Goal: Task Accomplishment & Management: Manage account settings

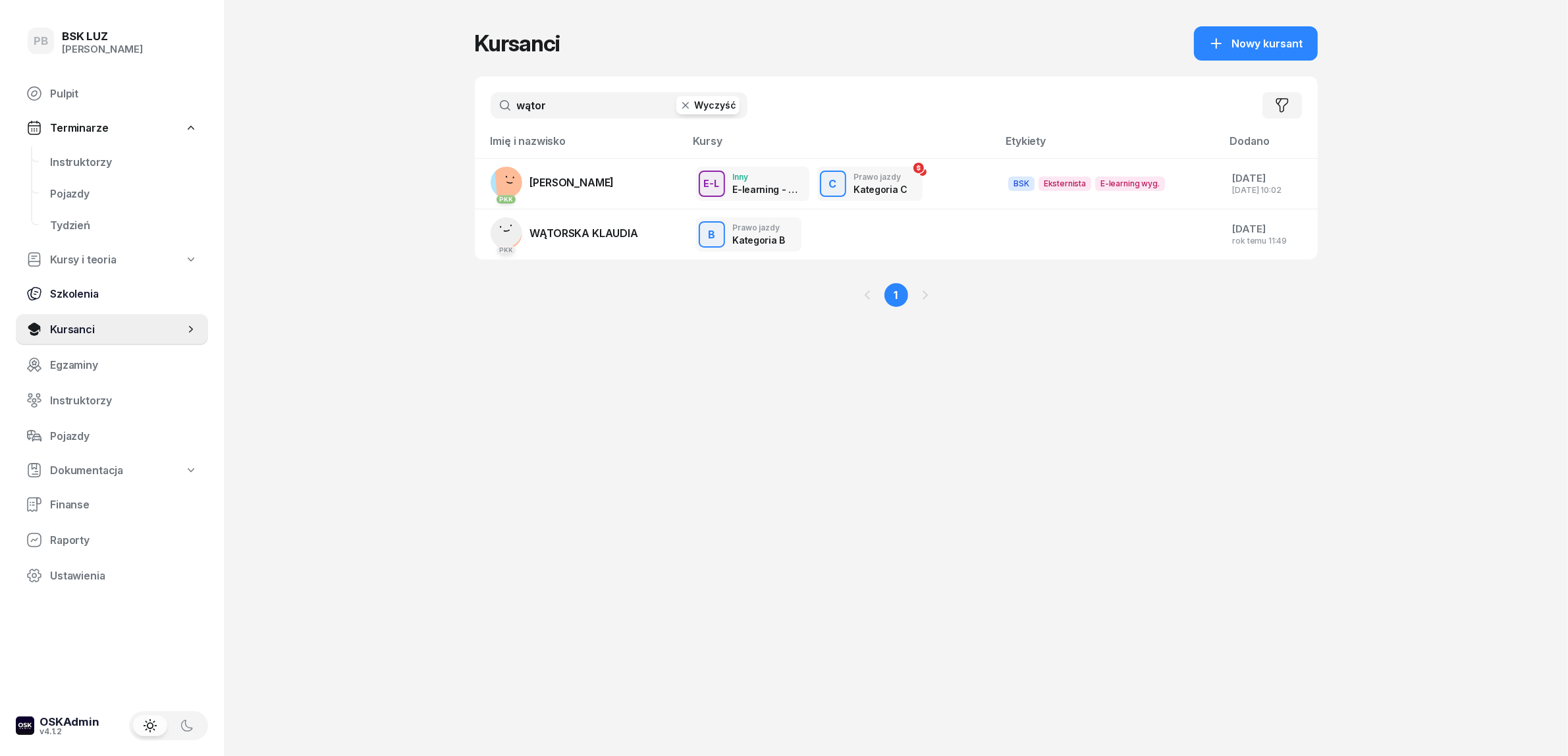
click at [72, 159] on span "Instruktorzy" at bounding box center [123, 162] width 147 height 13
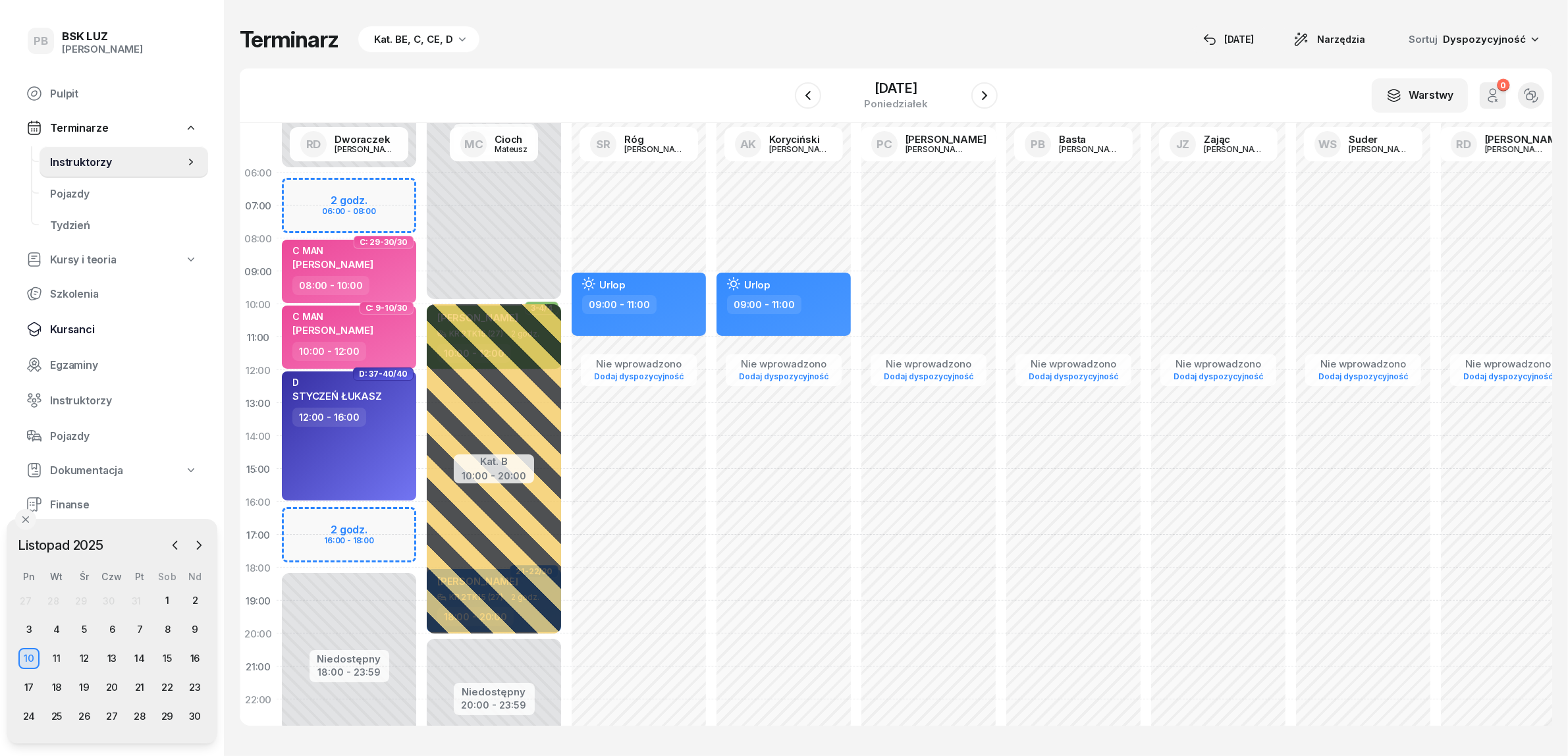
click at [59, 326] on span "Kursanci" at bounding box center [123, 329] width 147 height 13
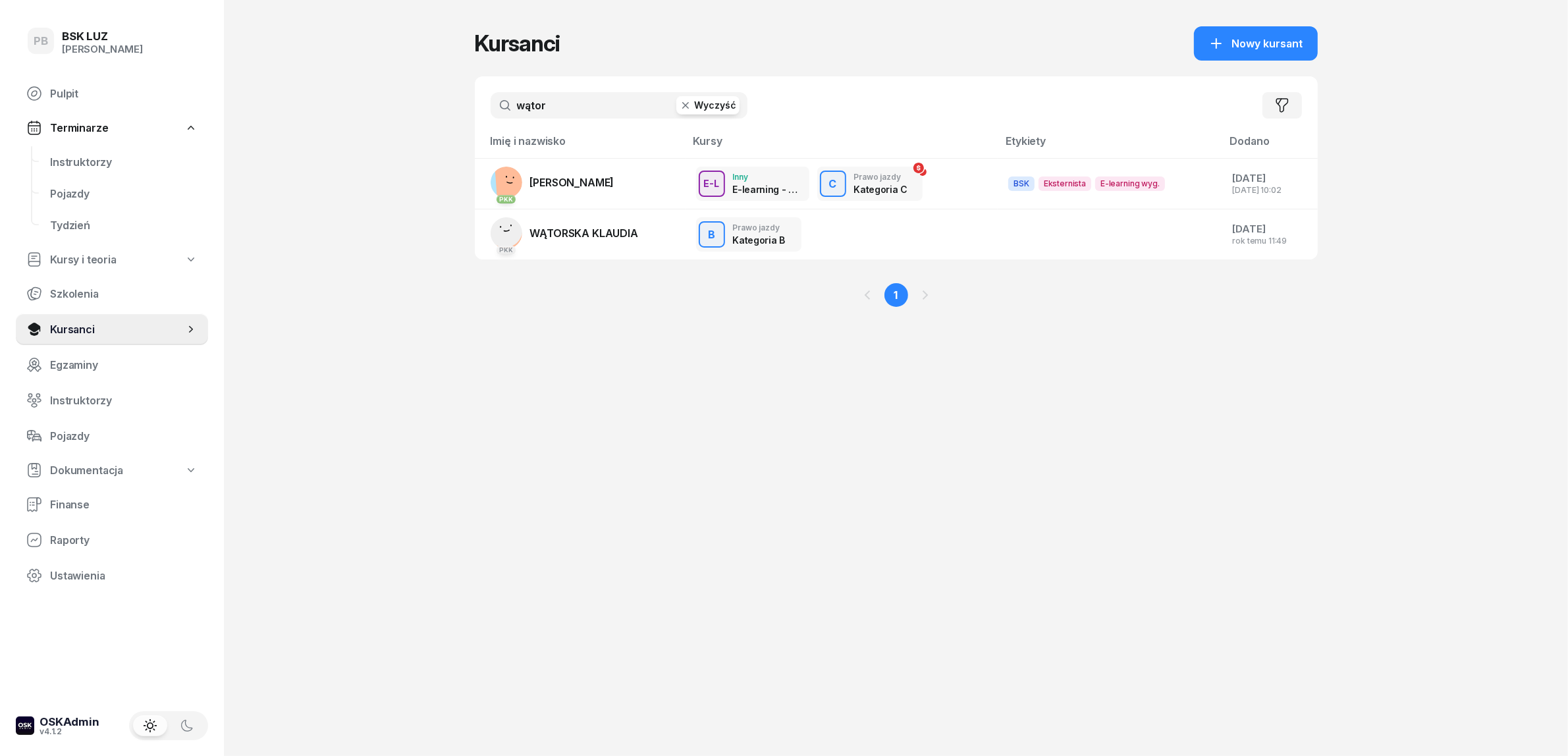
click at [531, 112] on input "wątor" at bounding box center [619, 104] width 257 height 26
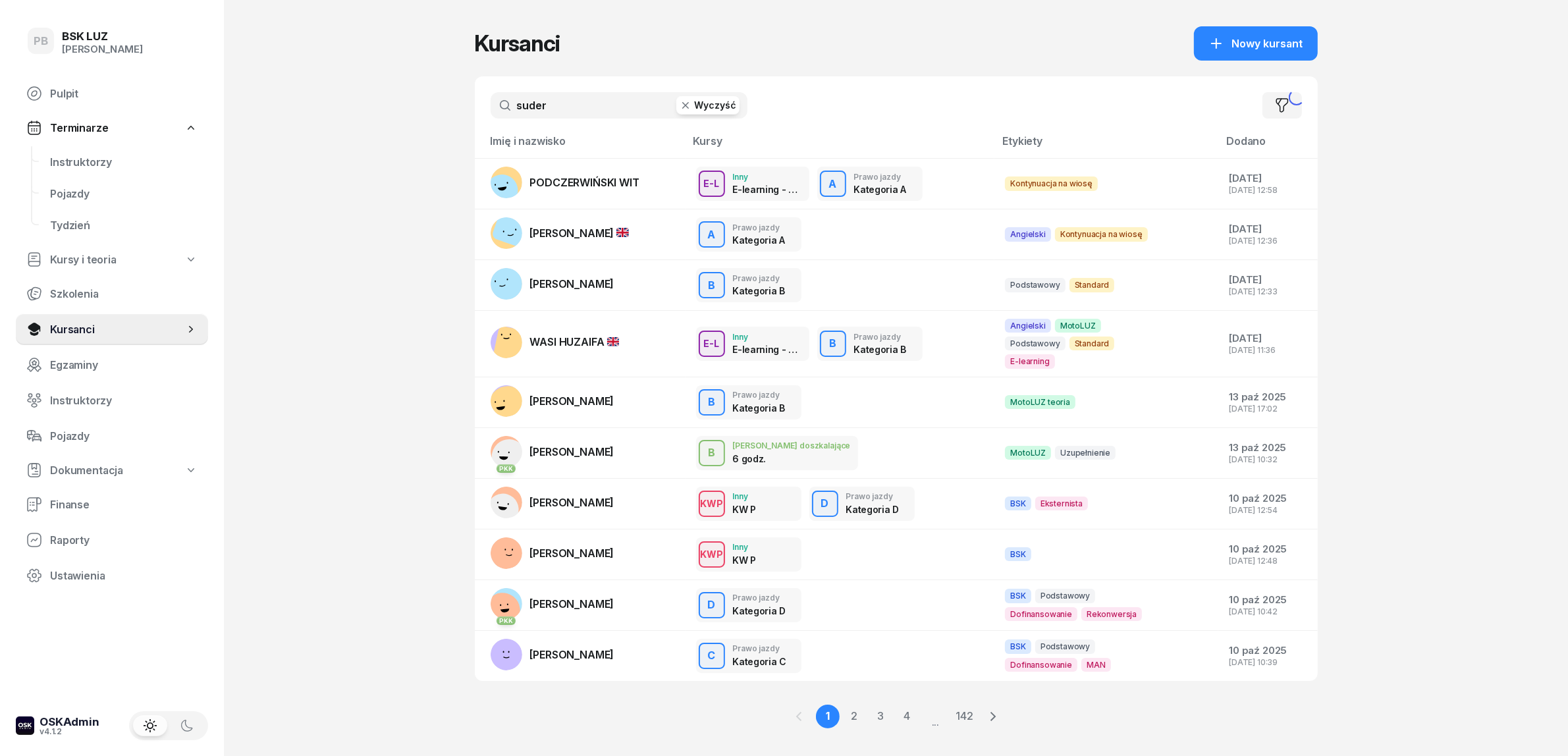
type input "suder"
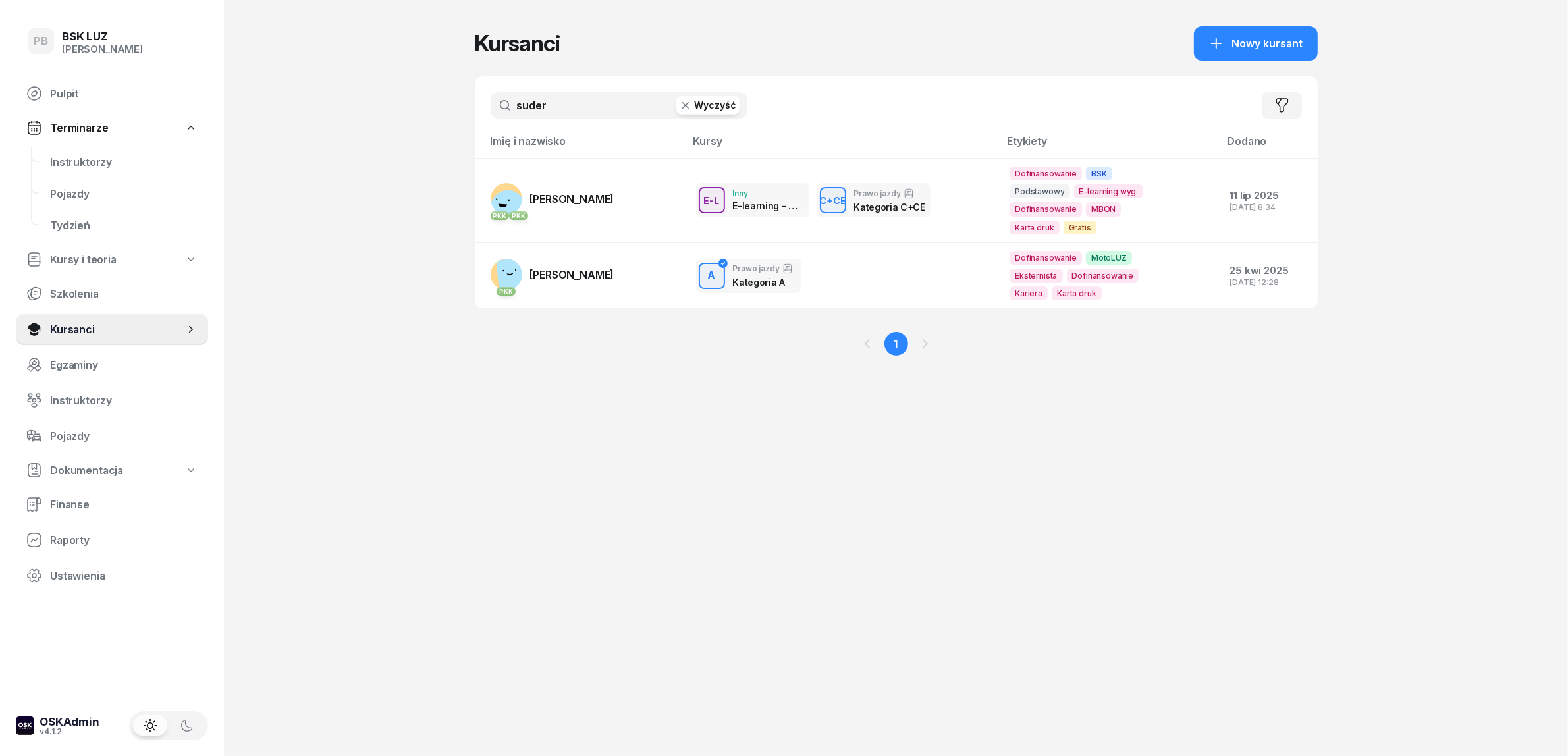
click at [432, 500] on div "PB BSK LUZ Patrycja Bogdanowicz Pulpit Terminarze Instruktorzy Pojazdy Tydzień …" at bounding box center [784, 378] width 1568 height 756
click at [90, 165] on span "Instruktorzy" at bounding box center [123, 162] width 147 height 13
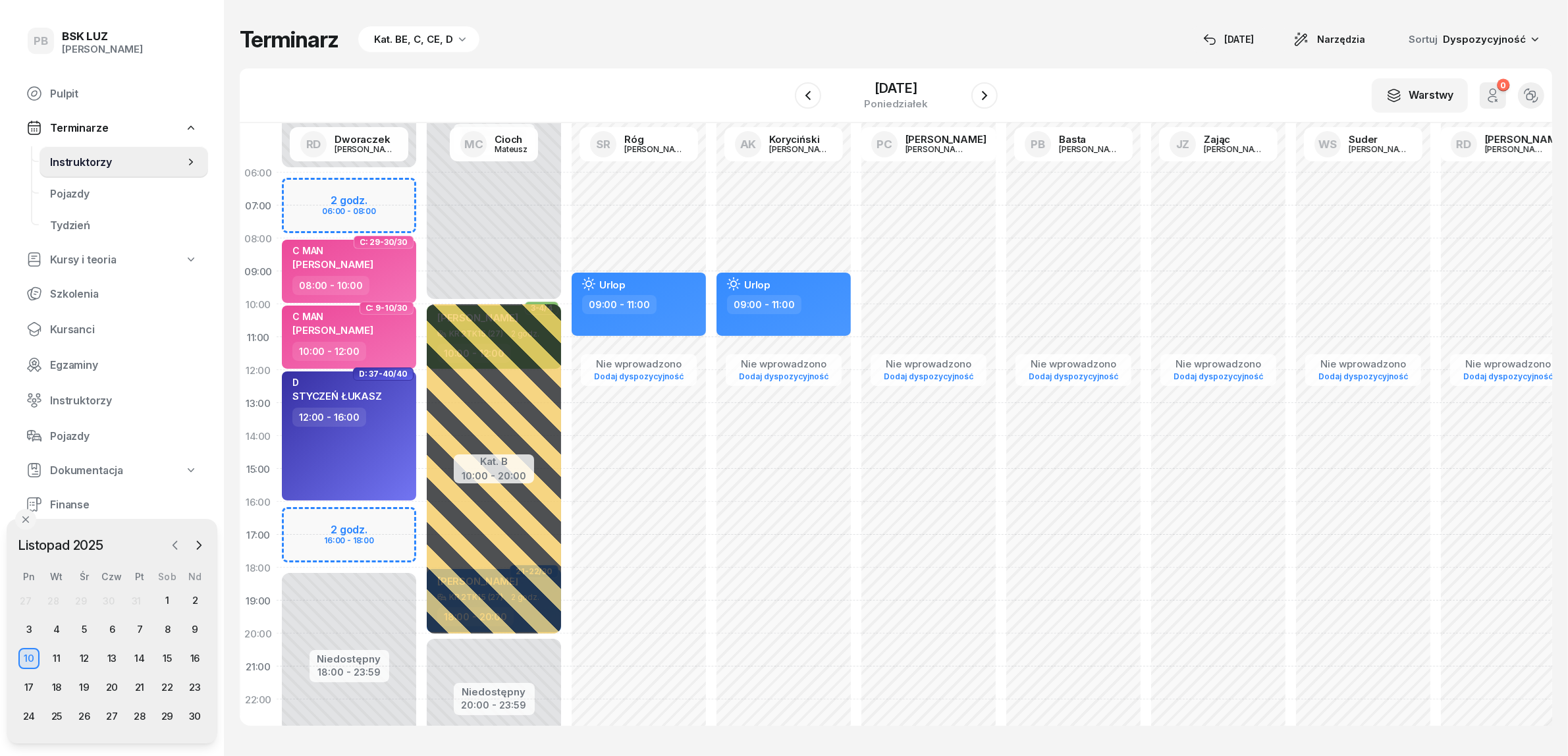
click at [172, 545] on icon "button" at bounding box center [175, 546] width 13 height 13
click at [143, 651] on div "17" at bounding box center [139, 658] width 21 height 21
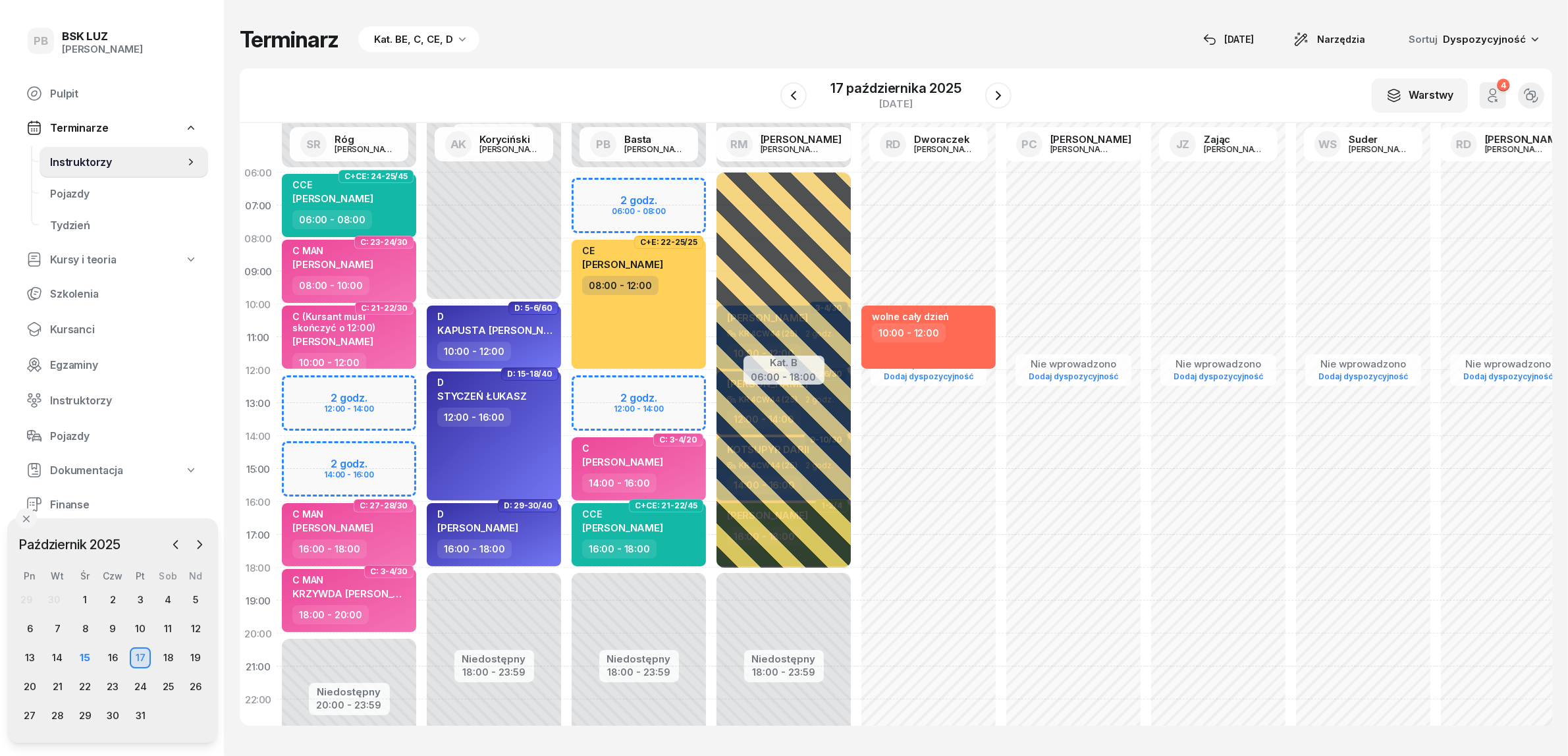
click at [383, 385] on div "Niedostępny 00:00 - 06:00 Niedostępny 20:00 - 23:59 2 godz. 12:00 - 14:00 2 god…" at bounding box center [349, 468] width 145 height 626
select select "12"
select select "14"
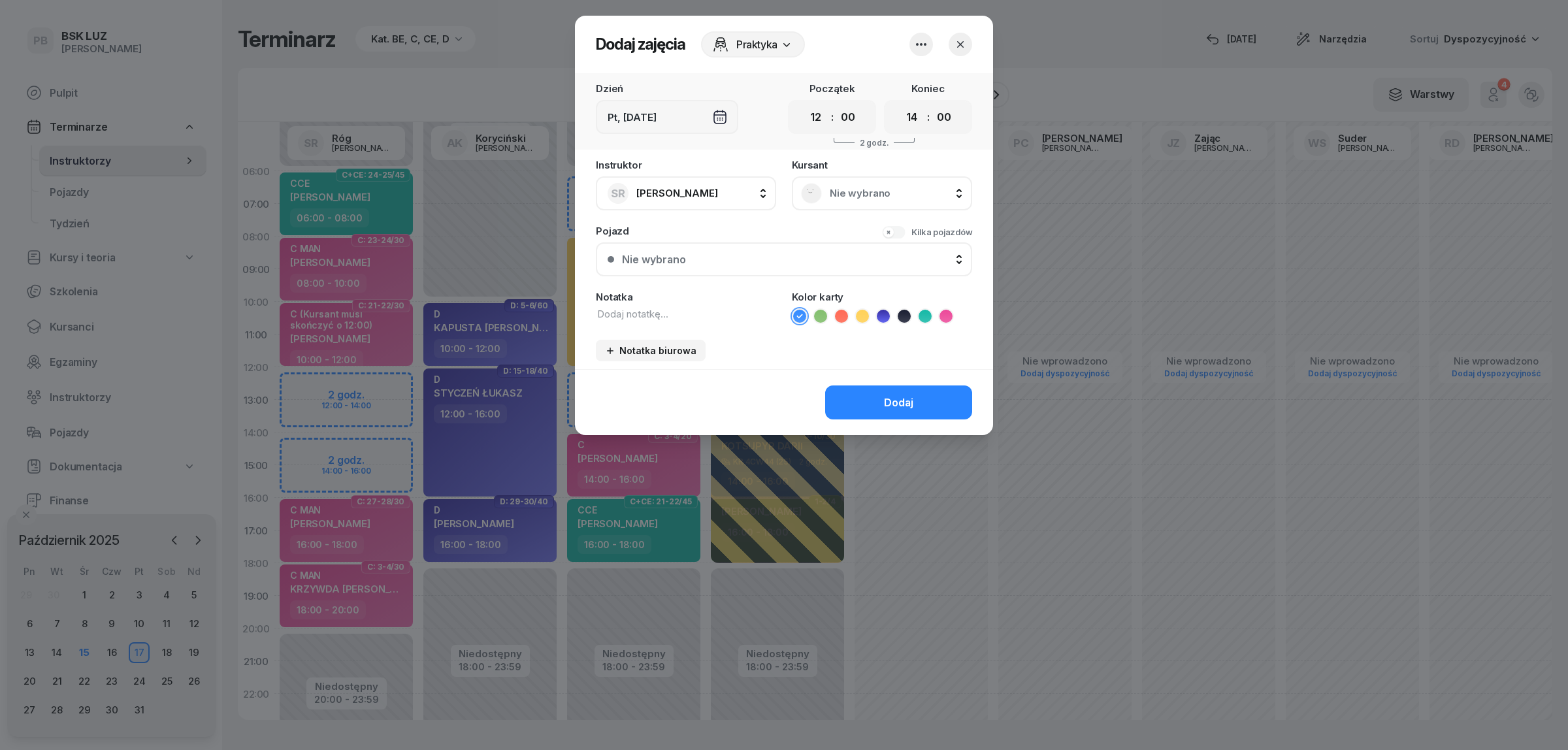
click at [869, 187] on span "Nie wybrano" at bounding box center [896, 193] width 134 height 12
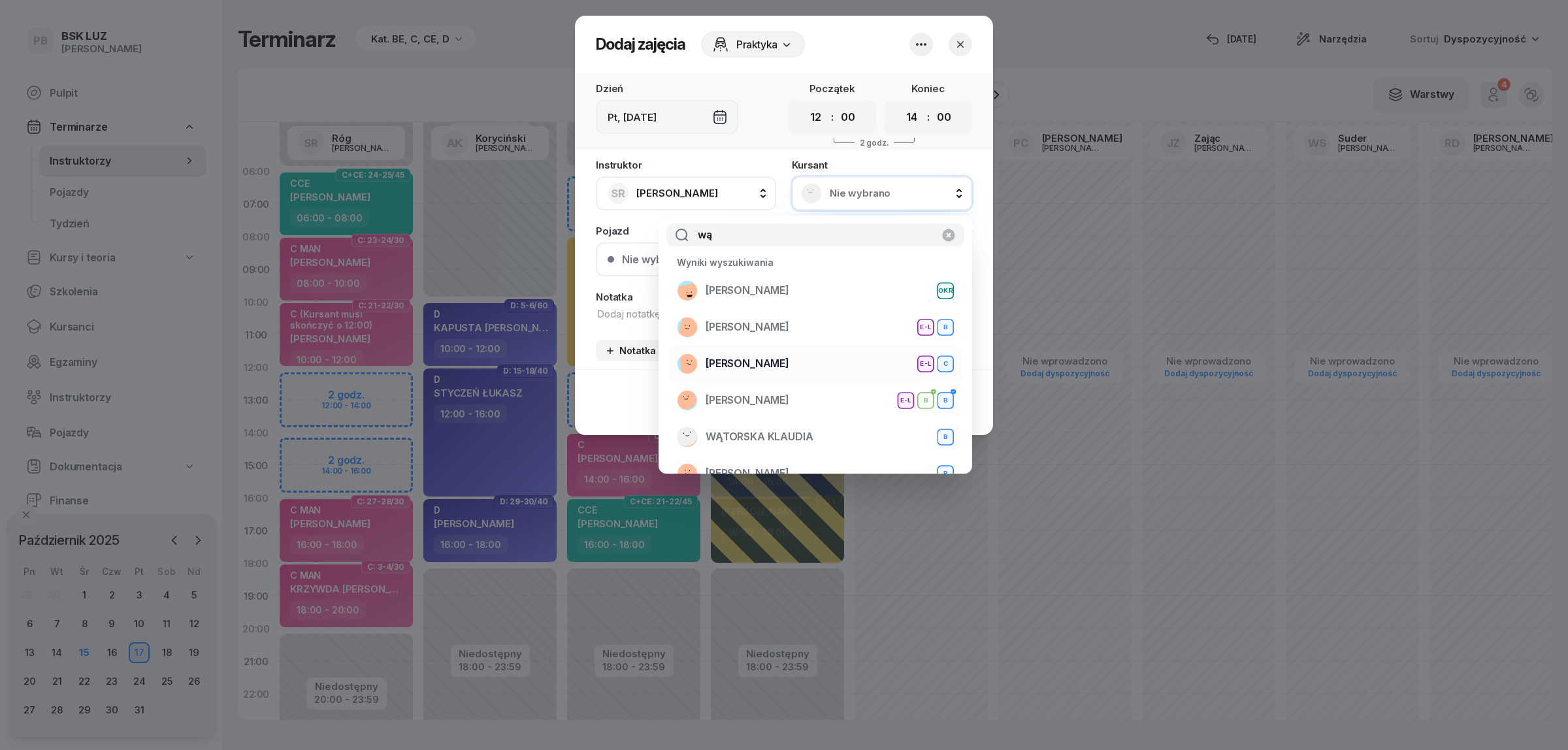
type input "wą"
click at [822, 367] on div "WĄTOR WOJCIECH E-L C" at bounding box center [815, 363] width 277 height 21
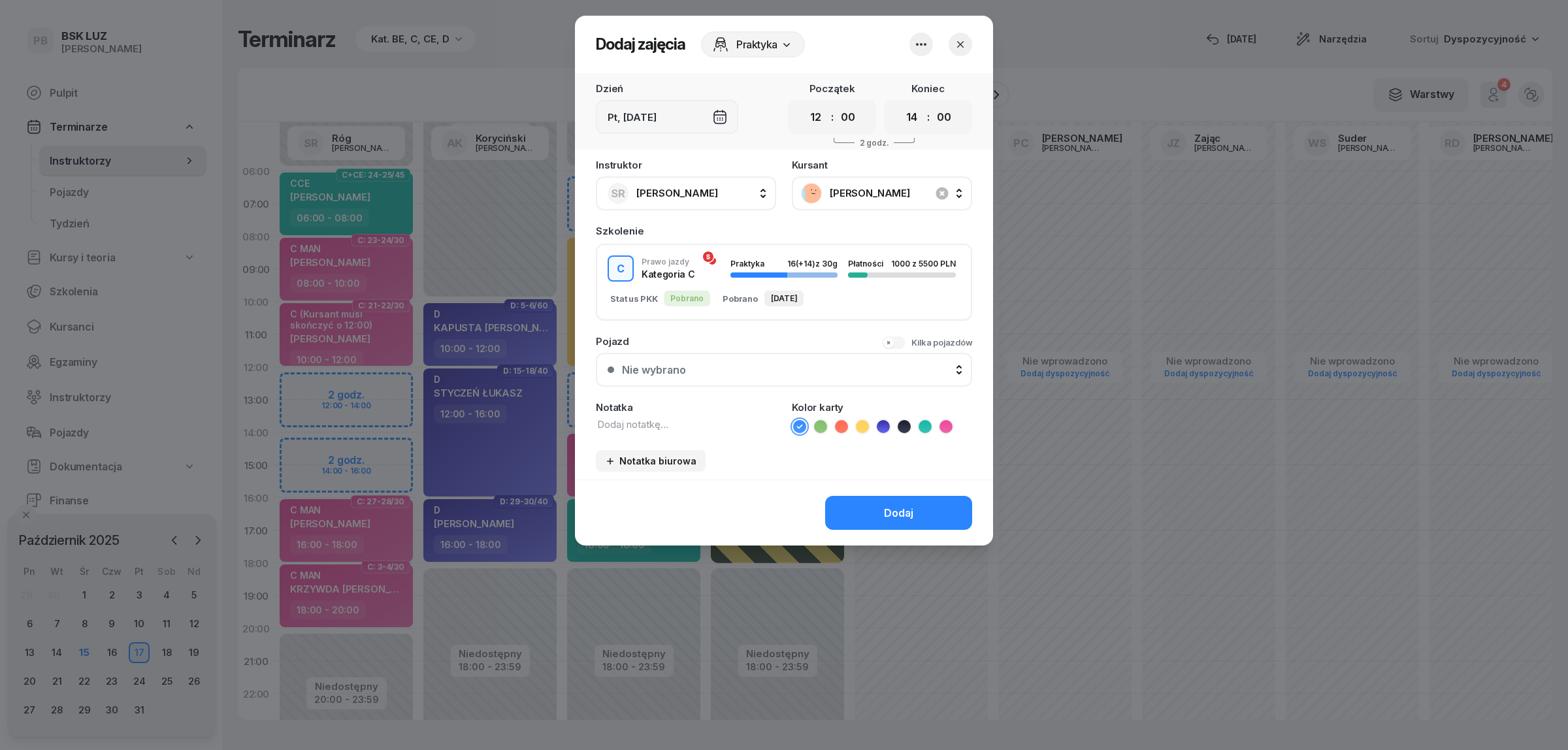
click at [631, 418] on textarea at bounding box center [686, 424] width 180 height 14
click at [703, 419] on textarea at bounding box center [686, 424] width 180 height 14
type textarea "C"
drag, startPoint x: 946, startPoint y: 426, endPoint x: 936, endPoint y: 472, distance: 47.1
click at [946, 426] on icon at bounding box center [946, 427] width 13 height 13
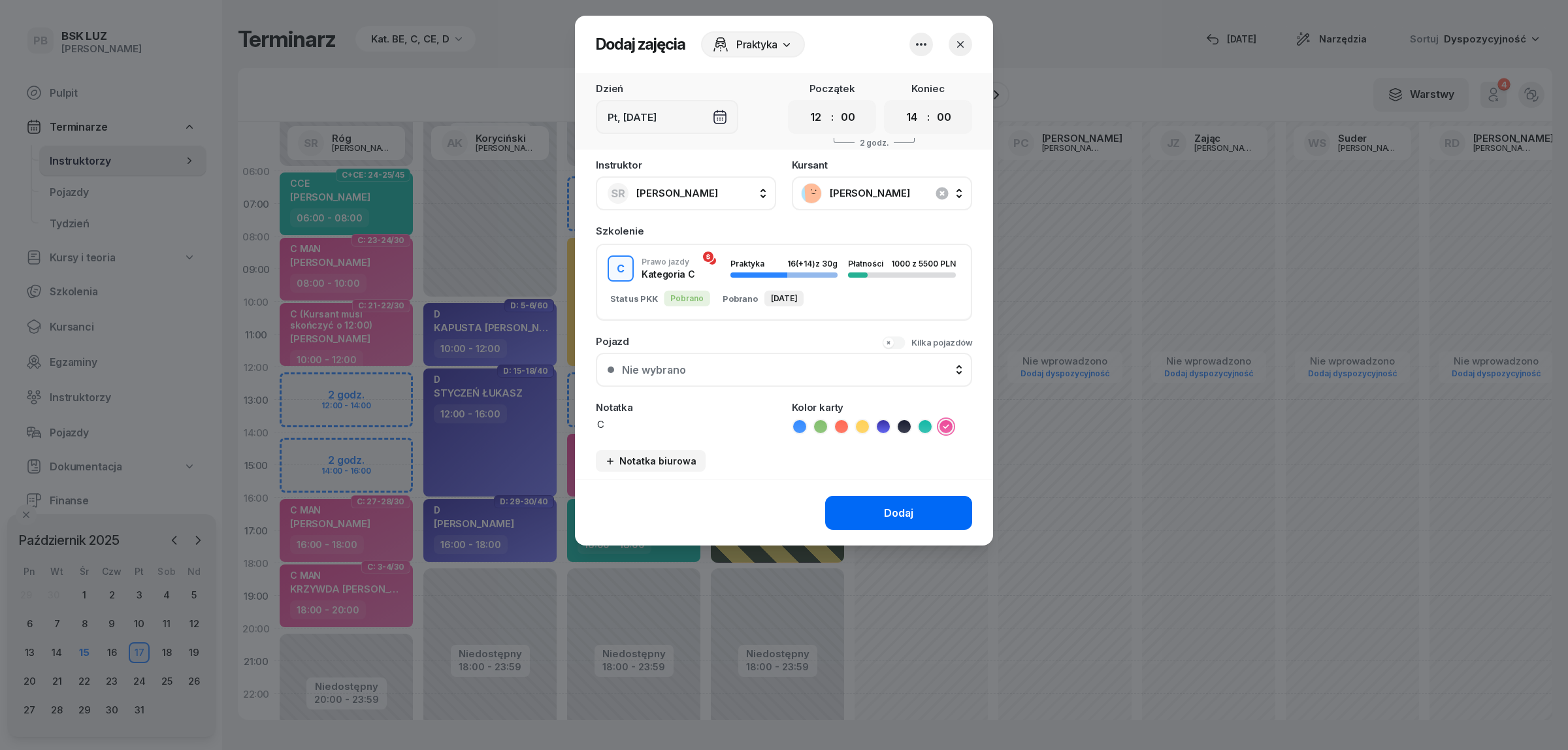
click at [928, 496] on button "Dodaj" at bounding box center [899, 513] width 147 height 34
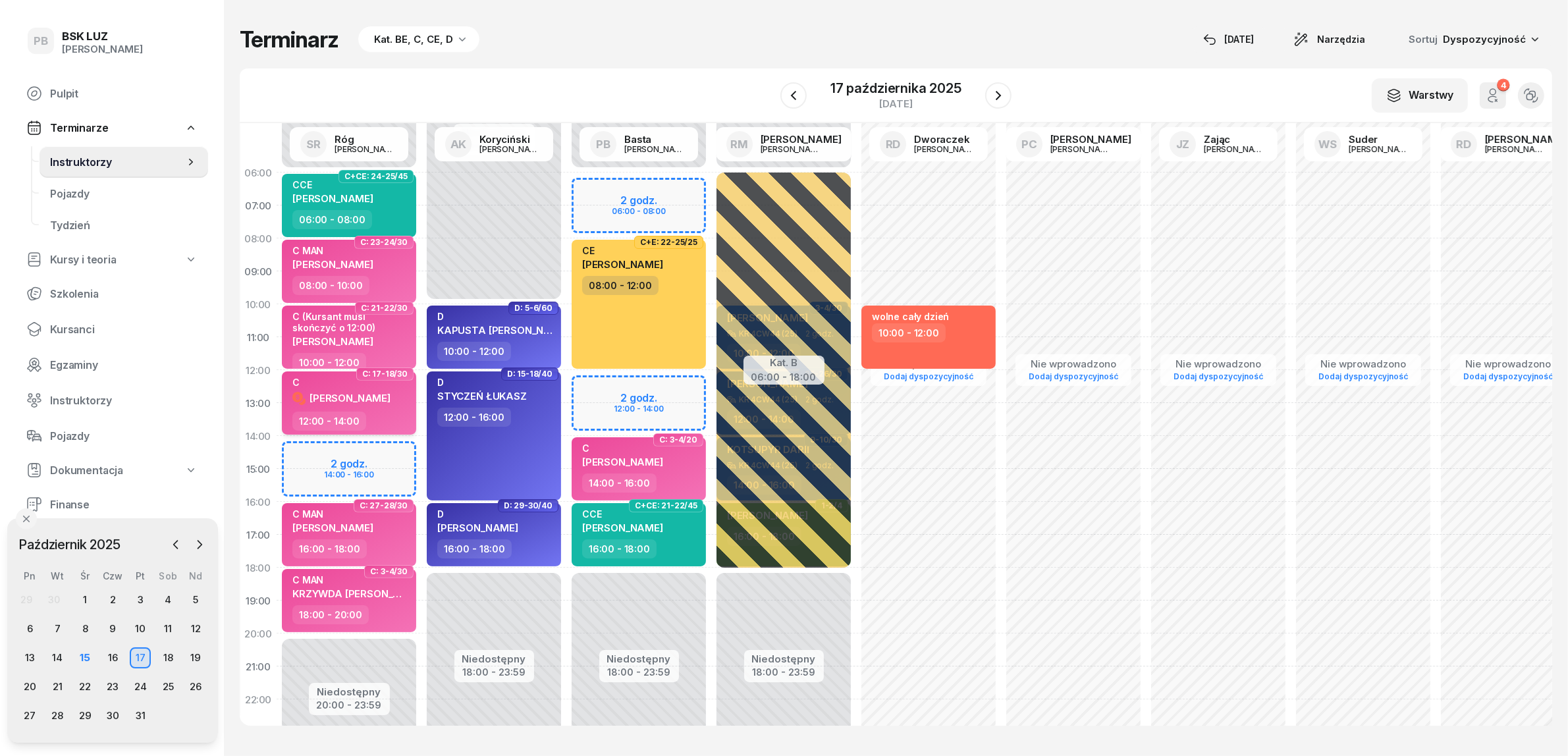
click at [373, 389] on div "WOJCIECH WĄTOR" at bounding box center [341, 397] width 99 height 17
select select "12"
select select "14"
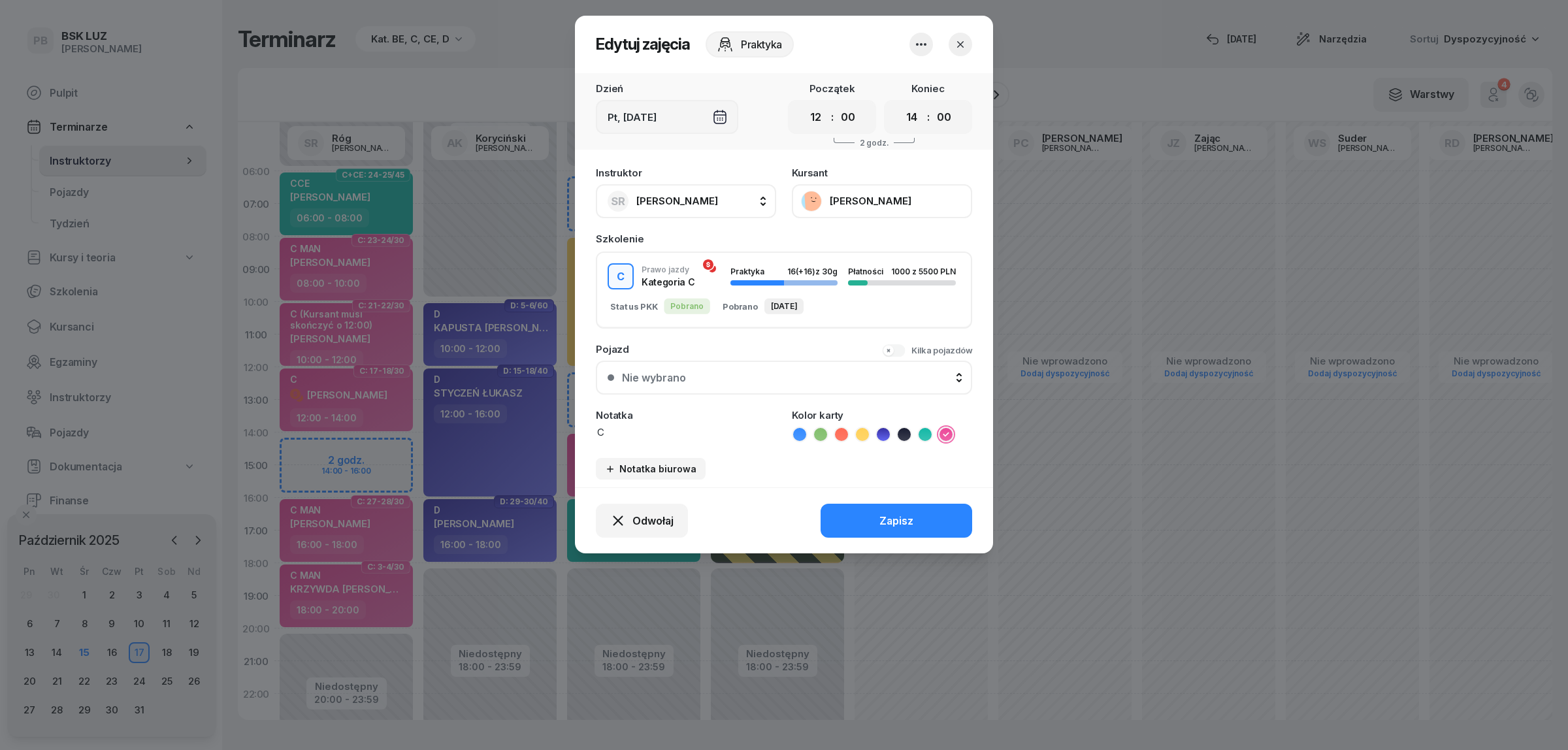
click at [900, 191] on button "WĄTOR WOJCIECH" at bounding box center [882, 201] width 180 height 34
click at [880, 238] on link "Otwórz profil" at bounding box center [880, 243] width 172 height 28
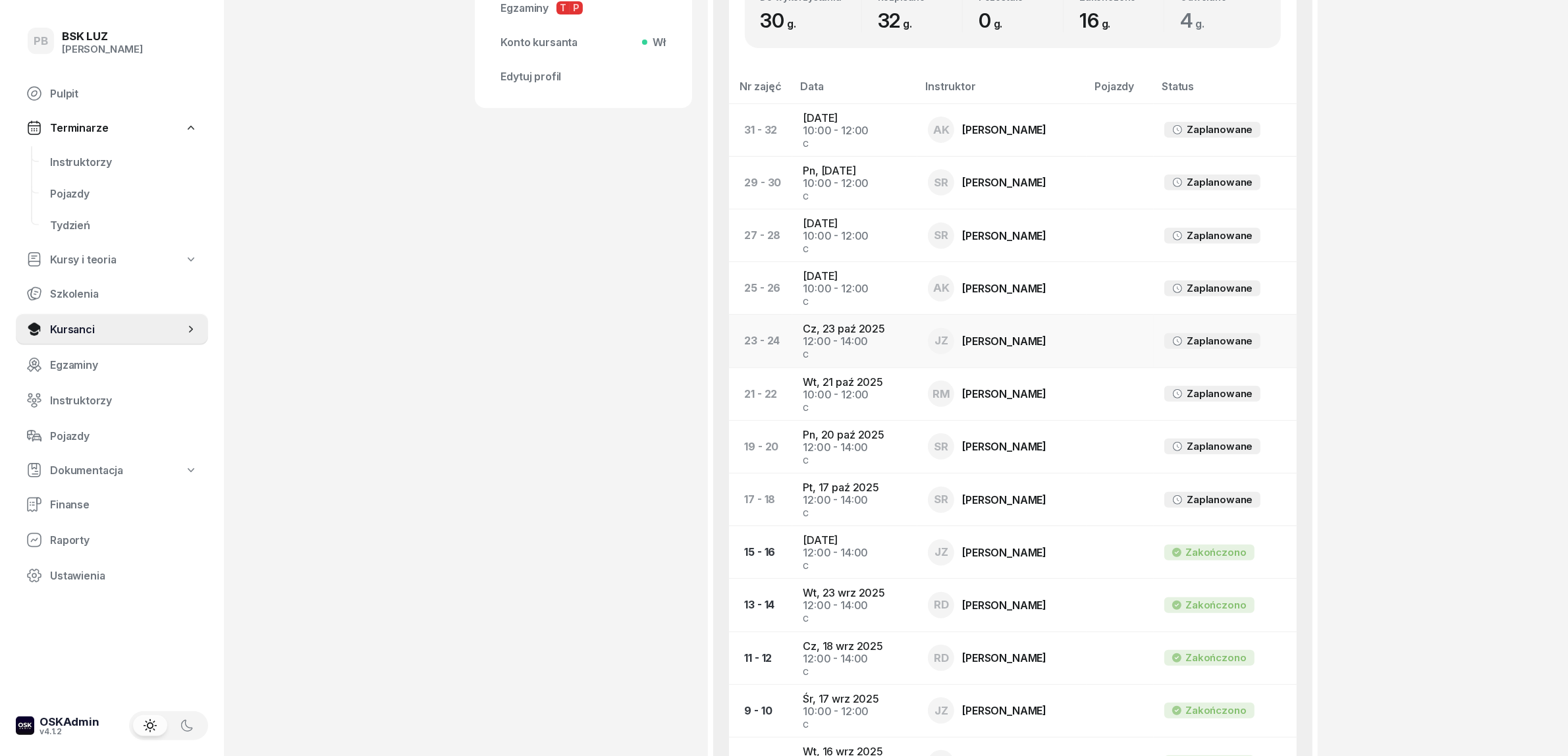
scroll to position [576, 0]
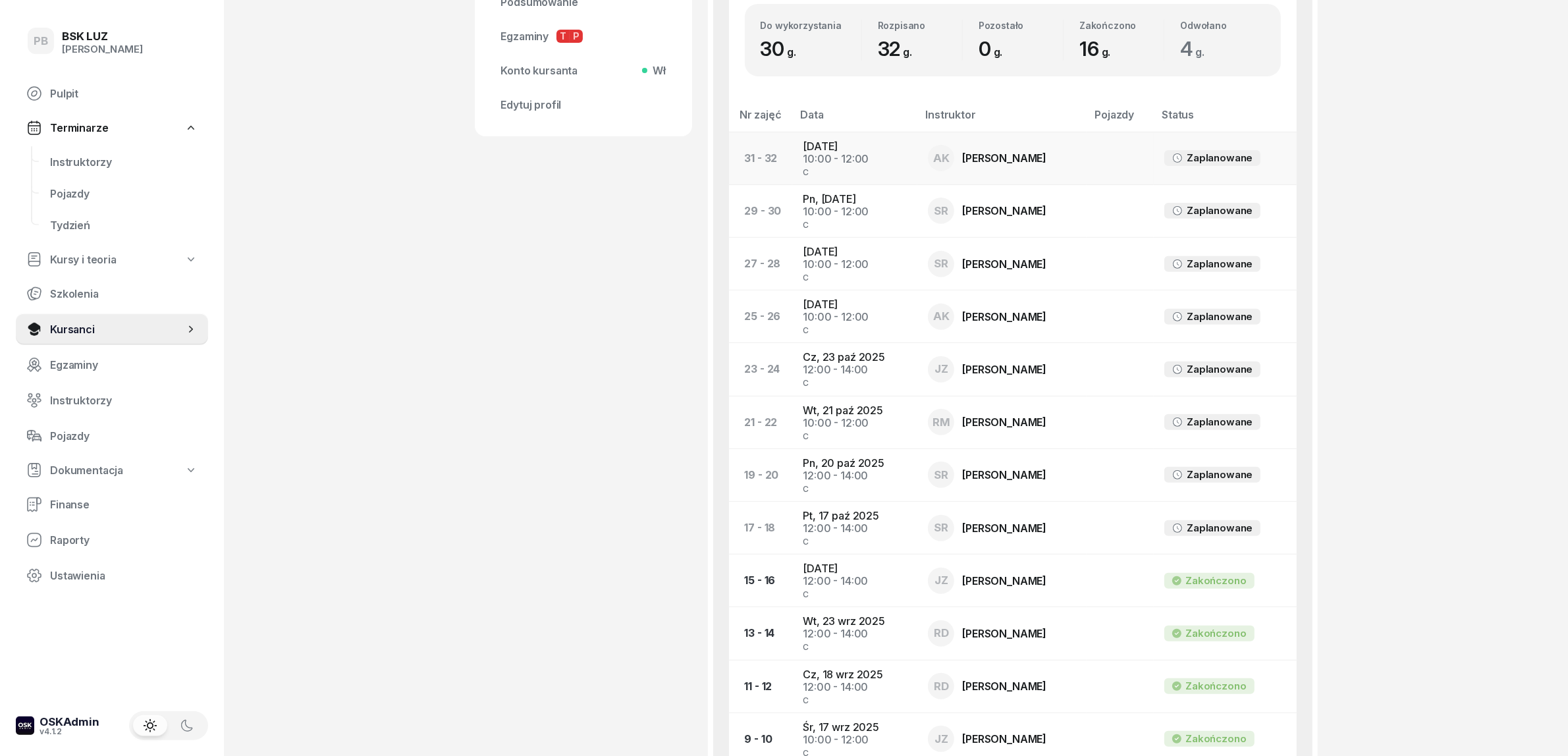
click at [860, 150] on td "Wt, 4 lis 2025 10:00 - 12:00 C" at bounding box center [855, 157] width 125 height 53
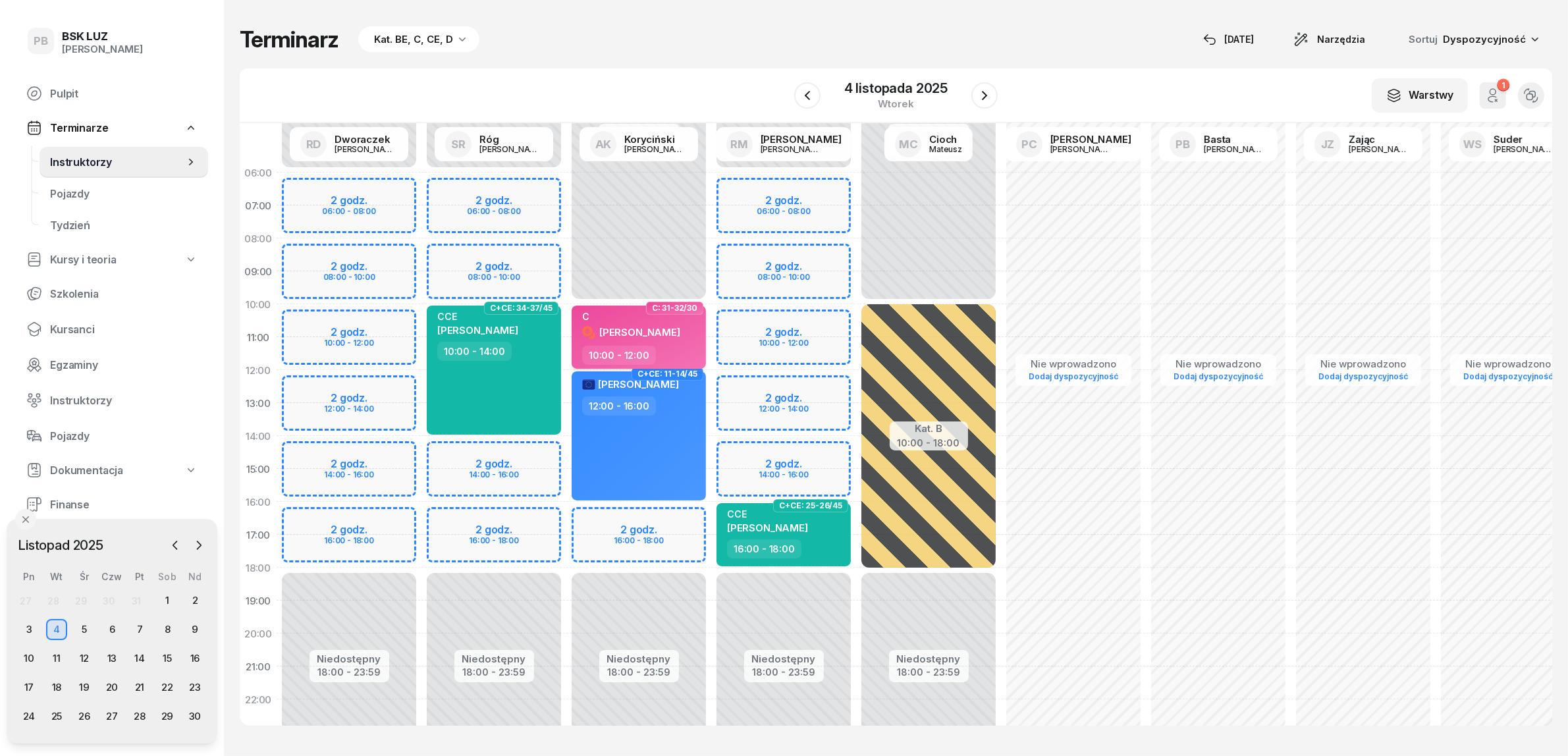
click at [680, 323] on div "WĄTOR WOJCIECH" at bounding box center [631, 332] width 99 height 17
select select "10"
select select "12"
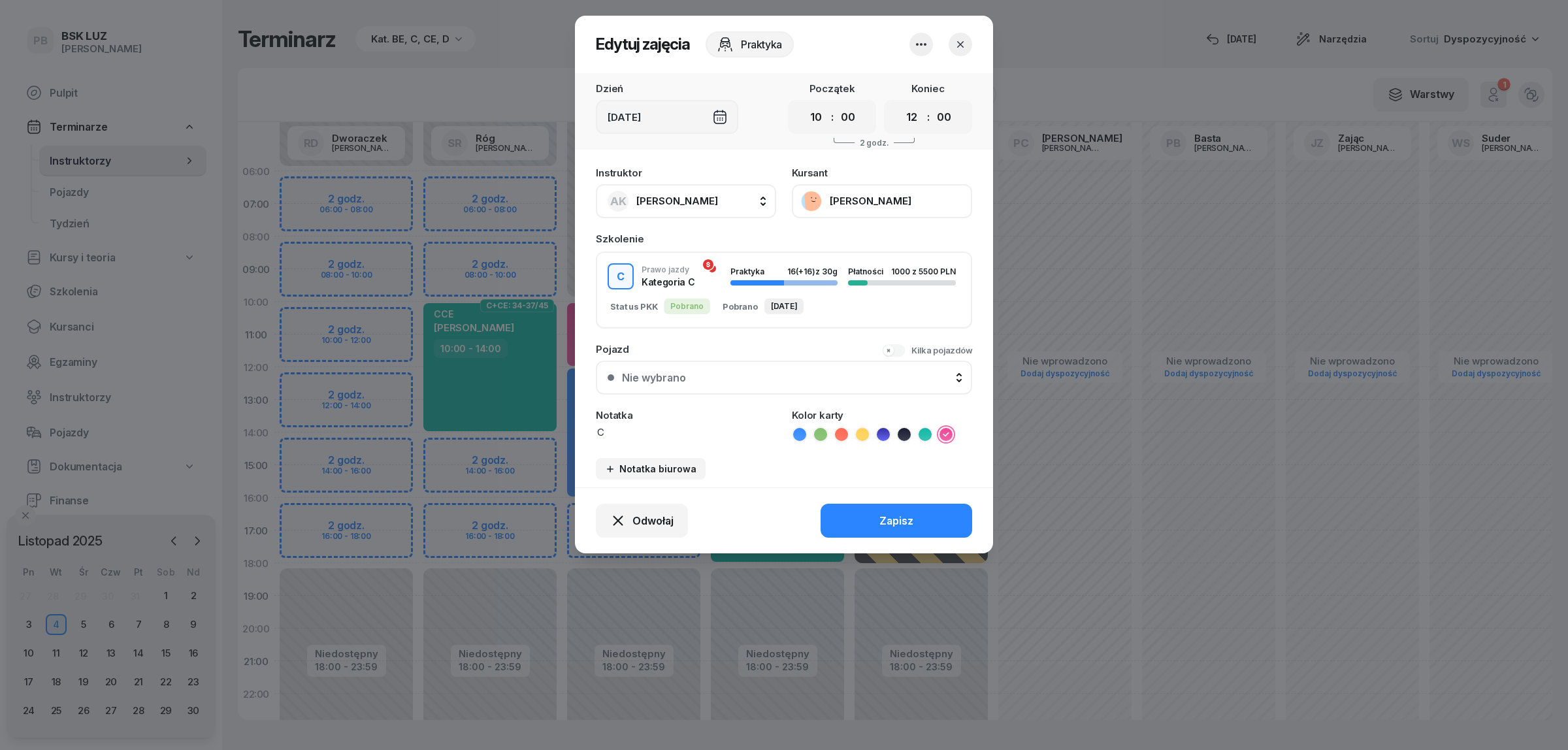
click at [919, 40] on icon "button" at bounding box center [921, 44] width 16 height 16
click at [655, 518] on span "Odwołaj" at bounding box center [652, 520] width 41 height 13
click at [661, 420] on link "My odwołaliśmy" at bounding box center [634, 410] width 172 height 32
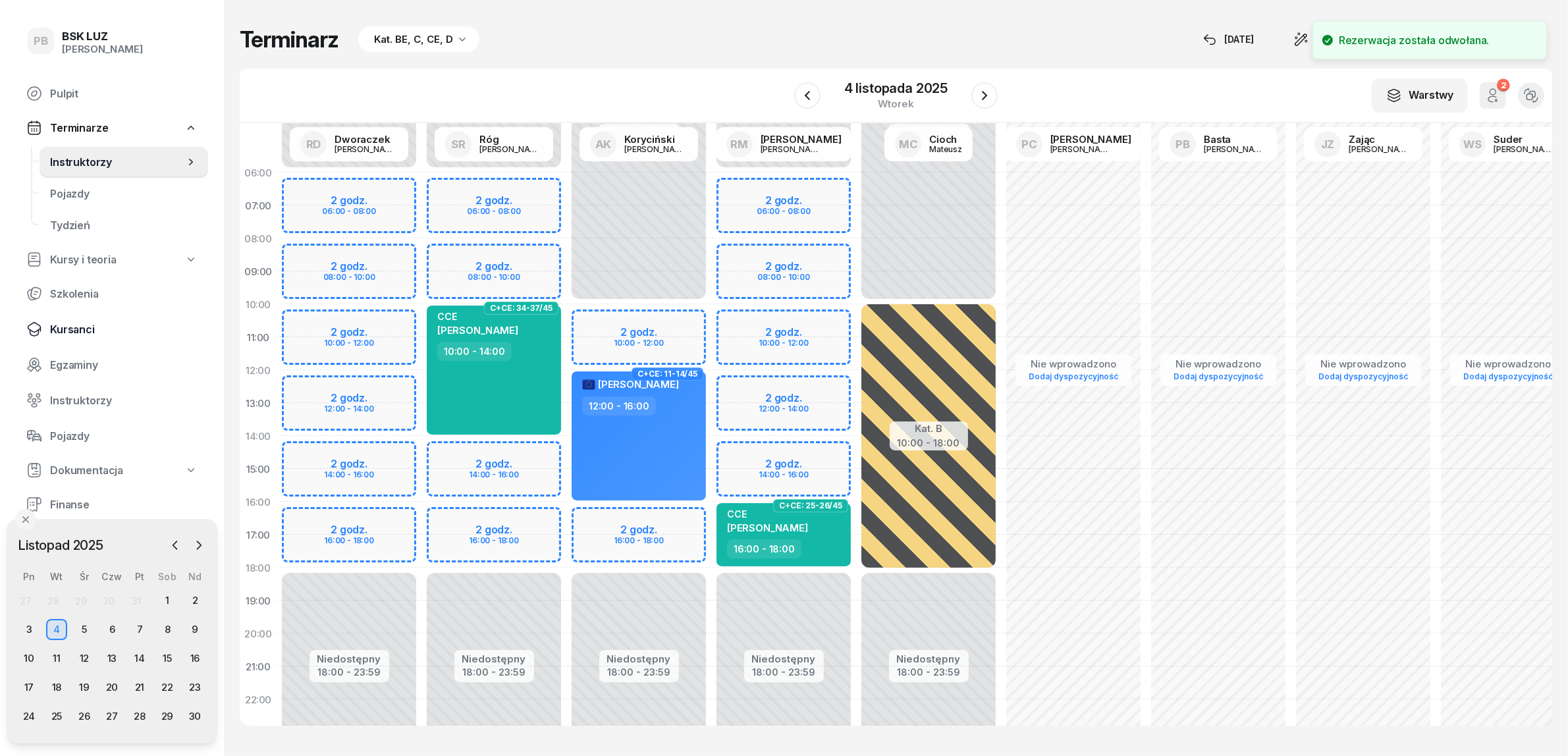
click at [70, 331] on span "Kursanci" at bounding box center [123, 329] width 147 height 13
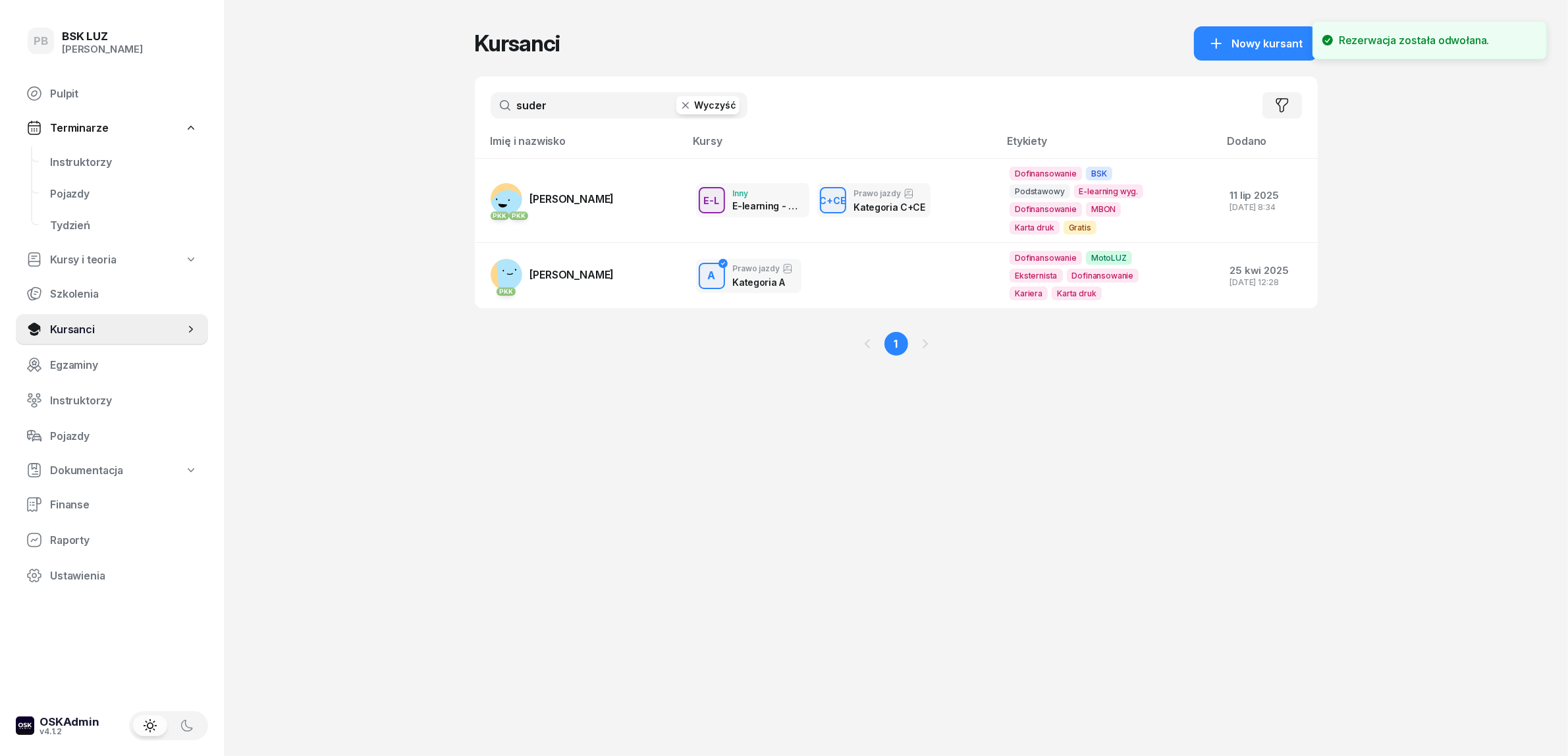
drag, startPoint x: 518, startPoint y: 104, endPoint x: 441, endPoint y: 104, distance: 77.0
click at [441, 104] on div "PB BSK LUZ Patrycja Bogdanowicz Pulpit Terminarze Instruktorzy Pojazdy Tydzień …" at bounding box center [784, 378] width 1568 height 756
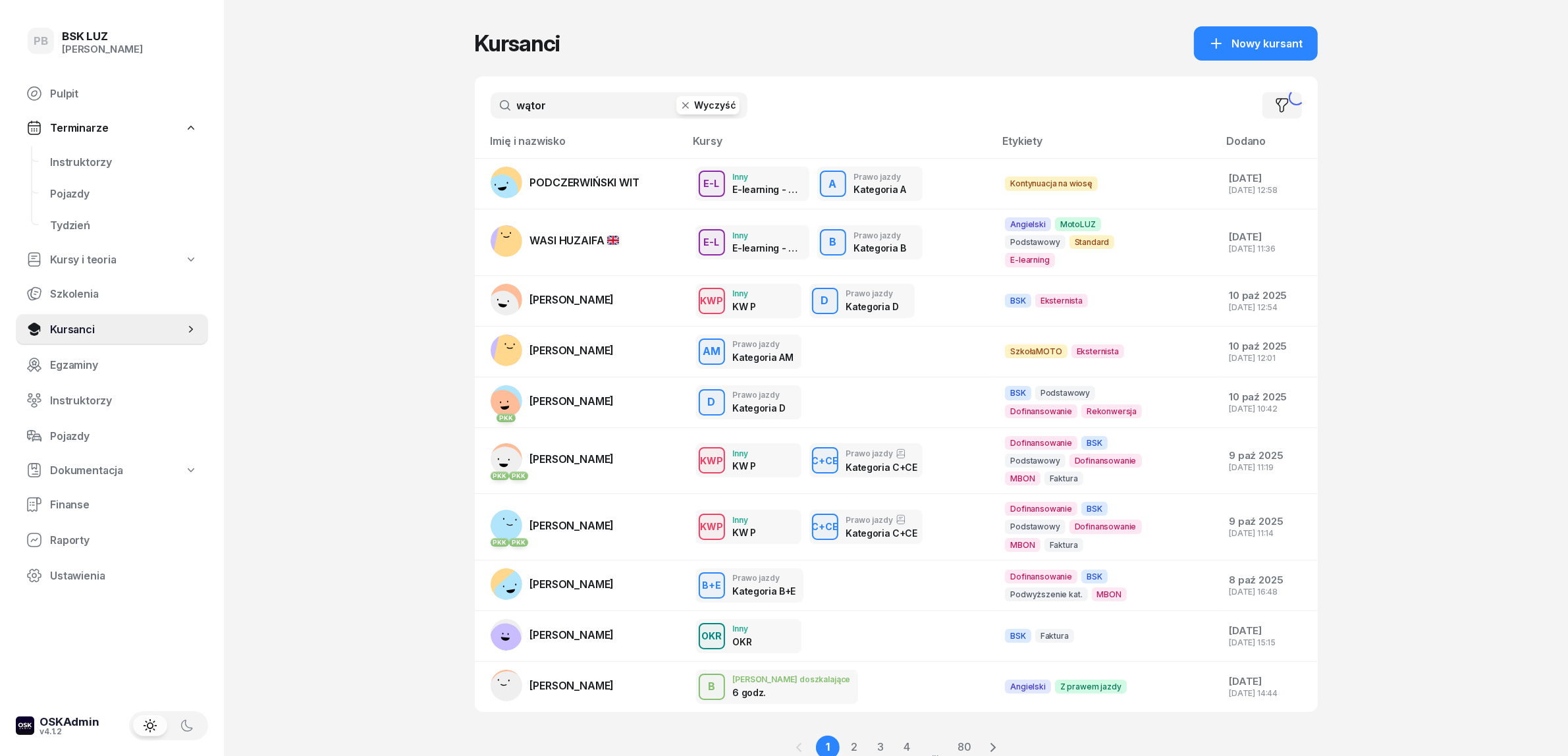
type input "wątor"
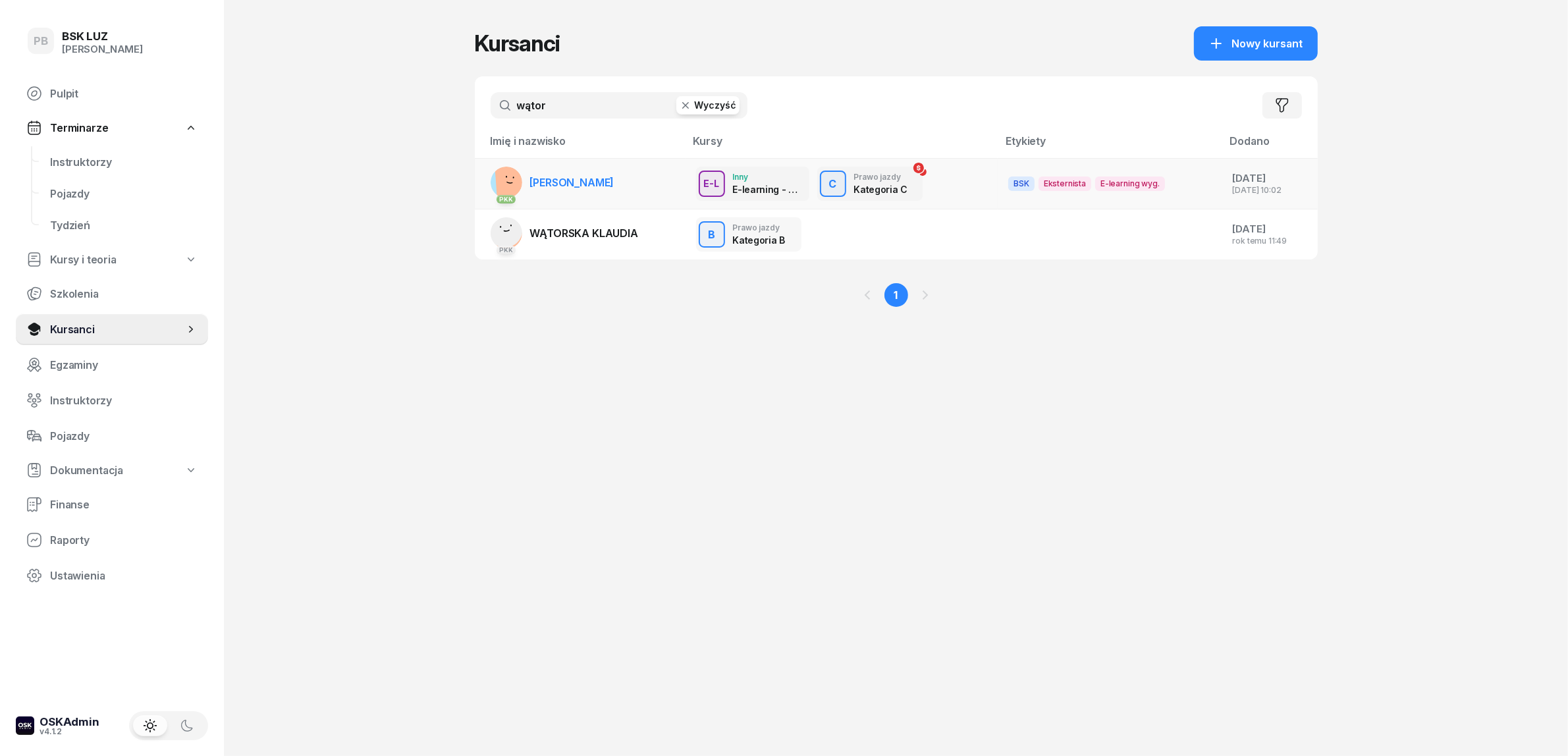
click at [597, 177] on span "WĄTOR WOJCIECH" at bounding box center [573, 183] width 84 height 13
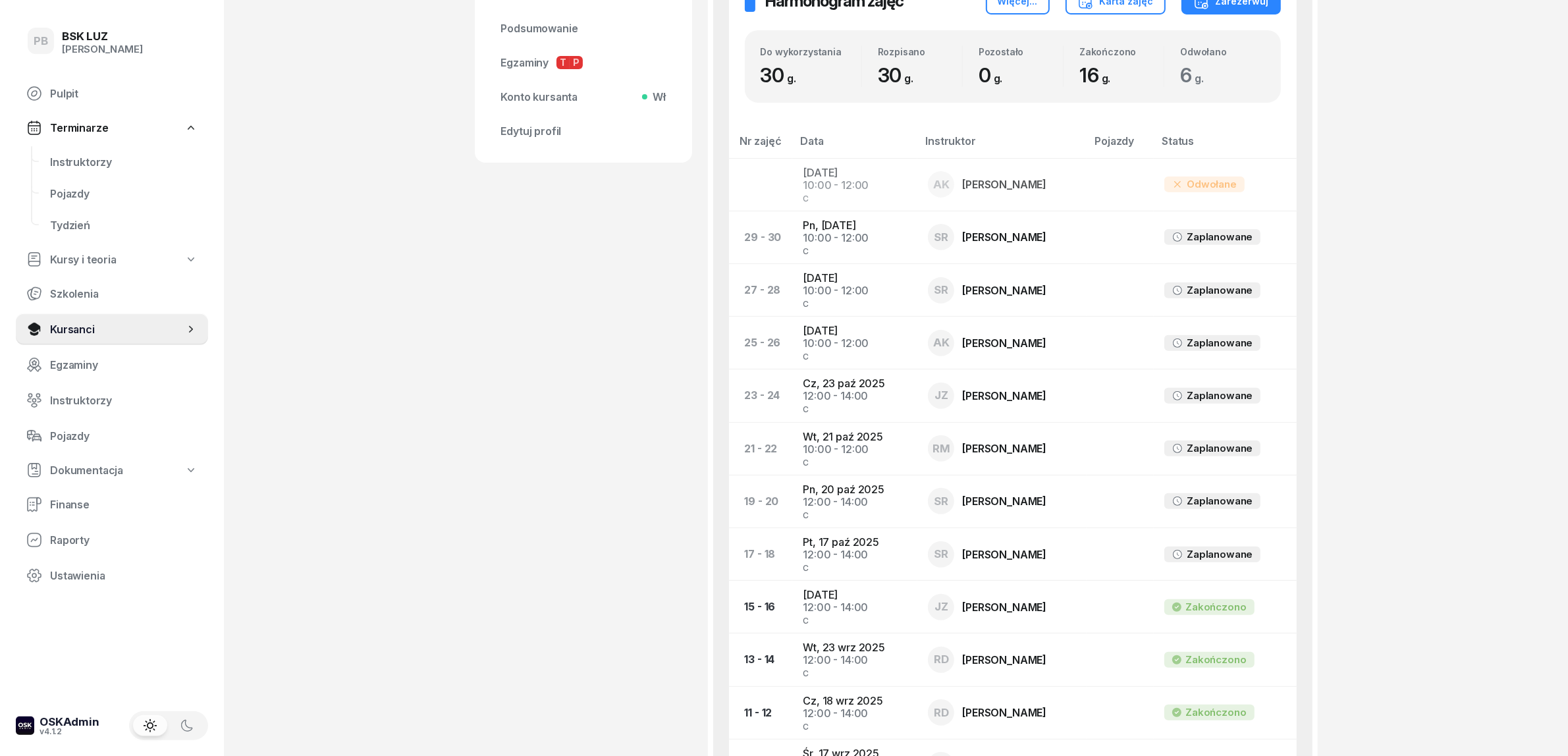
scroll to position [576, 0]
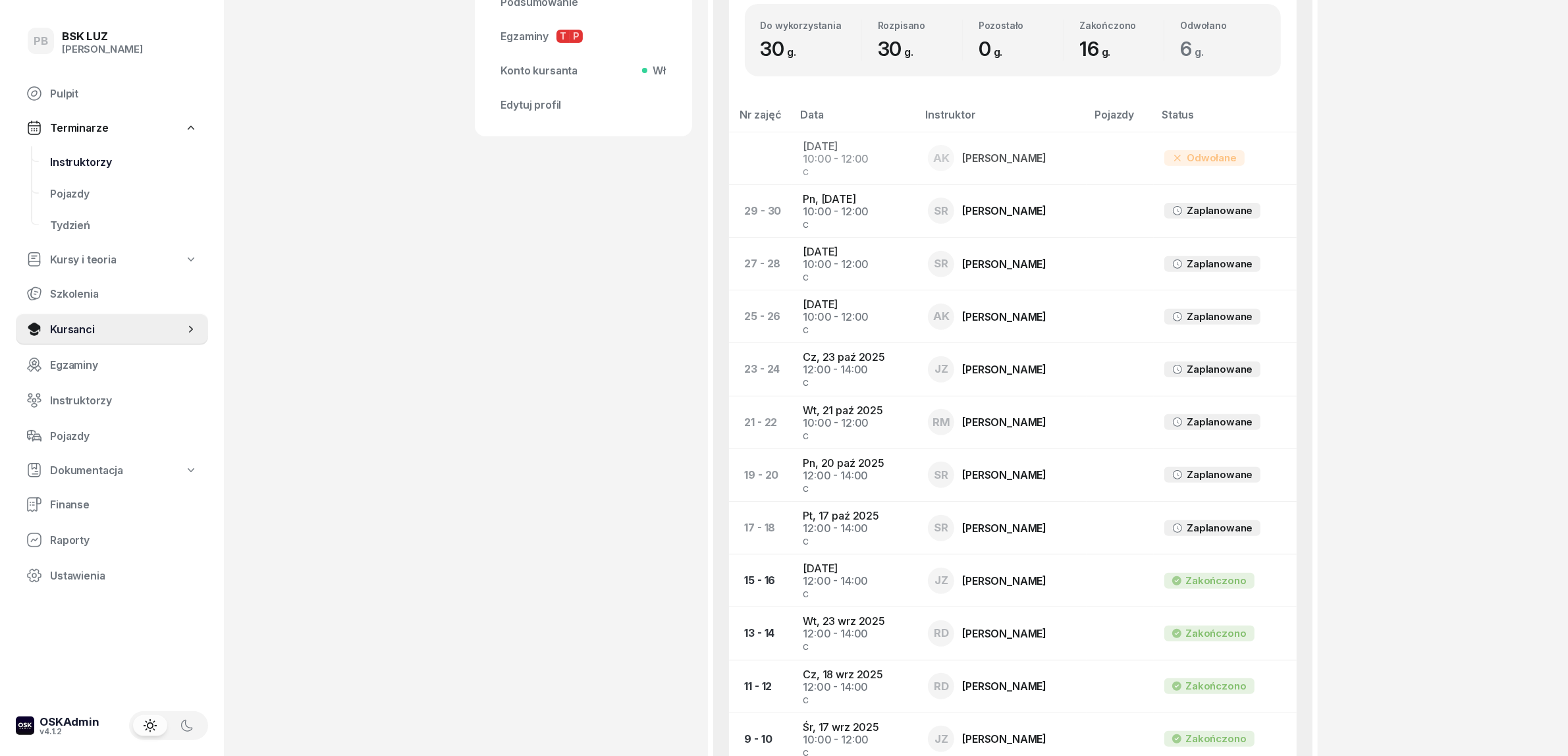
click at [88, 162] on span "Instruktorzy" at bounding box center [123, 162] width 147 height 13
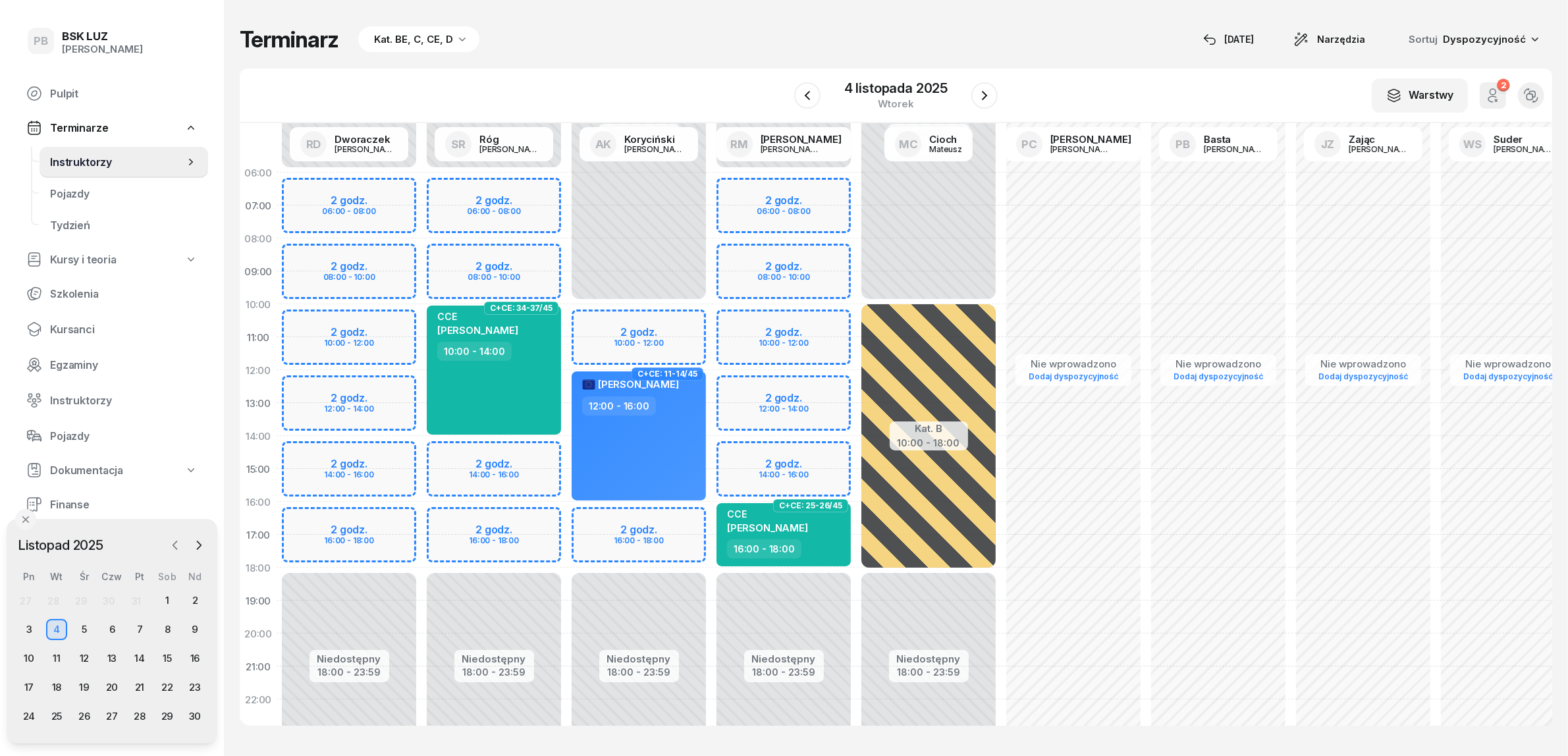
click at [168, 539] on icon "button" at bounding box center [175, 546] width 13 height 13
click at [116, 653] on div "16" at bounding box center [111, 658] width 21 height 21
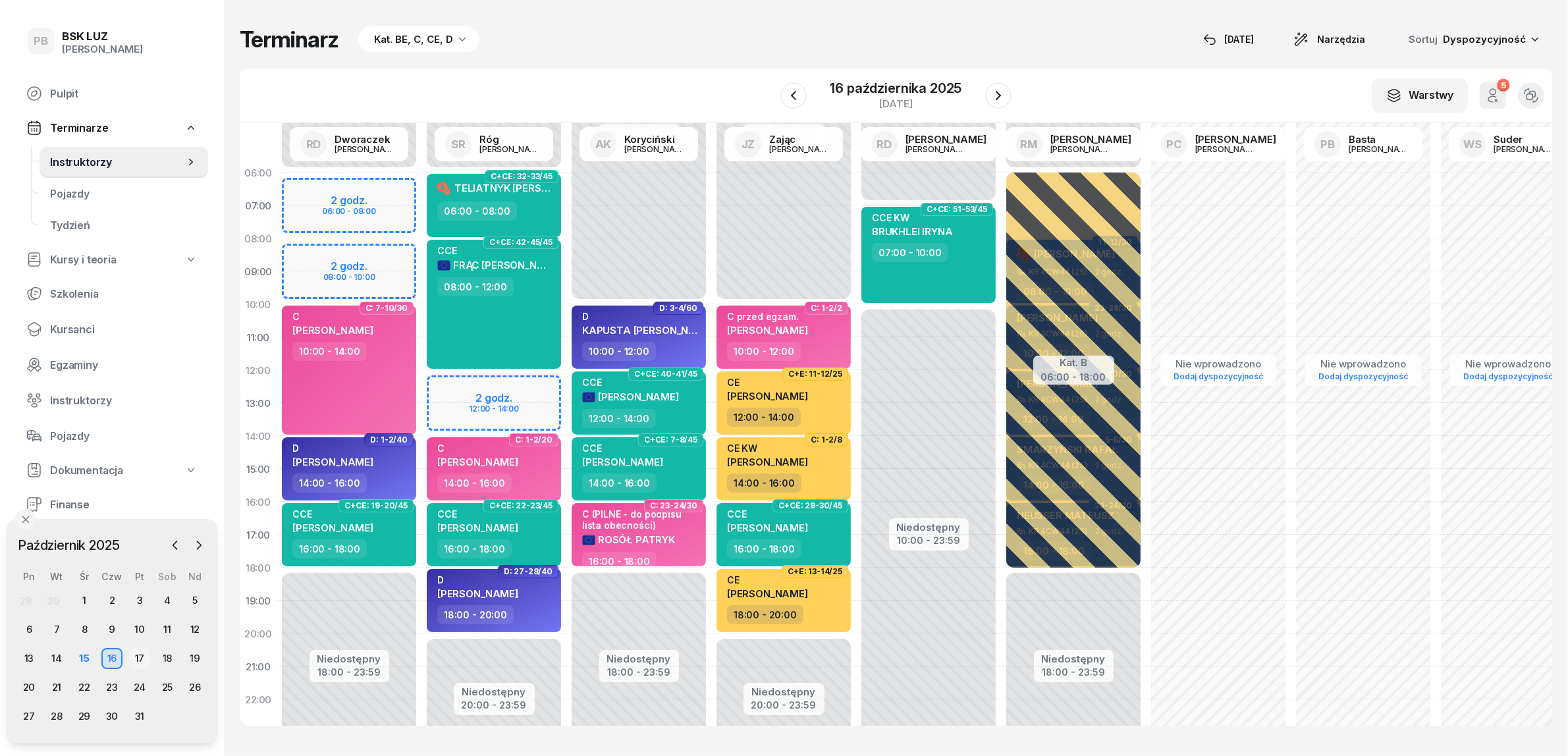
click at [139, 652] on div "17" at bounding box center [139, 658] width 21 height 21
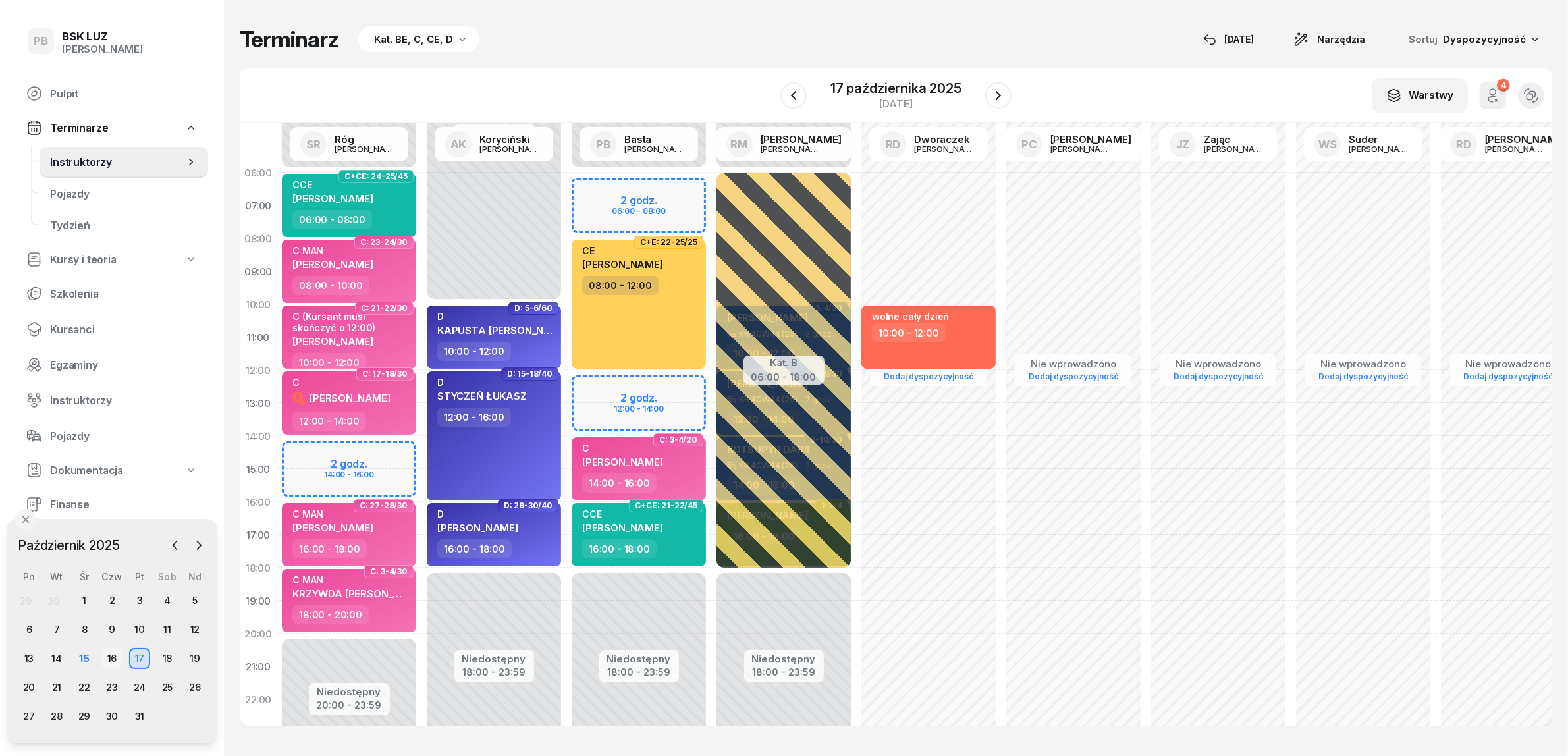
click at [112, 655] on div "16" at bounding box center [111, 658] width 21 height 21
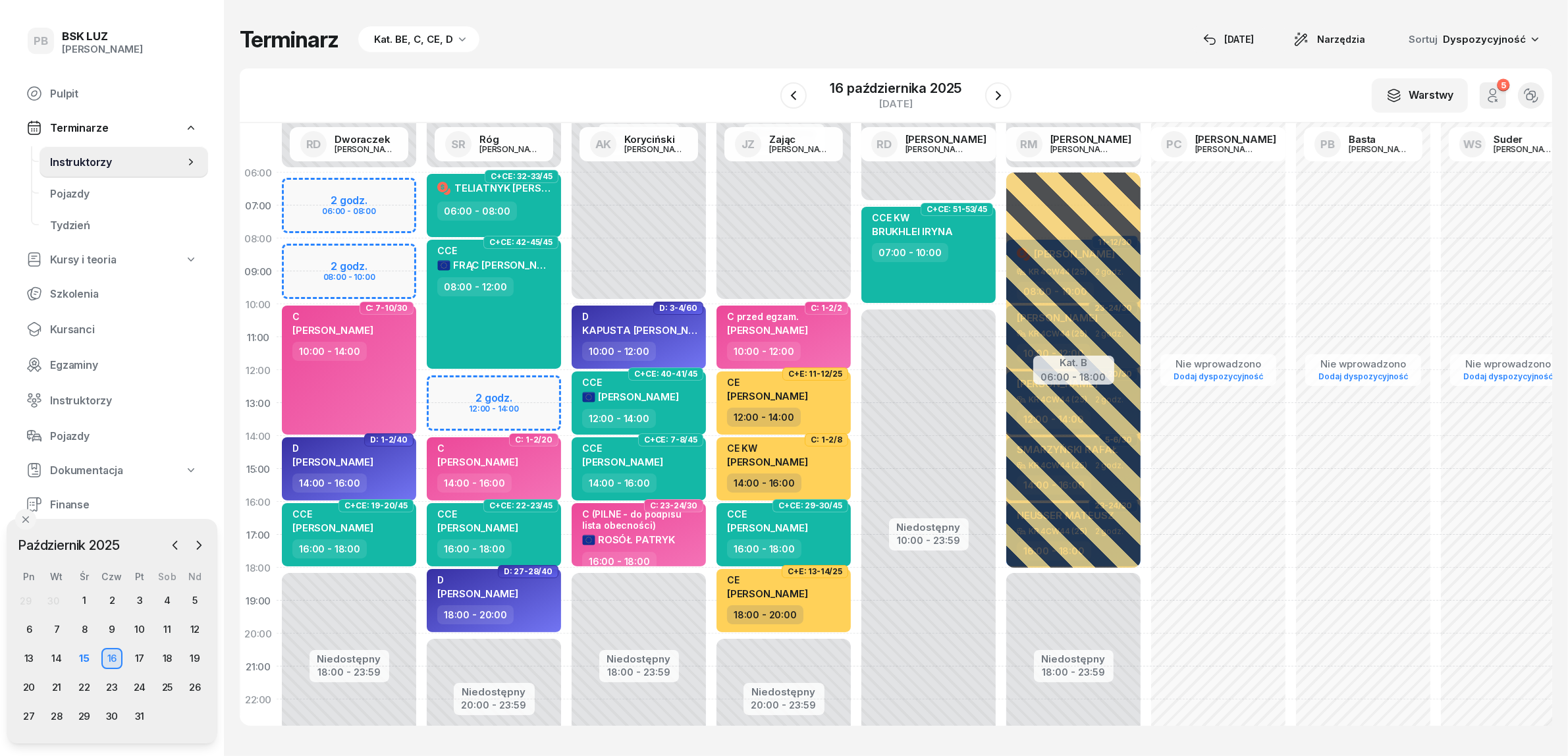
click at [1011, 7] on div "Terminarz Kat. BE, C, CE, D 15 paź Narzędzia Sortuj Dyspozycyjność W Wybierz AK…" at bounding box center [896, 375] width 1313 height 752
click at [136, 651] on div "17" at bounding box center [139, 658] width 21 height 21
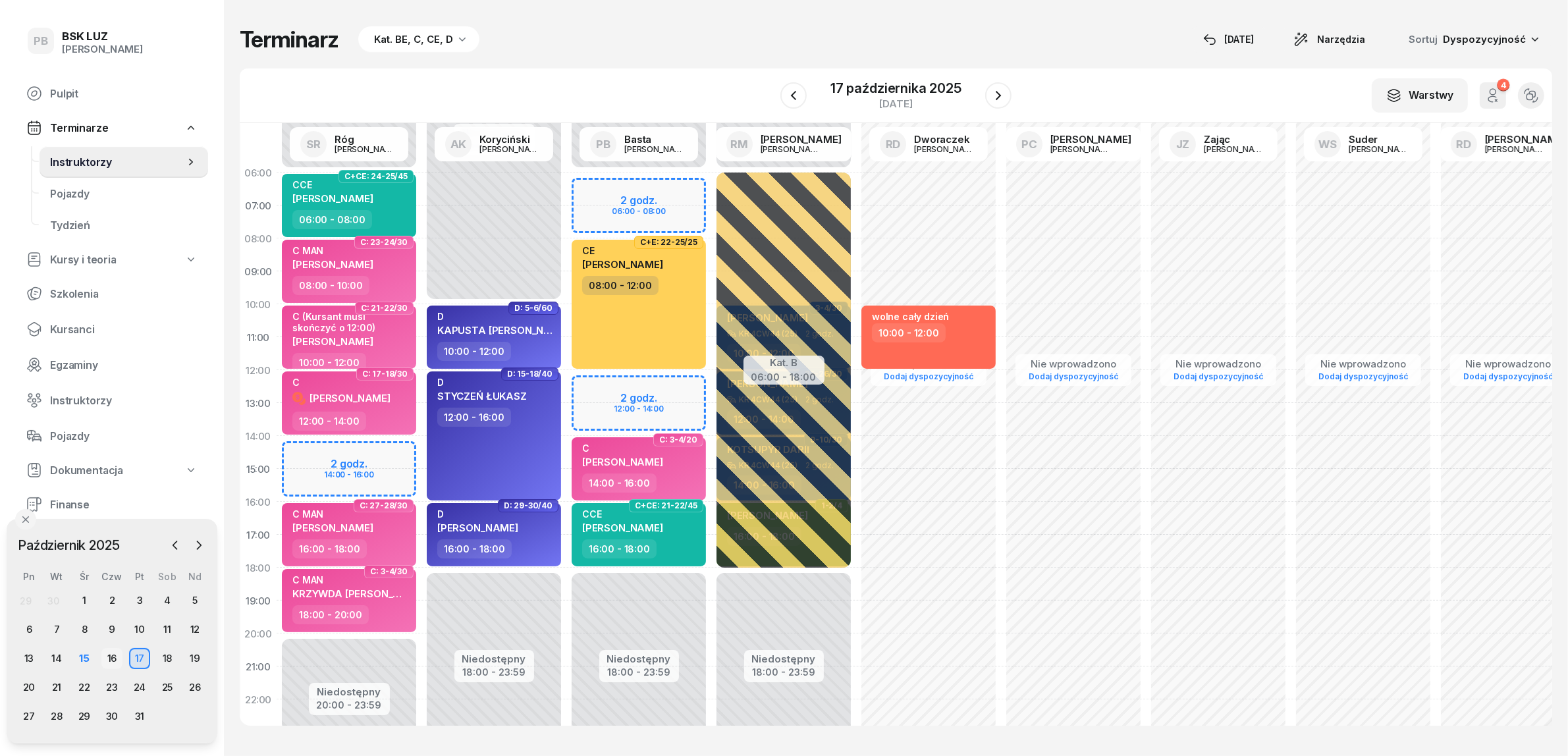
click at [116, 659] on div "16" at bounding box center [111, 658] width 21 height 21
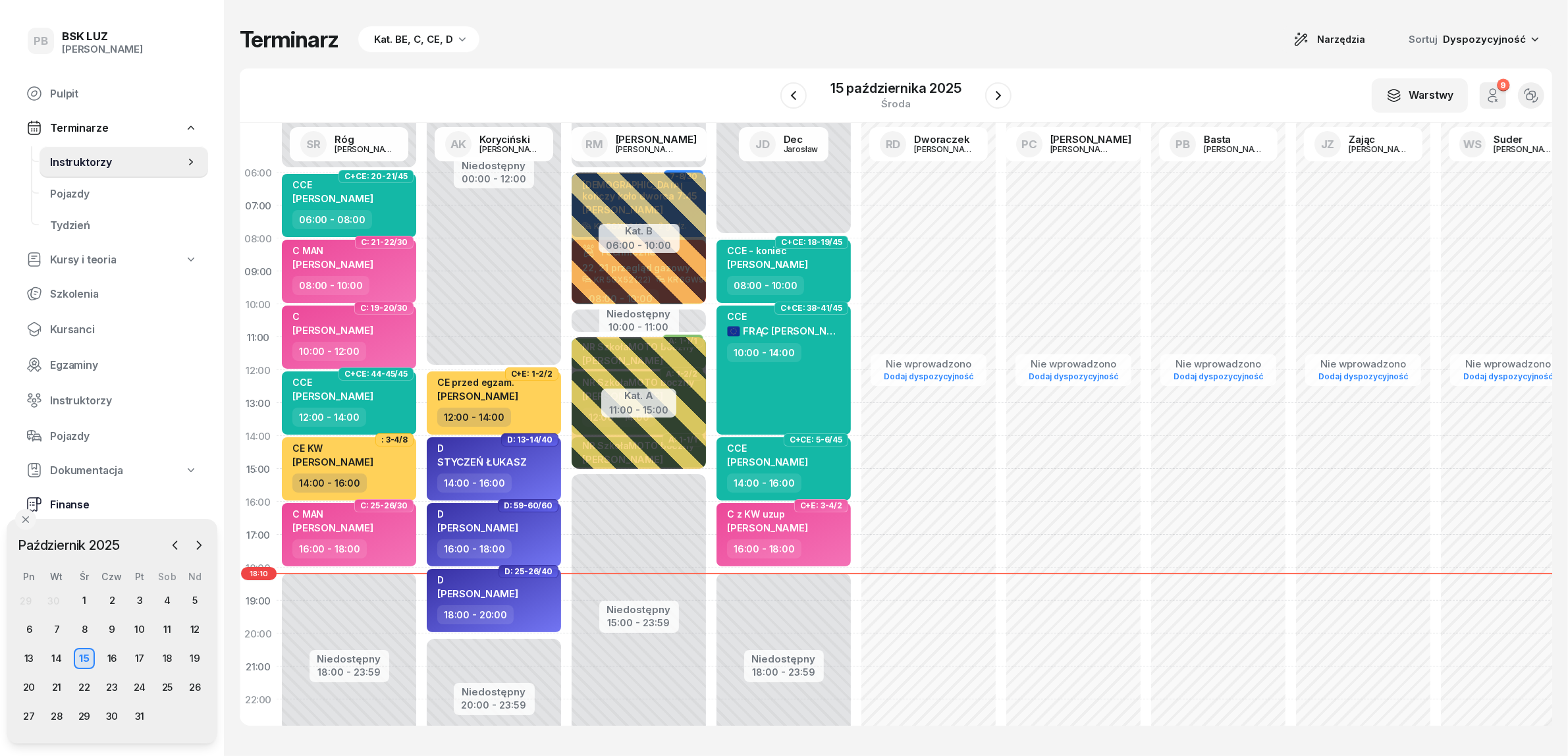
click at [67, 501] on span "Finanse" at bounding box center [123, 504] width 147 height 13
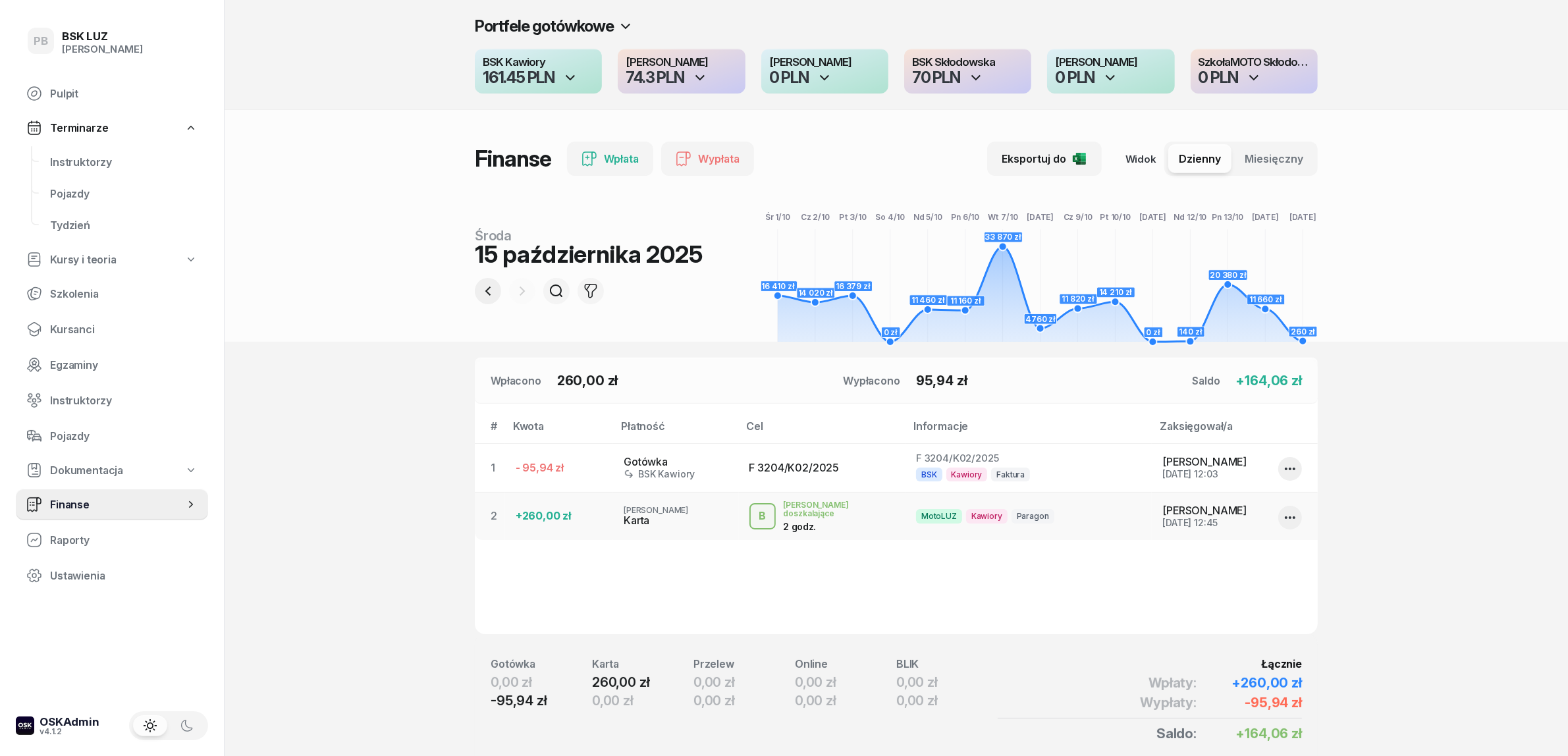
click at [482, 290] on icon "button" at bounding box center [488, 290] width 16 height 16
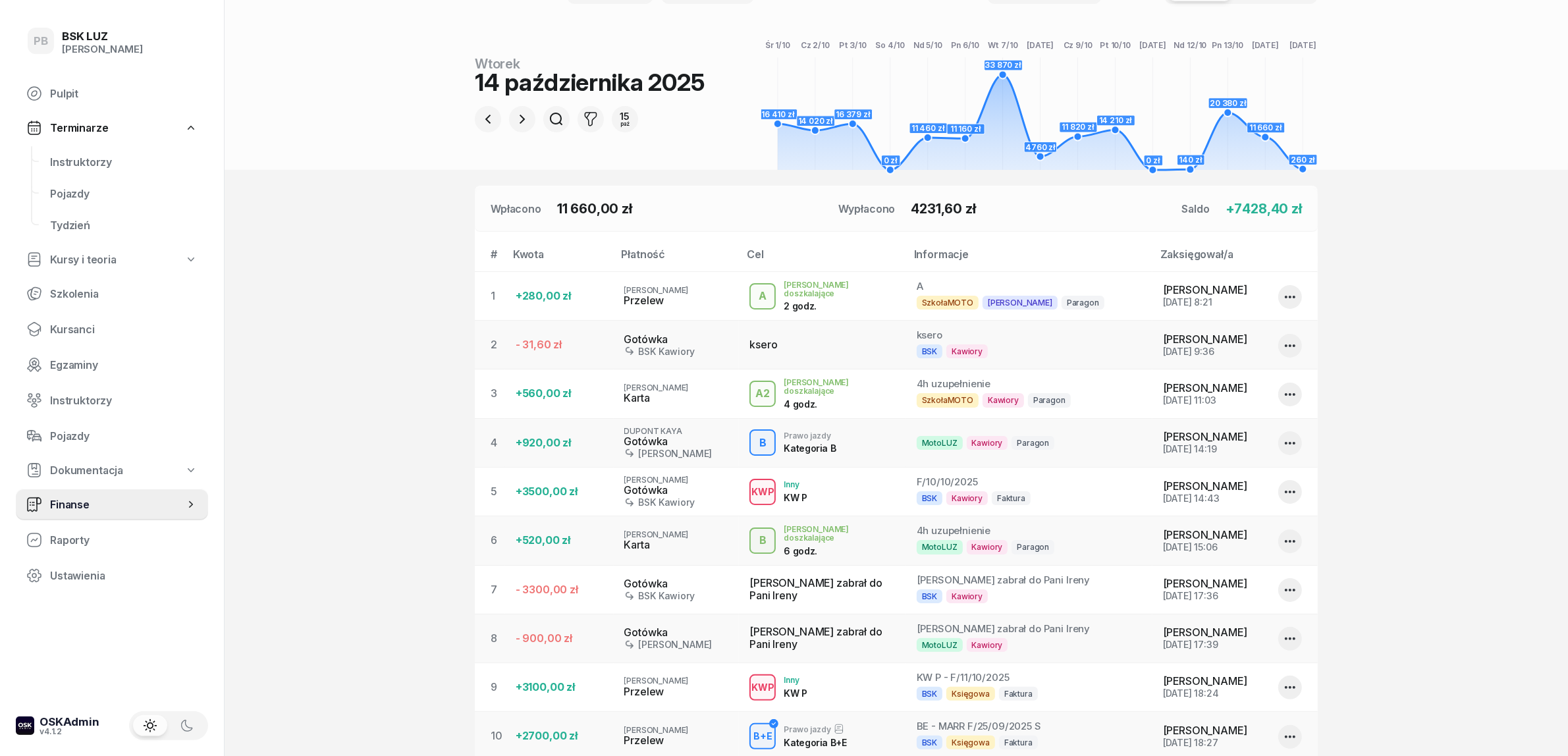
scroll to position [247, 0]
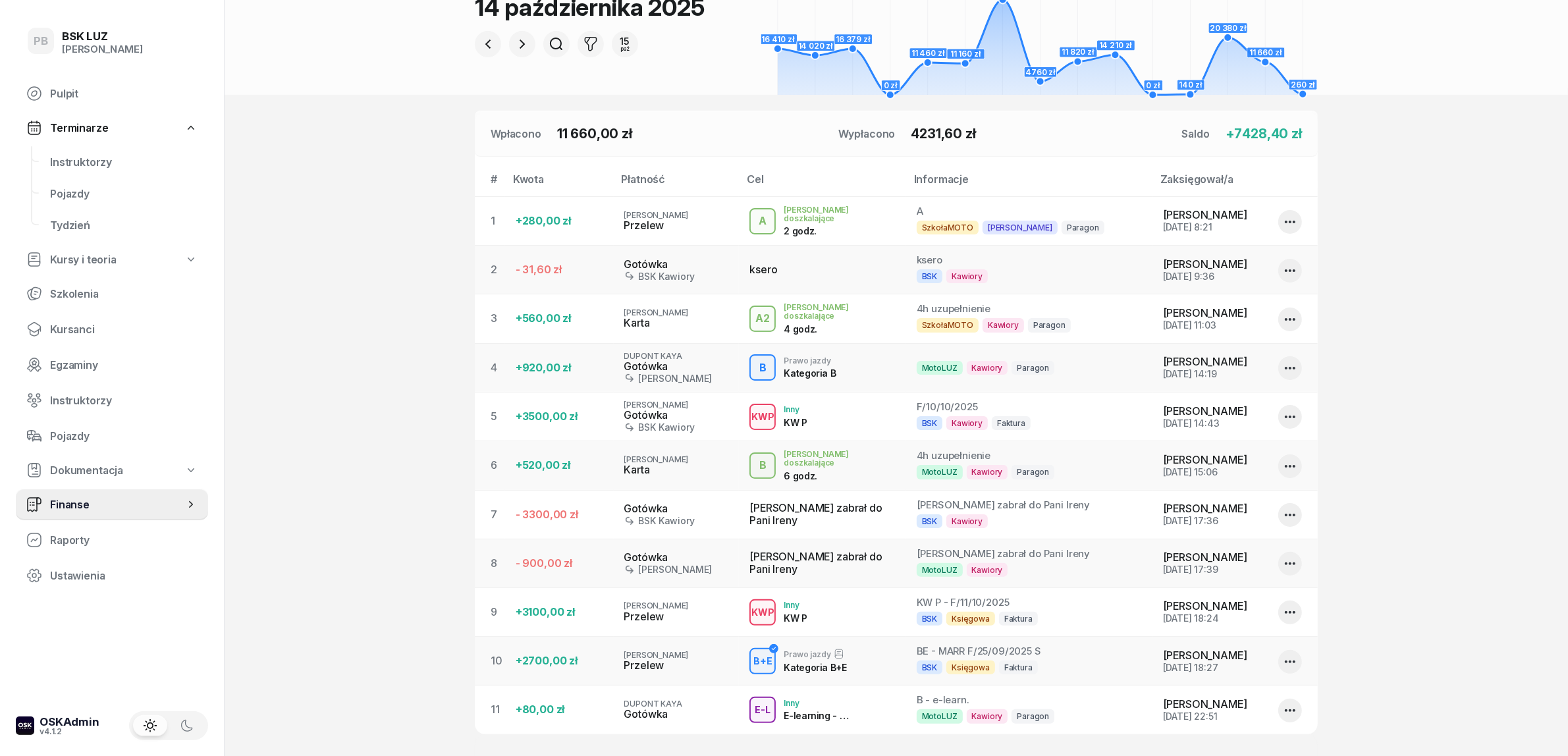
click at [1286, 718] on icon "button" at bounding box center [1290, 710] width 16 height 16
click at [1278, 662] on link "Edytuj" at bounding box center [1283, 652] width 173 height 28
select select "18"
select select "31"
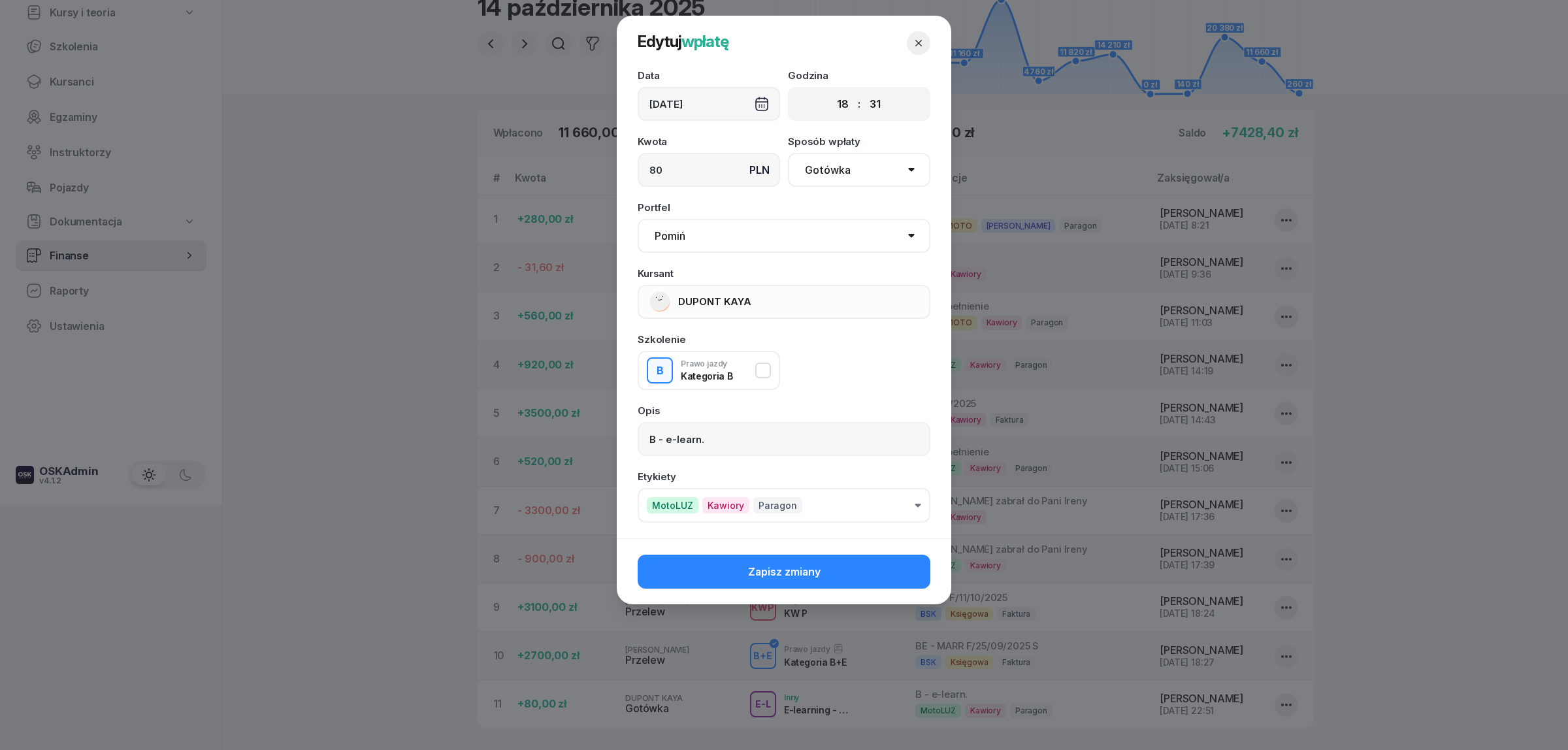
click at [737, 229] on select "Pomiń BSK Kawiory MotoLUZ Kawiory SzkołaMOTO Kawiory BSK Skłodowska MotoLUZ Skł…" at bounding box center [784, 236] width 292 height 34
select select "67eb9ff40a04ba7908a5e502"
click at [637, 219] on select "Pomiń BSK Kawiory MotoLUZ Kawiory SzkołaMOTO Kawiory BSK Skłodowska MotoLUZ Skł…" at bounding box center [784, 236] width 292 height 34
click at [784, 565] on span "Zapisz zmiany" at bounding box center [784, 571] width 73 height 13
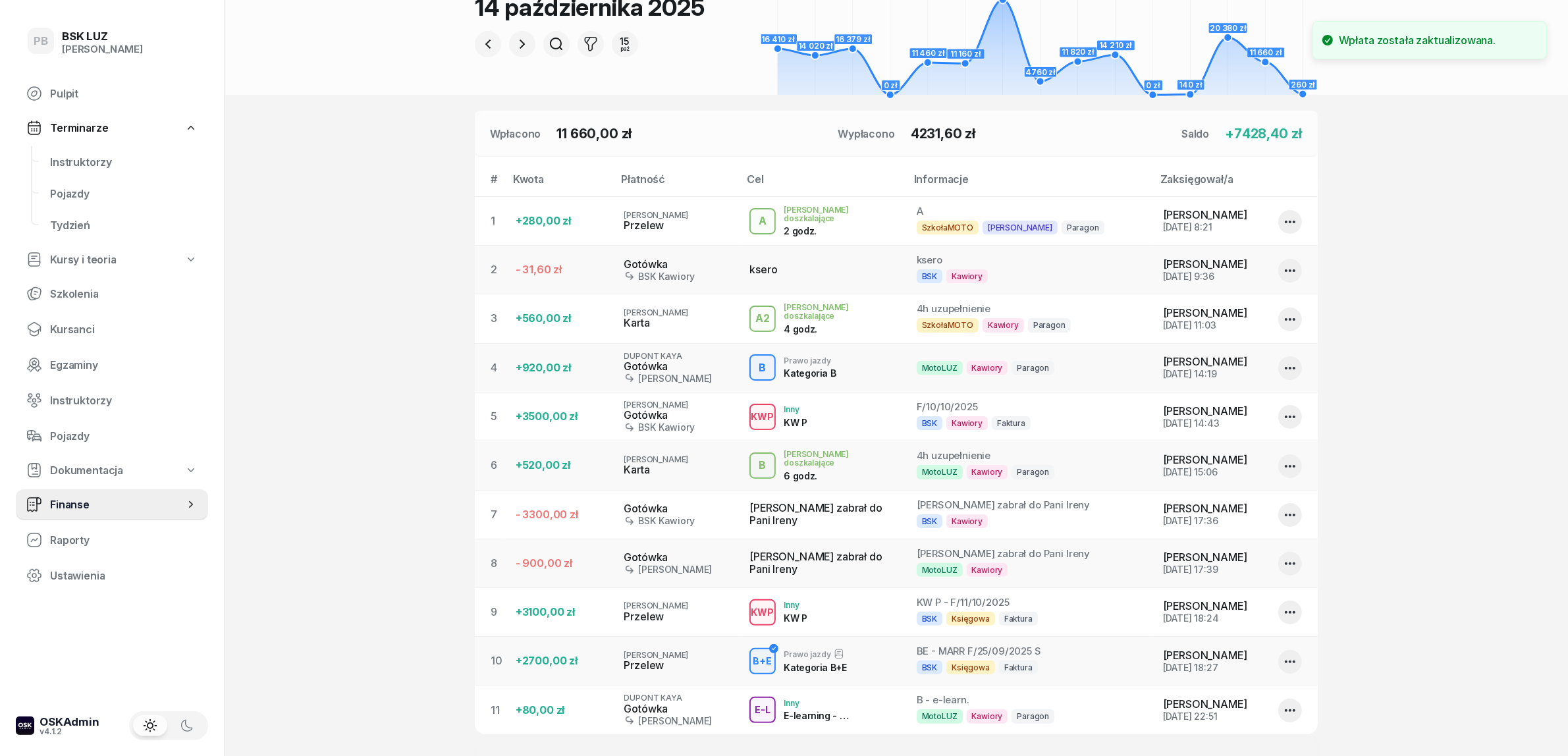
click at [360, 573] on section "Portfele gotówkowe BSK Kawiory 161.45 PLN MotoLUZ Kawiory 74.3 PLN SzkołaMOTO K…" at bounding box center [896, 334] width 1343 height 1162
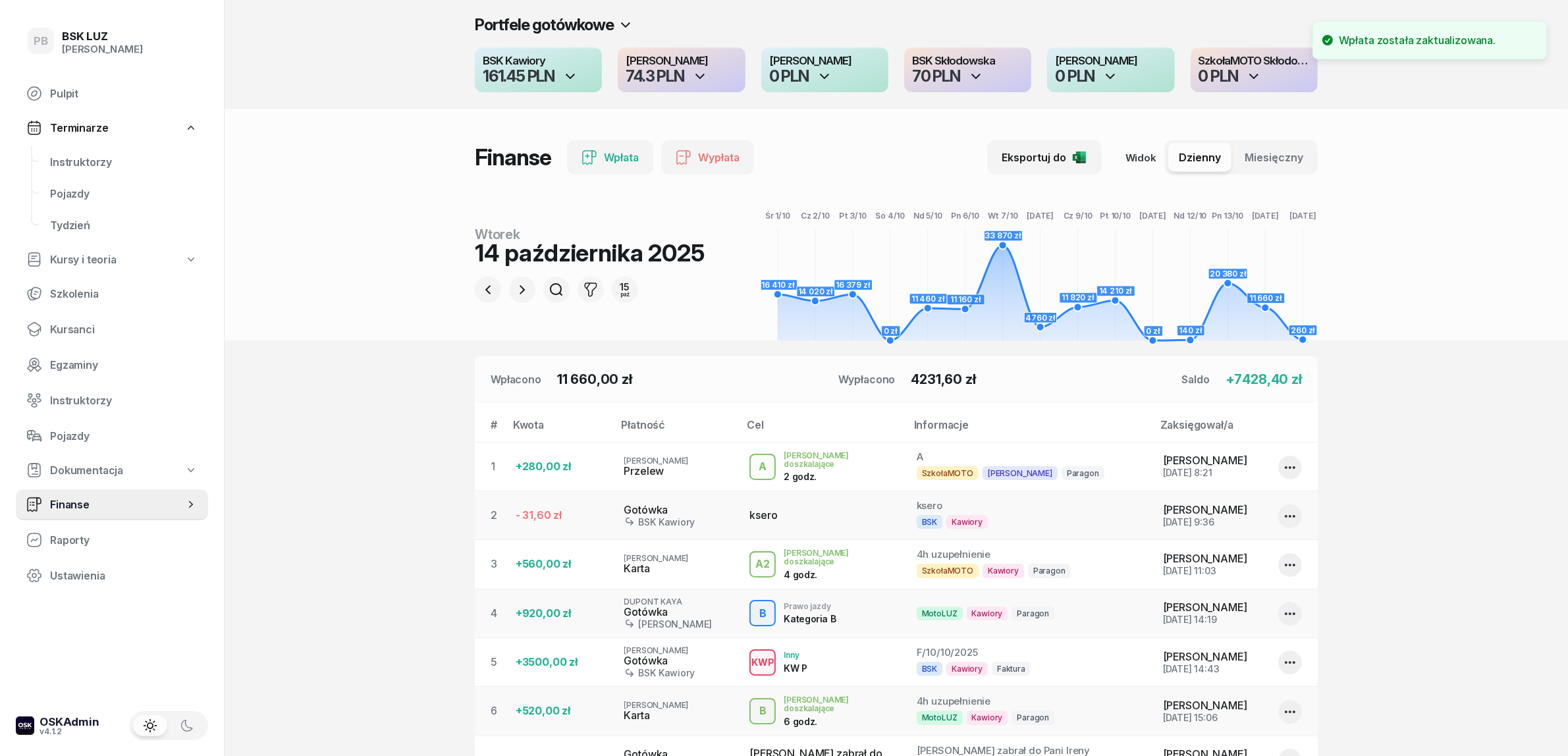
scroll to position [0, 0]
click at [403, 599] on section "Portfele gotówkowe BSK Kawiory 161.45 PLN MotoLUZ Kawiory 74.3 PLN SzkołaMOTO K…" at bounding box center [896, 581] width 1343 height 1162
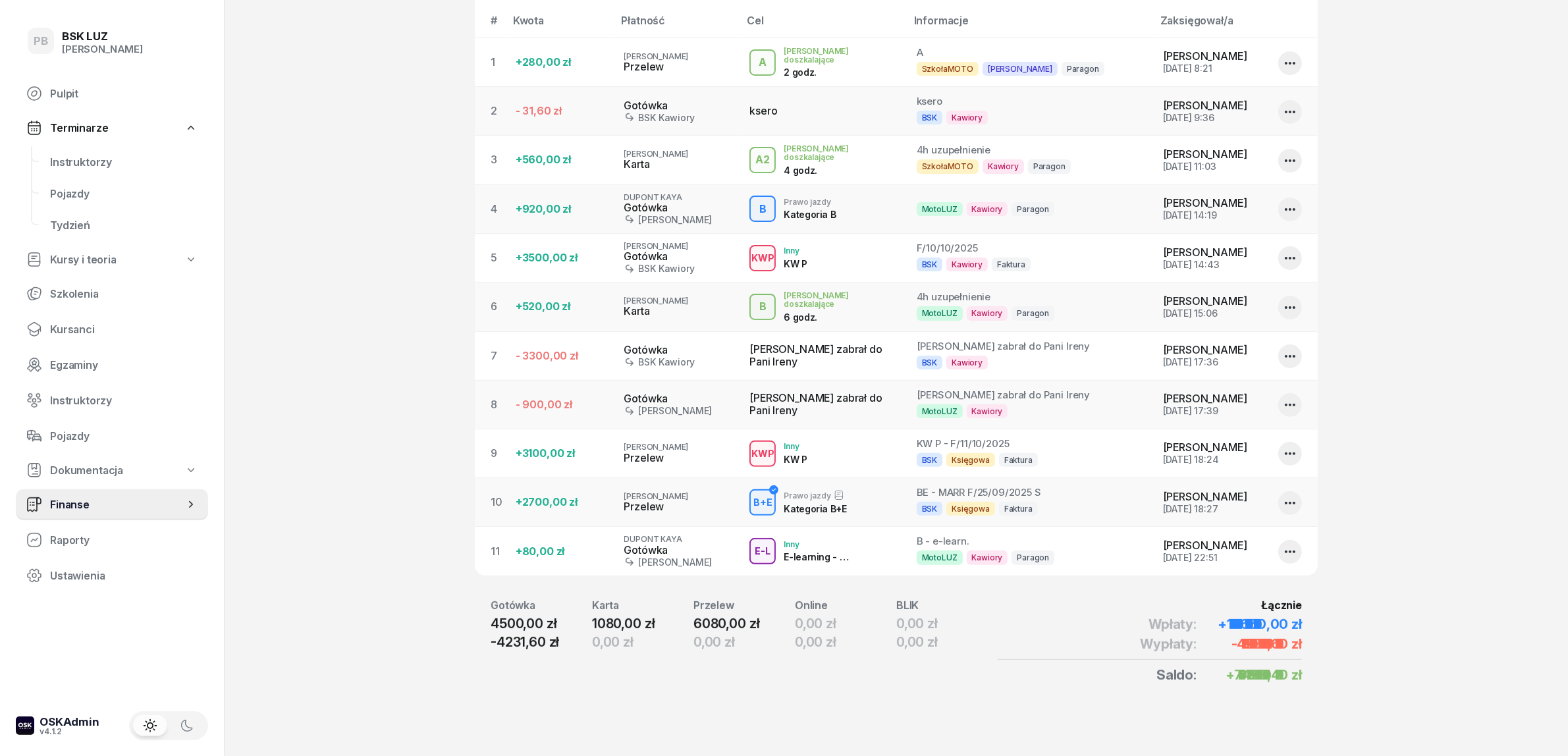
scroll to position [412, 0]
click at [1291, 551] on icon "button" at bounding box center [1290, 551] width 16 height 16
click at [1239, 594] on link "Edytuj" at bounding box center [1283, 591] width 173 height 28
select select "18"
select select "31"
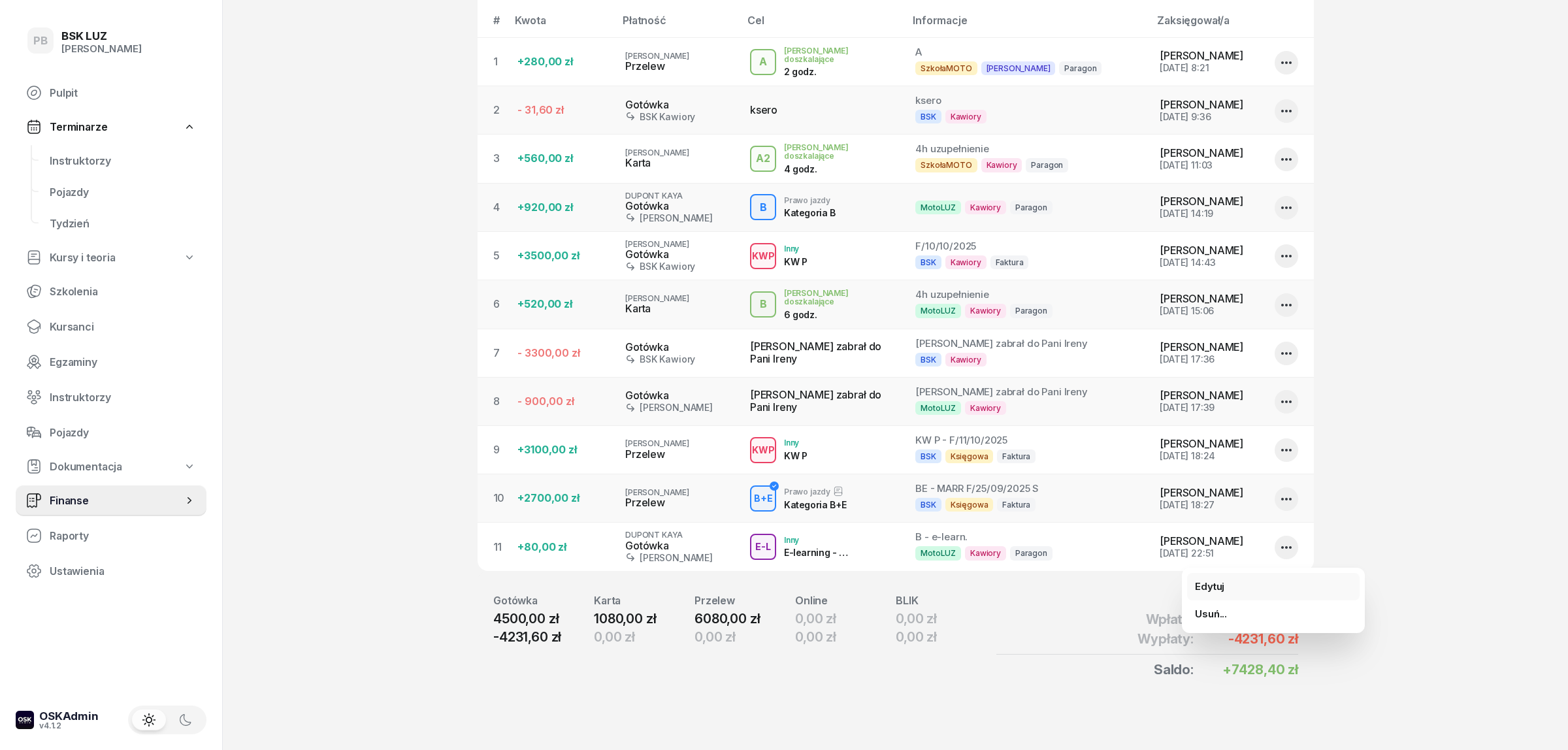
select select "67eb9ff40a04ba7908a5e502"
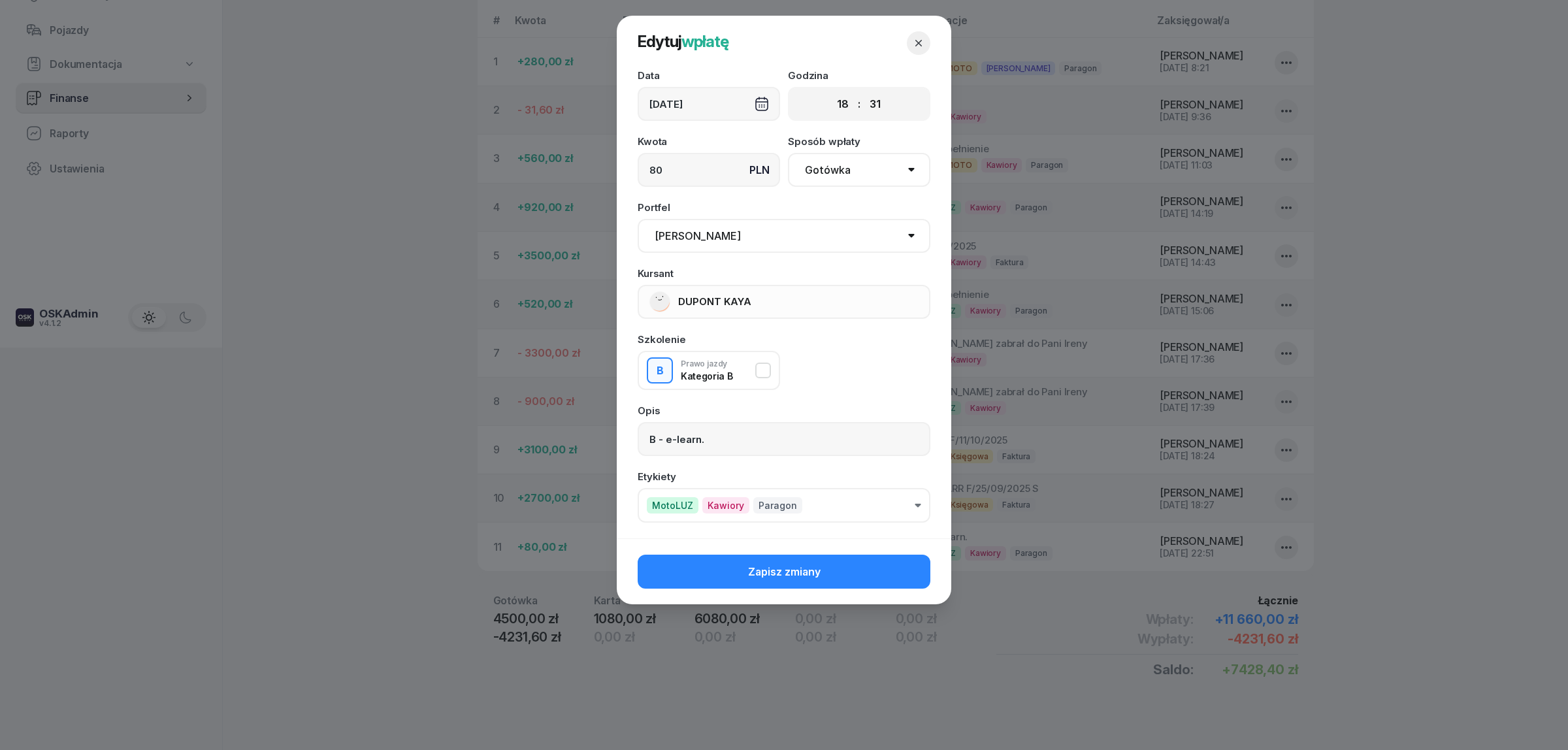
click at [716, 169] on input "80" at bounding box center [708, 170] width 142 height 34
click at [912, 44] on icon "button" at bounding box center [919, 43] width 13 height 13
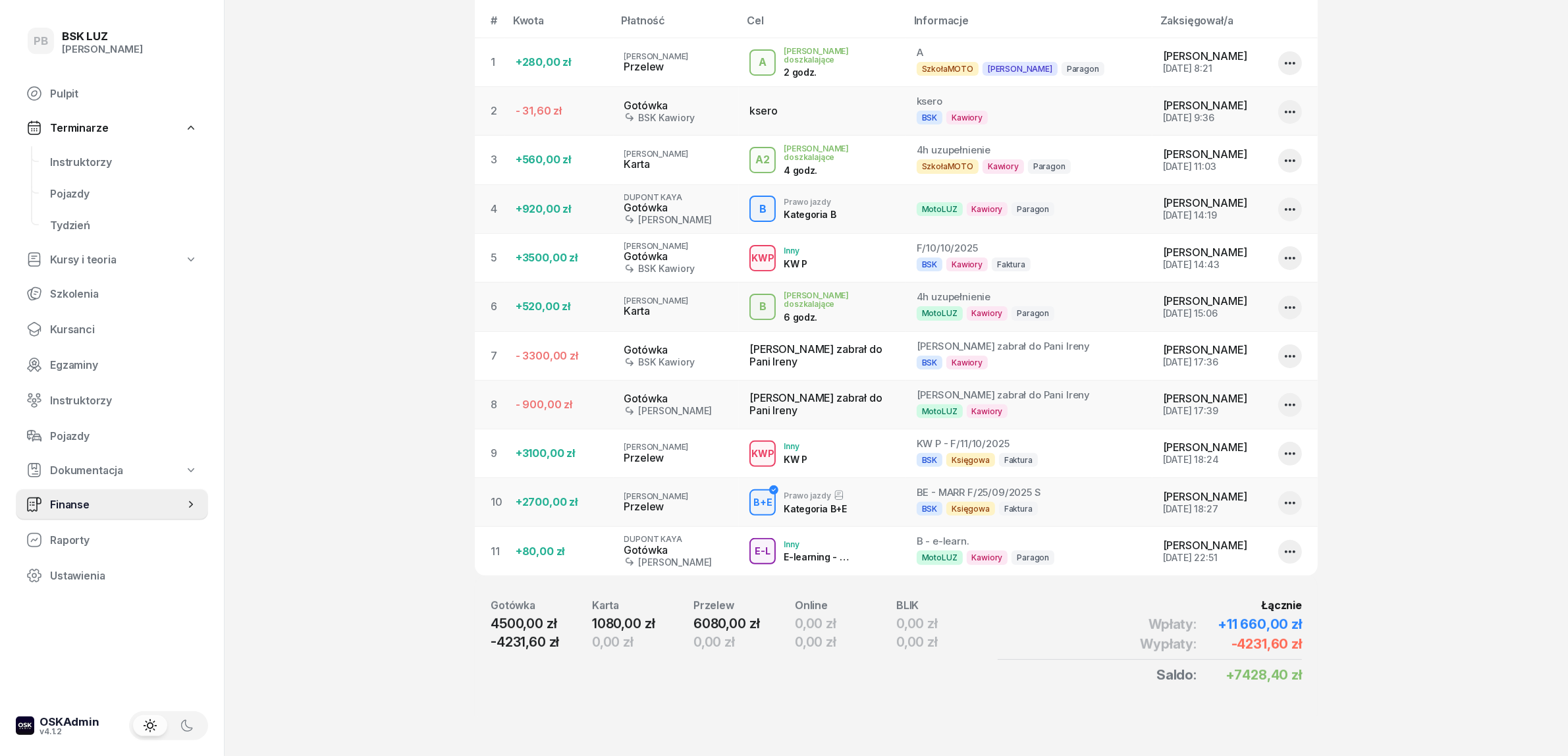
scroll to position [329, 0]
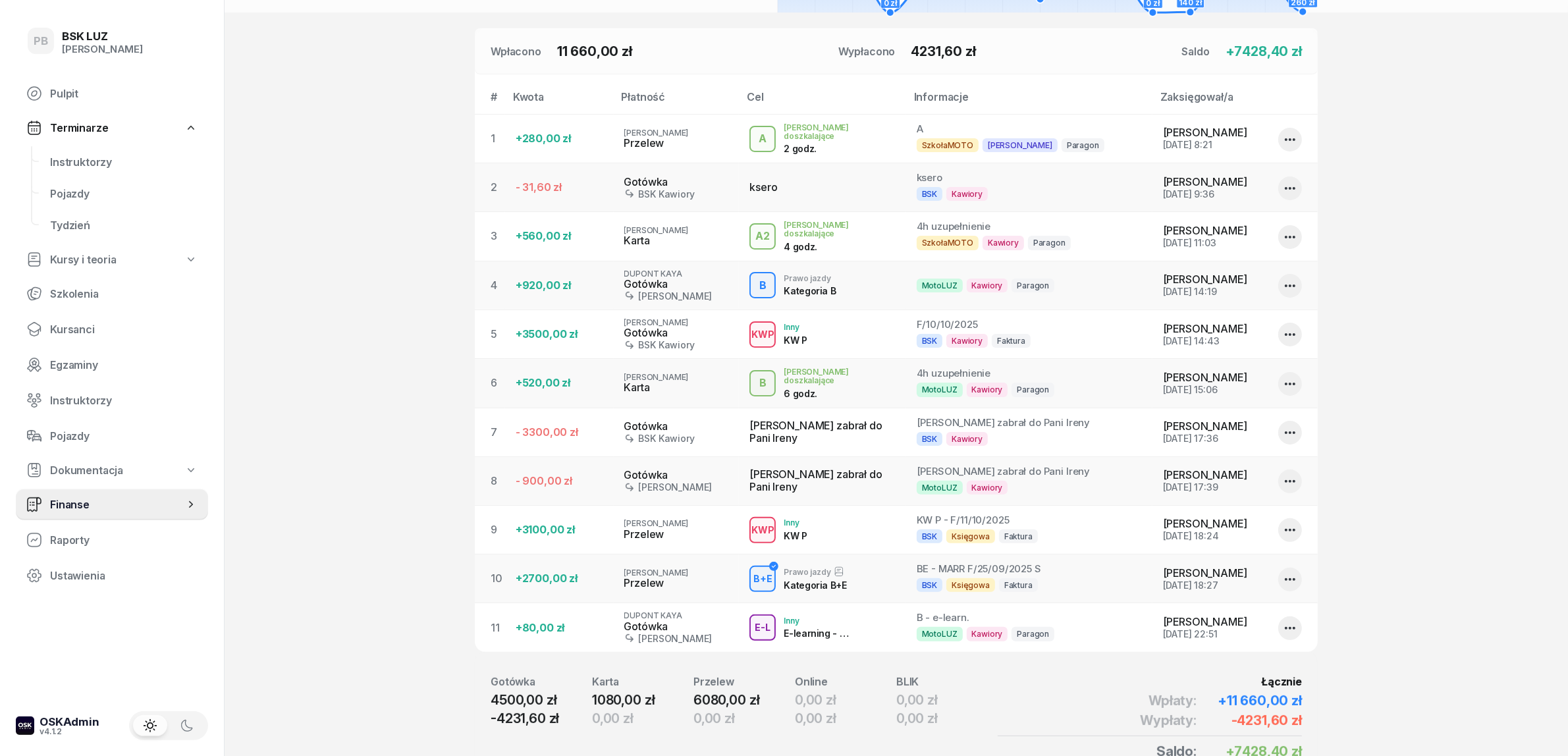
click at [1288, 629] on icon "button" at bounding box center [1290, 628] width 16 height 16
click at [1271, 669] on link "Edytuj" at bounding box center [1283, 673] width 173 height 28
select select "18"
select select "31"
select select "67eb9ff40a04ba7908a5e502"
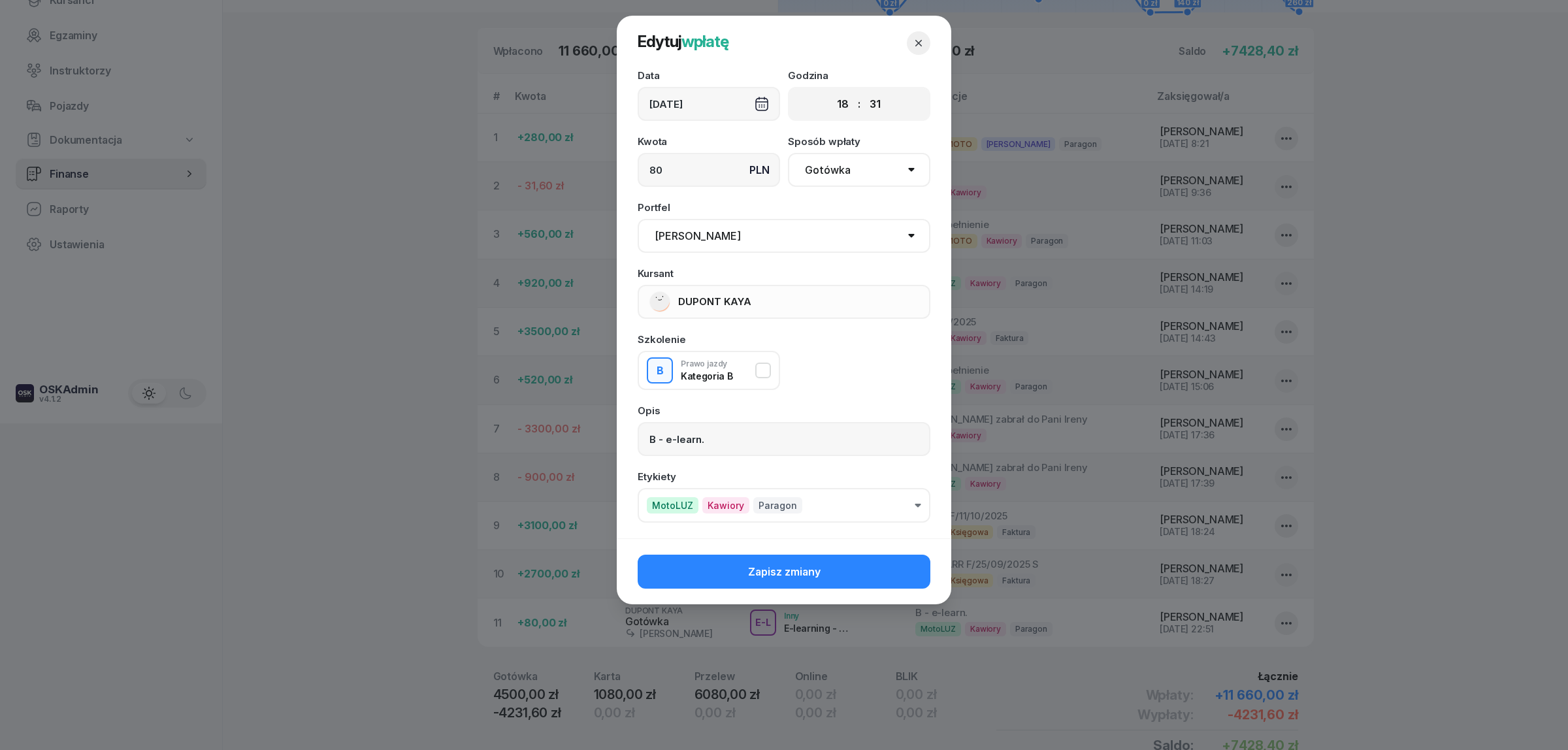
click at [886, 241] on select "Pomiń BSK Kawiory MotoLUZ Kawiory SzkołaMOTO Kawiory BSK Skłodowska MotoLUZ Skł…" at bounding box center [784, 236] width 292 height 34
select select
click at [637, 219] on select "Pomiń BSK Kawiory MotoLUZ Kawiory SzkołaMOTO Kawiory BSK Skłodowska MotoLUZ Skł…" at bounding box center [784, 236] width 292 height 34
click at [896, 569] on button "Zapisz zmiany" at bounding box center [784, 571] width 292 height 34
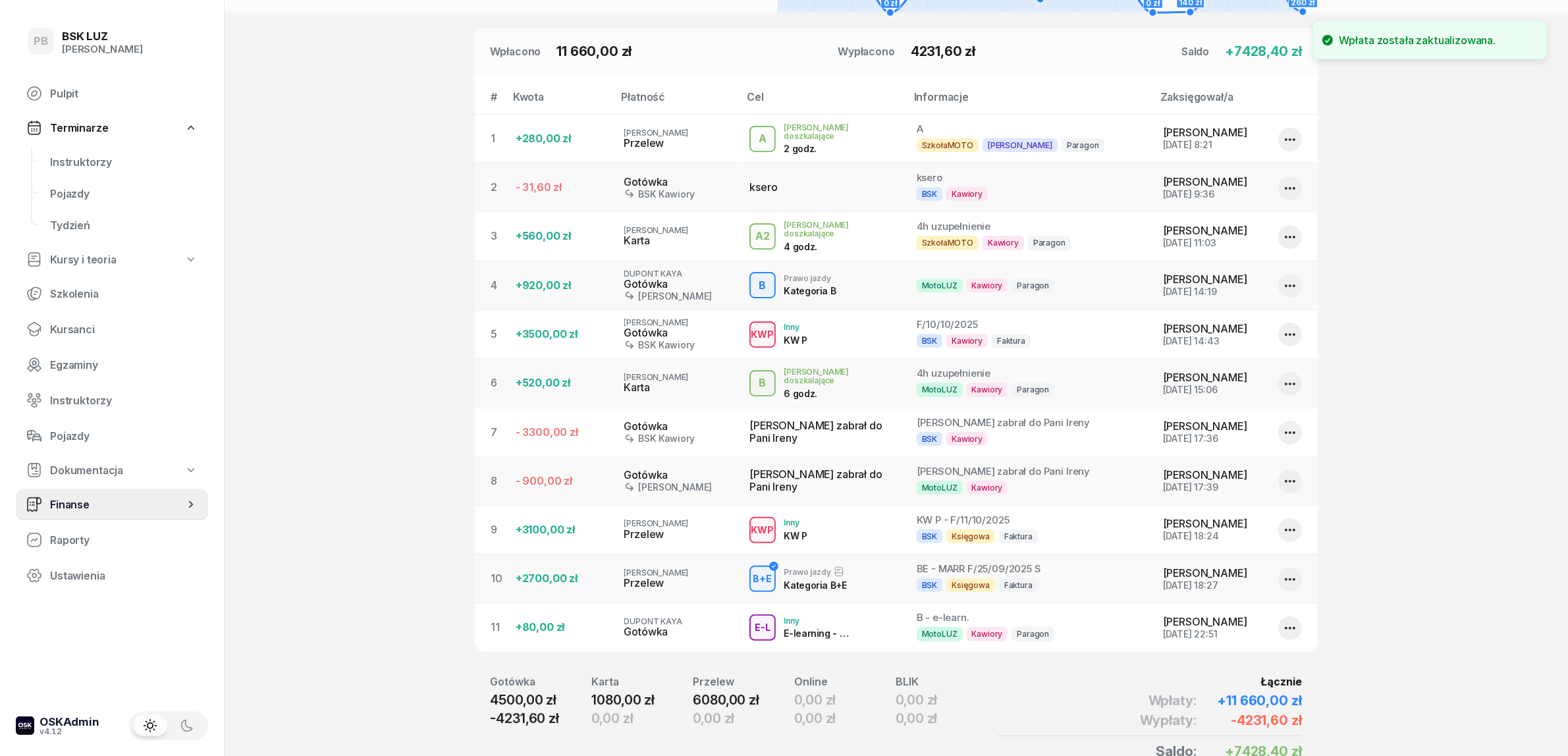
click at [1358, 518] on section "Portfele gotówkowe BSK Kawiory 161.45 PLN MotoLUZ Kawiory 74.3 PLN SzkołaMOTO K…" at bounding box center [896, 252] width 1343 height 1162
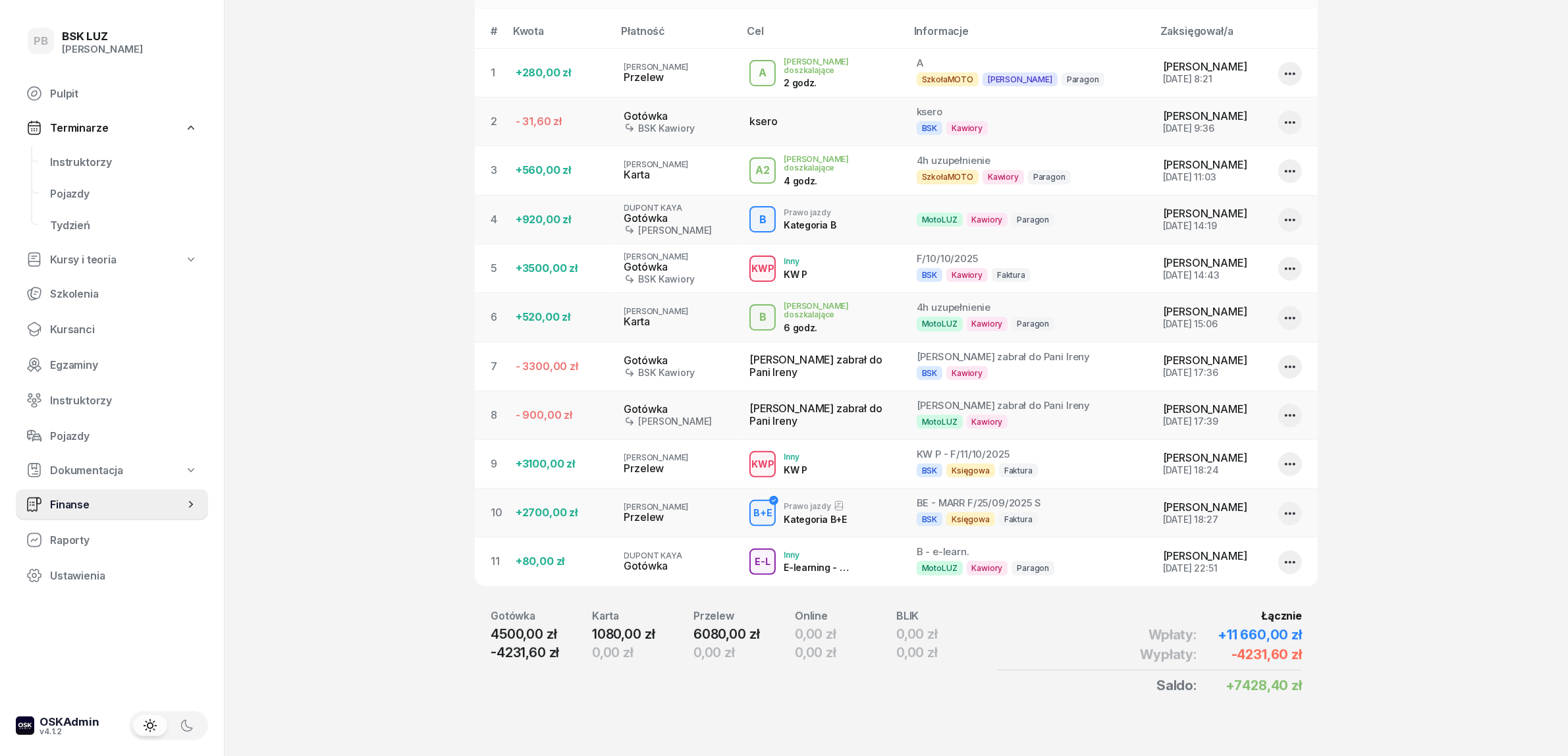
scroll to position [413, 0]
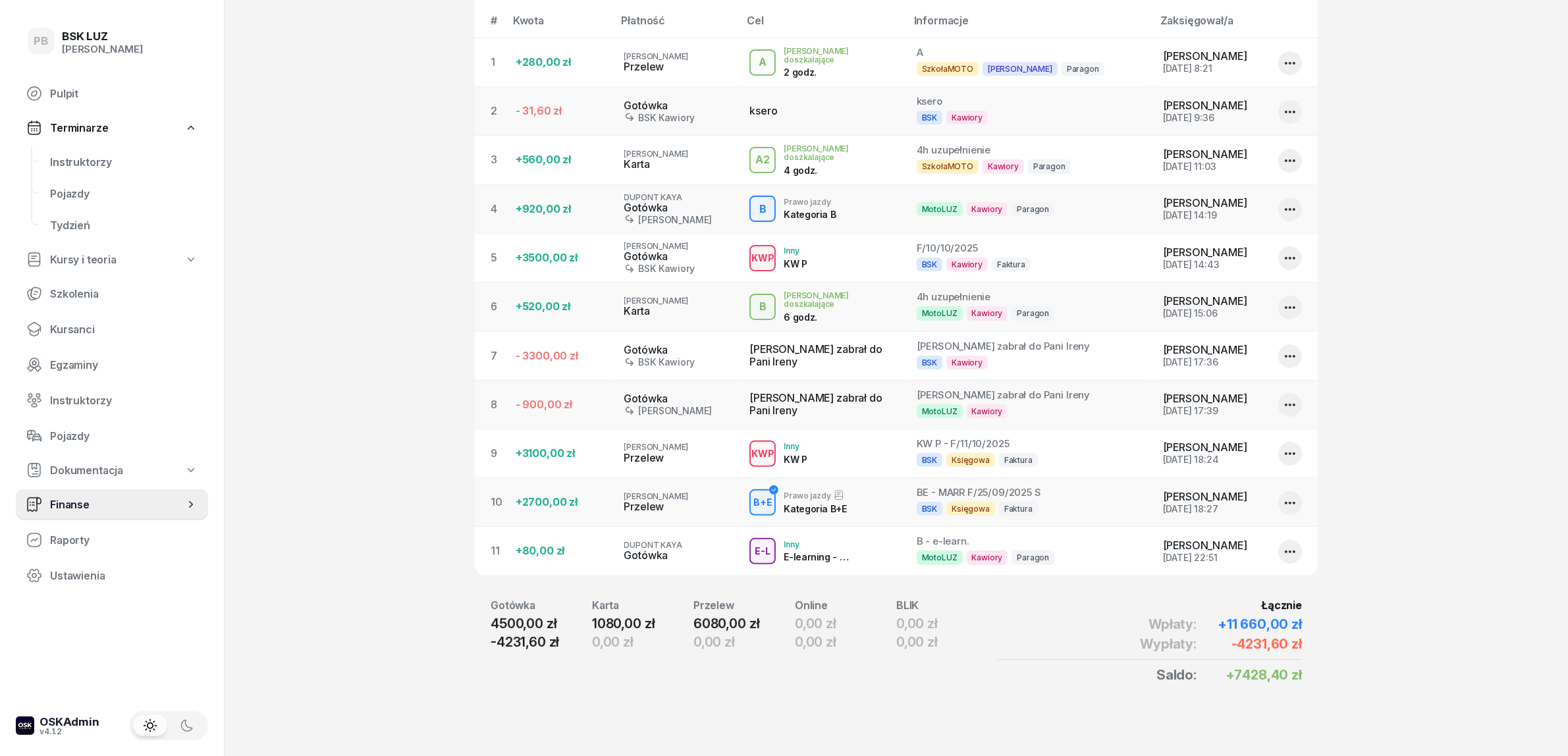
click at [1288, 551] on icon "button" at bounding box center [1290, 551] width 16 height 16
click at [1415, 562] on section "Portfele gotówkowe BSK Kawiory 161.45 PLN MotoLUZ Kawiory 74.3 PLN SzkołaMOTO K…" at bounding box center [896, 175] width 1343 height 1162
click at [1286, 551] on icon "button" at bounding box center [1290, 551] width 11 height 3
click at [1255, 616] on link "Usuń..." at bounding box center [1283, 616] width 173 height 28
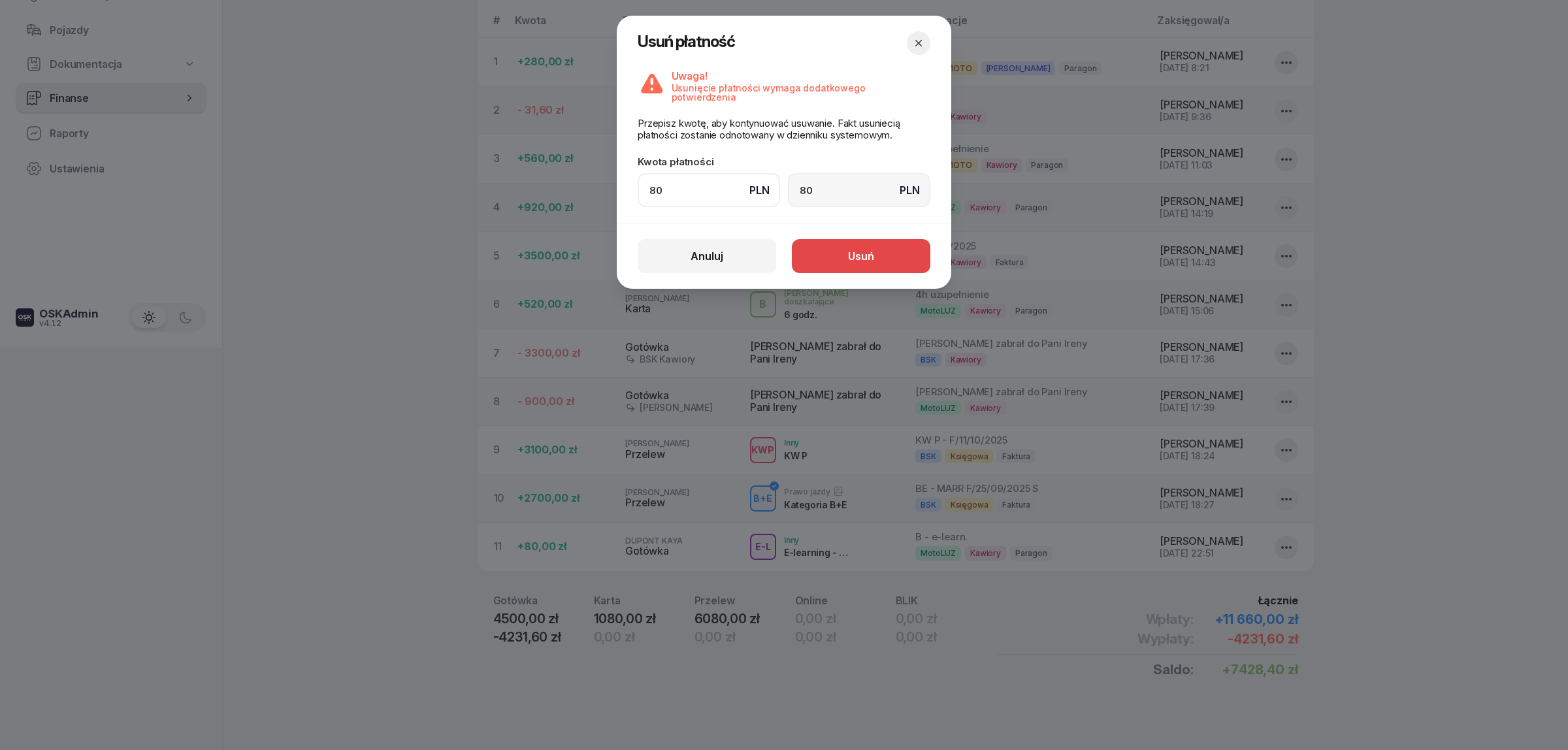
type input "80"
click at [827, 247] on button "Usuń" at bounding box center [861, 256] width 139 height 34
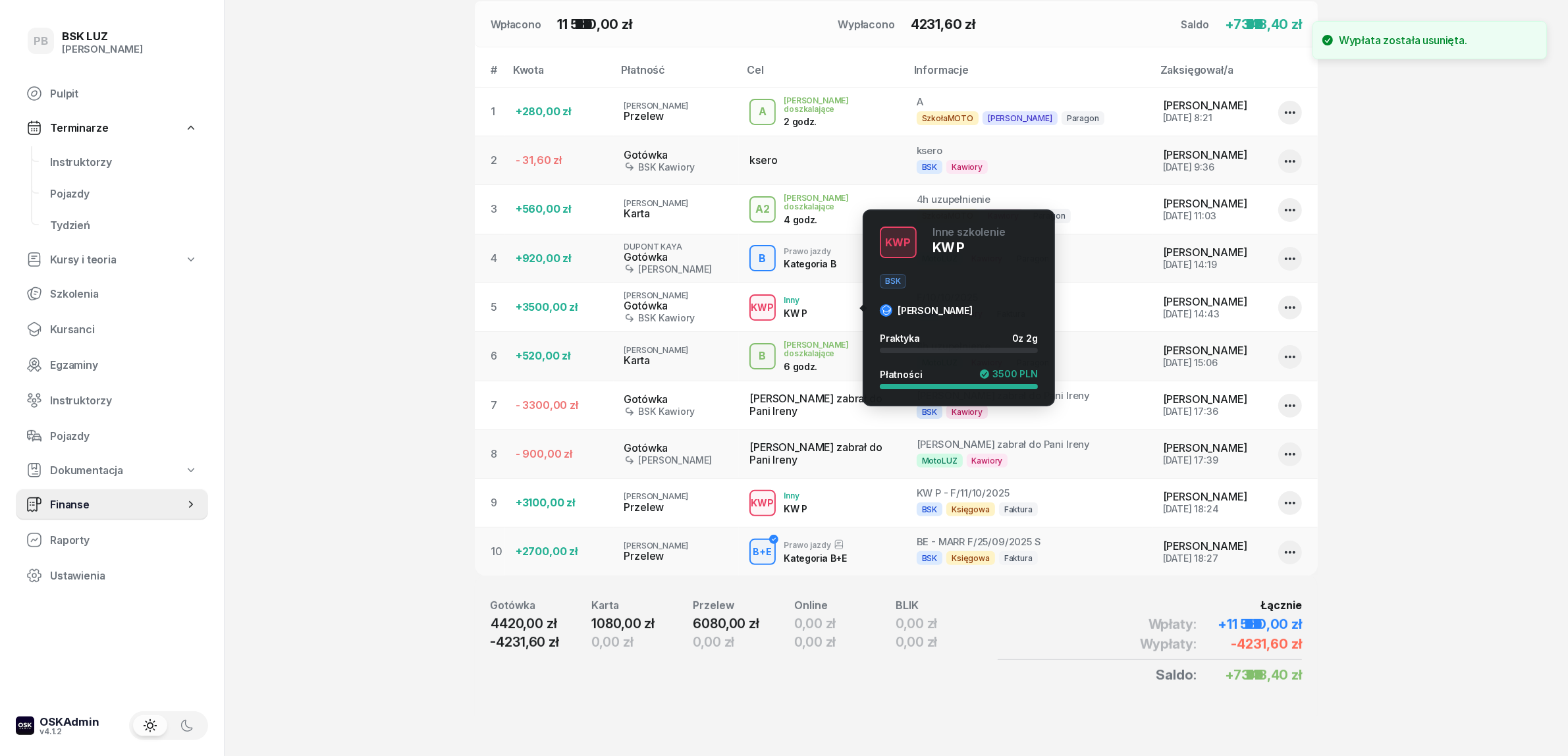
scroll to position [363, 0]
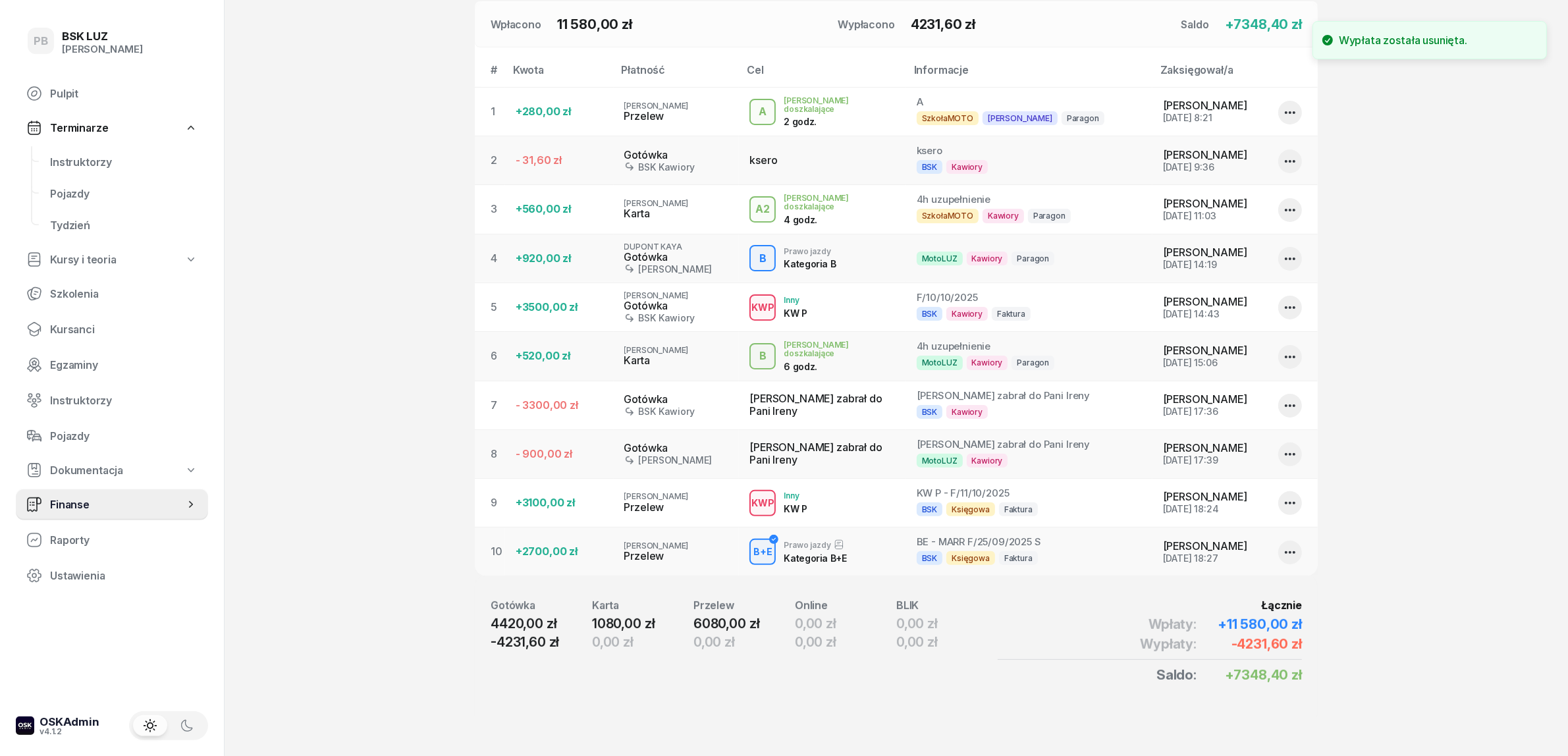
click at [1377, 460] on section "Portfele gotówkowe BSK Kawiory 161.45 PLN MotoLUZ Kawiory 74.3 PLN SzkołaMOTO K…" at bounding box center [896, 200] width 1343 height 1112
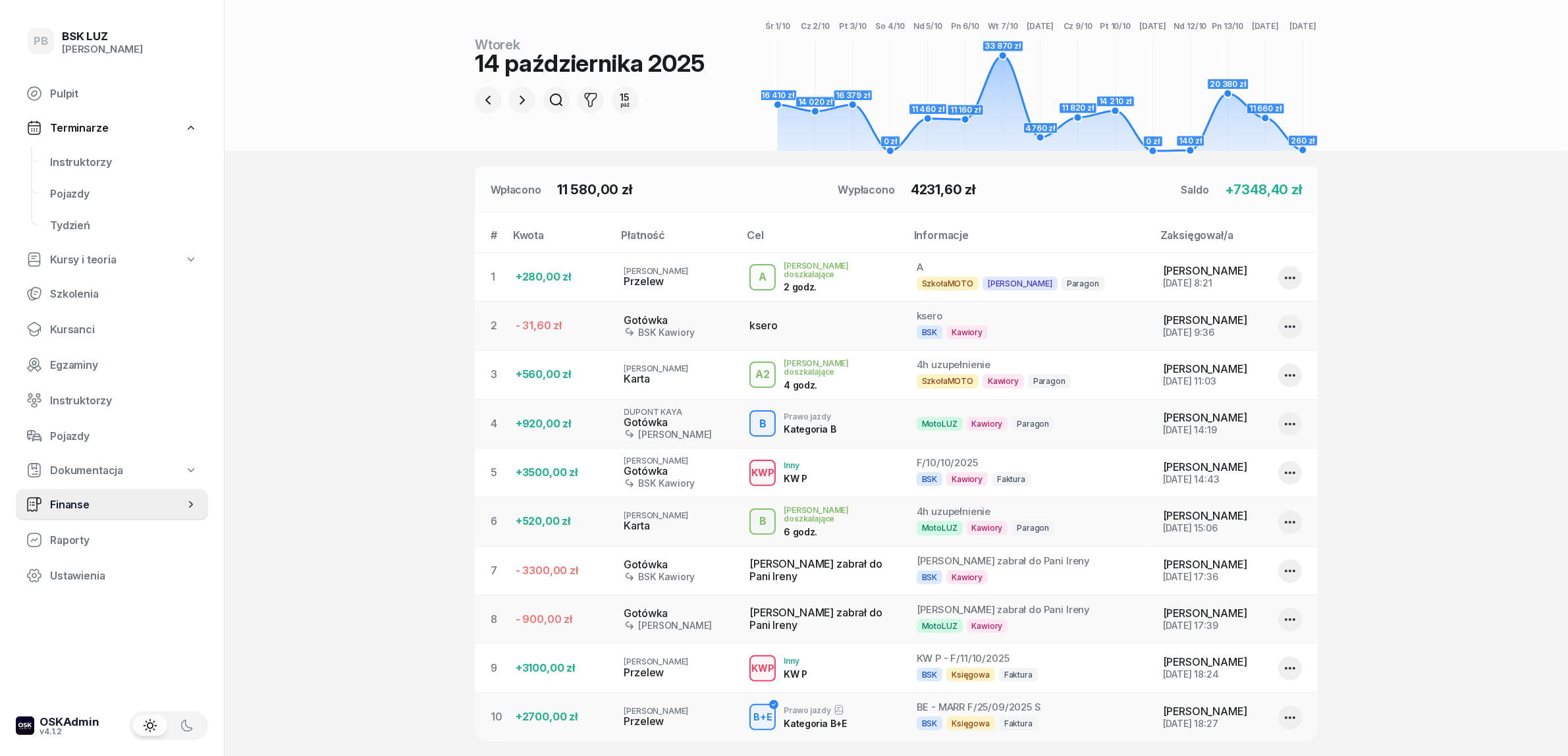
scroll to position [247, 0]
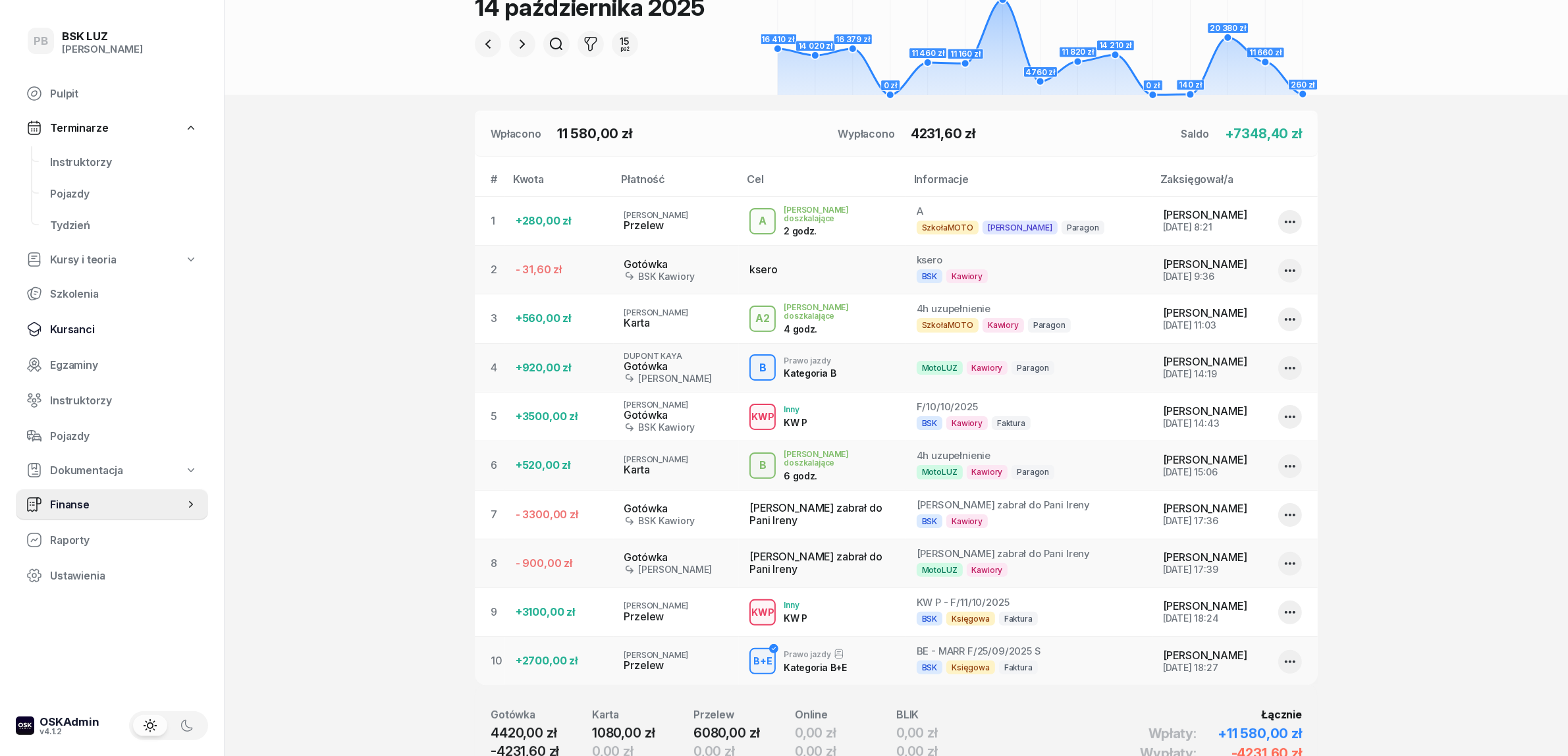
click at [71, 323] on span "Kursanci" at bounding box center [123, 329] width 147 height 13
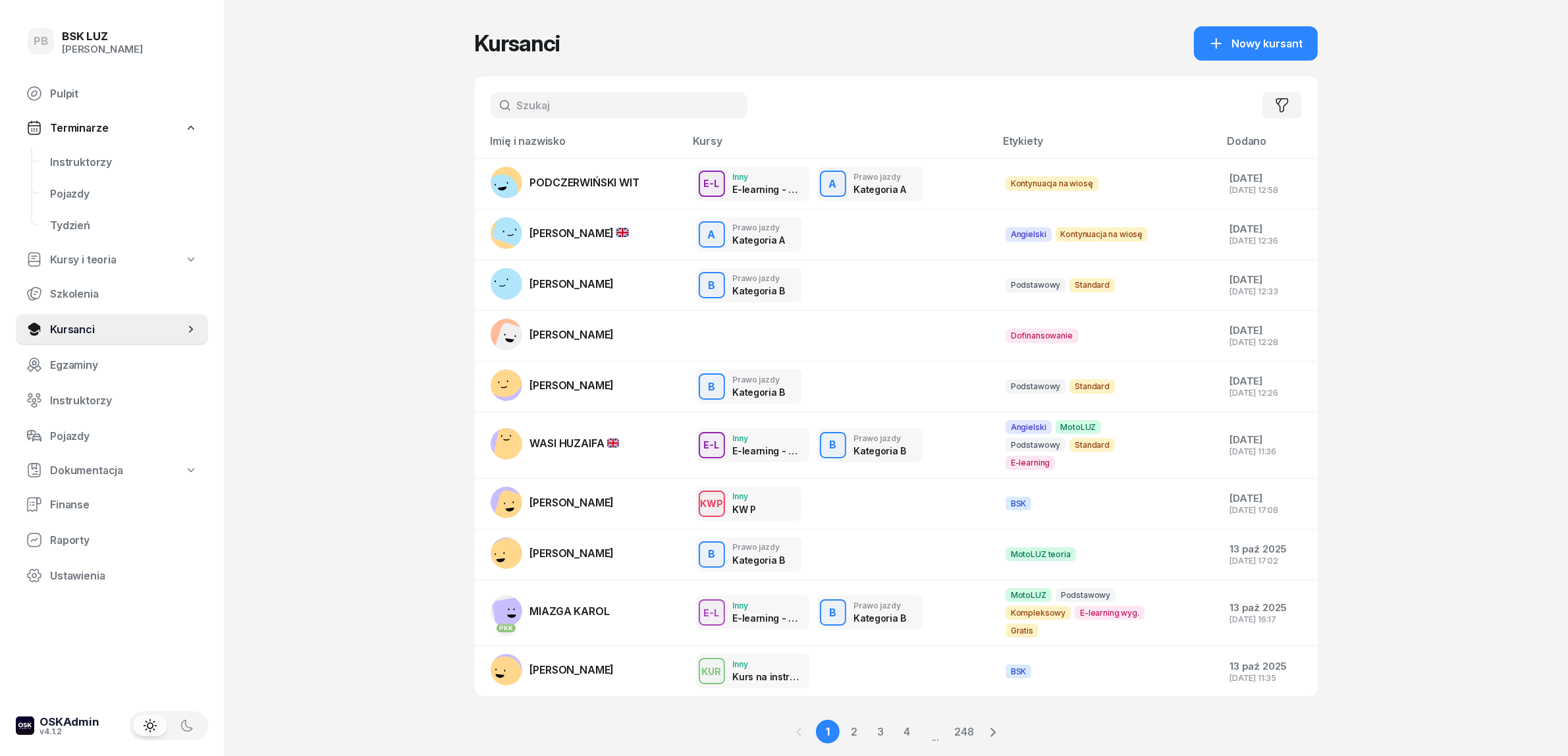
click at [548, 98] on input "text" at bounding box center [619, 104] width 257 height 26
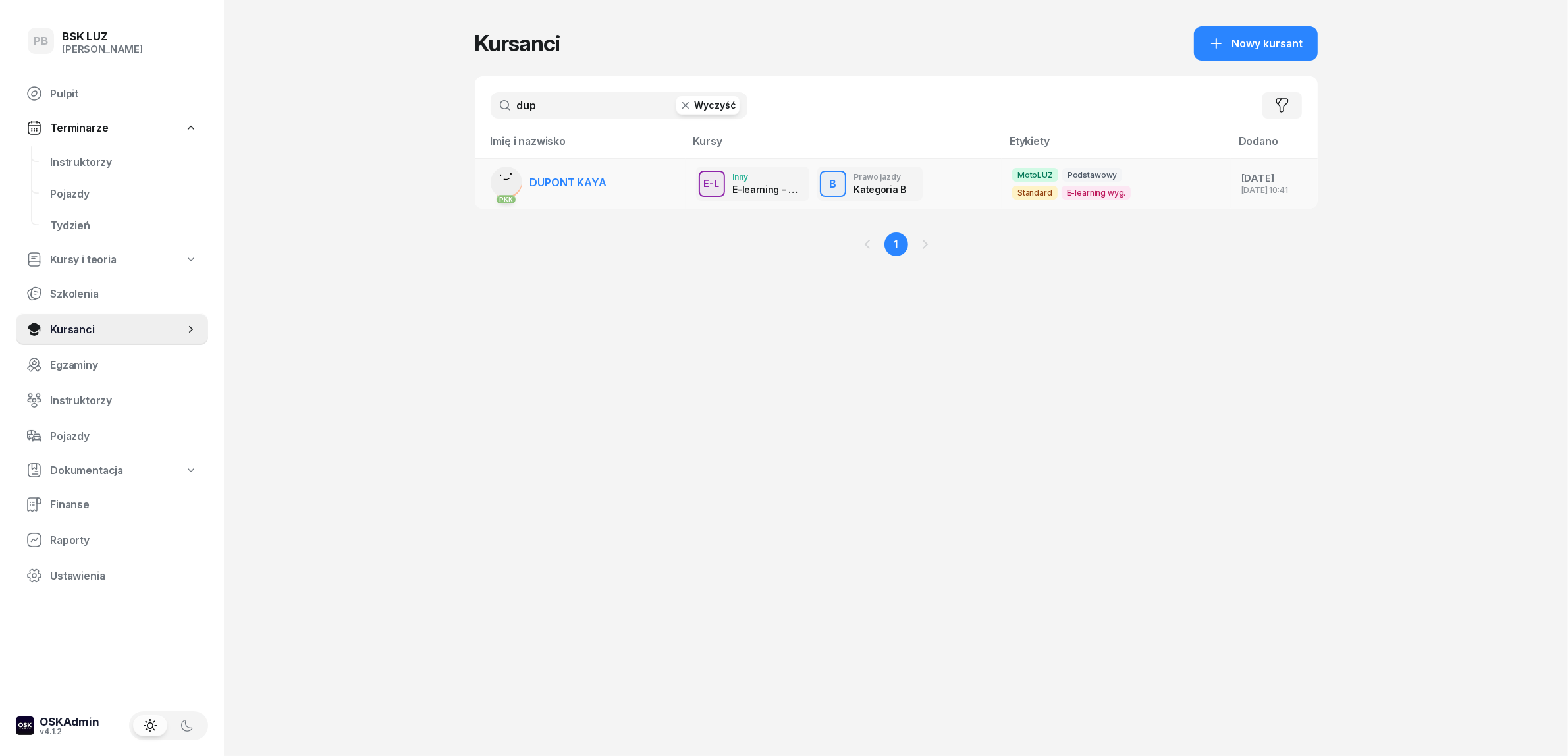
type input "dup"
click at [567, 182] on span "DUPONT KAYA" at bounding box center [568, 183] width 77 height 13
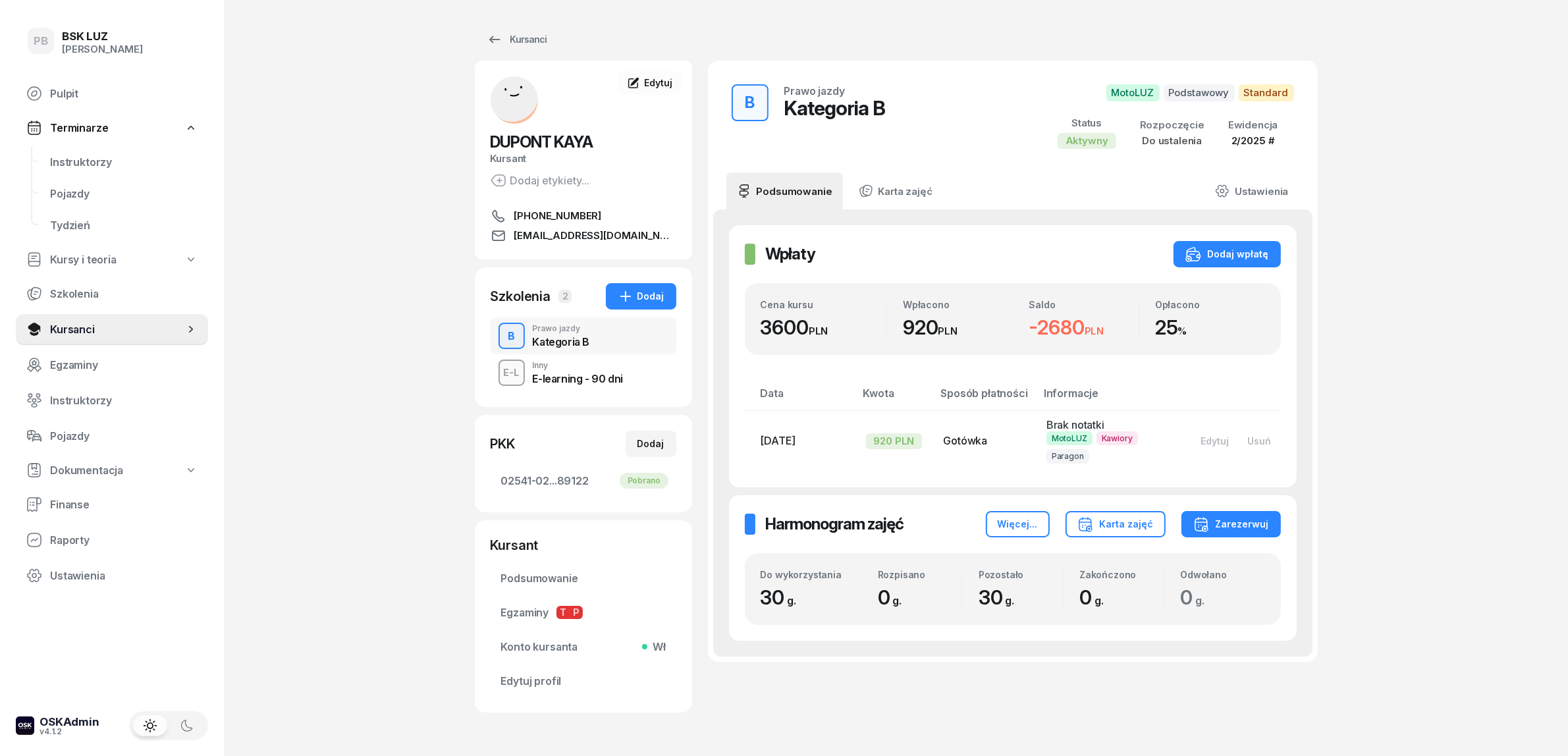
click at [615, 379] on div "E-learning - 90 dni" at bounding box center [578, 378] width 90 height 11
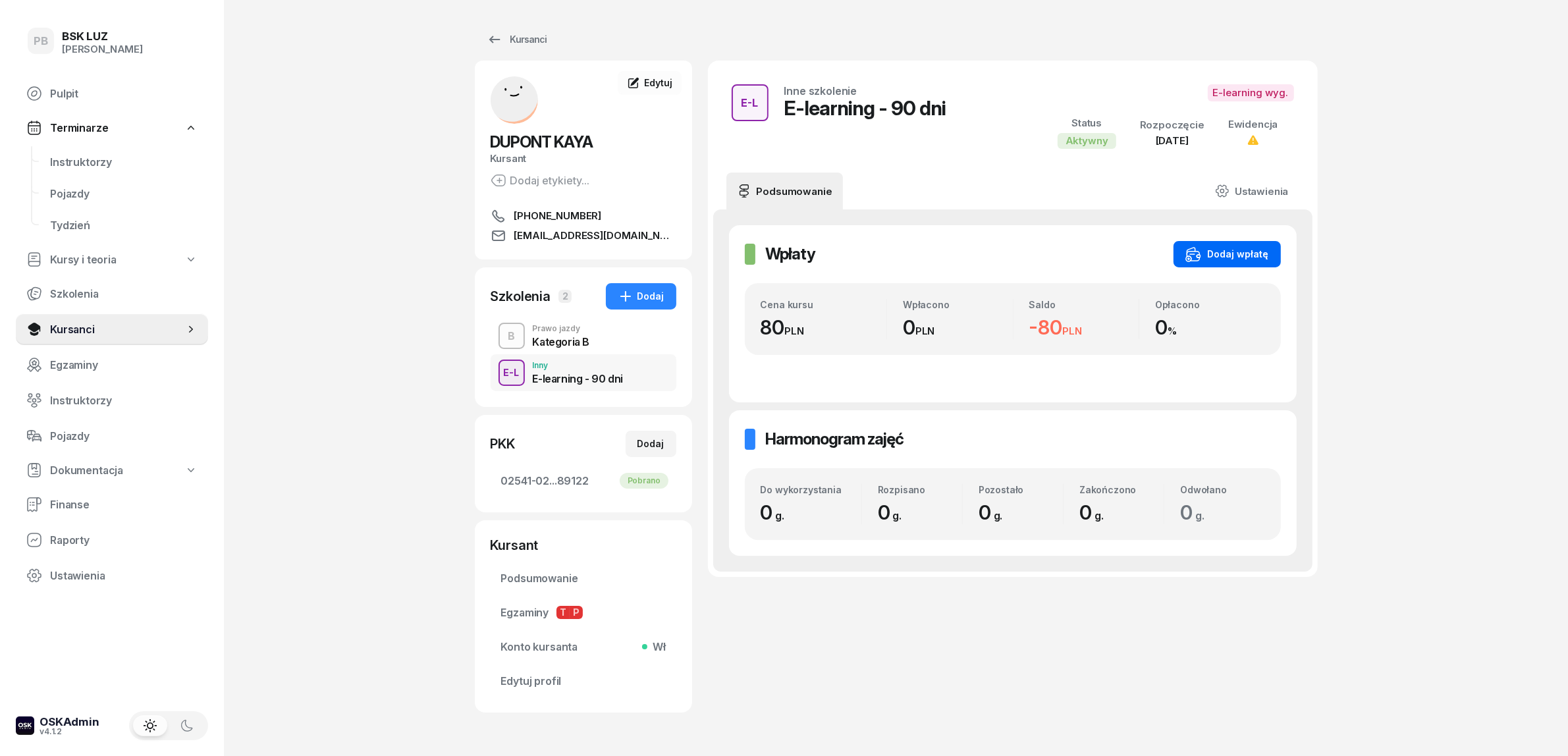
click at [1251, 253] on div "Dodaj wpłatę" at bounding box center [1227, 253] width 83 height 16
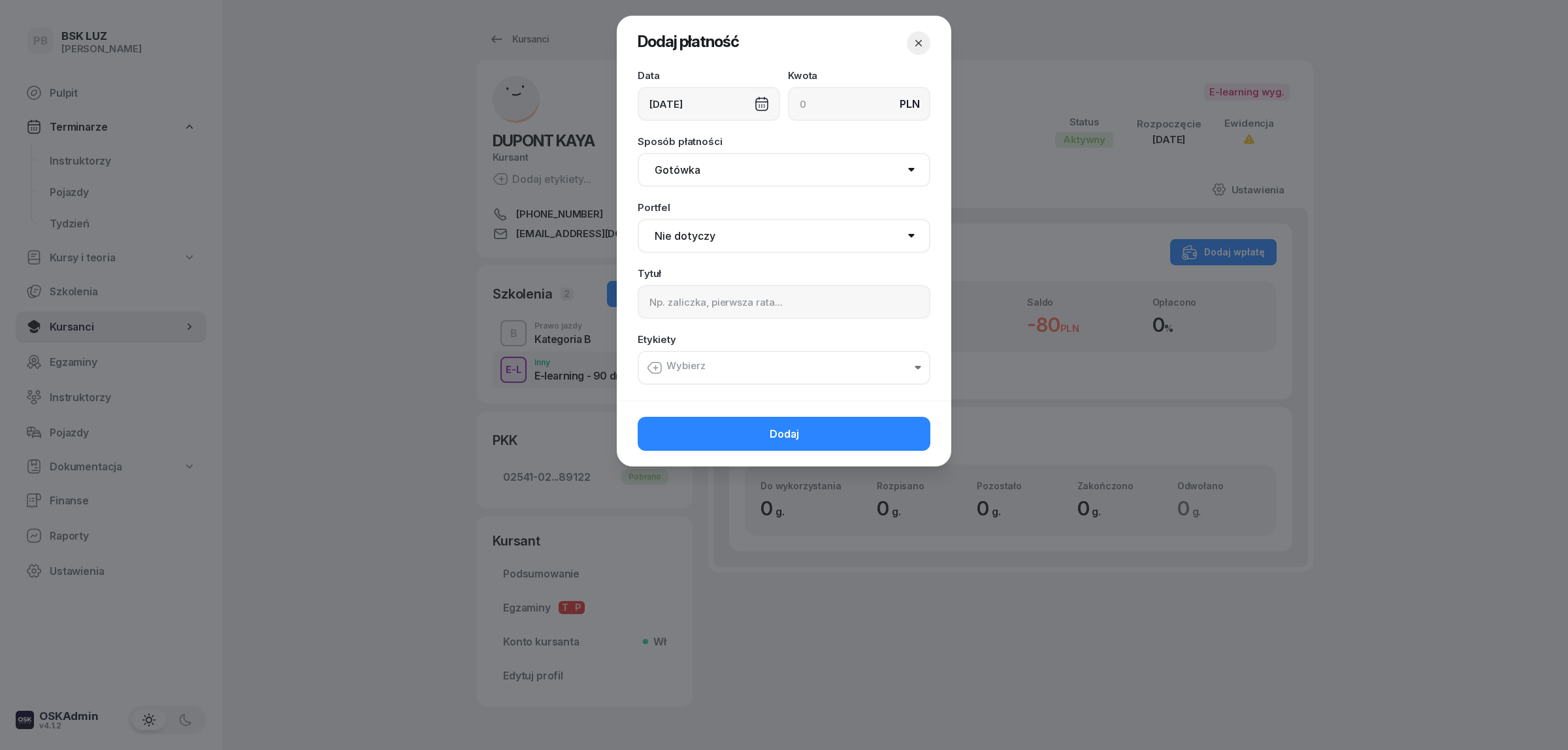
click at [729, 99] on div "[DATE]" at bounding box center [708, 104] width 142 height 34
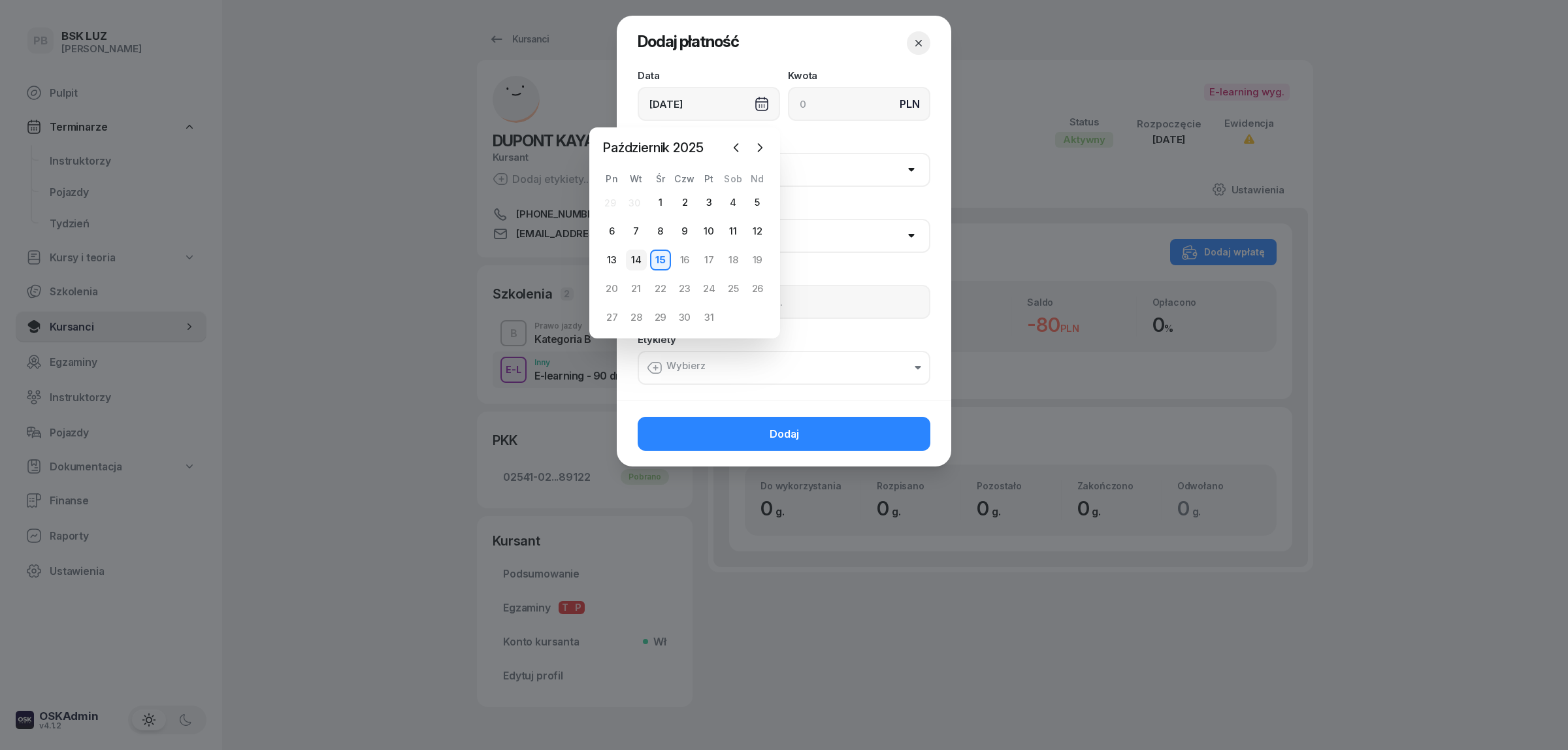
click at [645, 256] on div "14" at bounding box center [636, 260] width 21 height 21
type input "[DATE]"
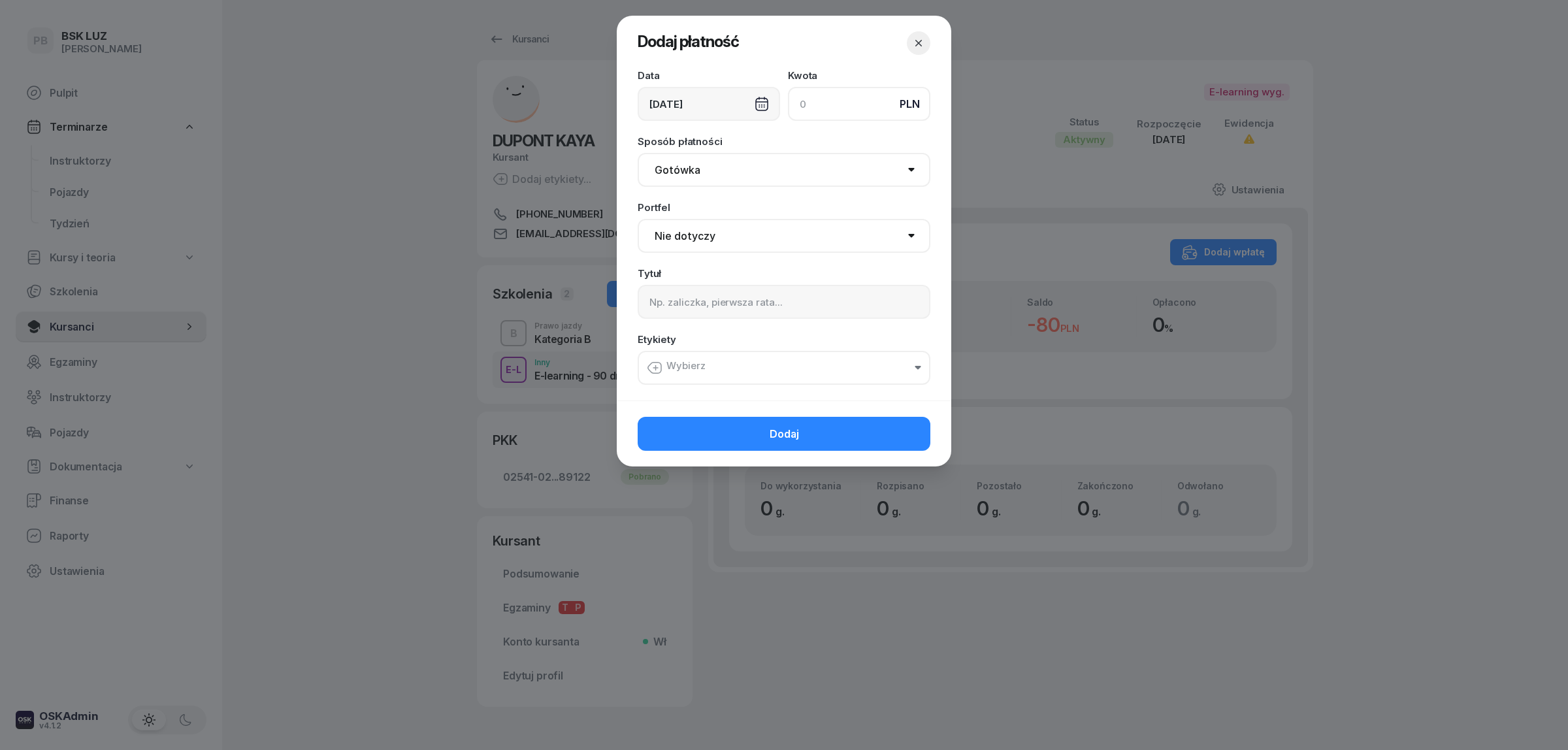
click at [827, 106] on input at bounding box center [859, 104] width 142 height 34
type input "80"
click at [781, 164] on select "Gotówka Karta Przelew Płatności online BLIK" at bounding box center [784, 170] width 292 height 34
click at [755, 232] on select "Nie dotyczy BSK Kawiory MotoLUZ Kawiory SzkołaMOTO Kawiory BSK Skłodowska MotoL…" at bounding box center [784, 236] width 292 height 34
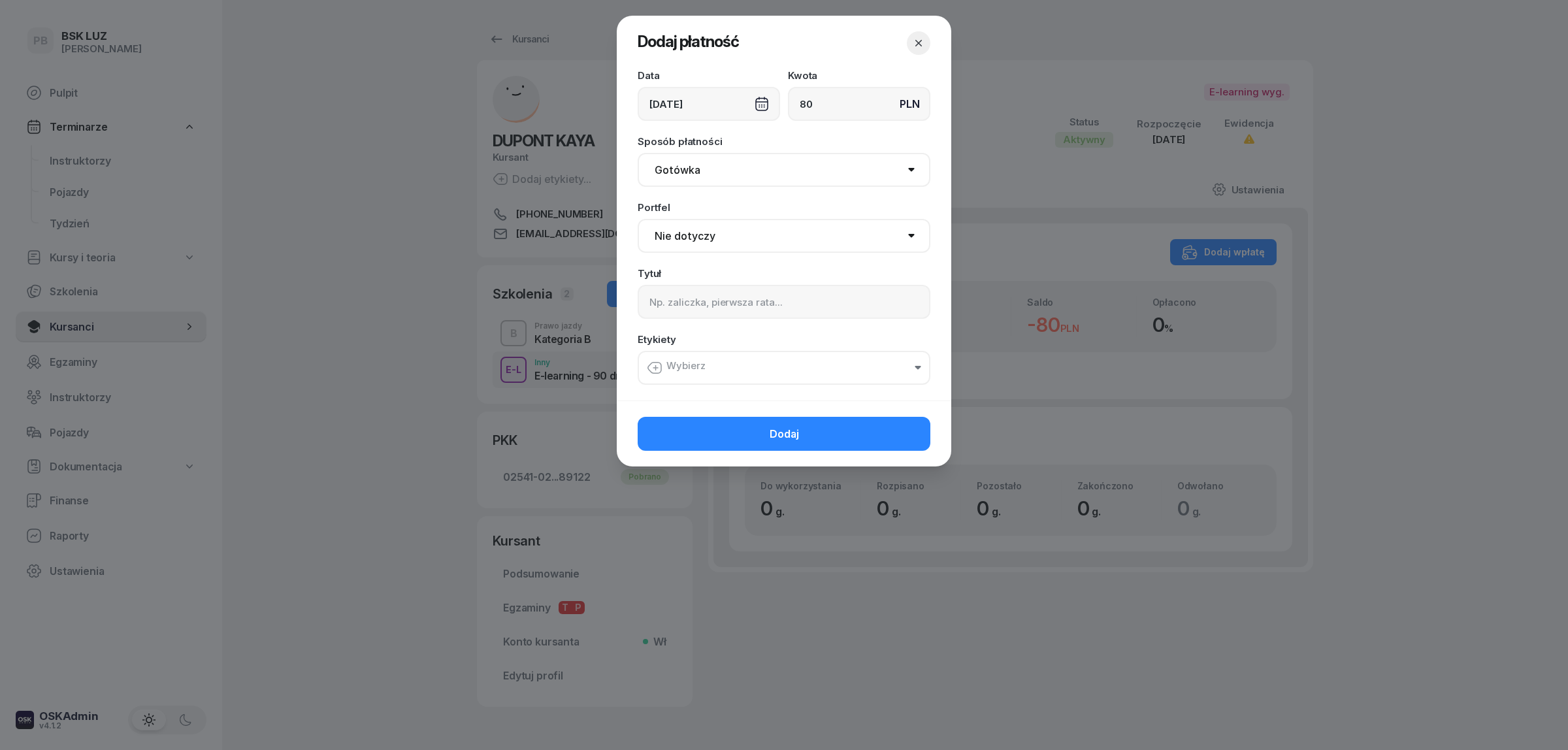
click at [703, 166] on select "Gotówka Karta Przelew Płatności online BLIK" at bounding box center [784, 170] width 292 height 34
click at [703, 172] on select "Gotówka Karta Przelew Płatności online BLIK" at bounding box center [784, 170] width 292 height 34
click at [706, 169] on select "Gotówka Karta Przelew Płatności online BLIK" at bounding box center [784, 170] width 292 height 34
click at [706, 171] on select "Gotówka Karta Przelew Płatności online BLIK" at bounding box center [784, 170] width 292 height 34
click at [700, 234] on select "Nie dotyczy BSK Kawiory MotoLUZ Kawiory SzkołaMOTO Kawiory BSK Skłodowska MotoL…" at bounding box center [784, 236] width 292 height 34
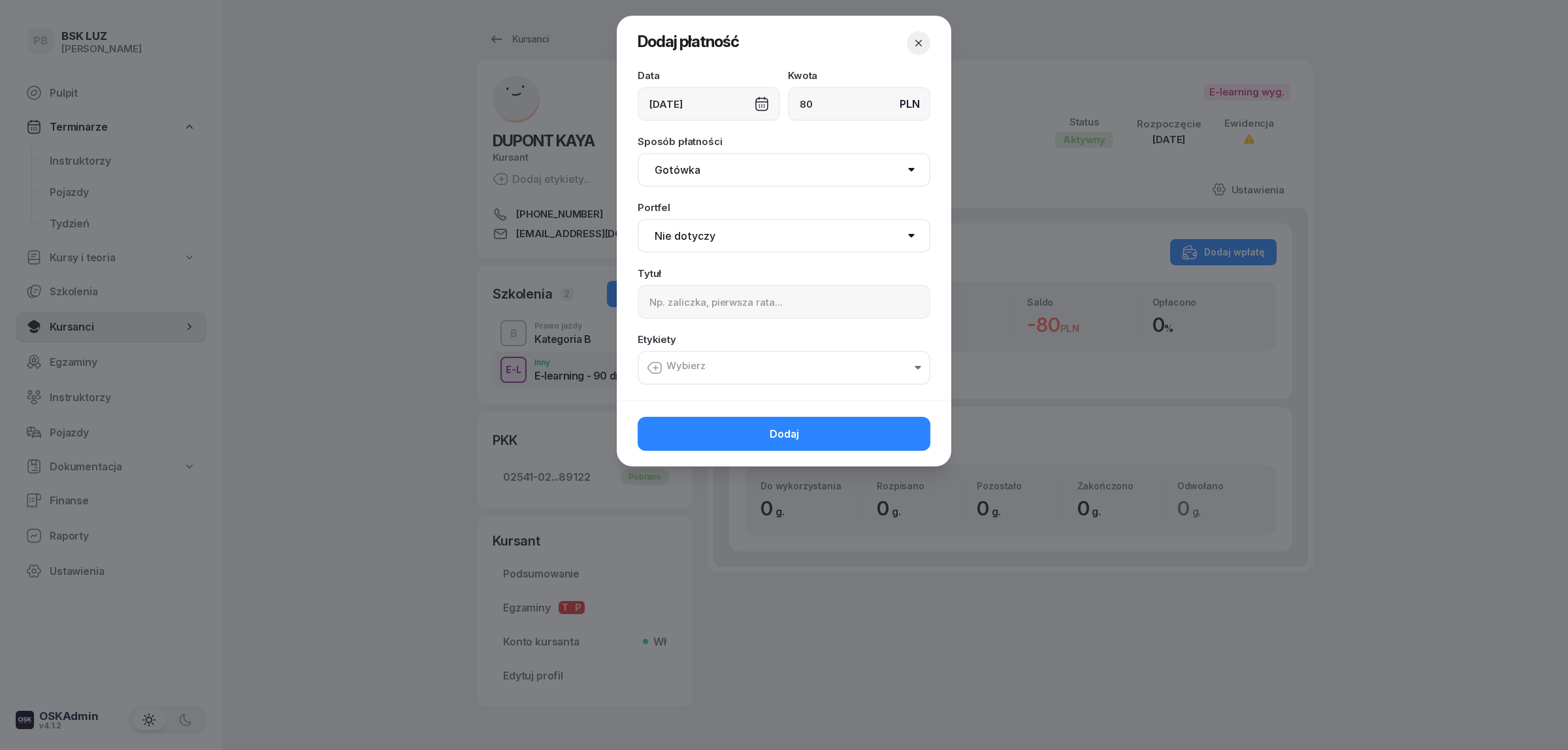
select select "67eb9ff40a04ba7908a5e502"
click at [637, 219] on select "Nie dotyczy BSK Kawiory MotoLUZ Kawiory SzkołaMOTO Kawiory BSK Skłodowska MotoL…" at bounding box center [784, 236] width 292 height 34
click at [685, 307] on input at bounding box center [784, 302] width 292 height 34
click at [733, 359] on button "Wybierz" at bounding box center [784, 367] width 292 height 34
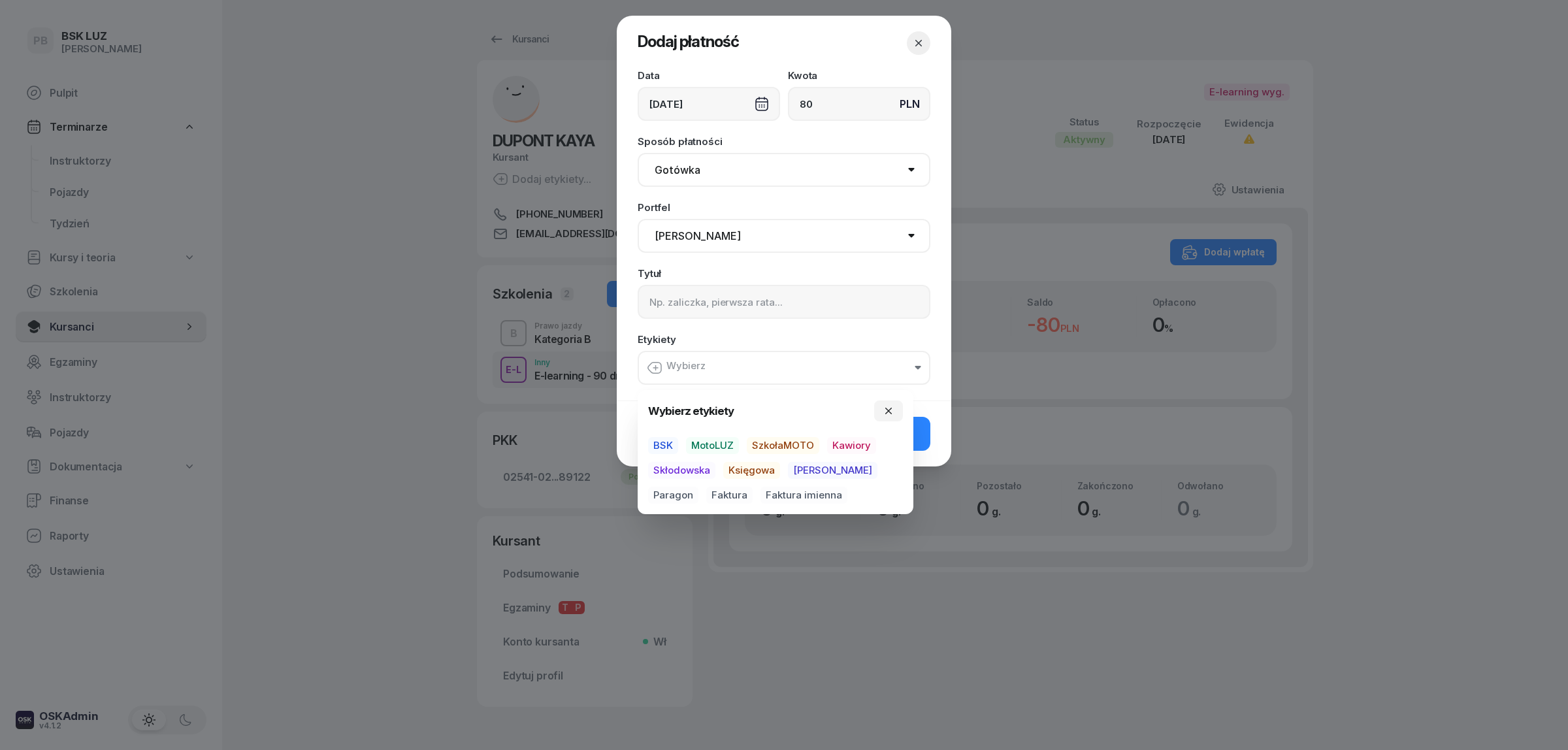
click at [709, 444] on span "MotoLUZ" at bounding box center [712, 445] width 53 height 17
click at [840, 442] on span "Kawiory" at bounding box center [851, 447] width 49 height 17
click at [698, 488] on span "Paragon" at bounding box center [673, 496] width 50 height 17
click at [918, 436] on button "Dodaj" at bounding box center [784, 434] width 292 height 34
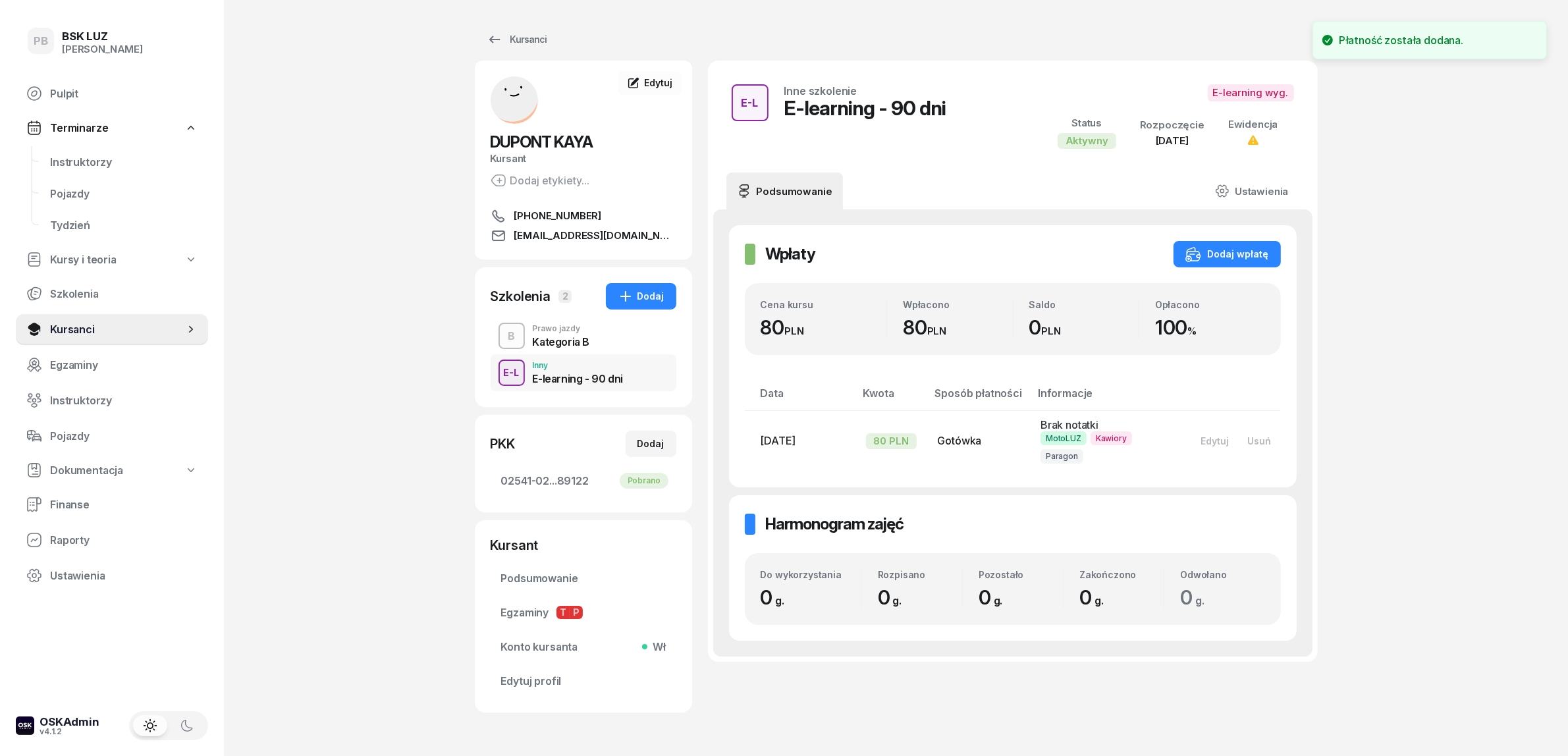
click at [509, 366] on div "E-L" at bounding box center [511, 372] width 26 height 17
click at [72, 156] on span "Instruktorzy" at bounding box center [123, 162] width 147 height 13
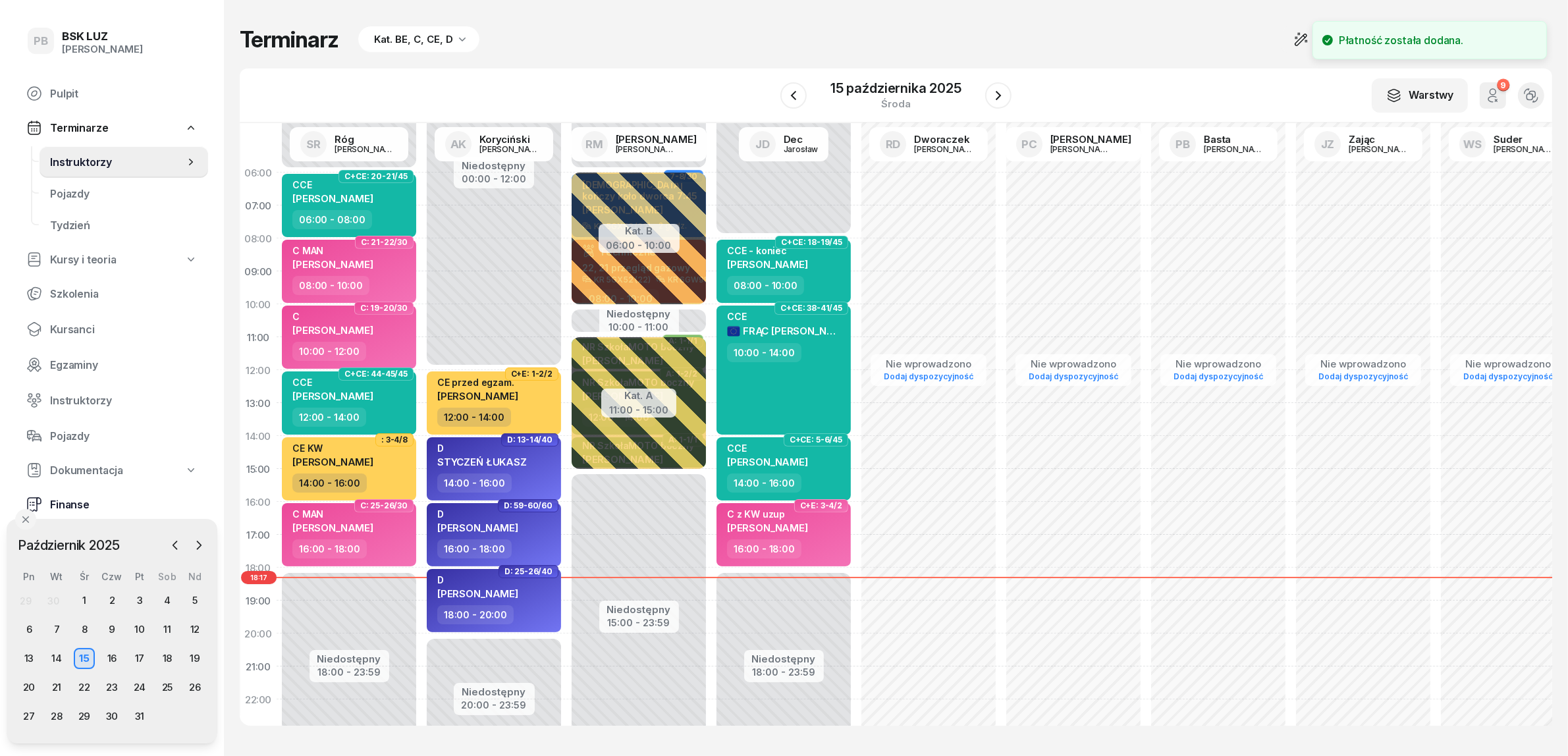
click at [83, 506] on span "Finanse" at bounding box center [123, 504] width 147 height 13
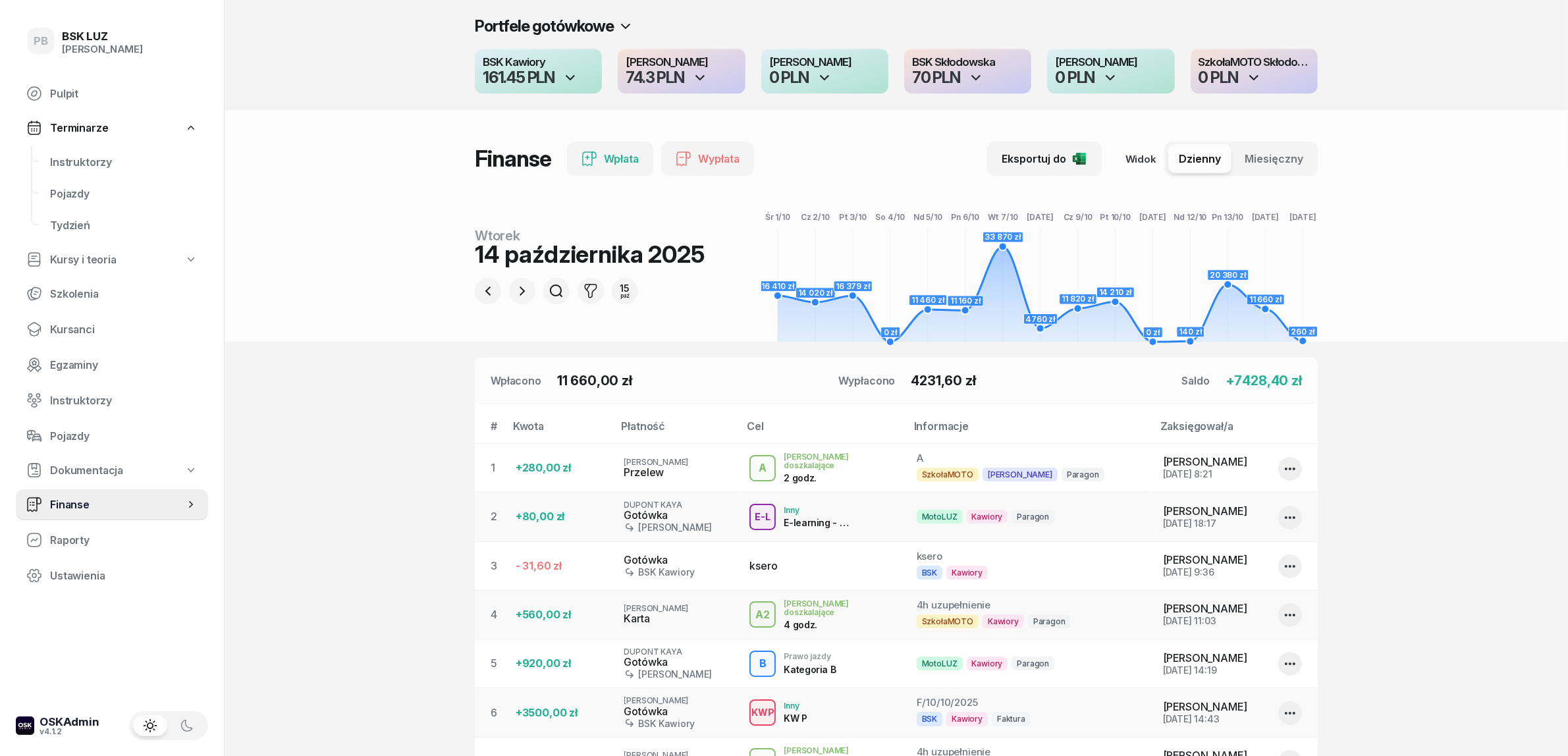
click at [370, 430] on section "Portfele gotówkowe BSK Kawiory 161.45 PLN MotoLUZ Kawiory 74.3 PLN SzkołaMOTO K…" at bounding box center [896, 581] width 1343 height 1162
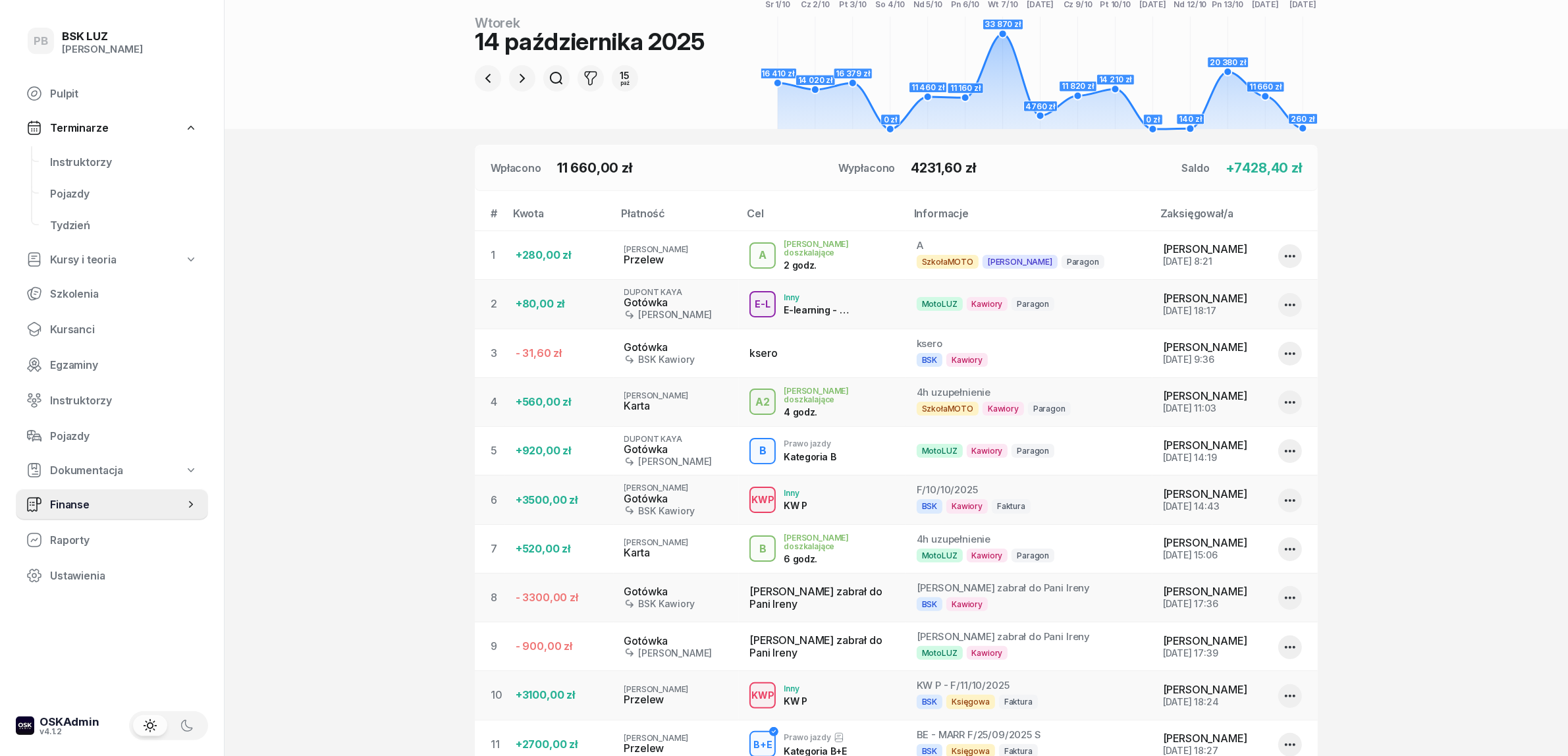
scroll to position [83, 0]
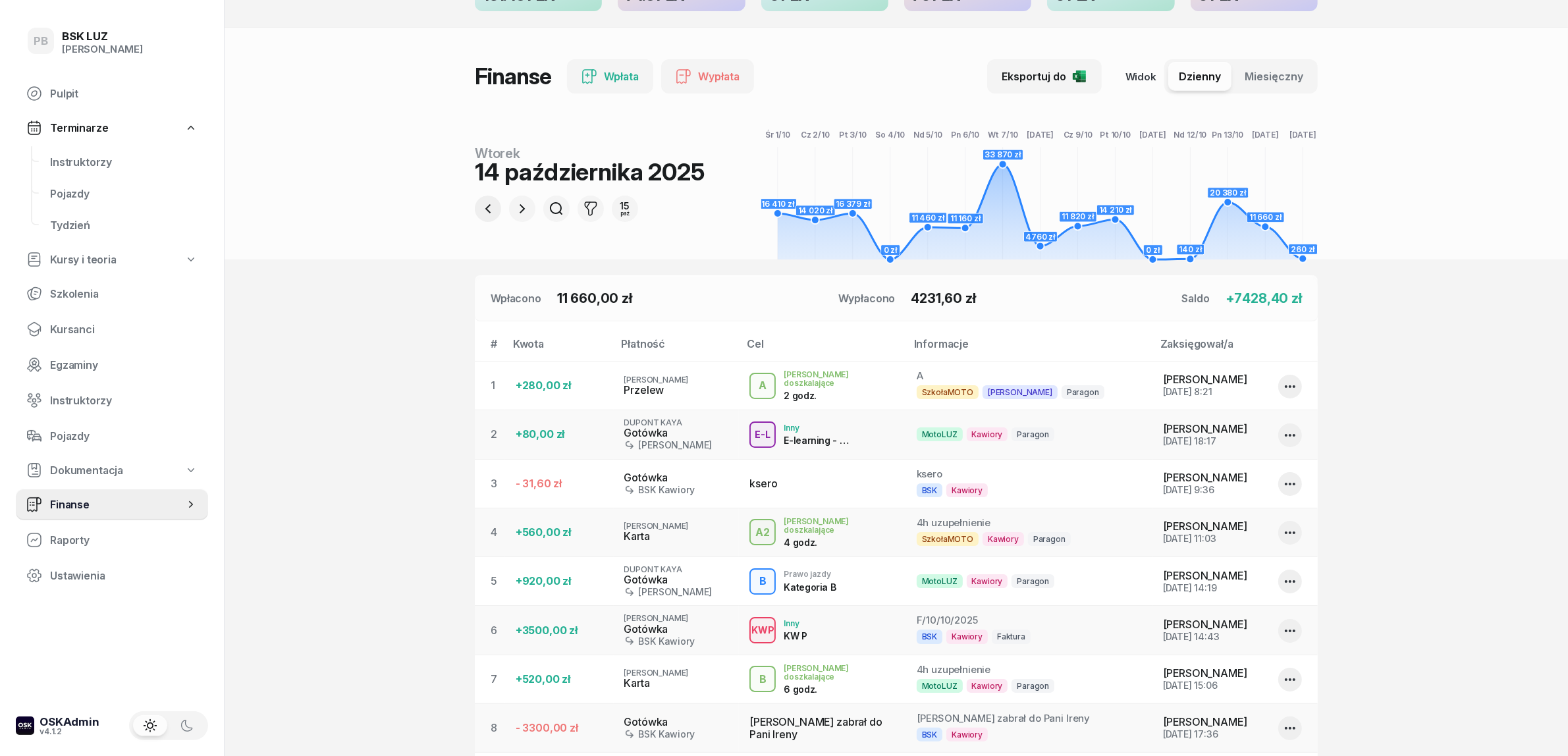
click at [491, 209] on icon "button" at bounding box center [488, 209] width 16 height 16
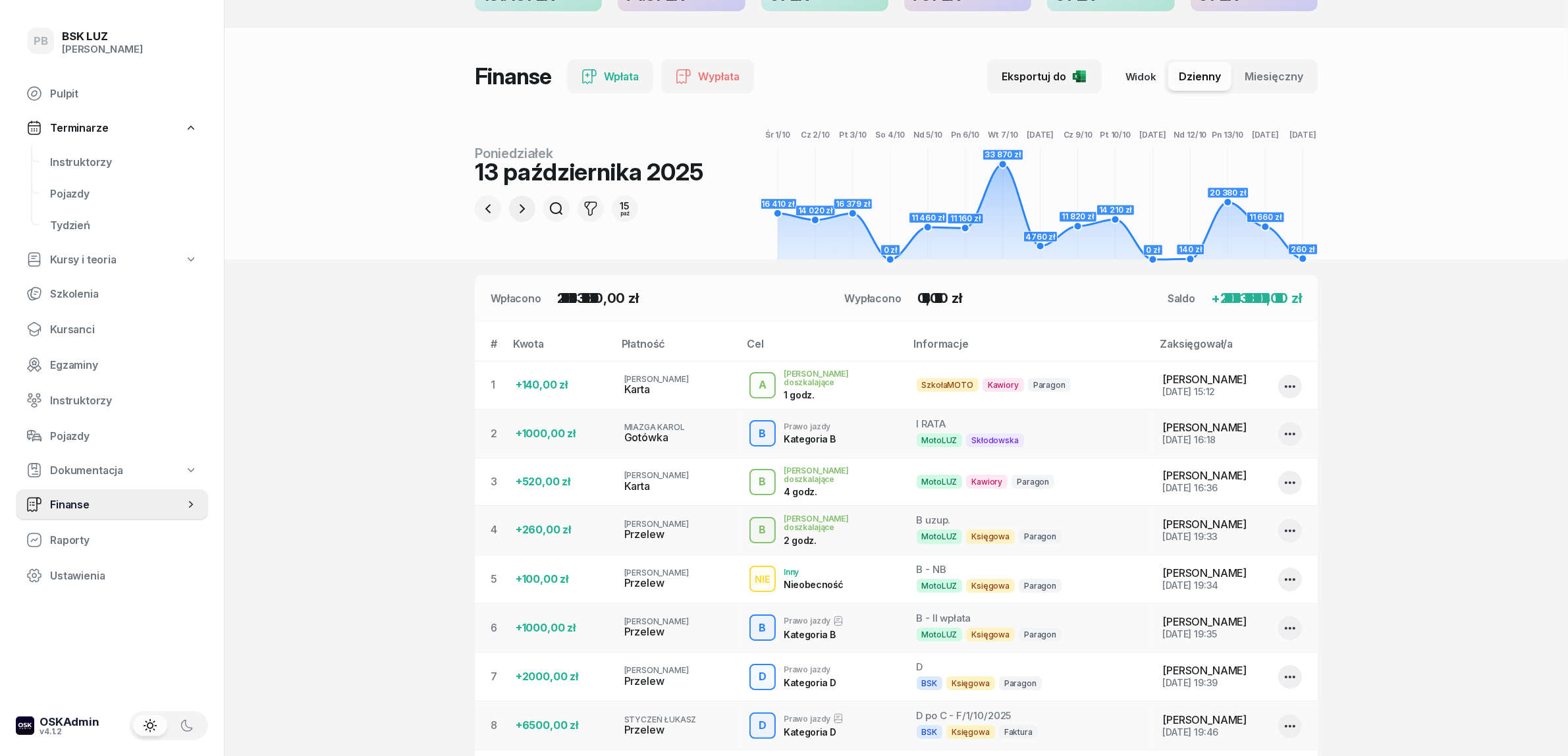
click at [521, 205] on icon "button" at bounding box center [522, 208] width 5 height 9
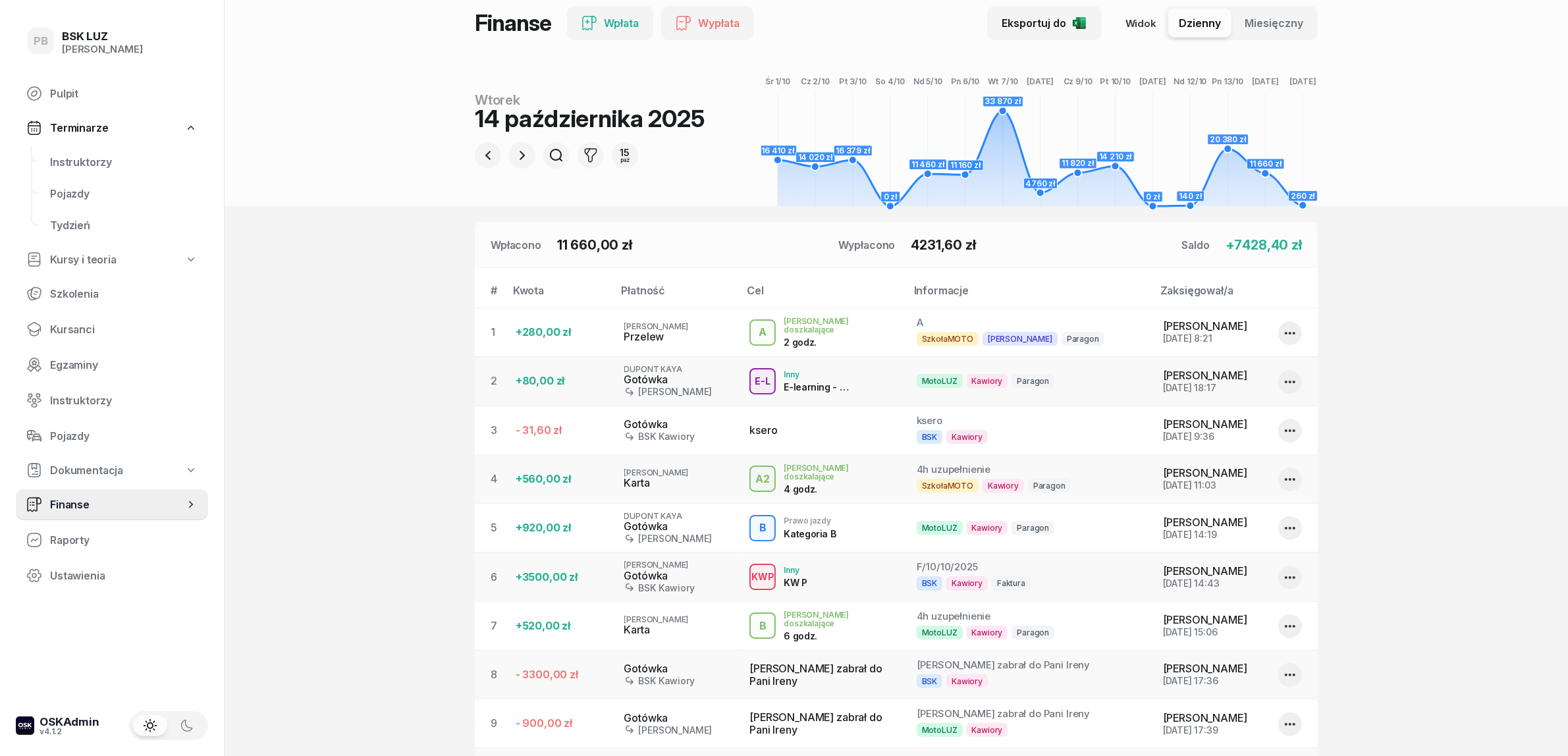
scroll to position [165, 0]
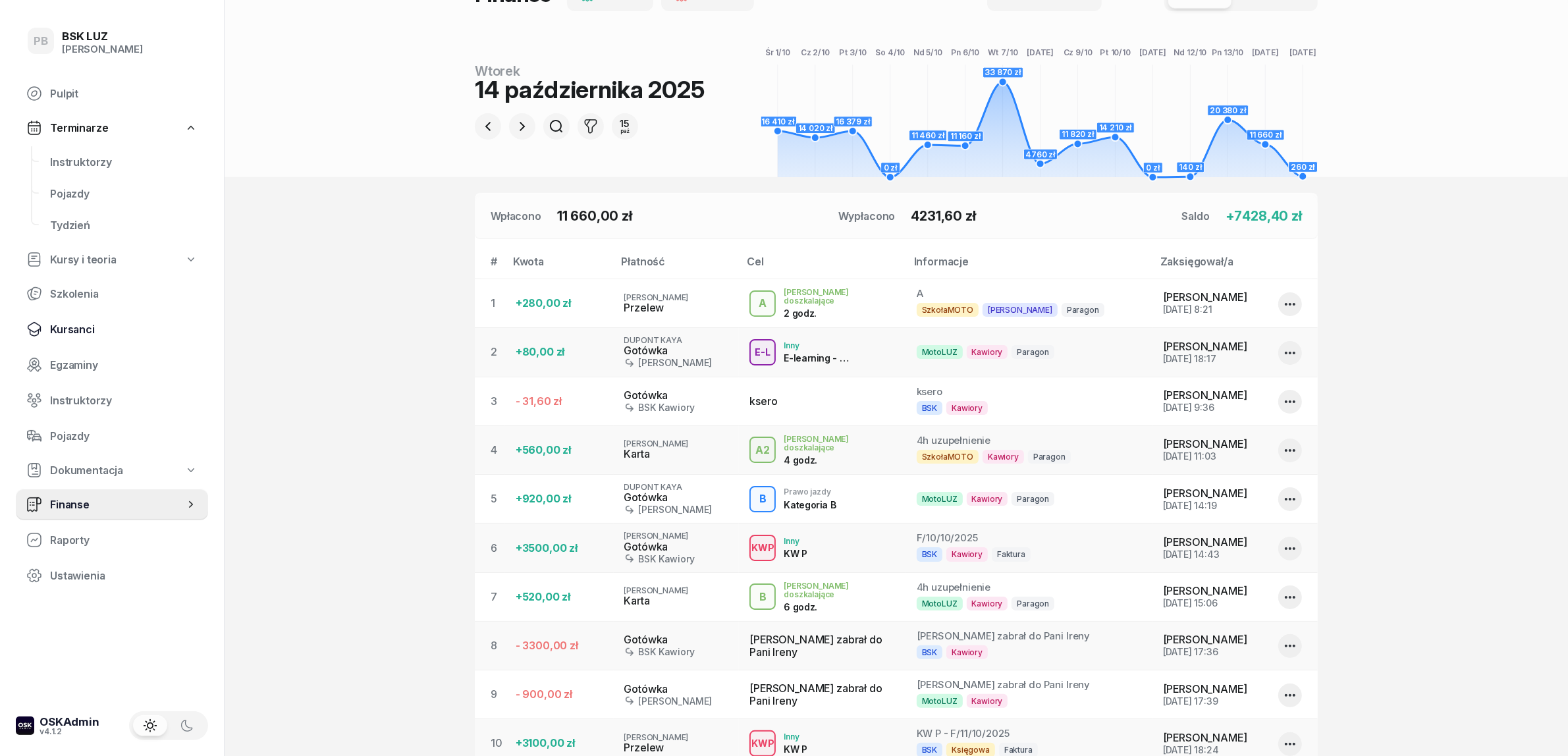
click at [74, 324] on span "Kursanci" at bounding box center [123, 329] width 147 height 13
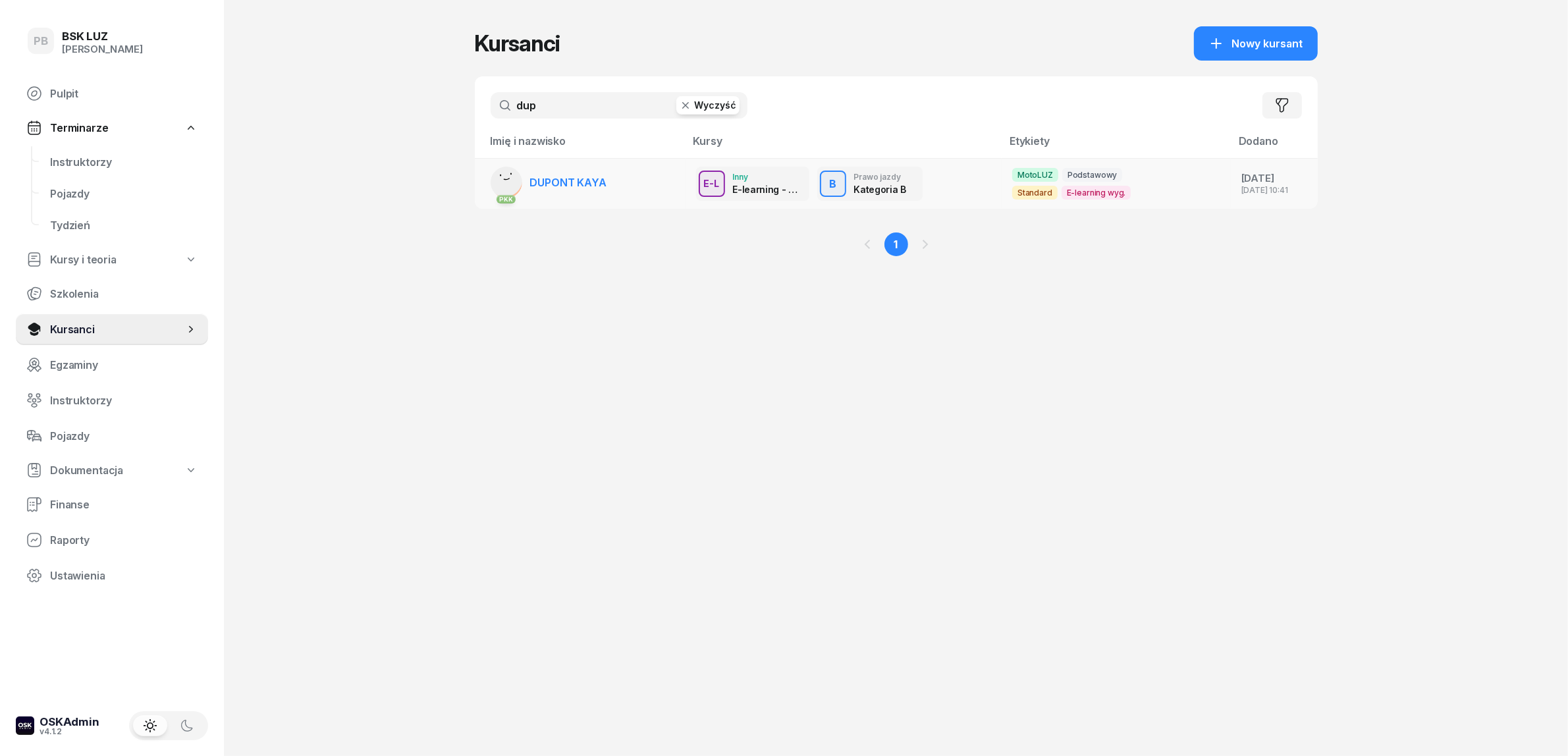
click at [572, 179] on span "DUPONT KAYA" at bounding box center [568, 183] width 77 height 13
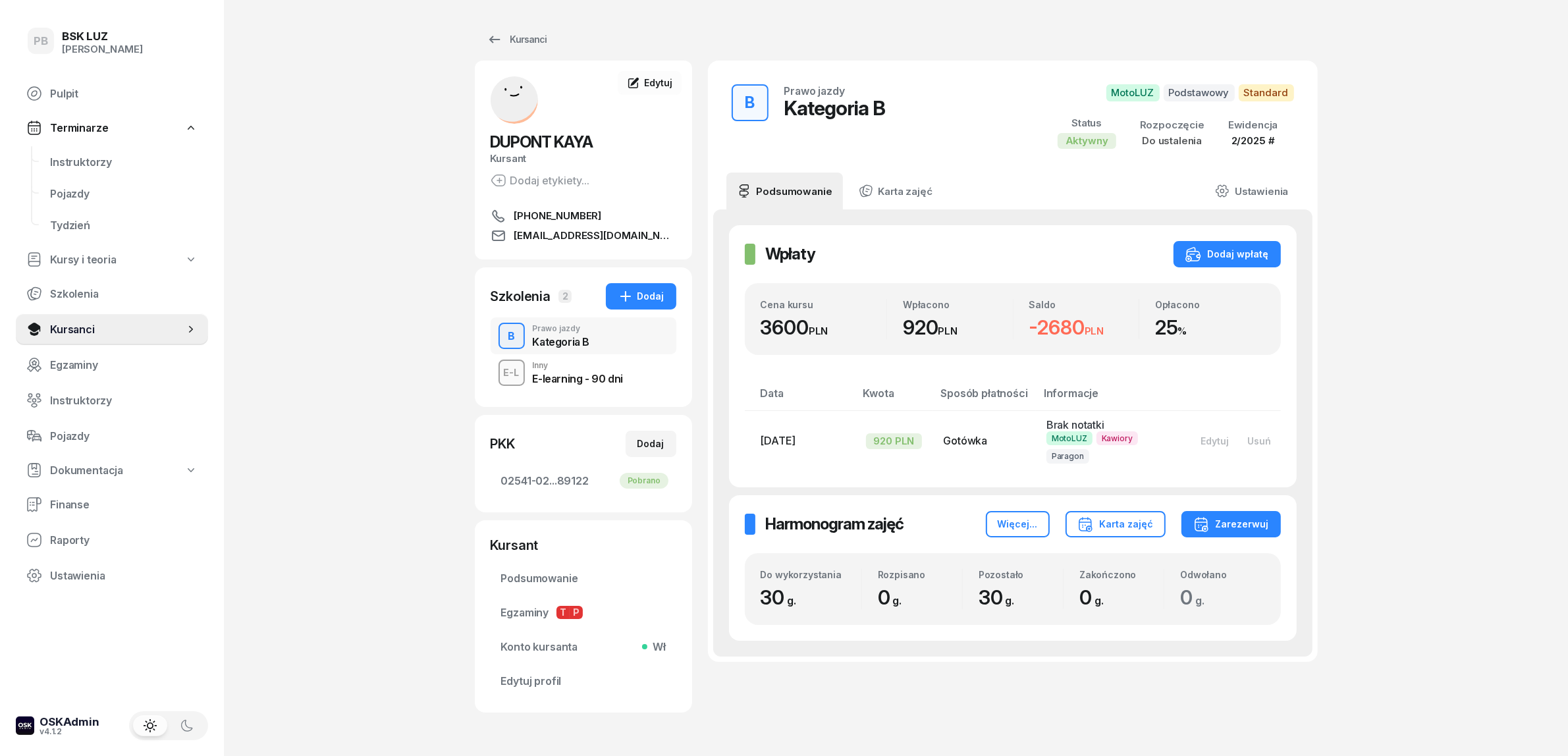
click at [578, 374] on div "E-learning - 90 dni" at bounding box center [578, 378] width 90 height 11
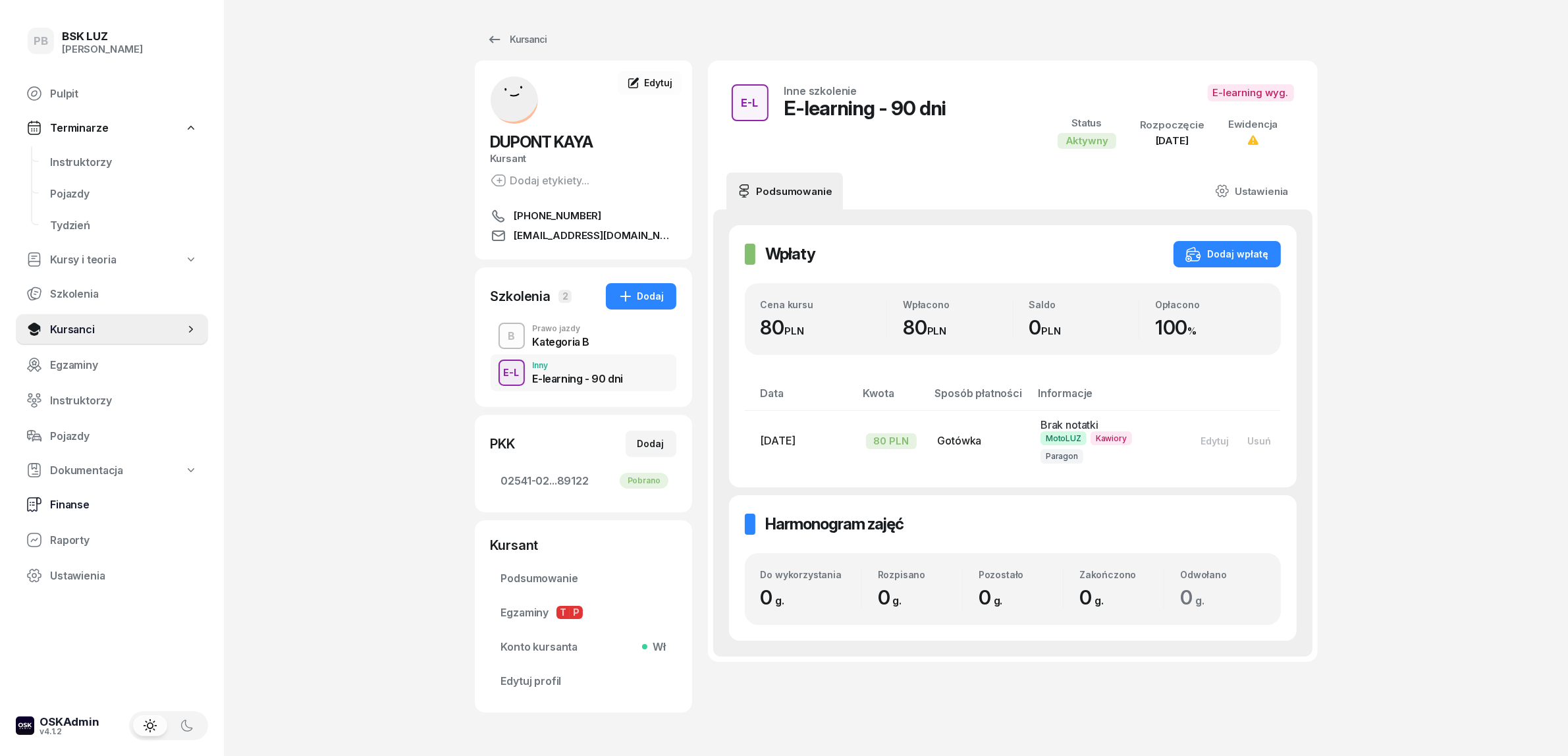
click at [87, 503] on span "Finanse" at bounding box center [123, 504] width 147 height 13
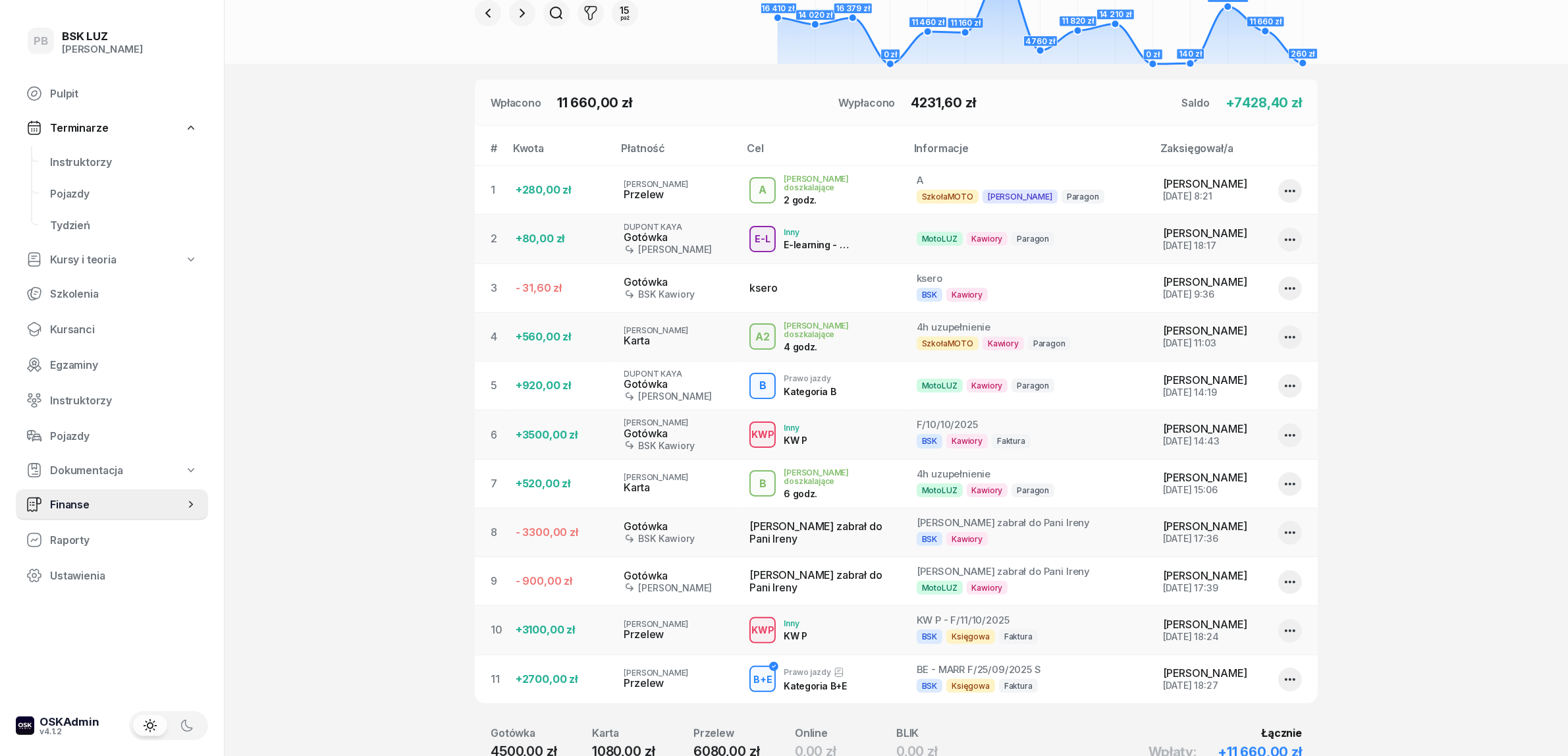
scroll to position [329, 0]
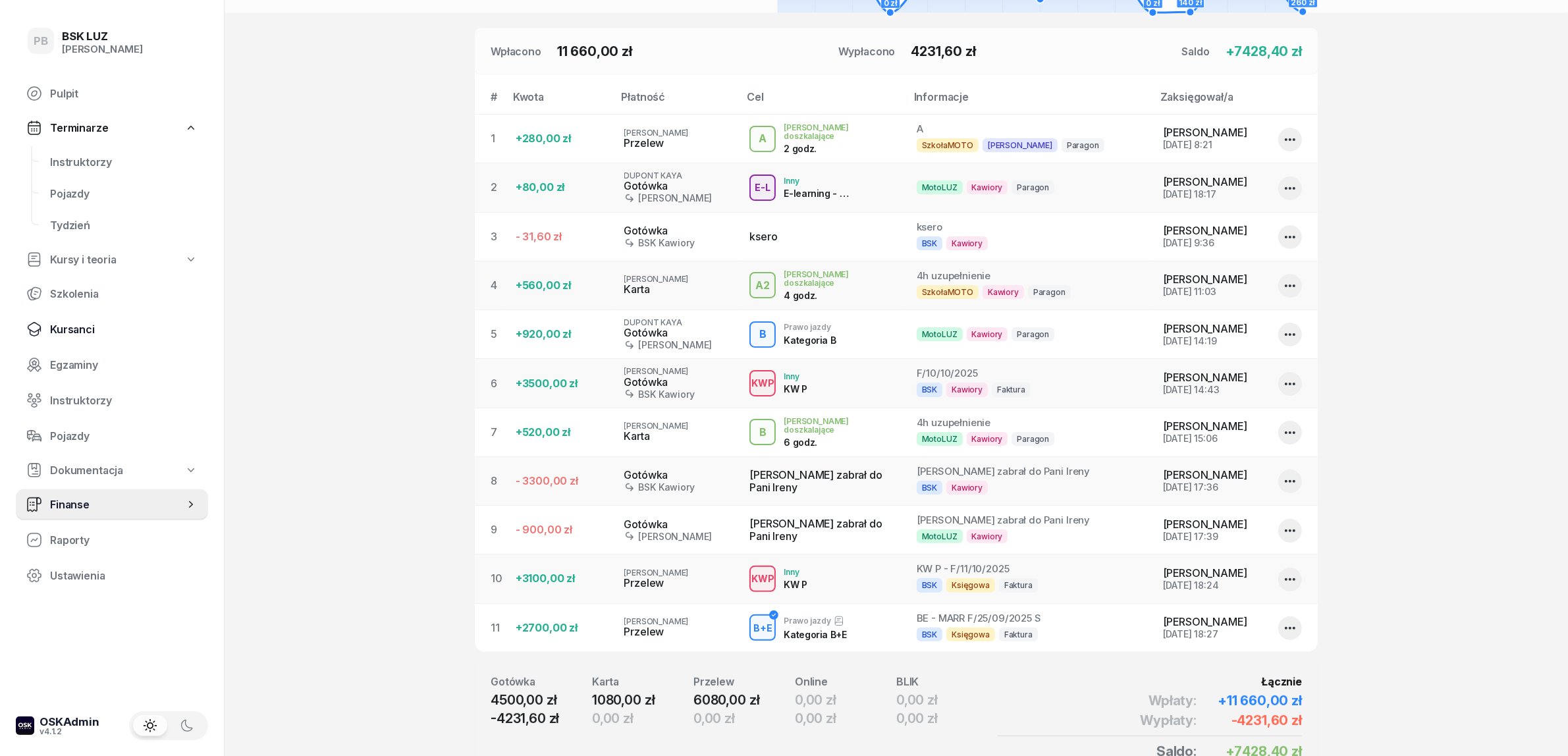
click at [83, 323] on span "Kursanci" at bounding box center [123, 329] width 147 height 13
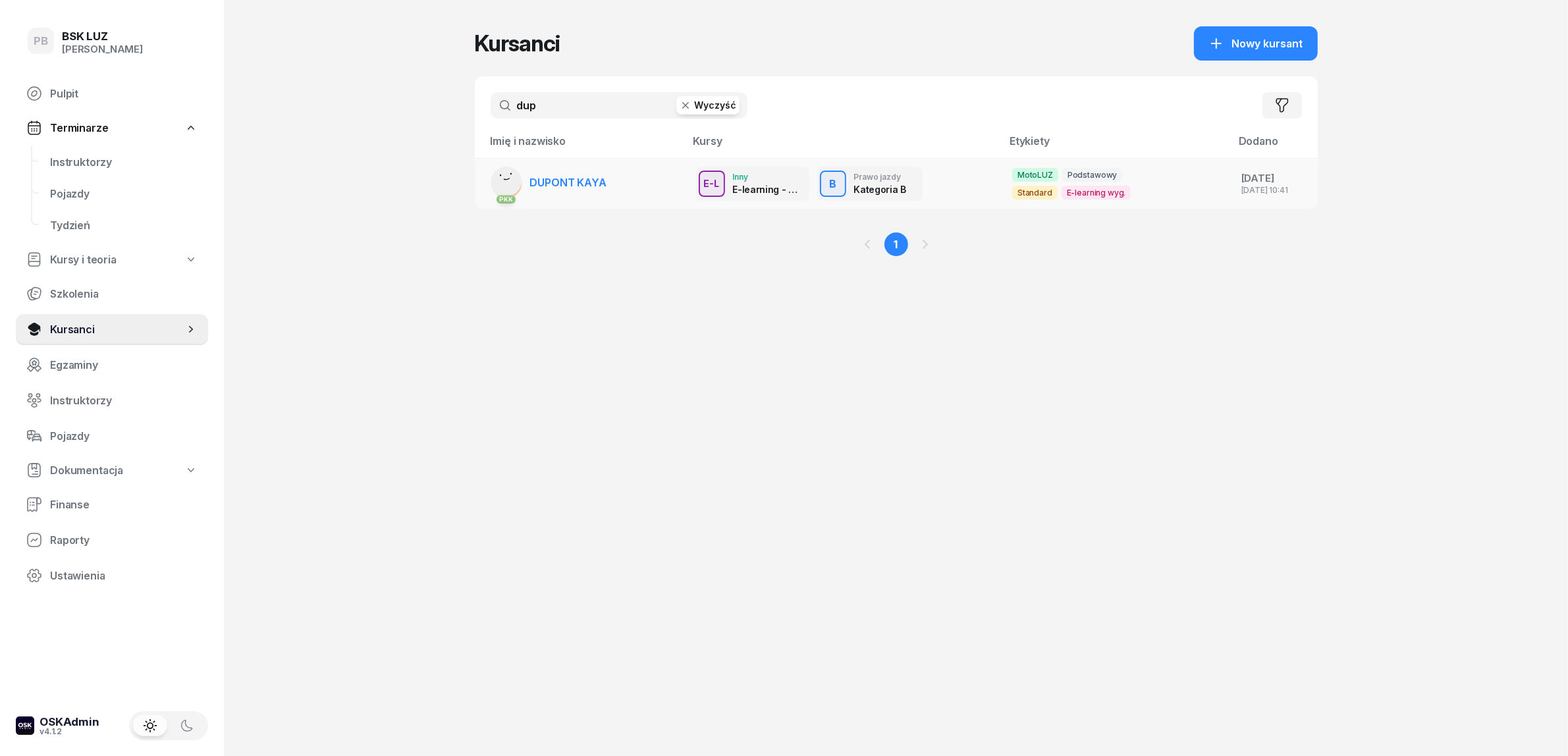
click at [587, 179] on span "DUPONT KAYA" at bounding box center [568, 183] width 77 height 13
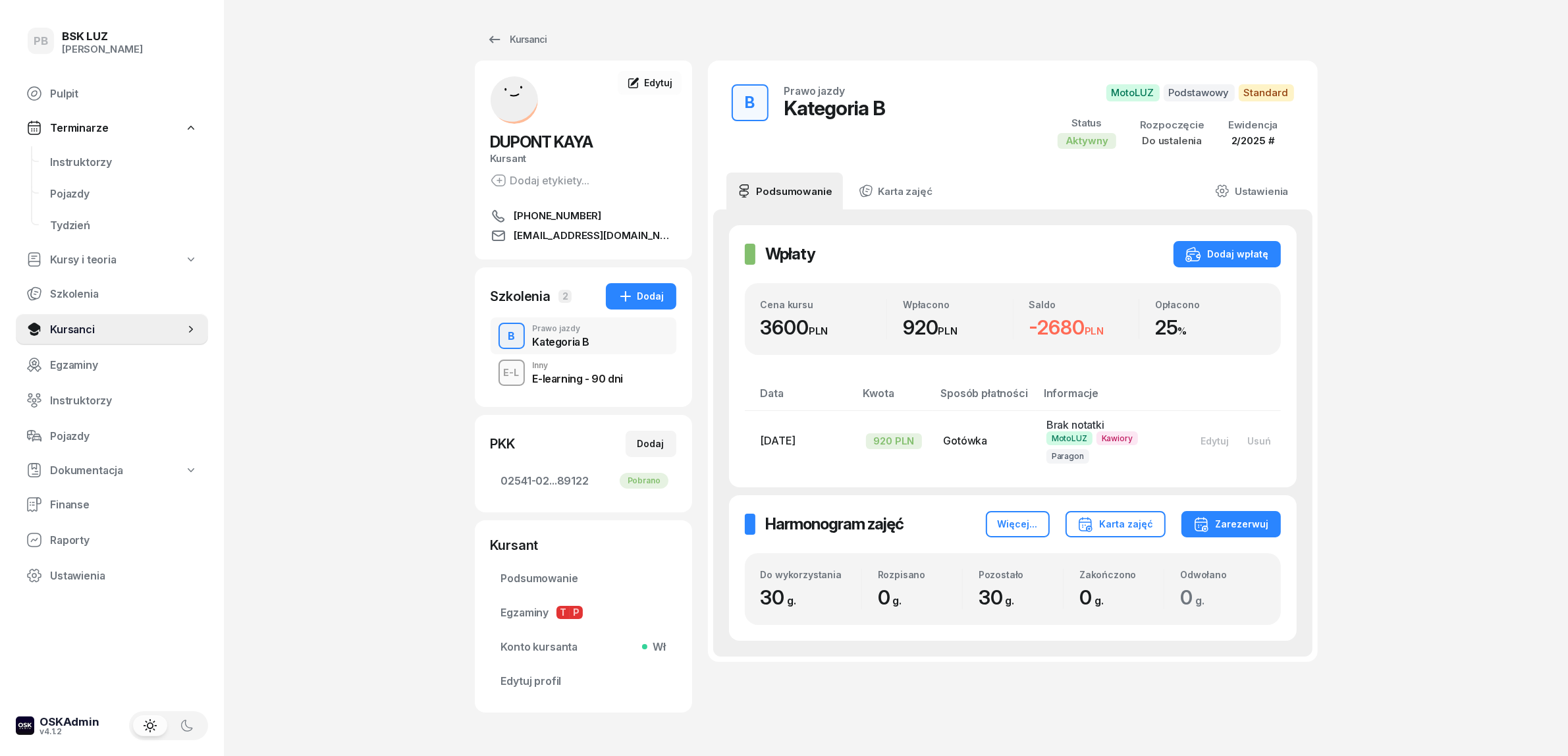
click at [626, 379] on div "E-L Inny E-learning - 90 dni" at bounding box center [584, 373] width 186 height 37
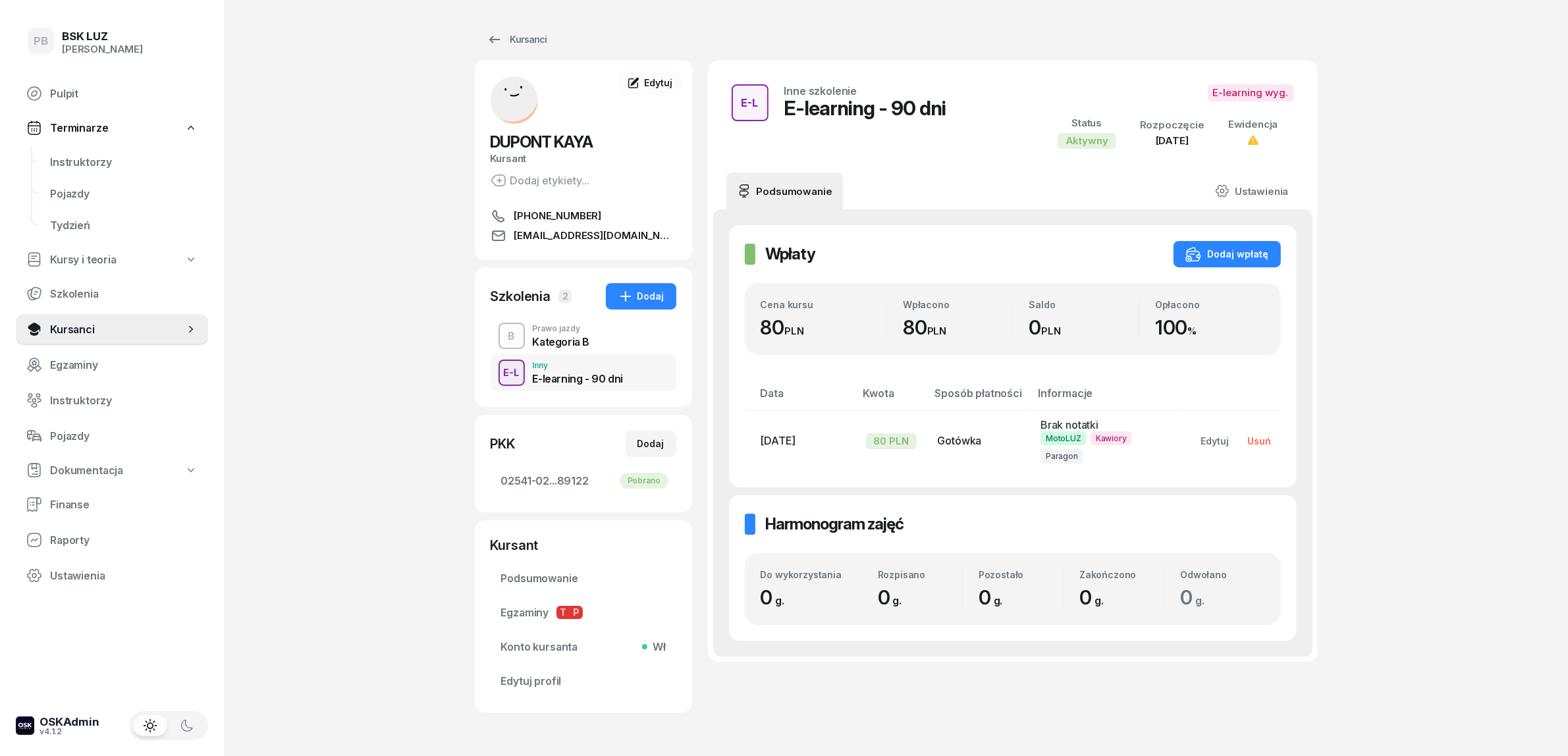
click at [1258, 435] on div "Usuń" at bounding box center [1260, 440] width 24 height 11
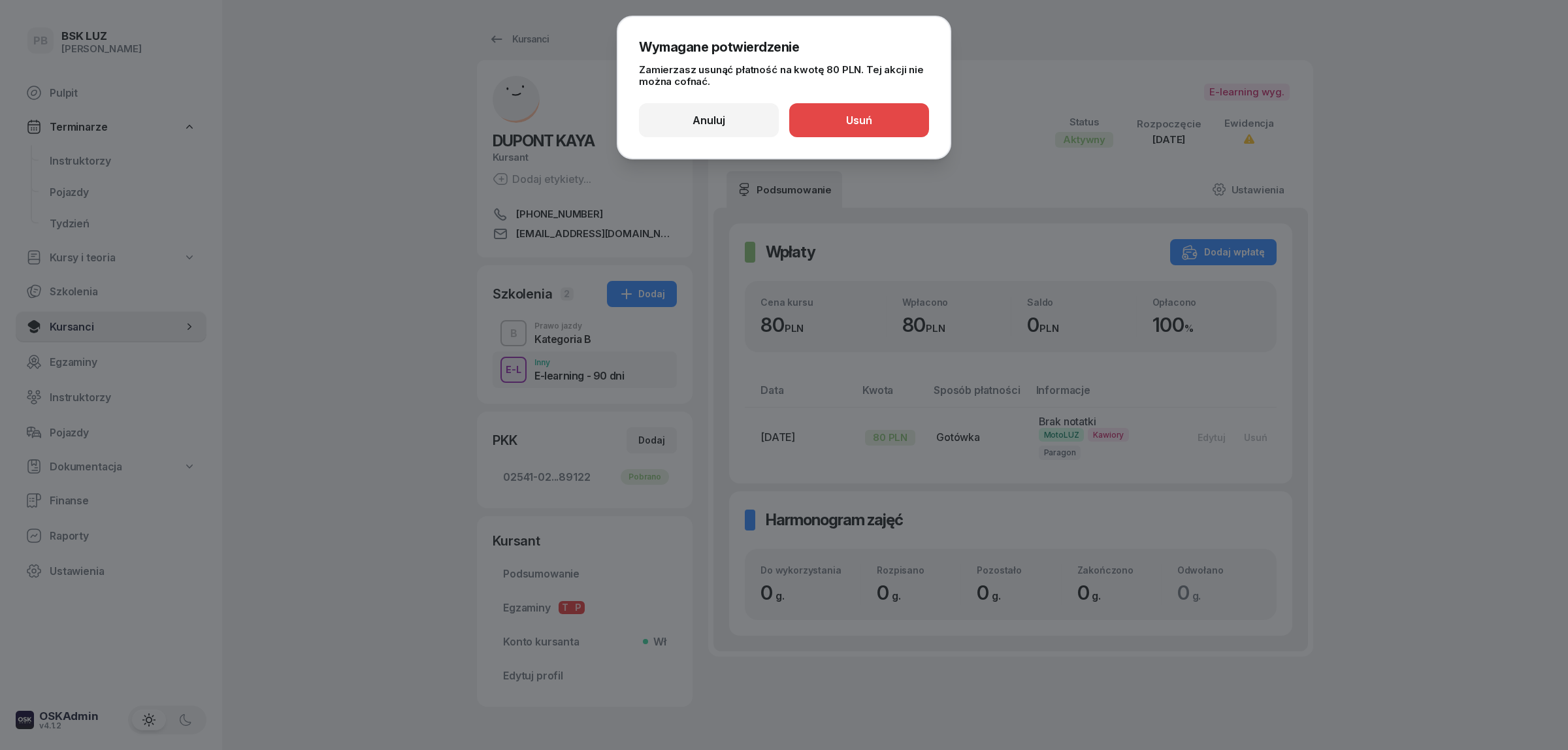
click at [877, 121] on button "Usuń" at bounding box center [859, 120] width 140 height 34
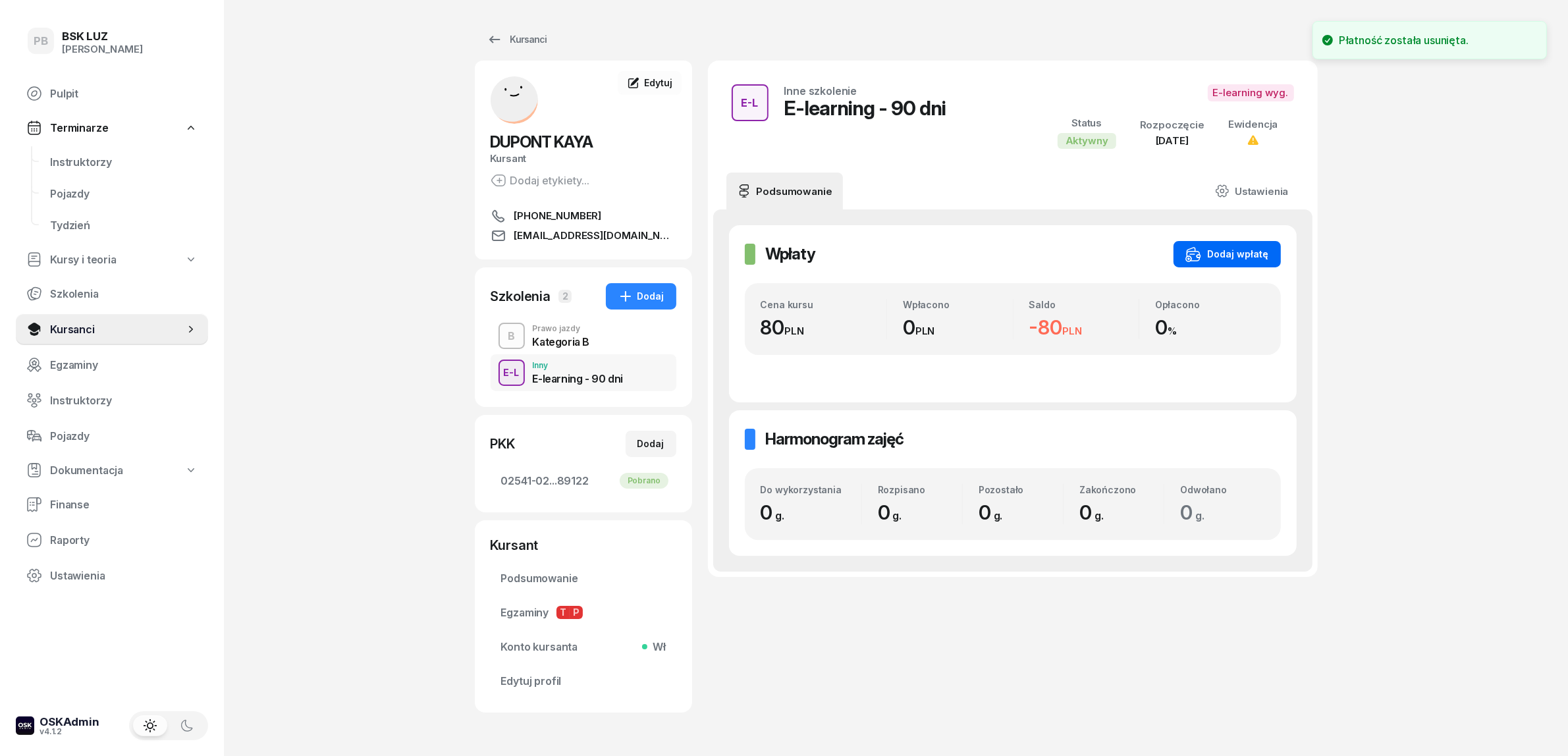
click at [1217, 258] on div "Dodaj wpłatę" at bounding box center [1227, 253] width 83 height 16
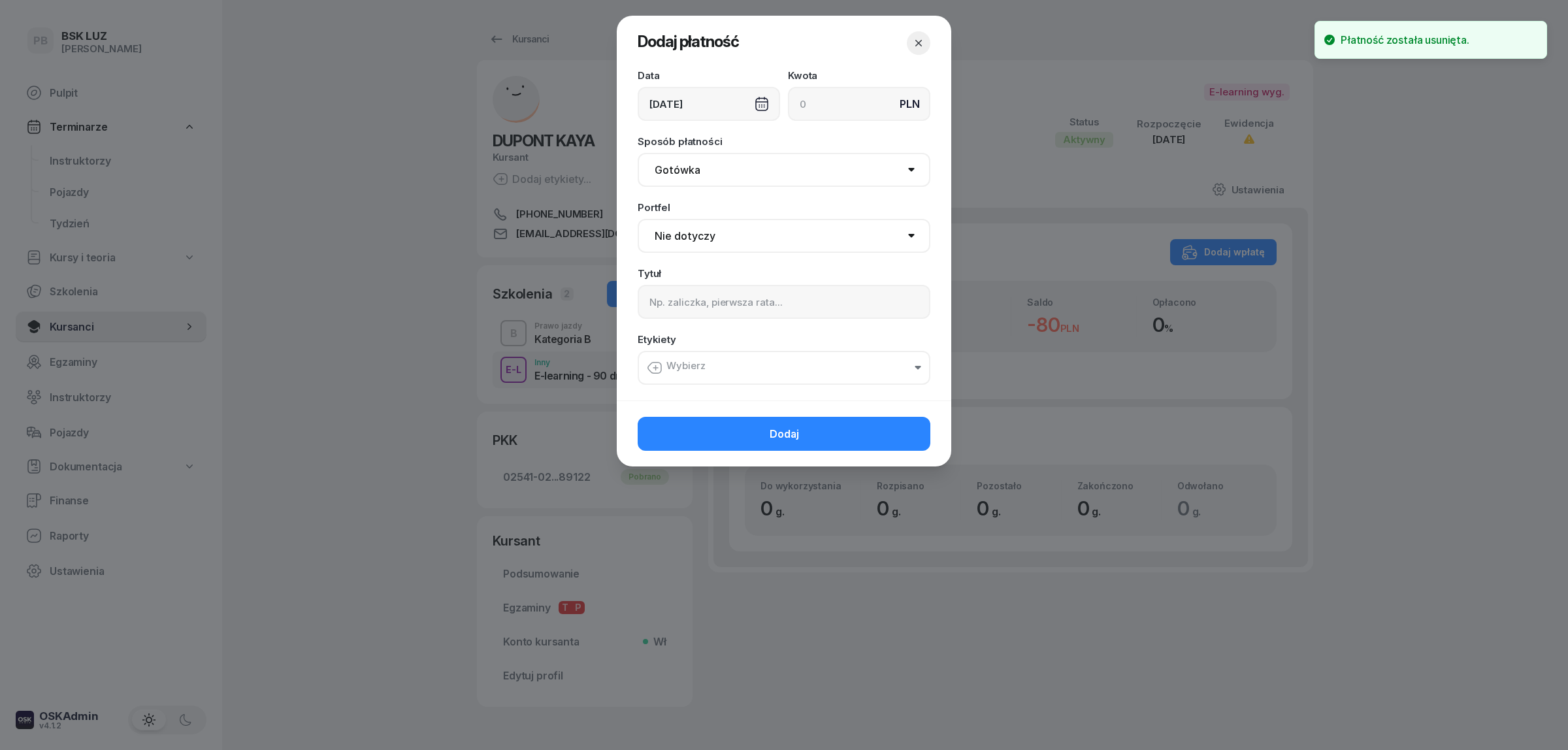
click at [768, 100] on div "[DATE]" at bounding box center [708, 104] width 142 height 34
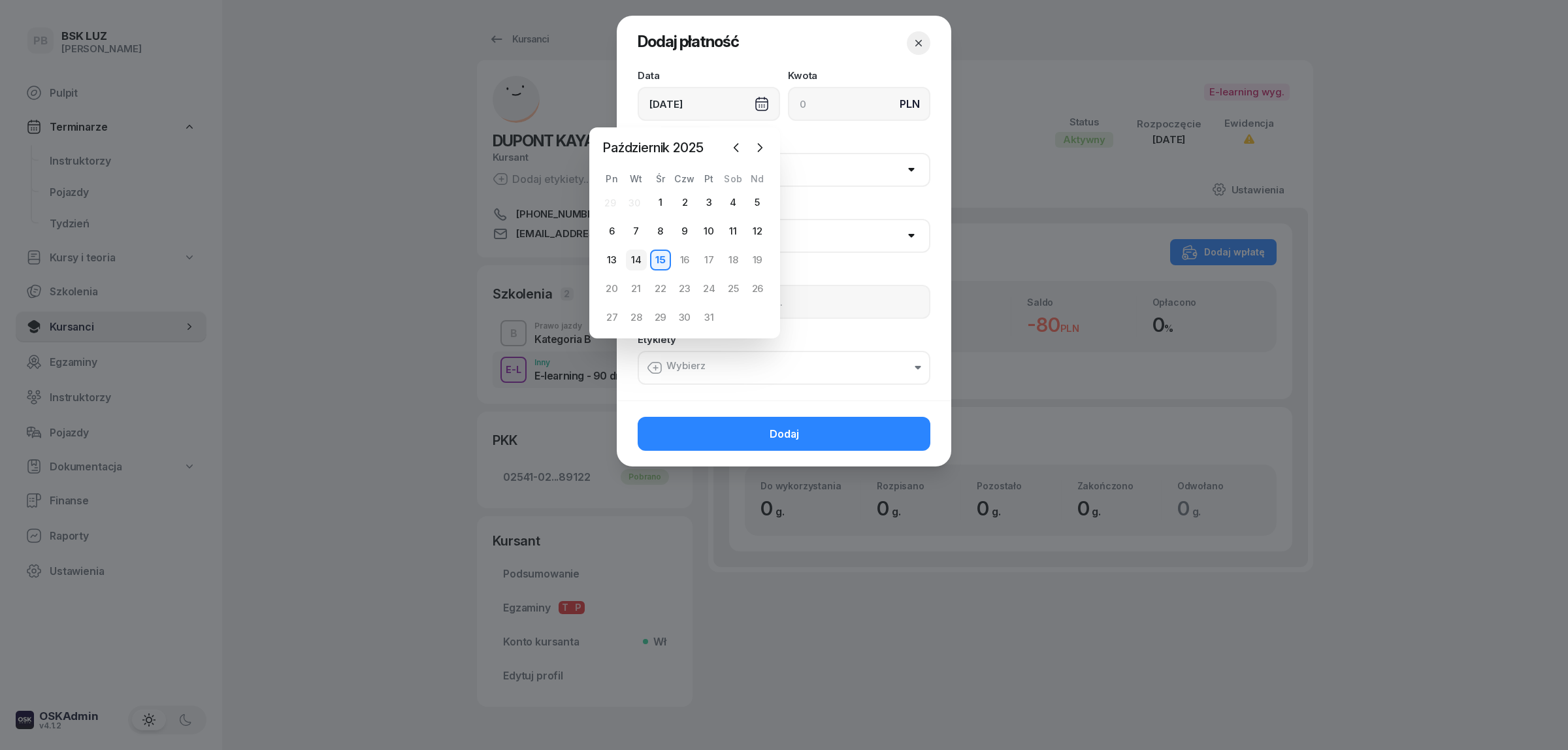
click at [637, 255] on div "14" at bounding box center [636, 260] width 21 height 21
type input "[DATE]"
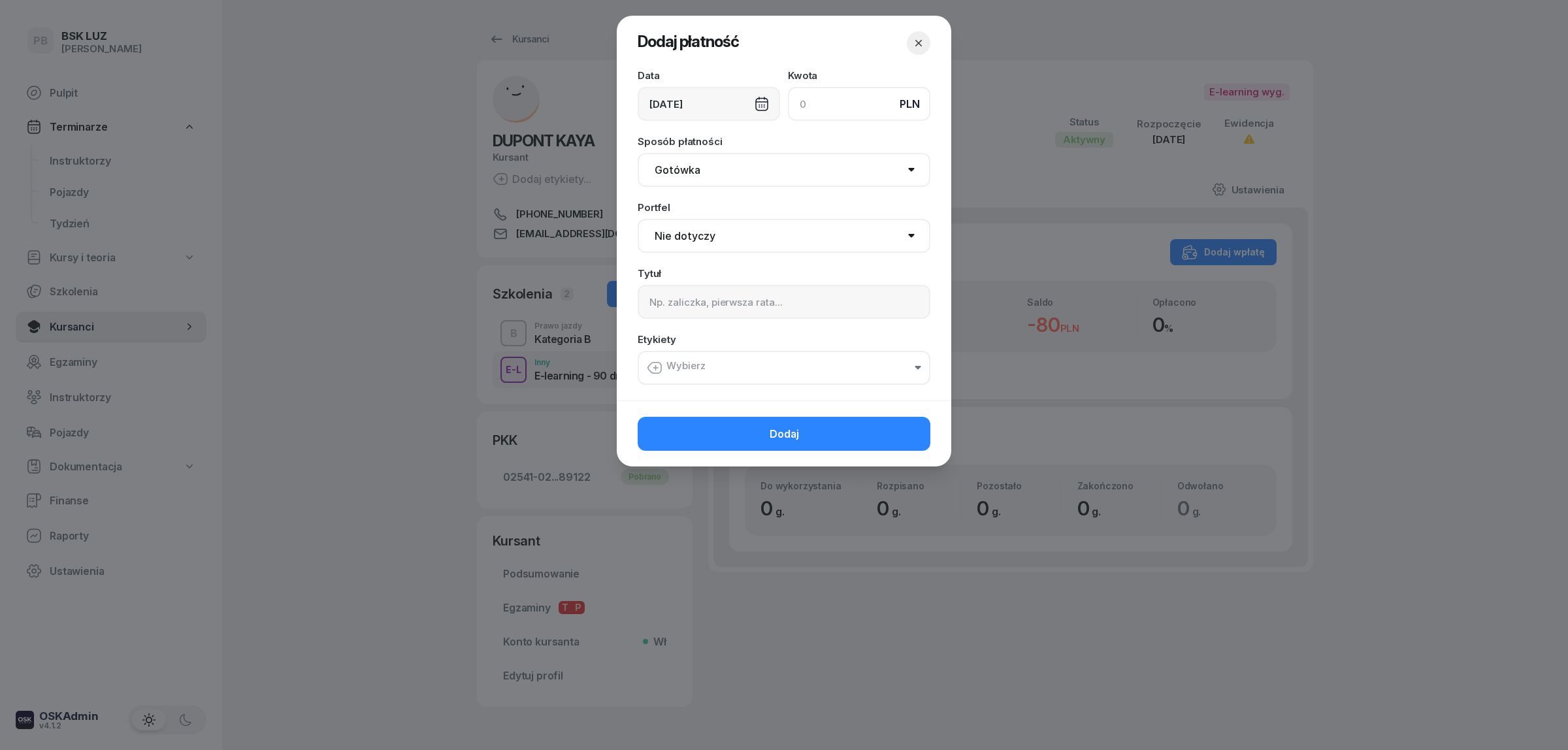
click at [811, 111] on input at bounding box center [859, 104] width 142 height 34
click at [1484, 434] on div at bounding box center [784, 375] width 1568 height 750
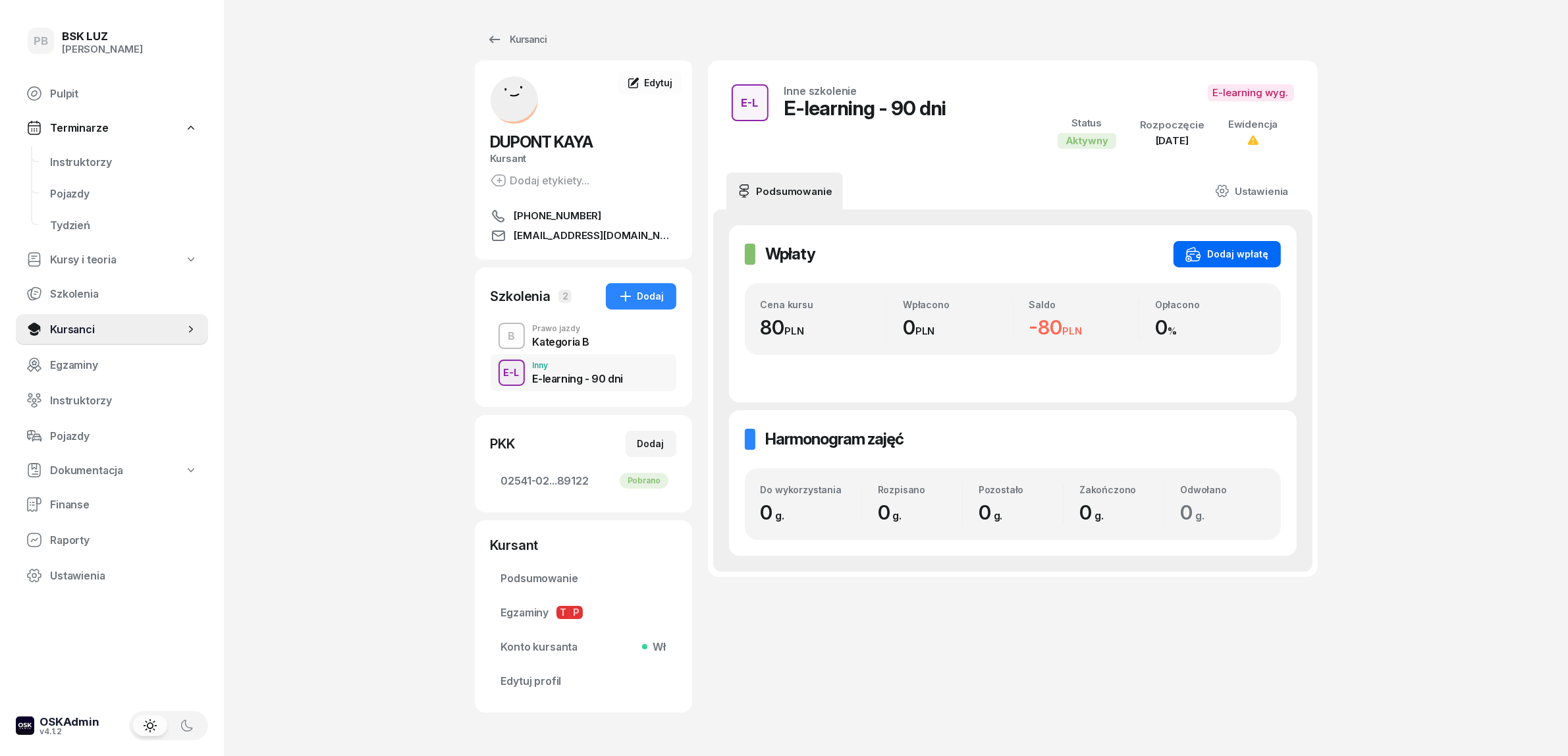
click at [1201, 261] on icon "button" at bounding box center [1193, 253] width 16 height 16
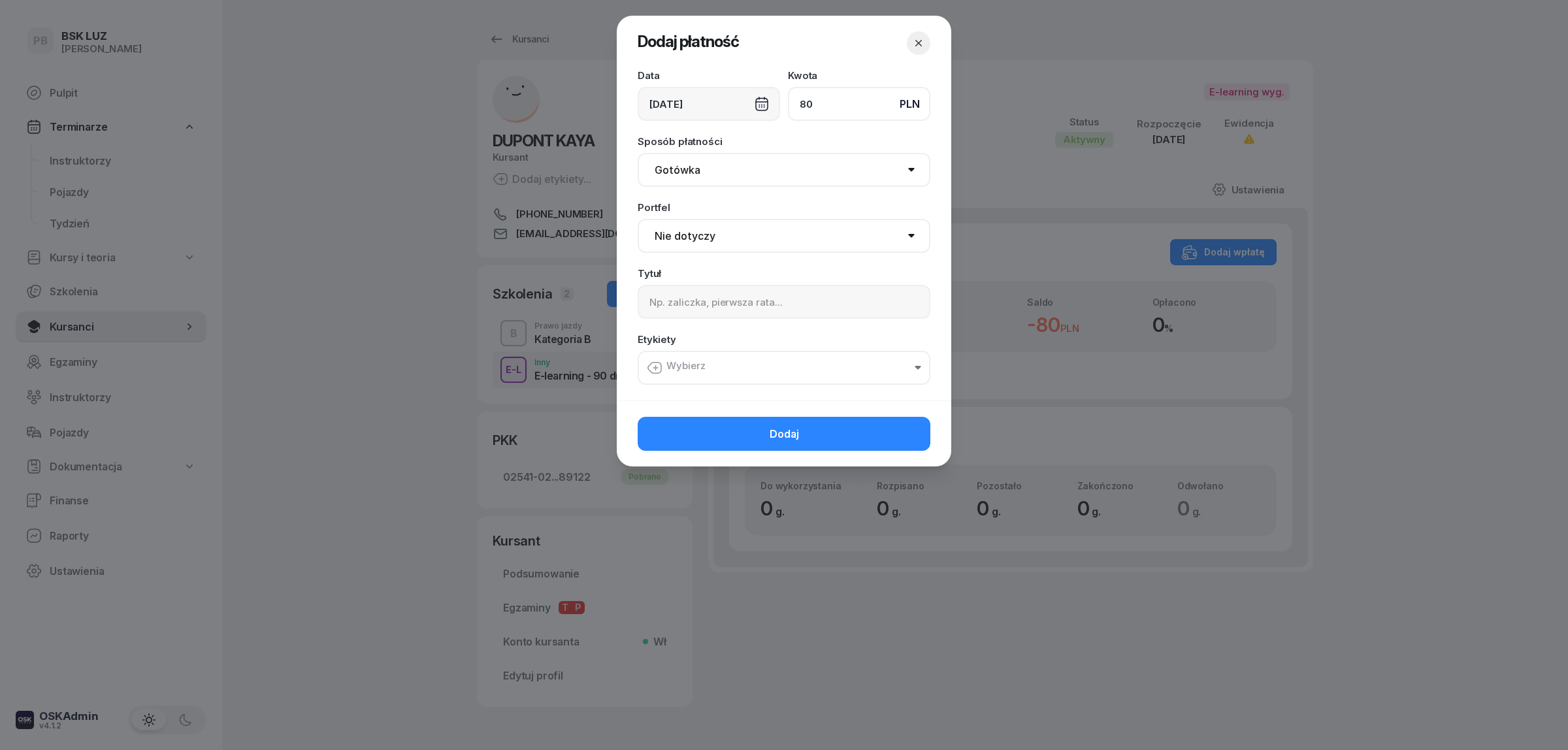
type input "80"
click at [735, 166] on select "Gotówka Karta Przelew Płatności online BLIK" at bounding box center [784, 170] width 292 height 34
click at [637, 153] on select "Gotówka Karta Przelew Płatności online BLIK" at bounding box center [784, 170] width 292 height 34
click at [704, 234] on select "Nie dotyczy BSK Kawiory MotoLUZ Kawiory SzkołaMOTO Kawiory BSK Skłodowska MotoL…" at bounding box center [784, 236] width 292 height 34
select select "67eb9ff40a04ba7908a5e502"
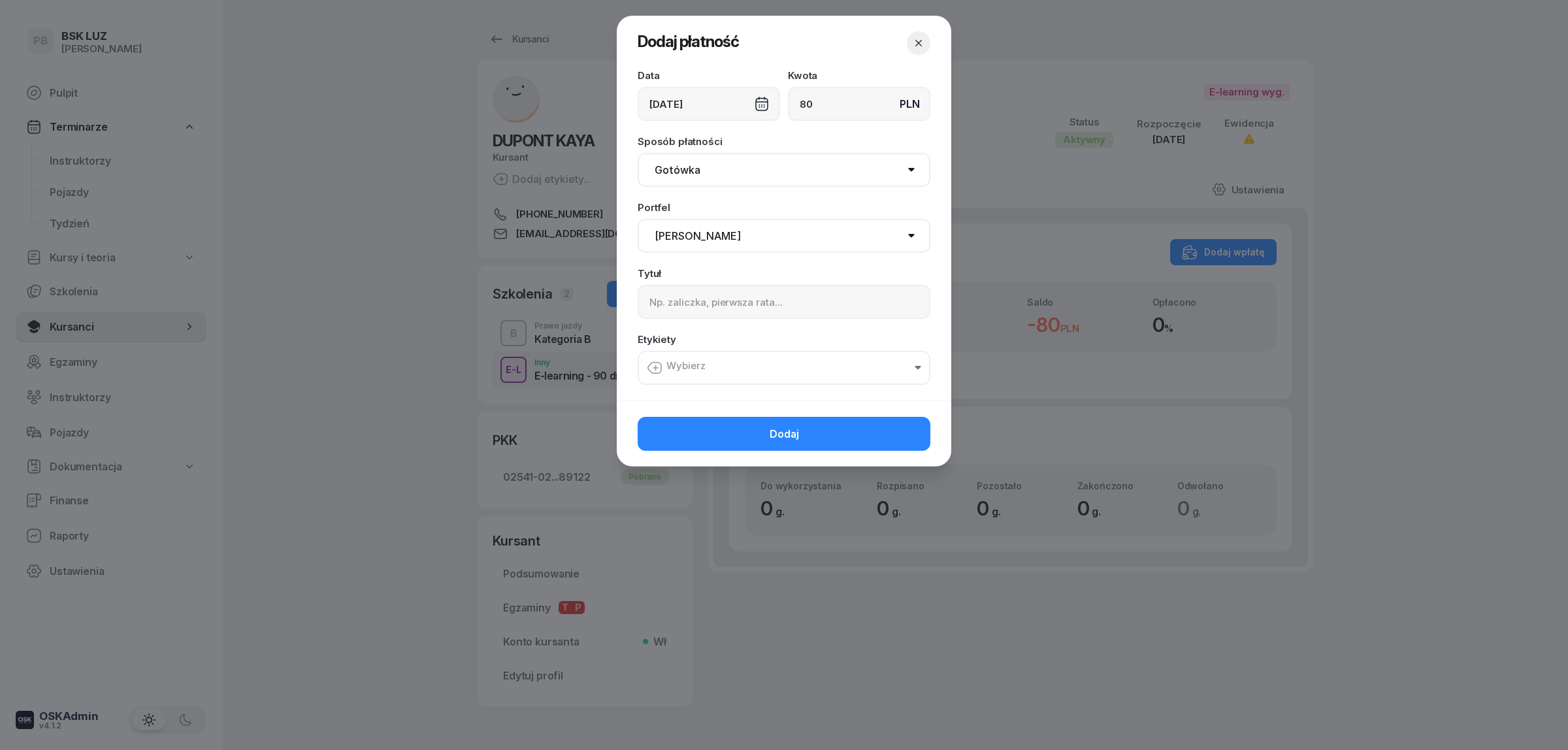
click at [637, 219] on select "Nie dotyczy BSK Kawiory MotoLUZ Kawiory SzkołaMOTO Kawiory BSK Skłodowska MotoL…" at bounding box center [784, 236] width 292 height 34
click at [709, 302] on input at bounding box center [784, 302] width 292 height 34
click at [688, 102] on div "[DATE]" at bounding box center [708, 104] width 142 height 34
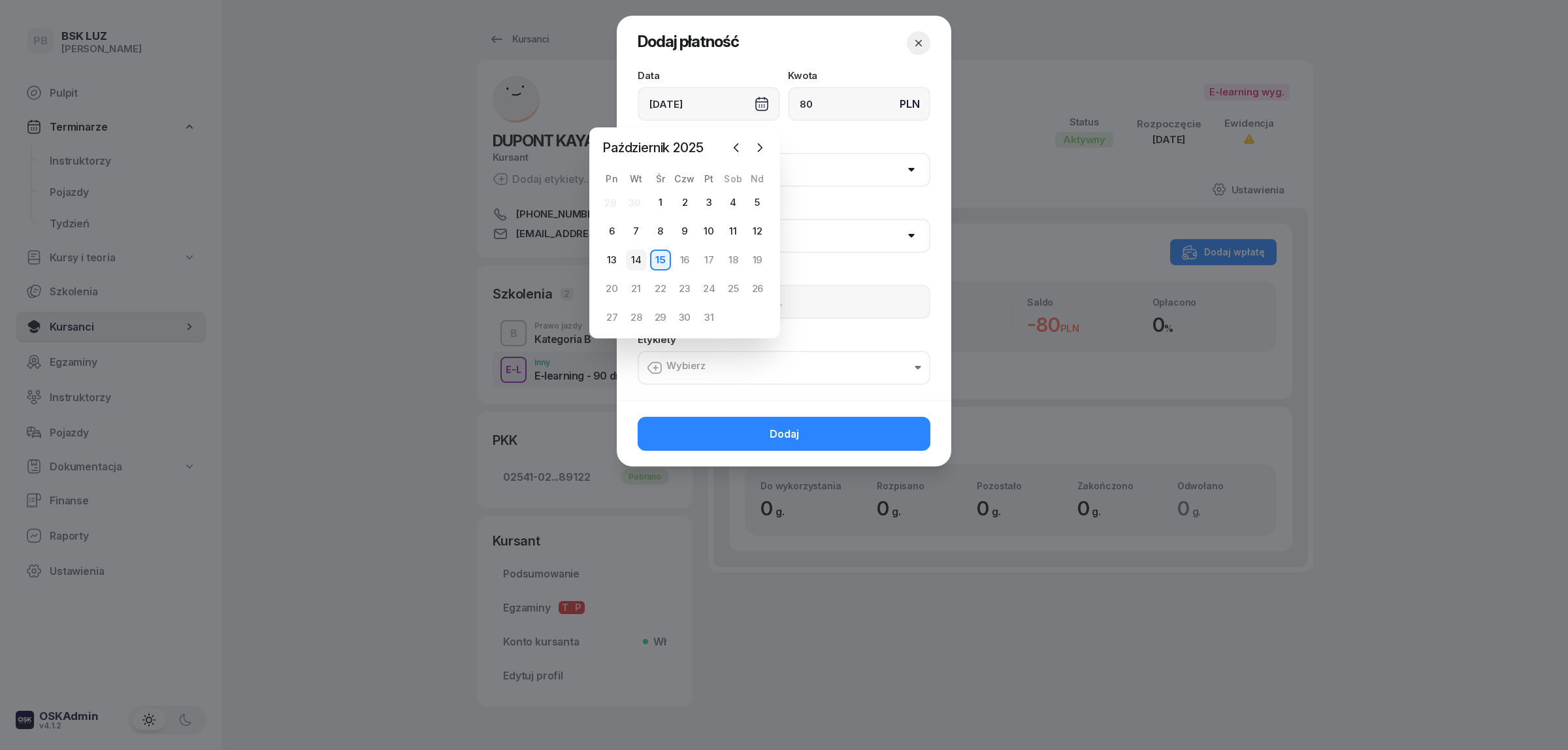
click at [642, 256] on div "14" at bounding box center [636, 260] width 21 height 21
type input "[DATE]"
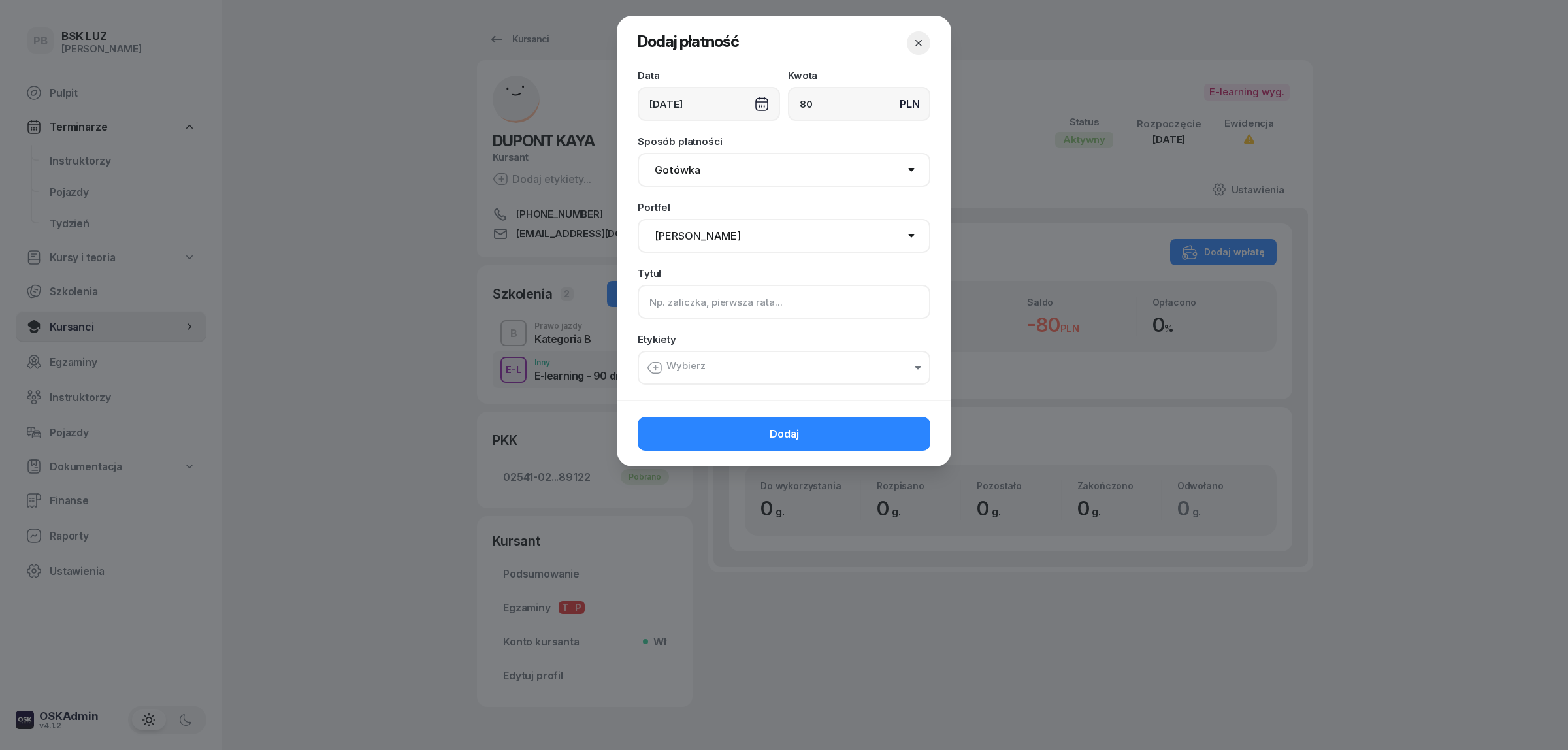
click at [671, 295] on input at bounding box center [784, 302] width 292 height 34
click at [711, 364] on button "Wybierz" at bounding box center [784, 367] width 292 height 34
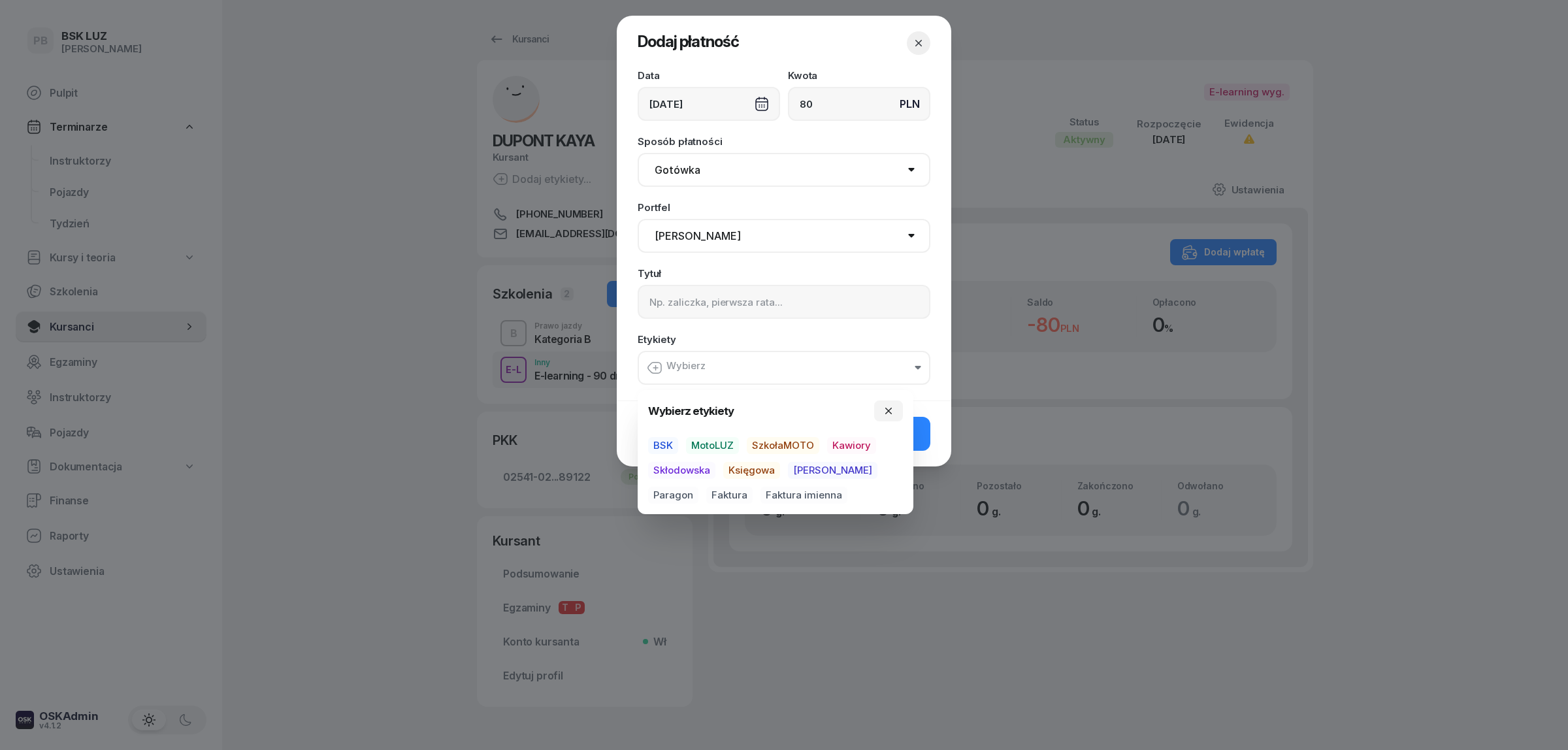
click at [700, 442] on span "MotoLUZ" at bounding box center [712, 445] width 53 height 17
click at [841, 446] on span "Kawiory" at bounding box center [851, 447] width 49 height 17
click at [698, 488] on span "Paragon" at bounding box center [673, 496] width 50 height 17
click at [923, 442] on button "Dodaj" at bounding box center [784, 434] width 292 height 34
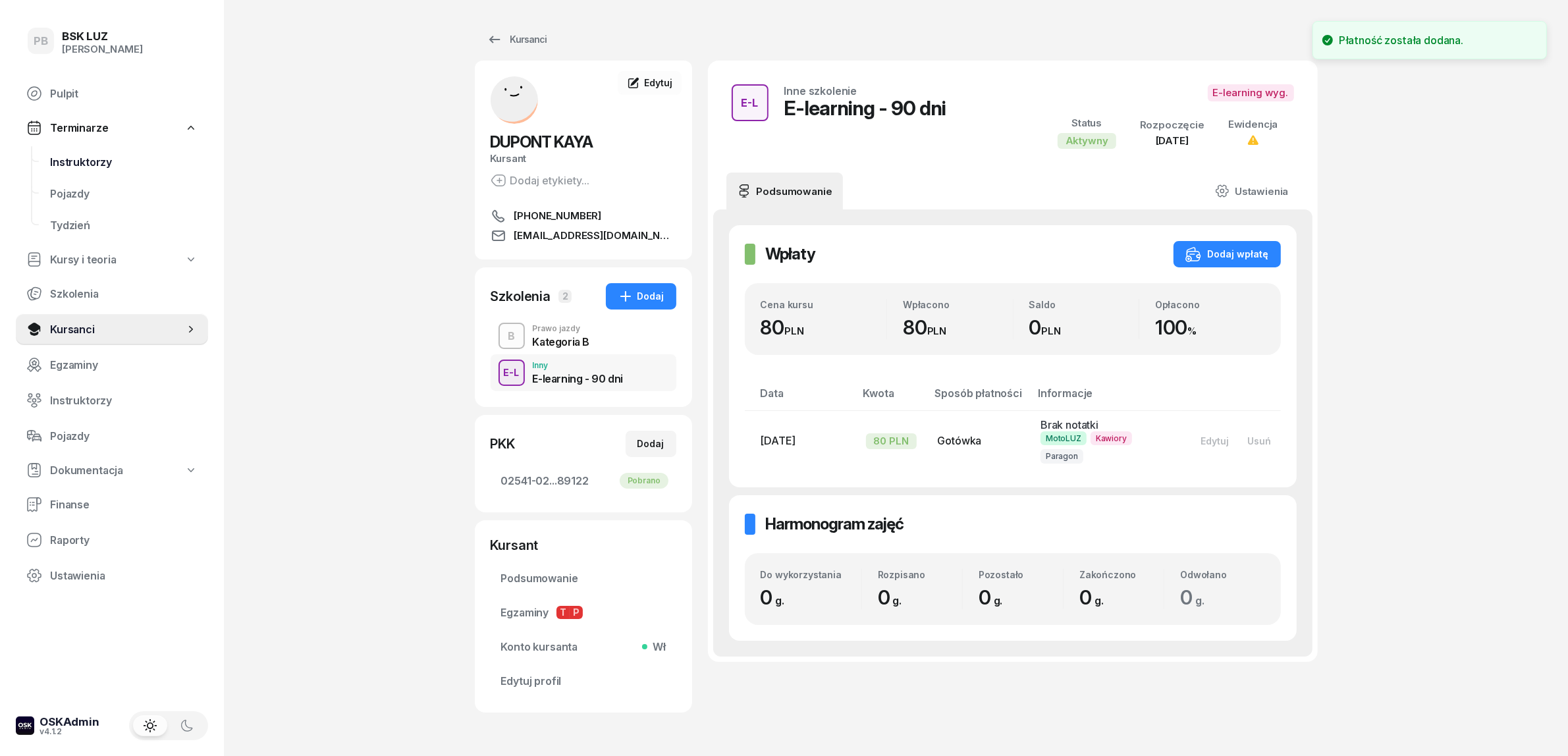
click at [86, 159] on span "Instruktorzy" at bounding box center [123, 162] width 147 height 13
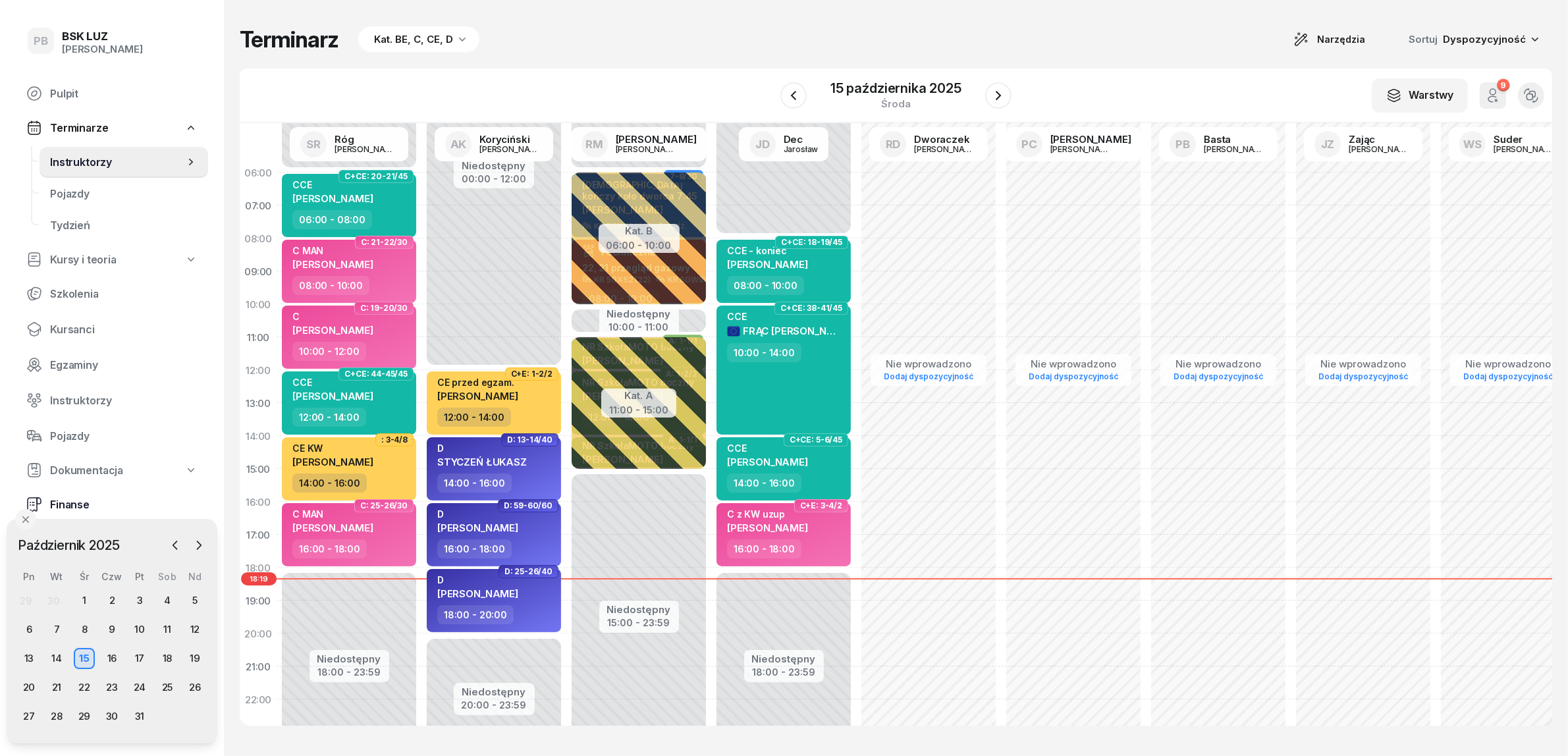
click at [68, 498] on span "Finanse" at bounding box center [123, 504] width 147 height 13
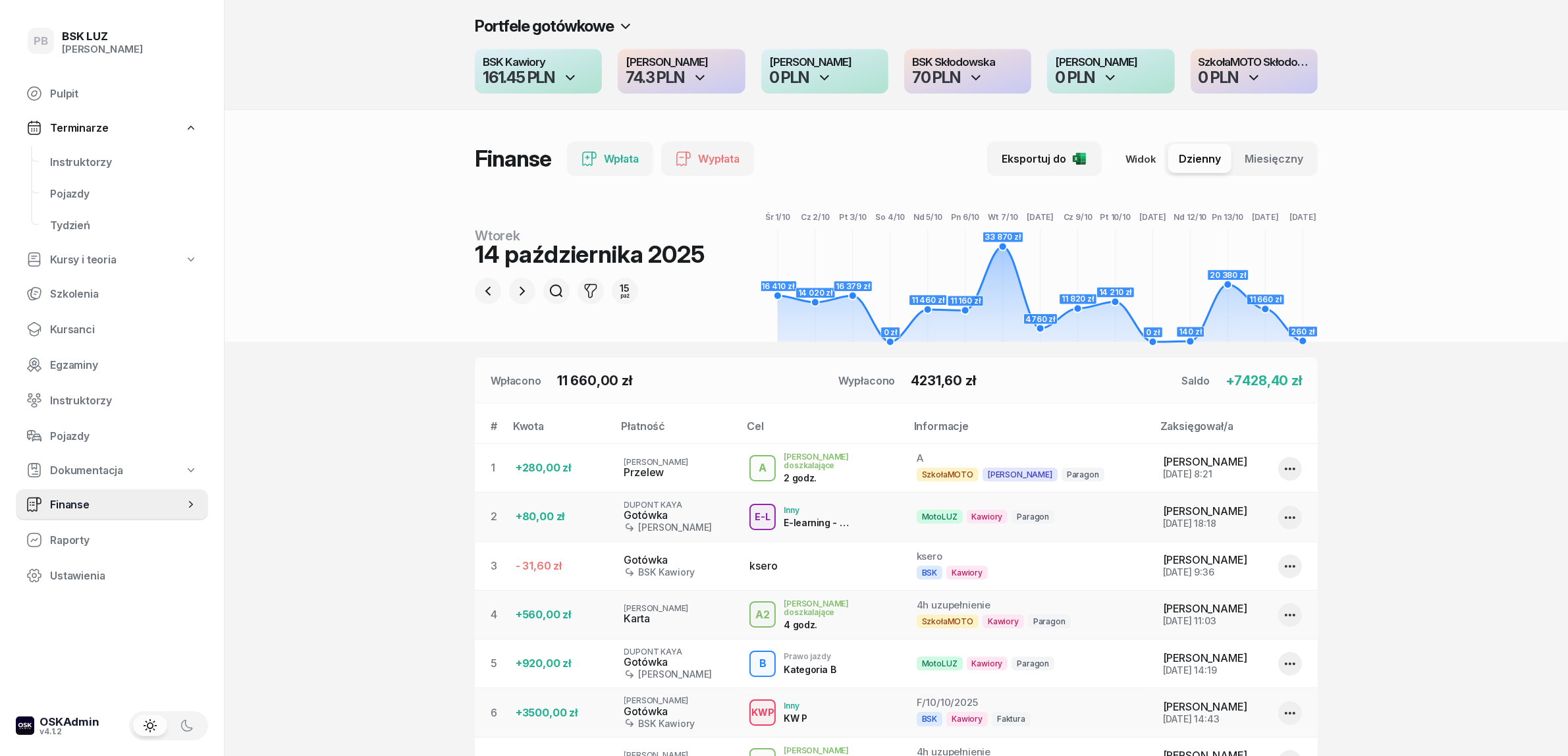
click at [641, 515] on div "Gotówka" at bounding box center [676, 515] width 104 height 13
click at [1288, 518] on icon "button" at bounding box center [1290, 517] width 16 height 16
click at [1273, 555] on link "Edytuj" at bounding box center [1283, 556] width 173 height 28
select select "67eb9ff40a04ba7908a5e502"
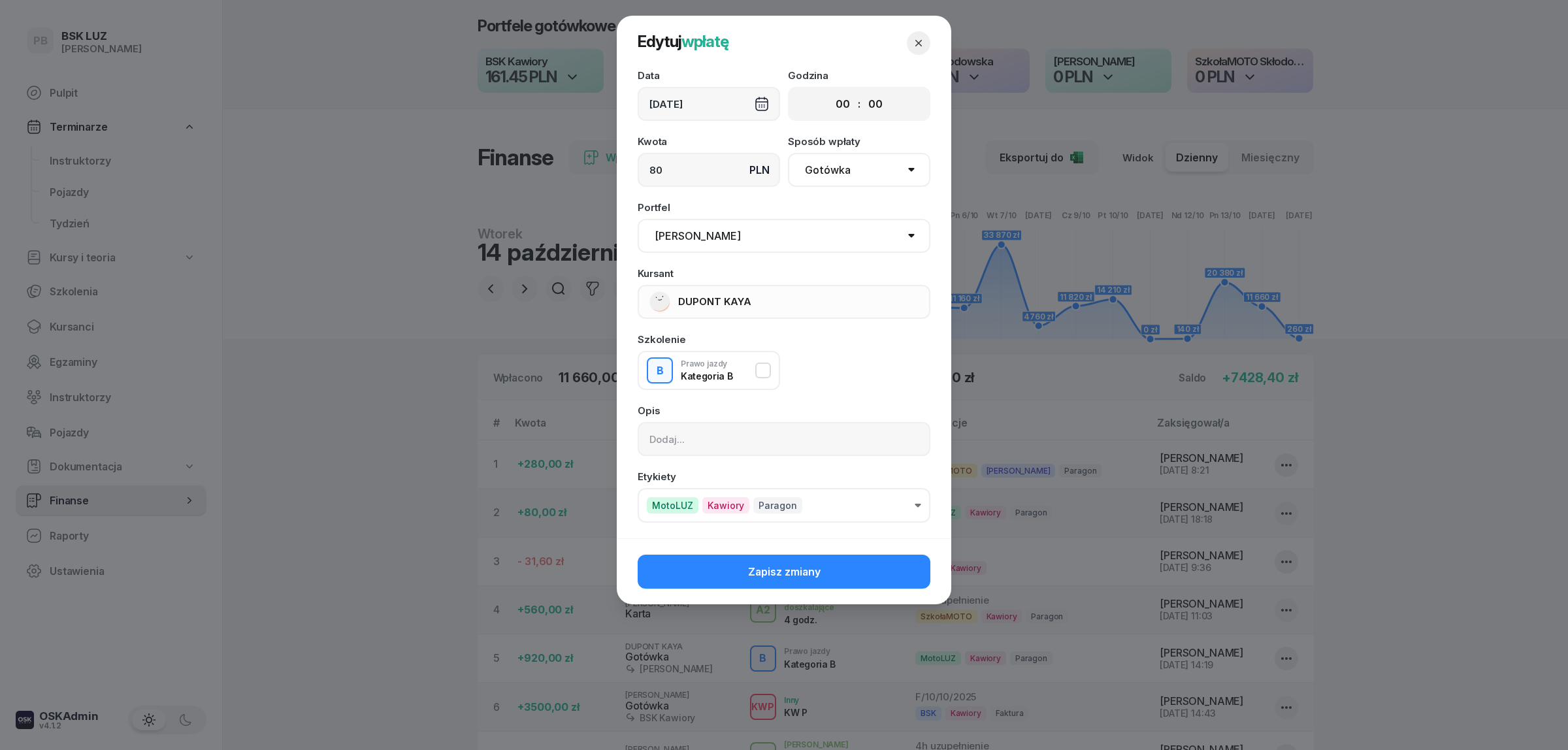
click at [693, 106] on div "[DATE]" at bounding box center [708, 104] width 142 height 34
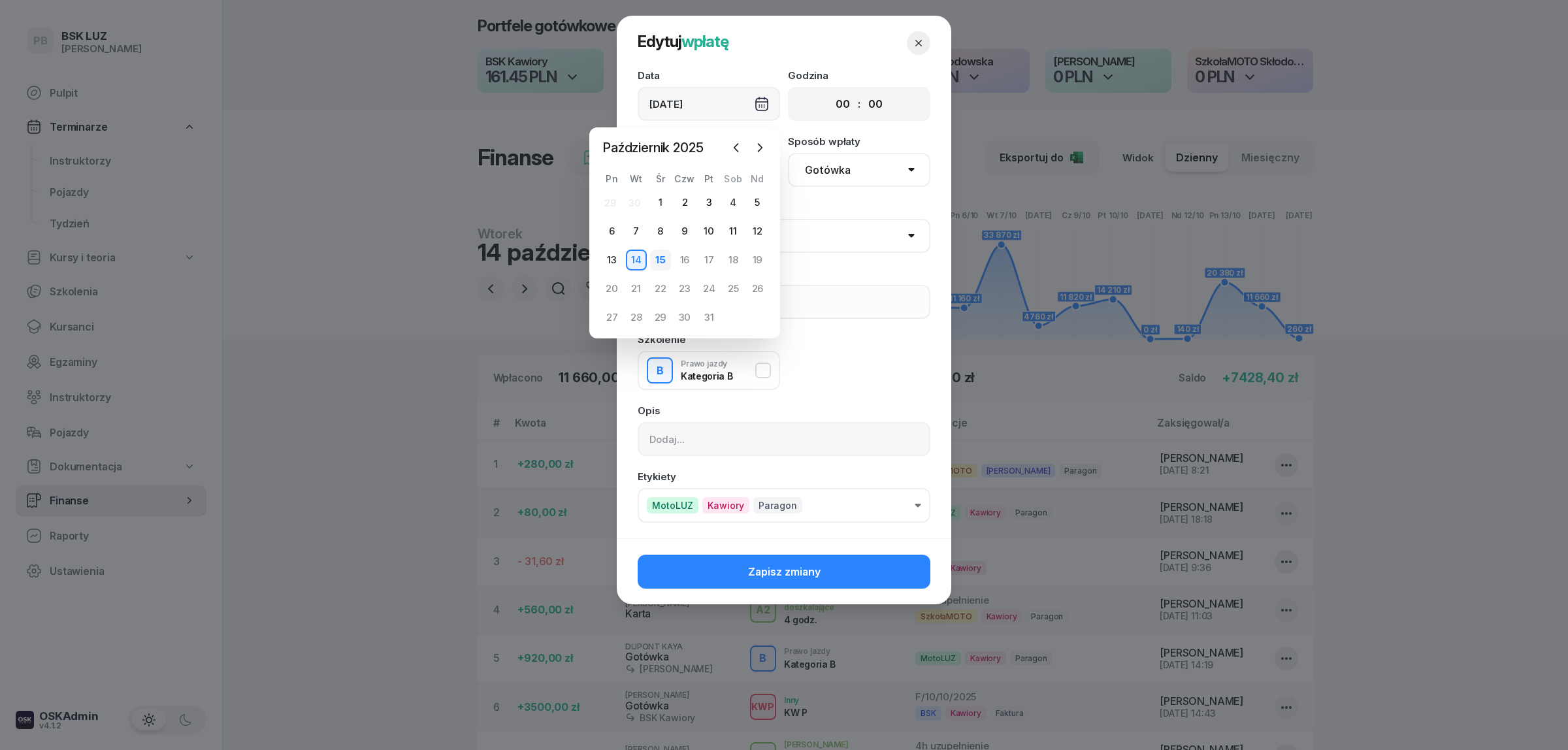
click at [663, 253] on div "15" at bounding box center [660, 260] width 21 height 21
type input "[DATE]"
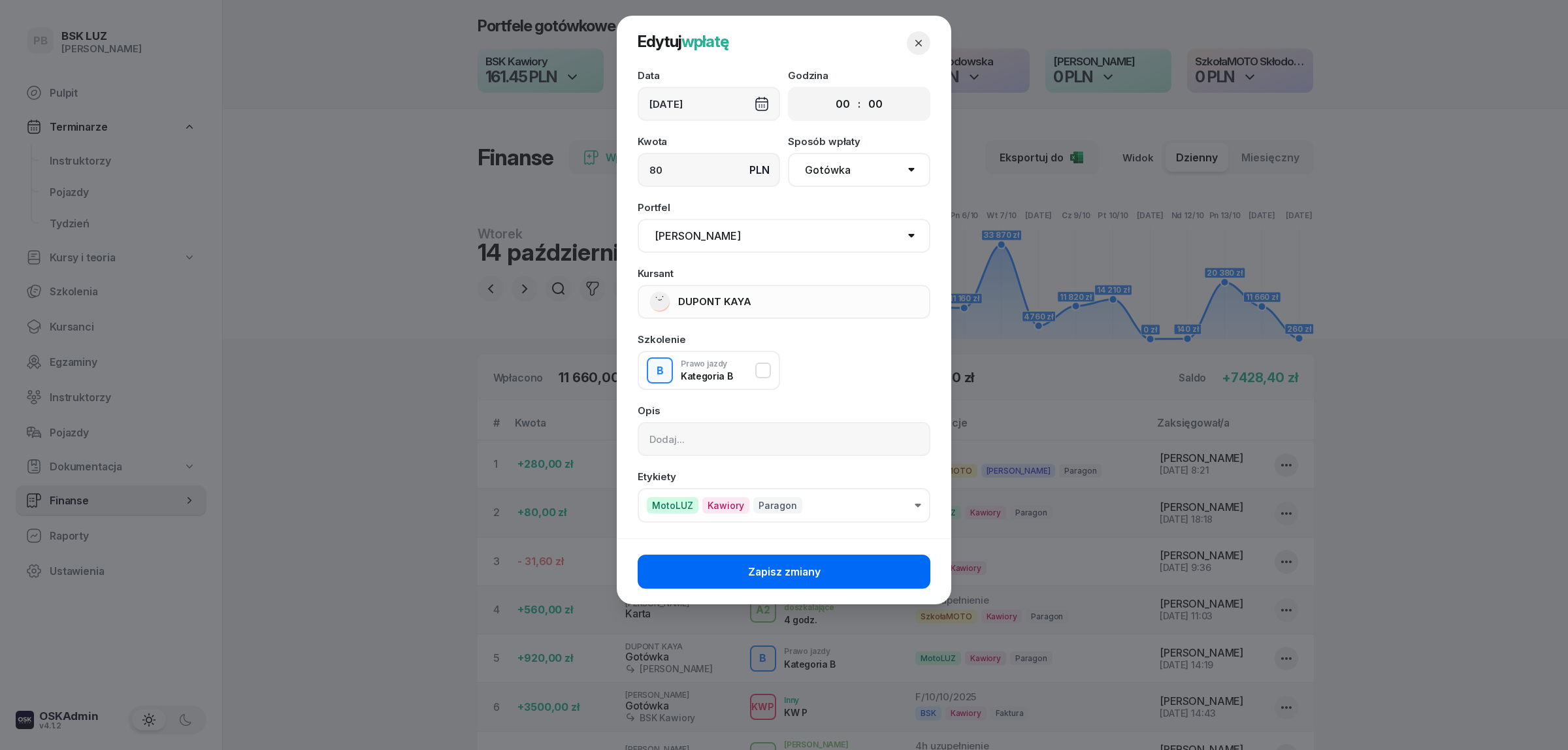
click at [742, 570] on button "Zapisz zmiany" at bounding box center [784, 571] width 292 height 34
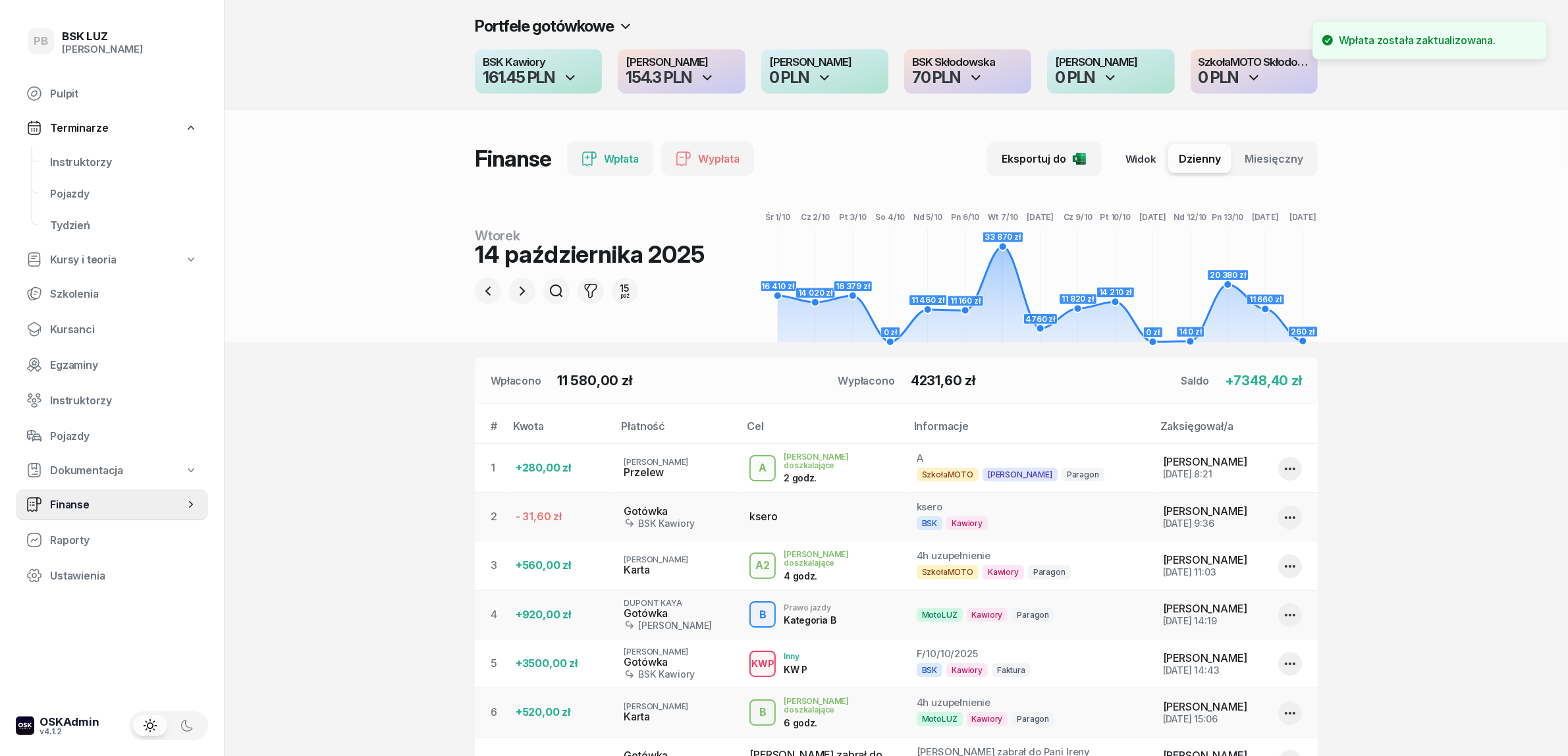
click at [343, 522] on section "Portfele gotówkowe BSK Kawiory 161.45 PLN MotoLUZ Kawiory 154.3 PLN SzkołaMOTO …" at bounding box center [896, 556] width 1343 height 1112
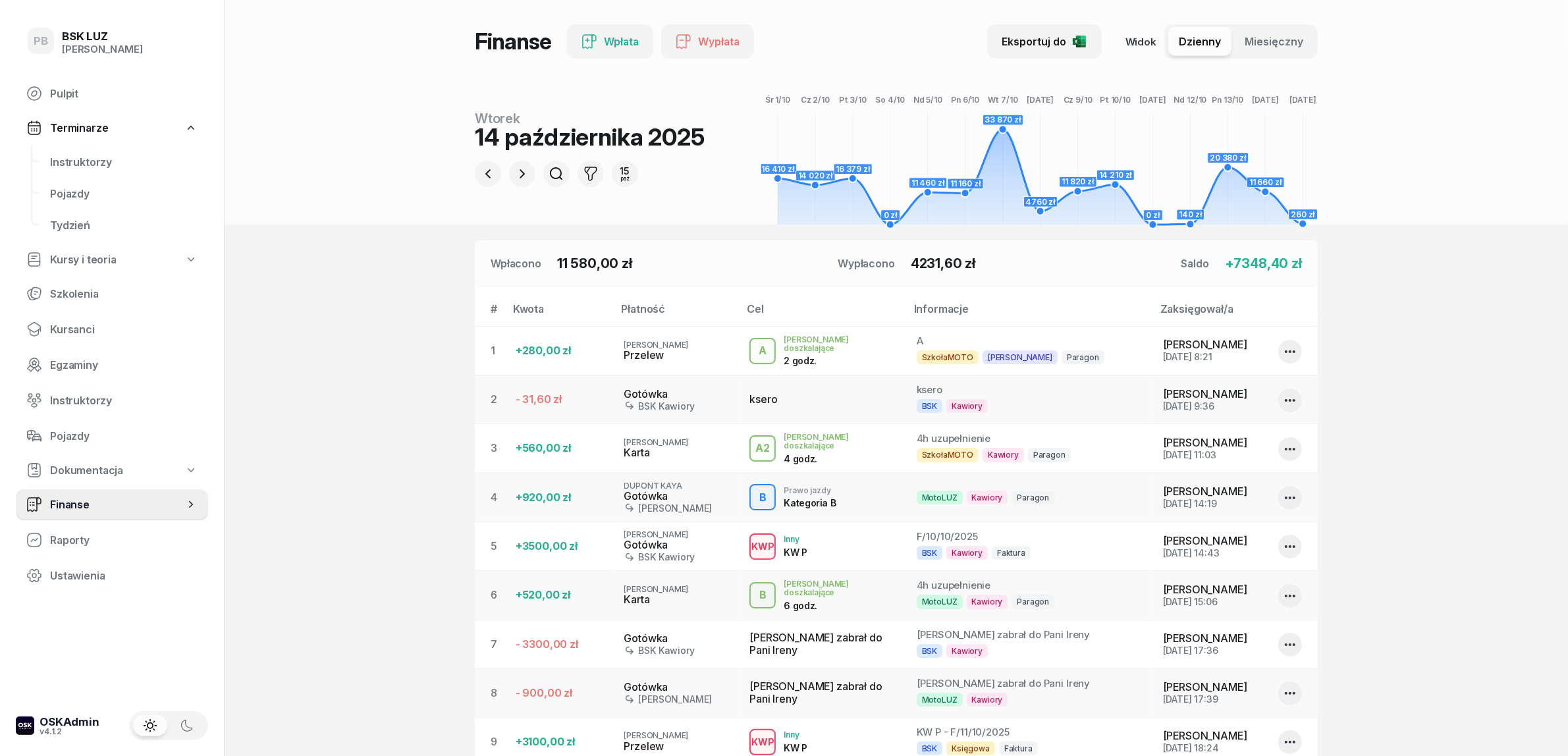
scroll to position [116, 0]
click at [67, 327] on span "Kursanci" at bounding box center [123, 329] width 147 height 13
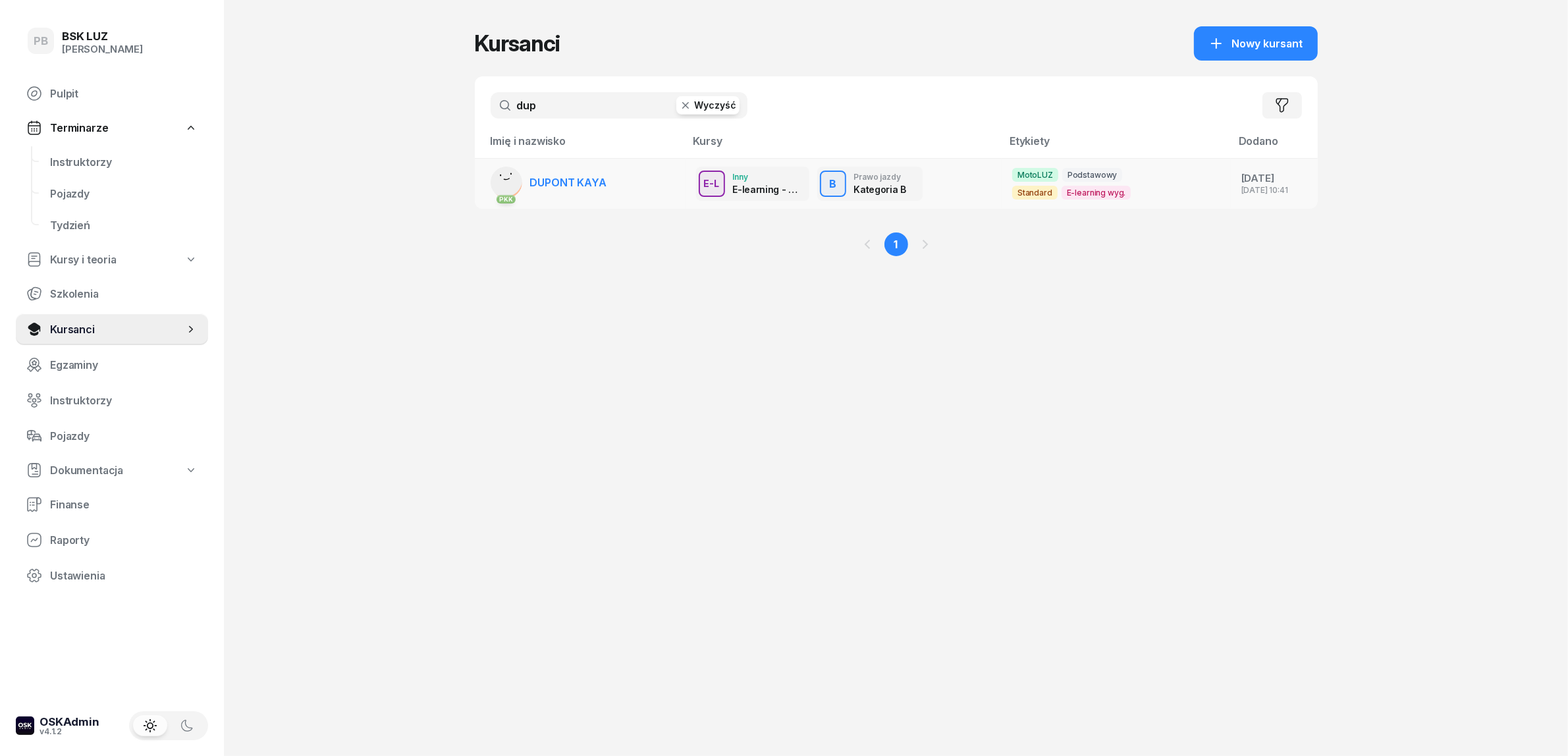
click at [570, 176] on span "DUPONT KAYA" at bounding box center [568, 183] width 77 height 13
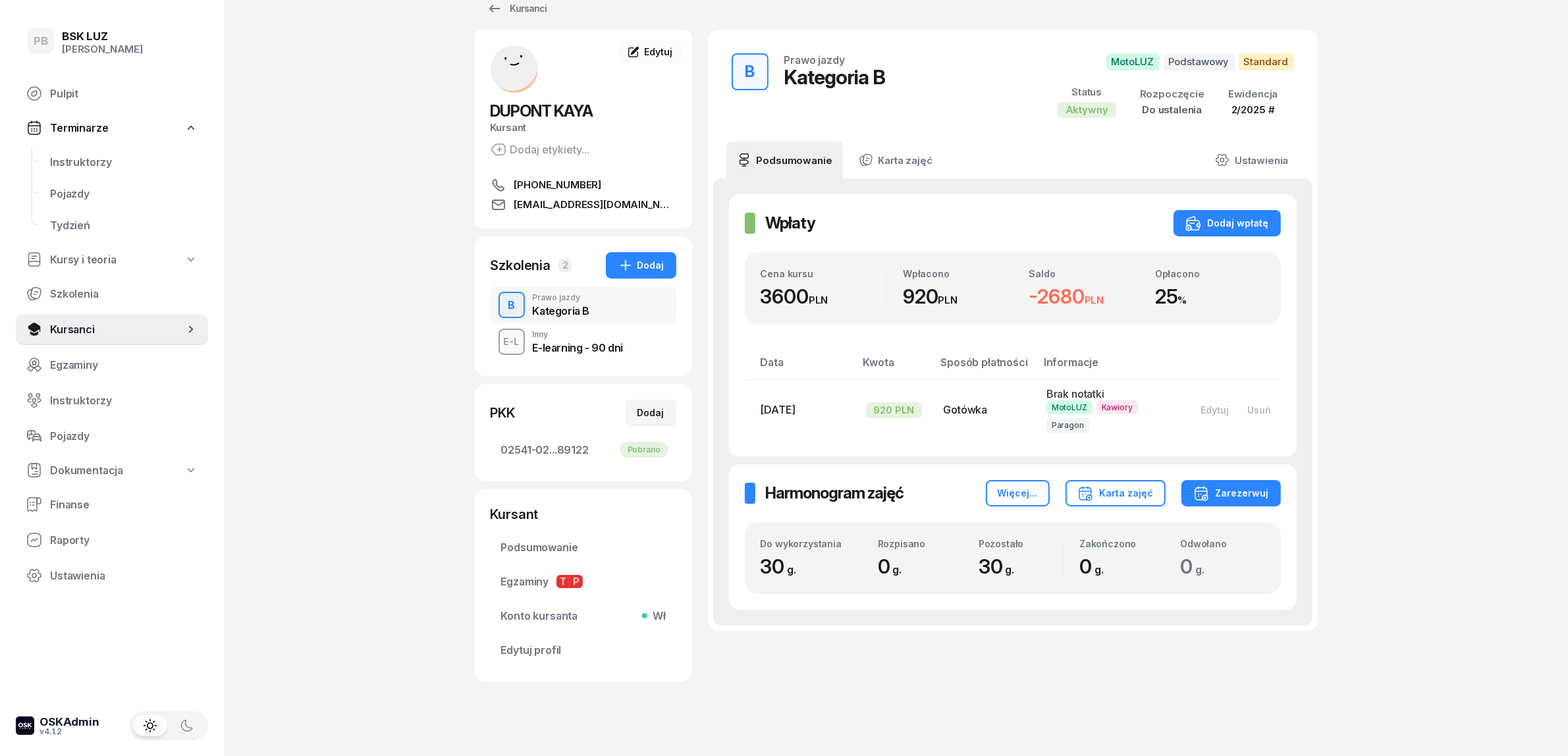
scroll to position [45, 0]
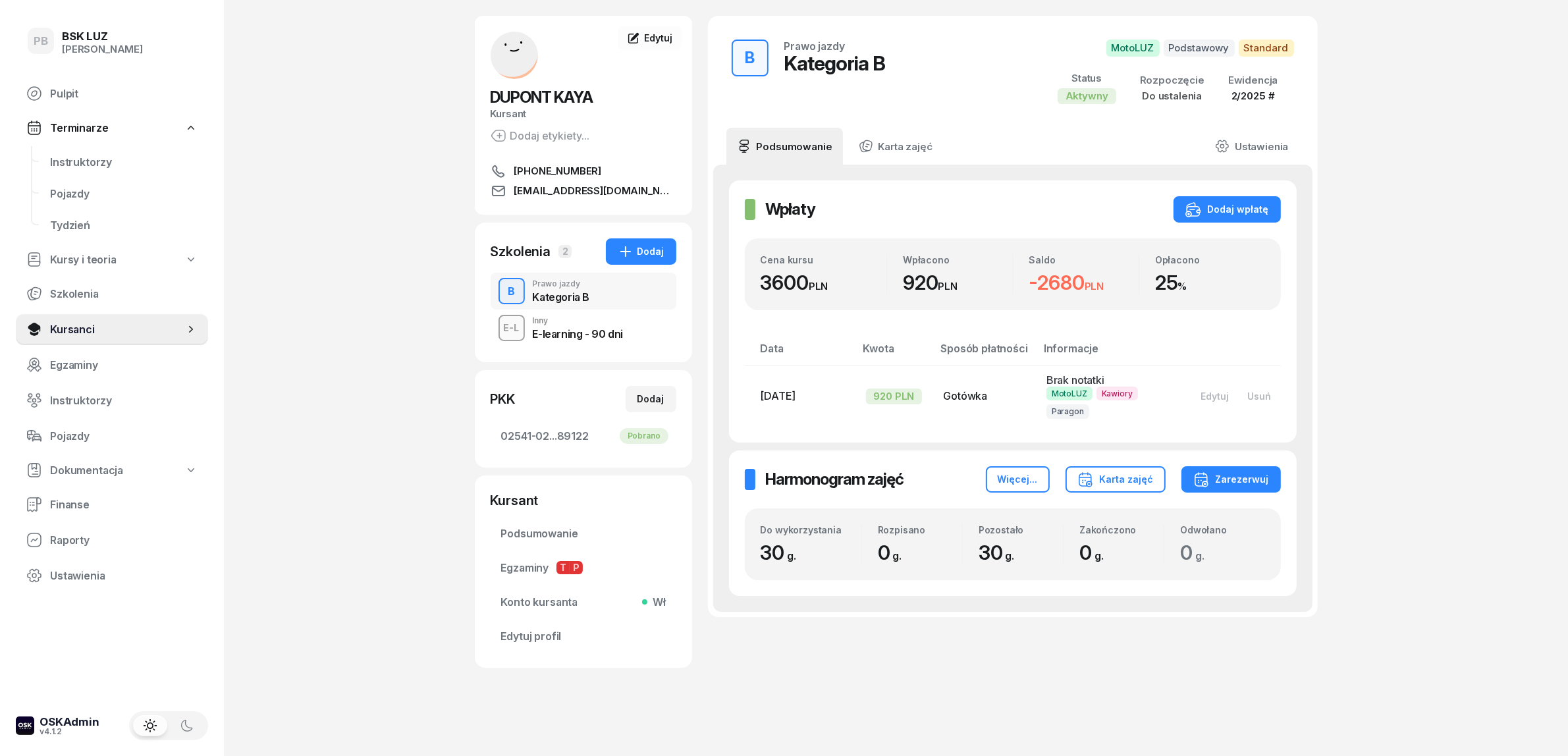
click at [376, 346] on div "PB BSK [PERSON_NAME] Terminarze Instruktorzy Pojazdy Tydzień Kursy i teoria Szk…" at bounding box center [784, 356] width 1568 height 802
click at [355, 237] on div "PB BSK [PERSON_NAME] Terminarze Instruktorzy Pojazdy Tydzień Kursy i teoria Szk…" at bounding box center [784, 356] width 1568 height 802
click at [364, 439] on div "PB BSK [PERSON_NAME] Terminarze Instruktorzy Pojazdy Tydzień Kursy i teoria Szk…" at bounding box center [784, 356] width 1568 height 802
click at [74, 494] on link "Finanse" at bounding box center [112, 504] width 192 height 32
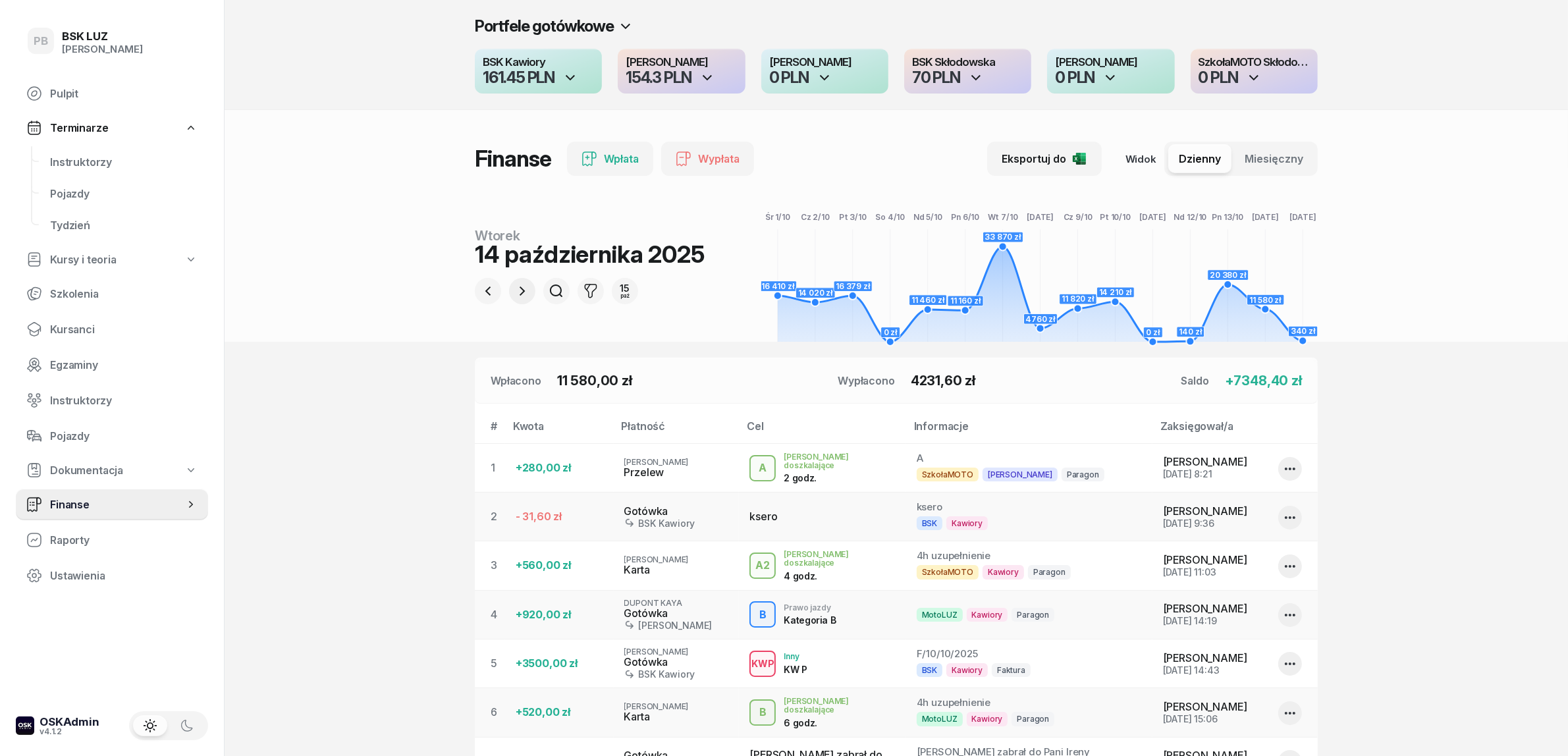
click at [515, 287] on icon "button" at bounding box center [522, 290] width 16 height 16
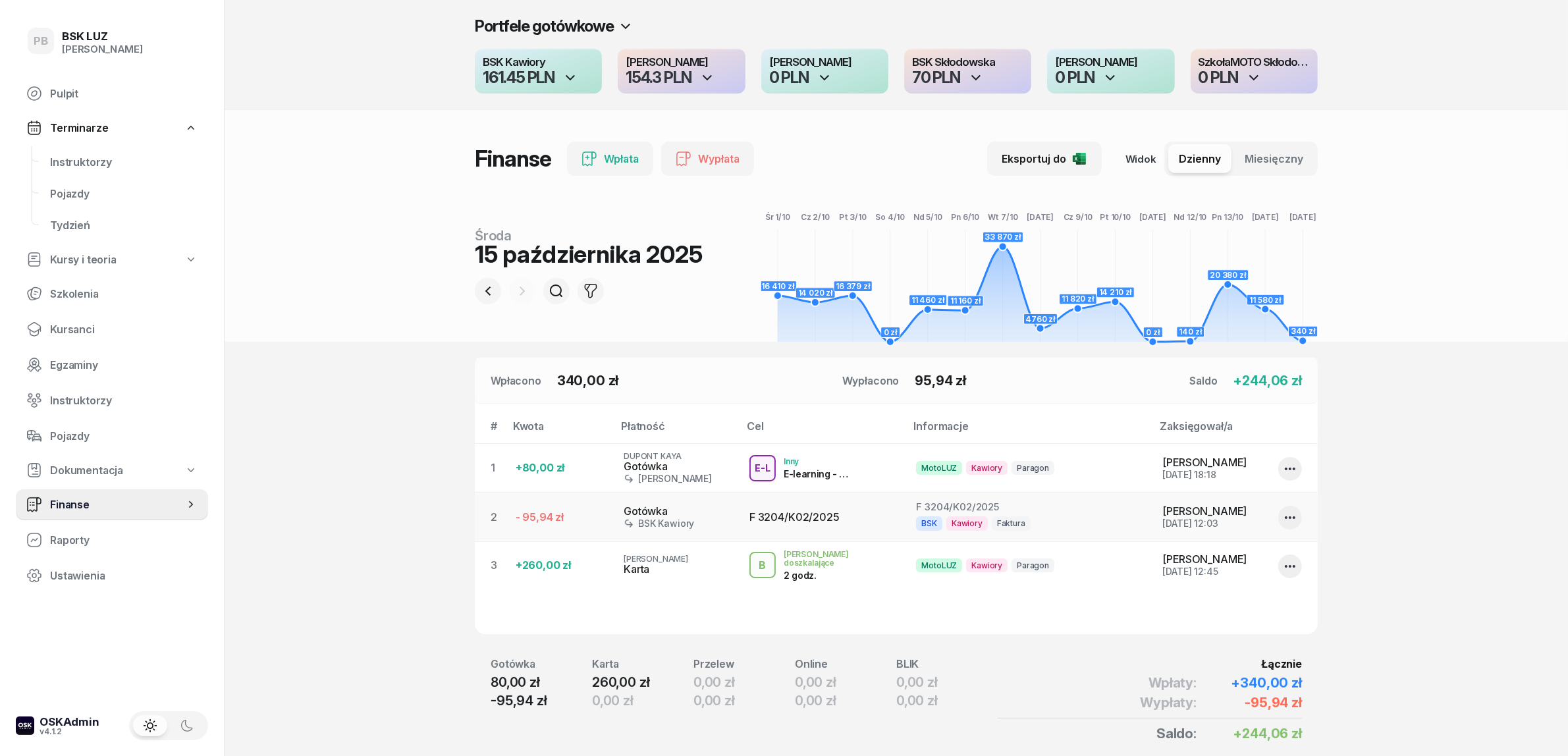
click at [650, 464] on div "Gotówka" at bounding box center [676, 466] width 104 height 13
click at [1283, 467] on icon "button" at bounding box center [1290, 468] width 16 height 16
click at [1265, 508] on link "Edytuj" at bounding box center [1283, 507] width 173 height 28
select select "67eb9ff40a04ba7908a5e502"
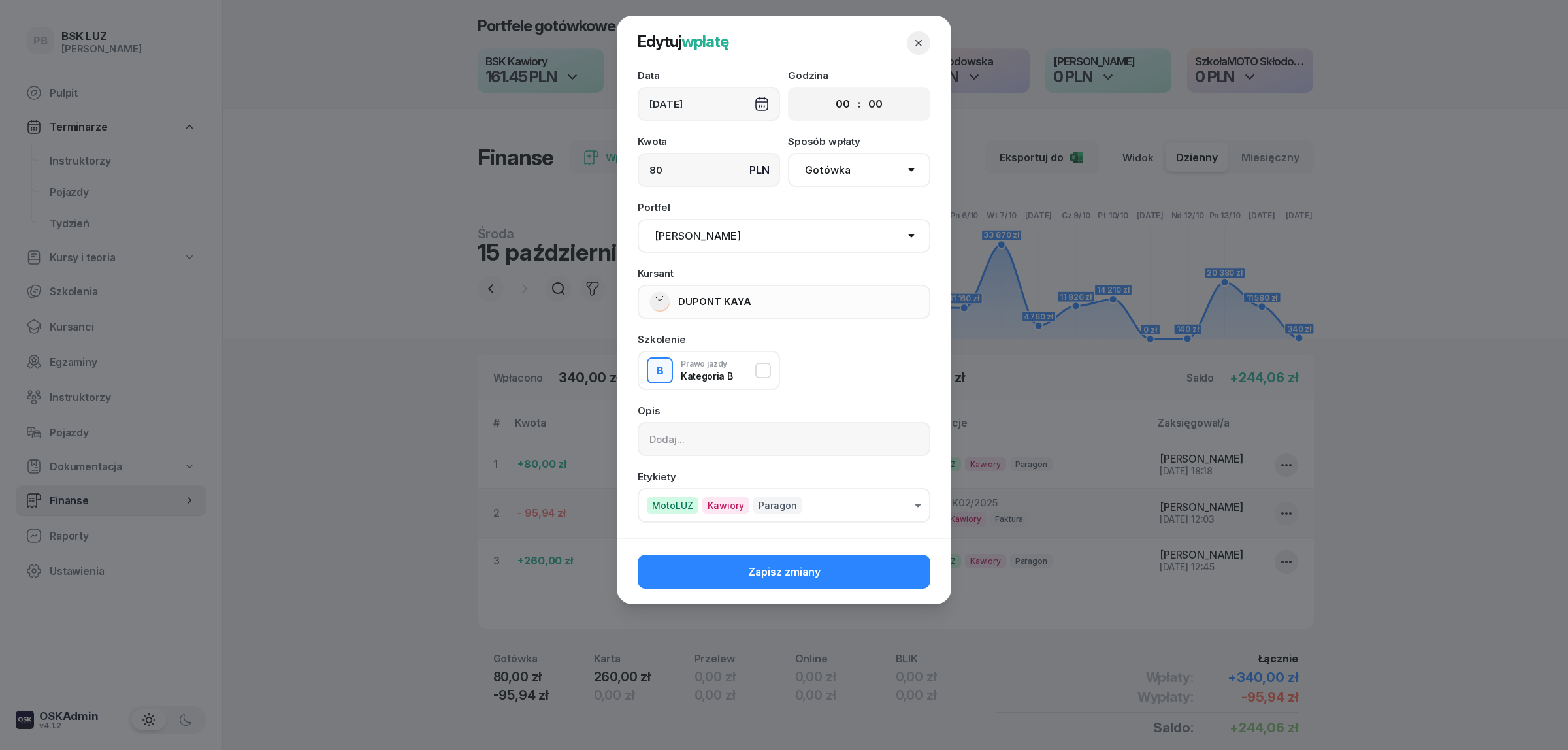
click at [707, 95] on div "[DATE]" at bounding box center [708, 104] width 142 height 34
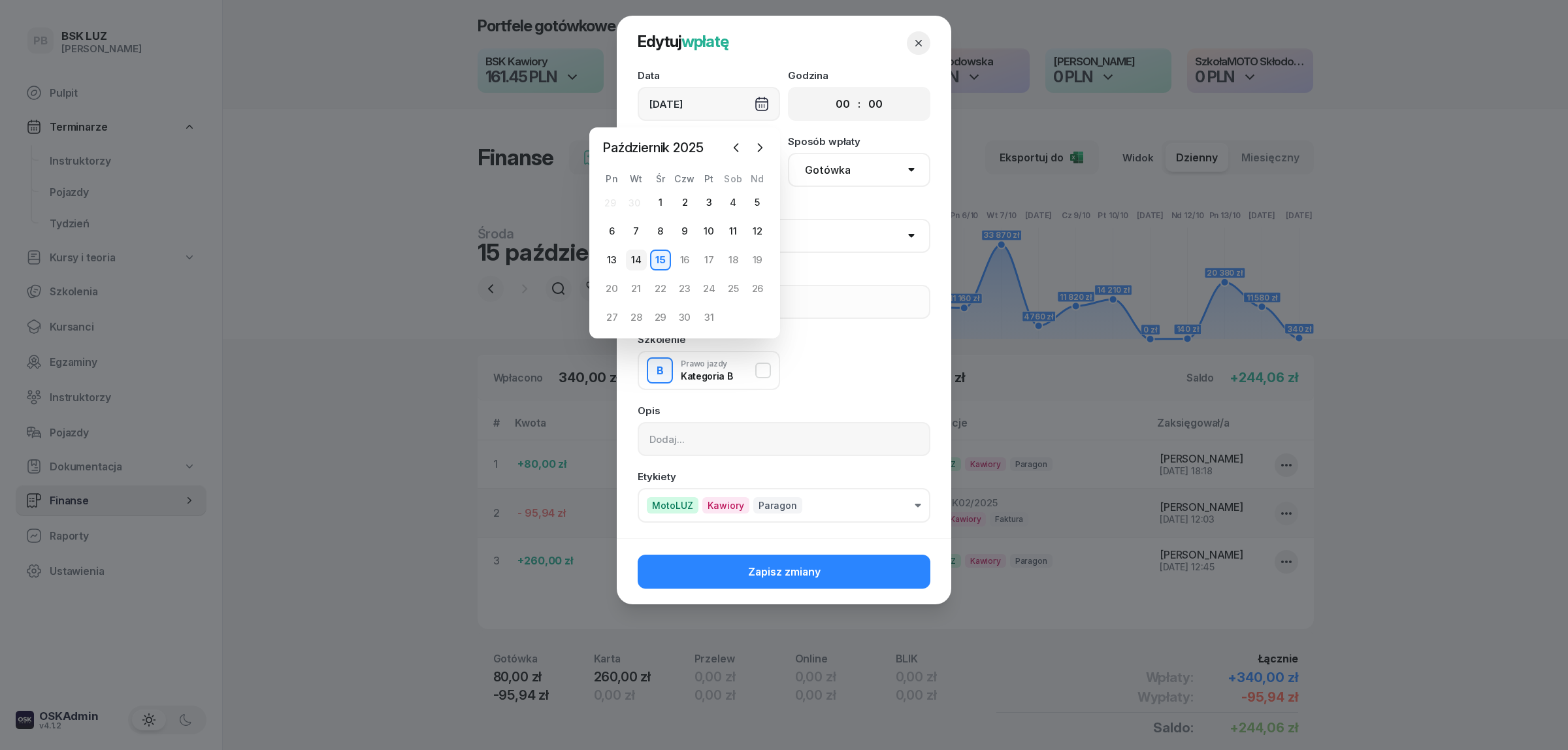
click at [634, 259] on div "14" at bounding box center [636, 260] width 21 height 21
type input "[DATE]"
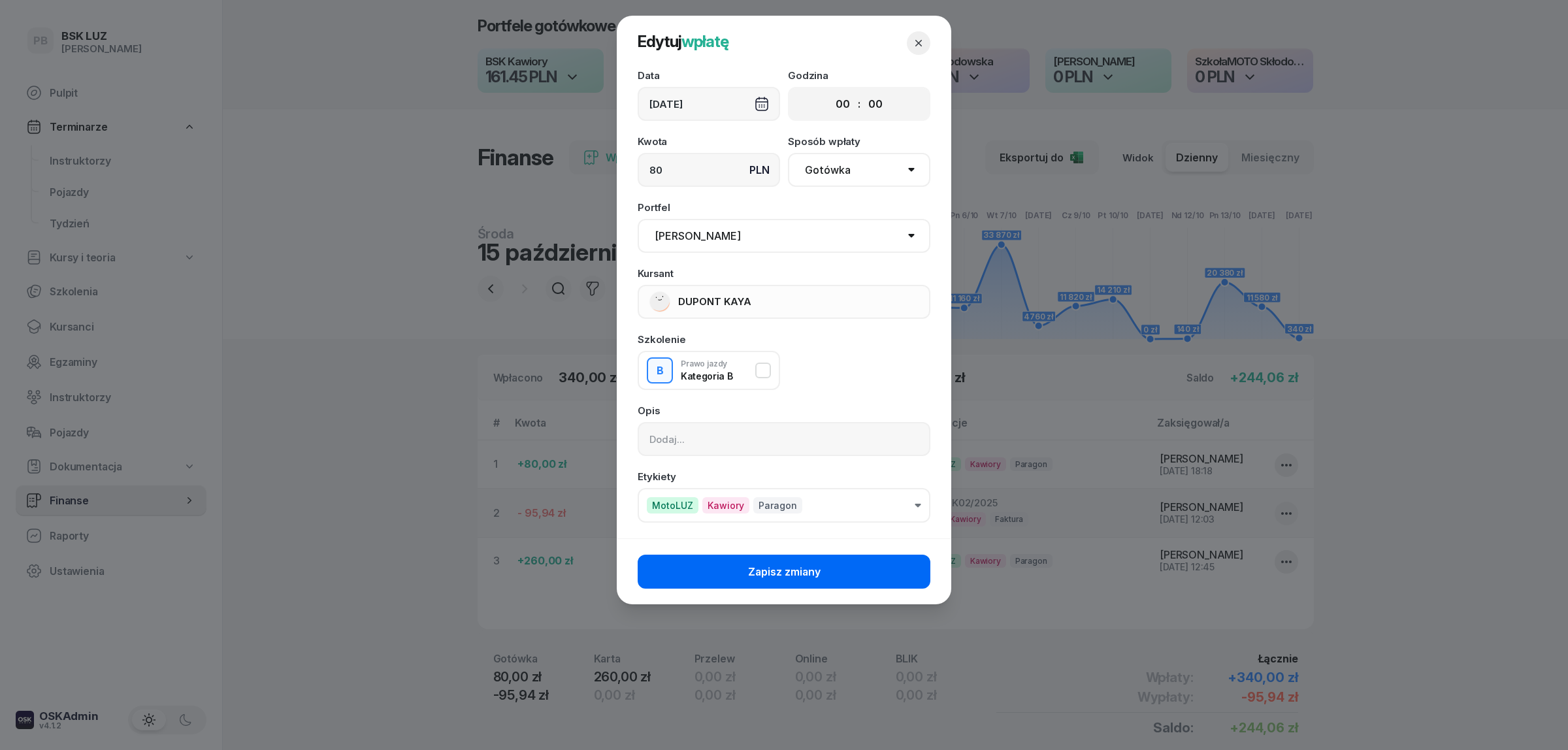
click at [715, 568] on button "Zapisz zmiany" at bounding box center [784, 571] width 292 height 34
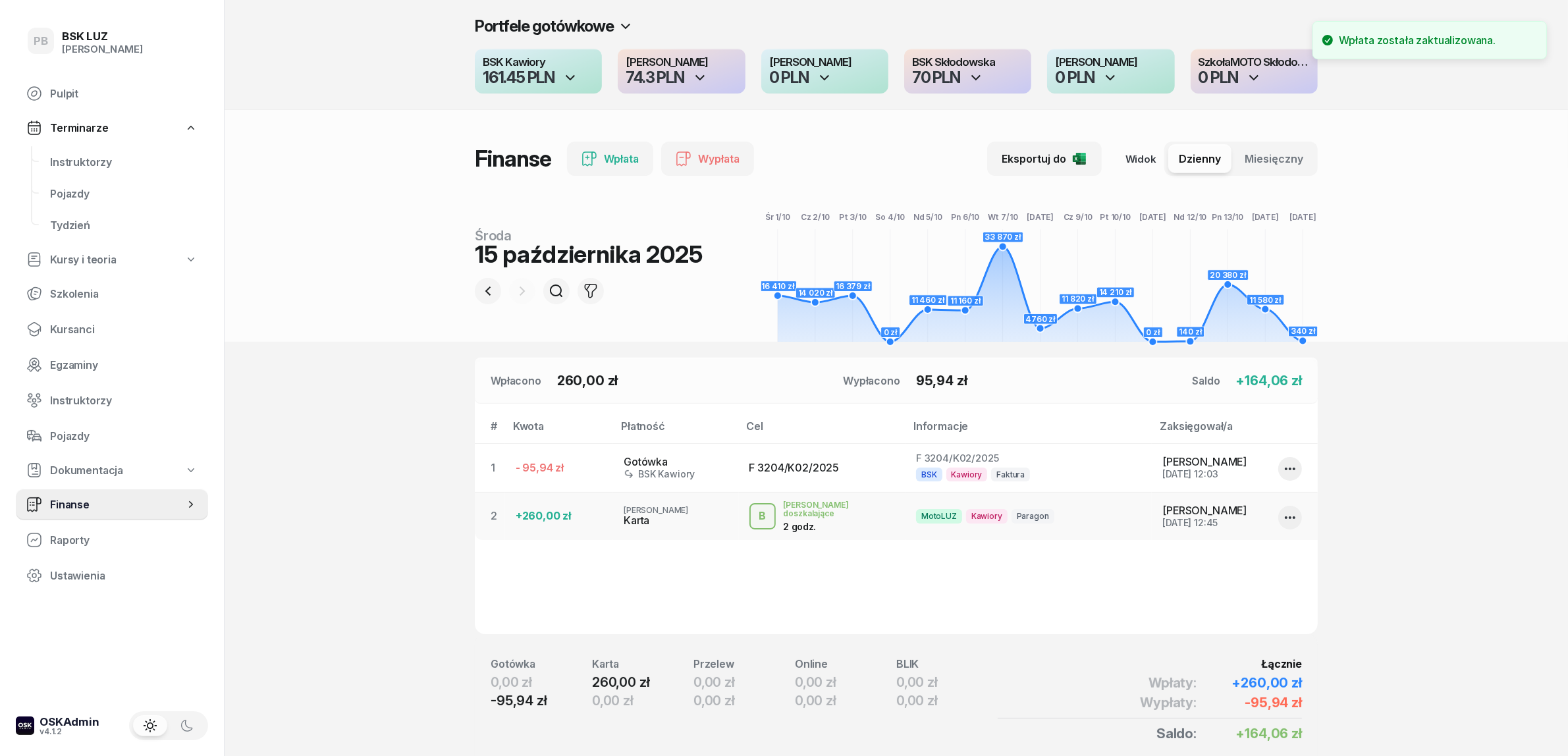
click at [383, 570] on section "Portfele gotówkowe BSK Kawiory 161.45 PLN MotoLUZ Kawiory 74.3 PLN SzkołaMOTO K…" at bounding box center [896, 407] width 1343 height 814
click at [708, 77] on icon "button" at bounding box center [700, 77] width 16 height 16
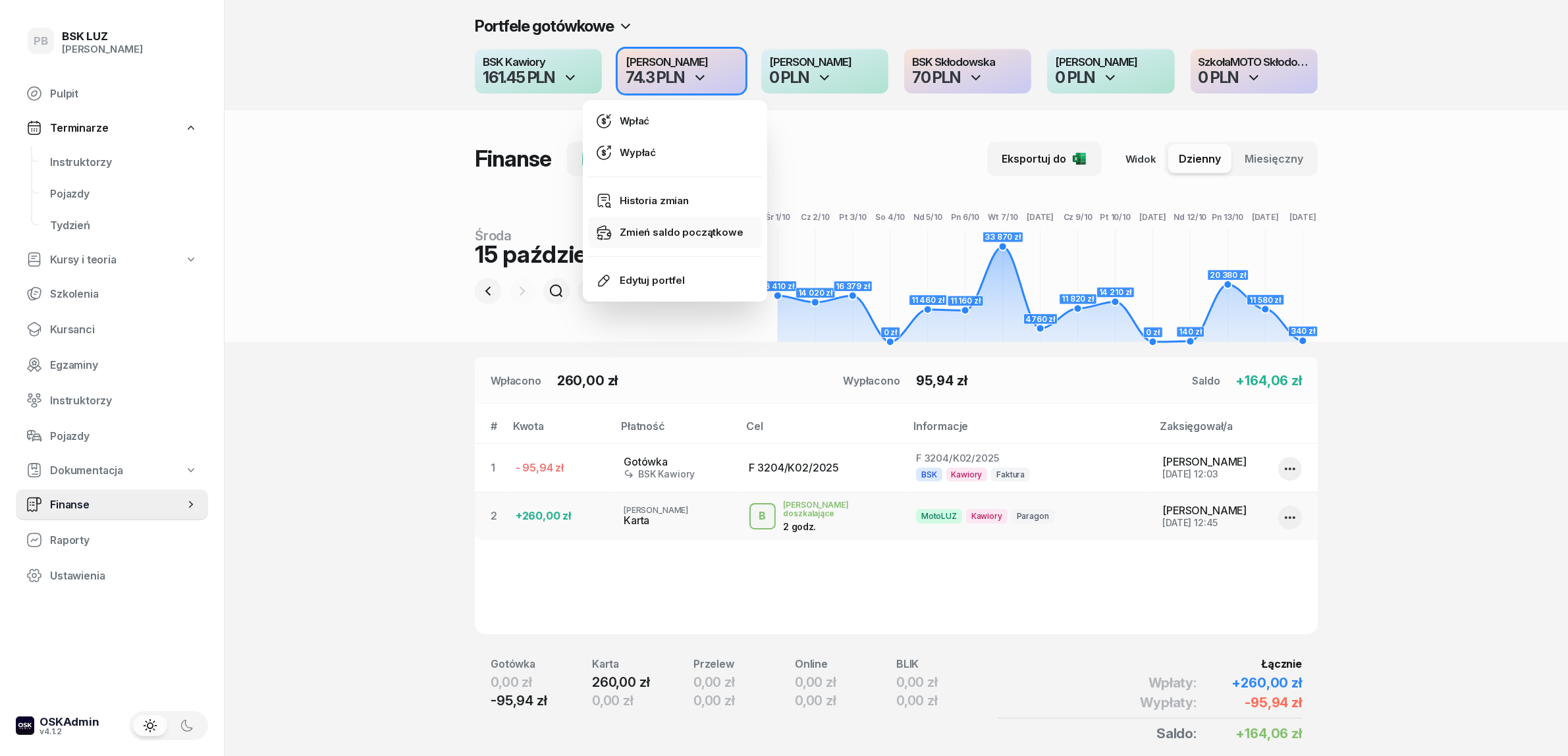
click at [717, 231] on div "Zmień saldo początkowe" at bounding box center [681, 232] width 123 height 12
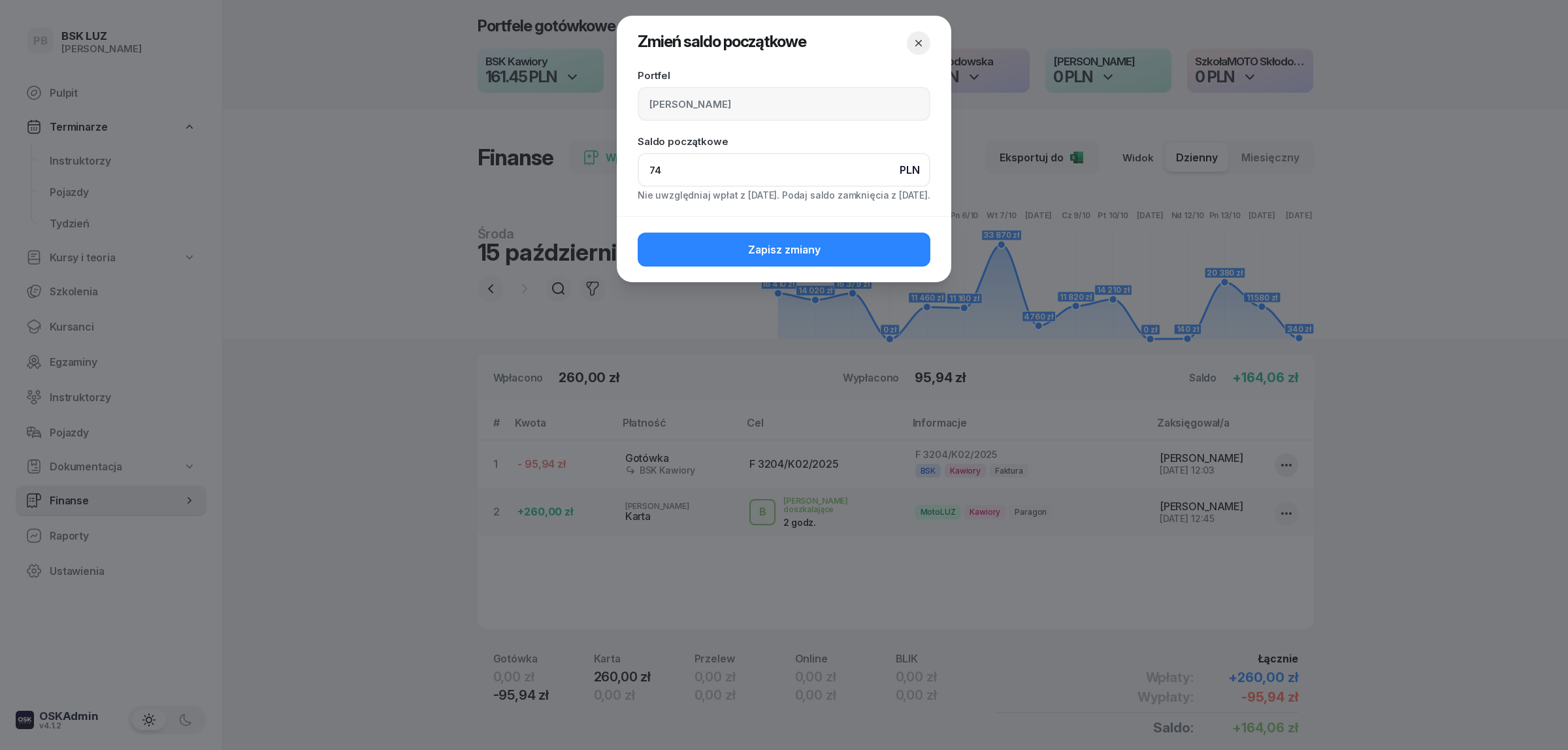
drag, startPoint x: 678, startPoint y: 174, endPoint x: 632, endPoint y: 174, distance: 46.0
click at [632, 174] on div "Portfel MotoLUZ Kawiory Saldo początkowe PLN 74 Nie uwzględniaj wpłat z [DATE].…" at bounding box center [784, 143] width 334 height 145
click at [913, 41] on icon "button" at bounding box center [919, 43] width 13 height 13
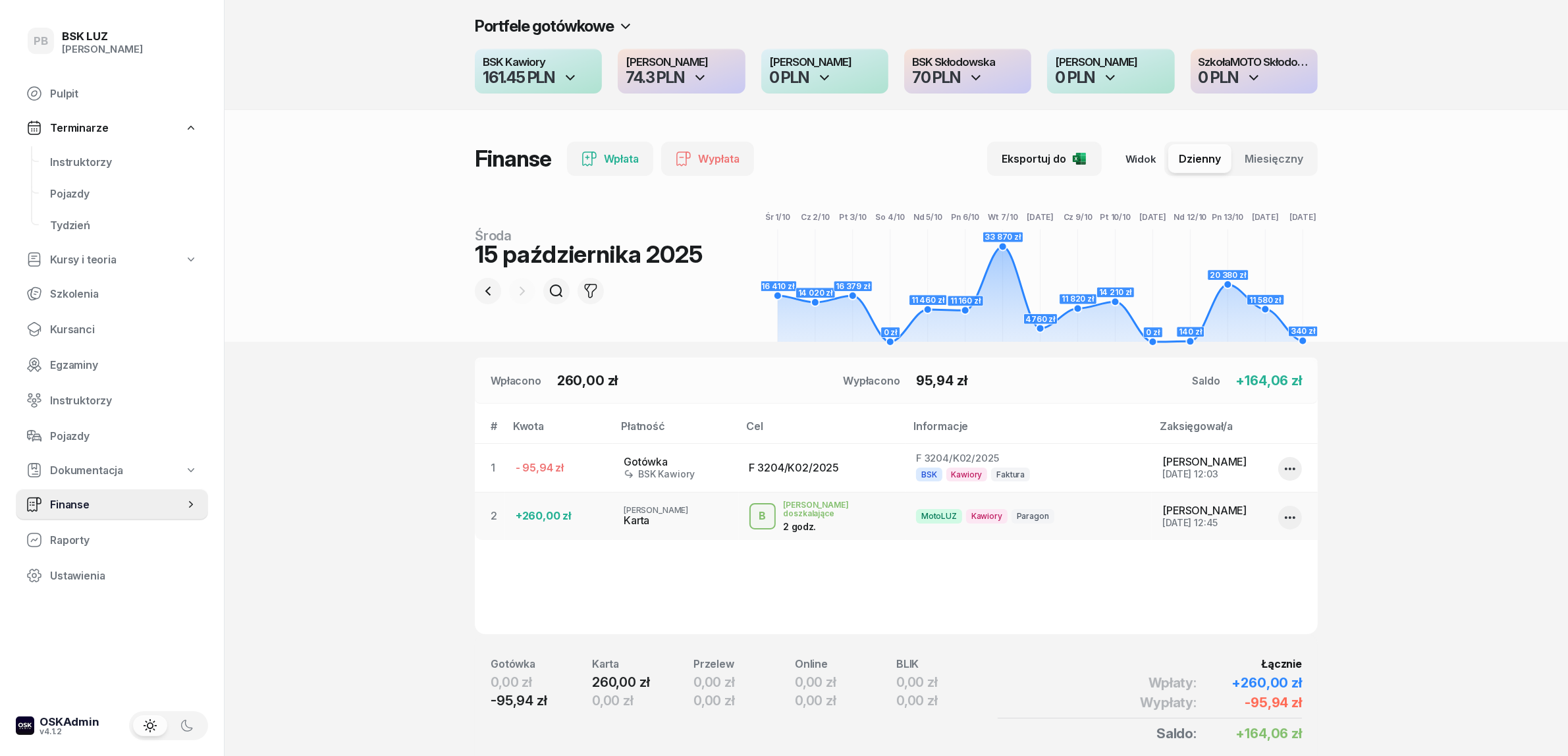
click at [705, 72] on icon "button" at bounding box center [700, 77] width 16 height 16
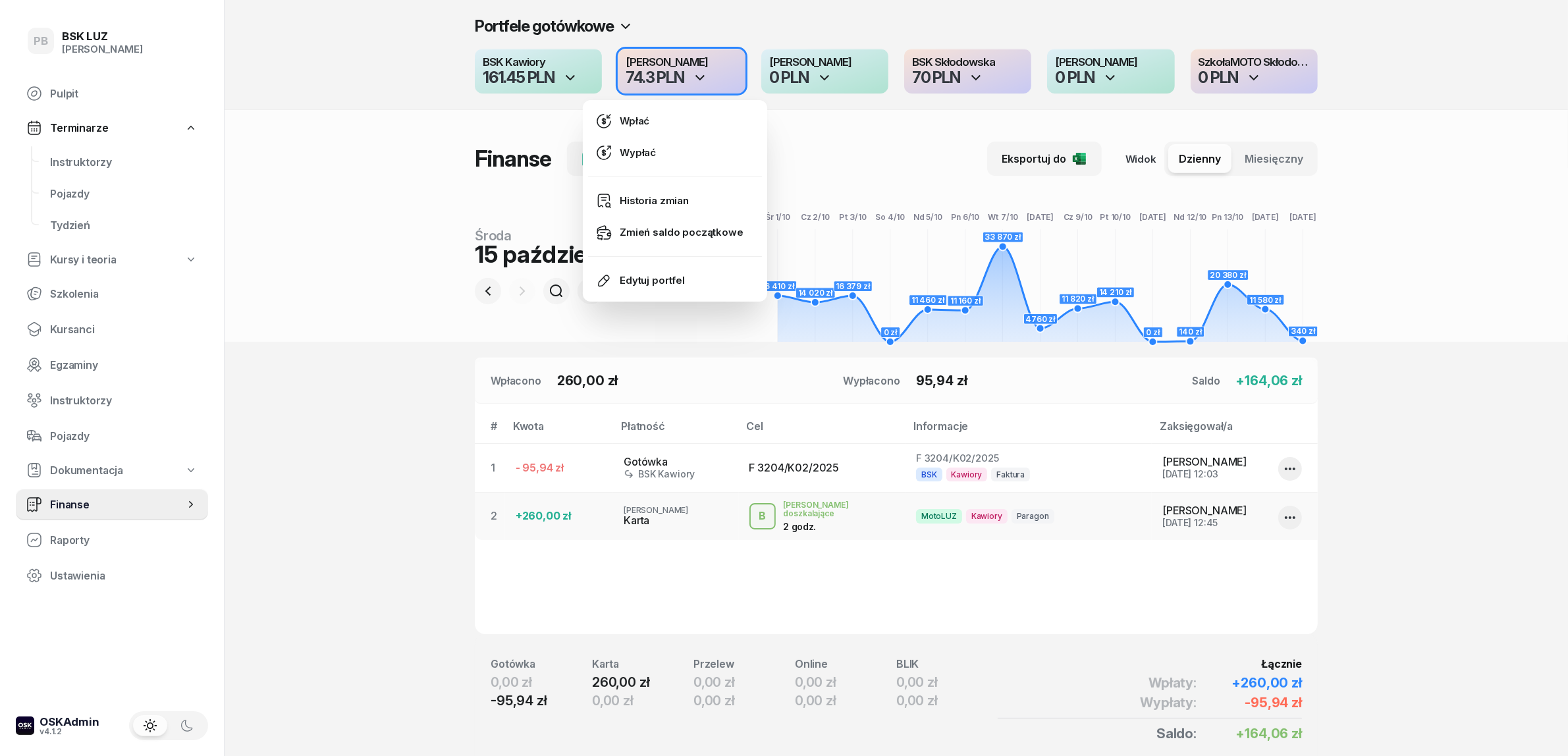
click at [371, 243] on header "Portfele gotówkowe BSK Kawiory 161.45 PLN MotoLUZ Kawiory 74.3 PLN SzkołaMOTO K…" at bounding box center [896, 171] width 1343 height 342
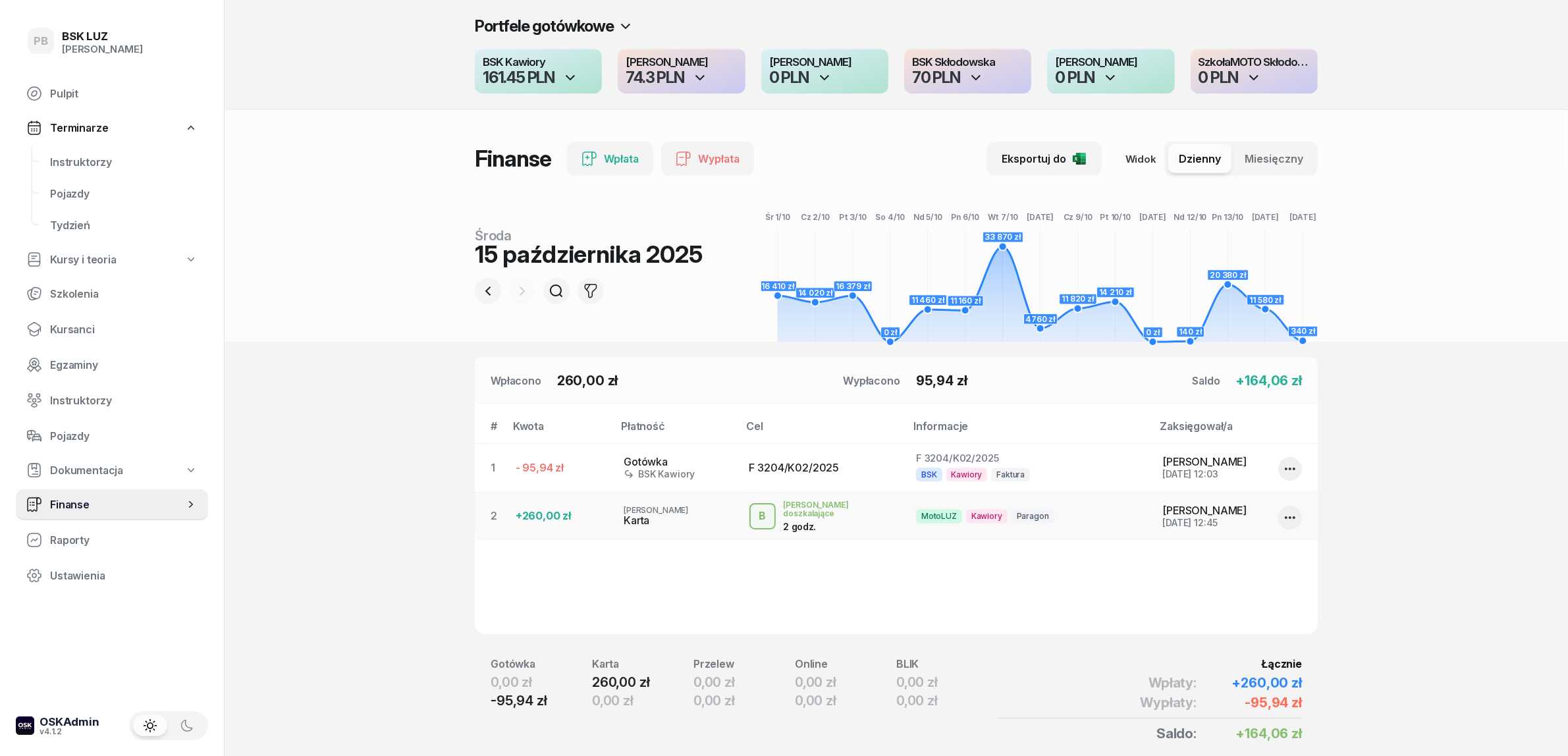
click at [376, 610] on section "Portfele gotówkowe BSK Kawiory 161.45 PLN MotoLUZ Kawiory 74.3 PLN SzkołaMOTO K…" at bounding box center [896, 407] width 1343 height 814
click at [496, 285] on button "button" at bounding box center [488, 290] width 26 height 26
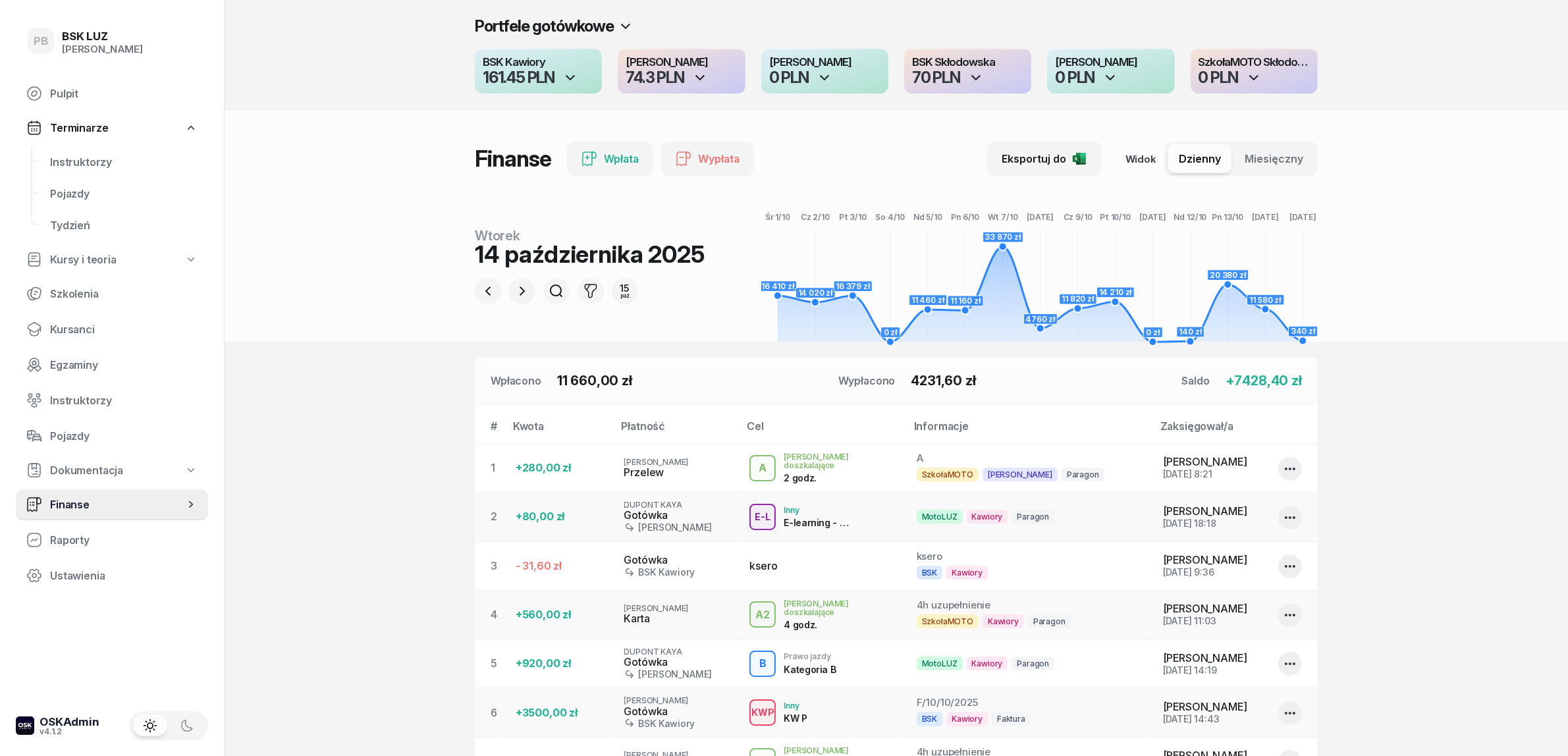
click at [670, 77] on div "74.3 PLN" at bounding box center [654, 77] width 58 height 16
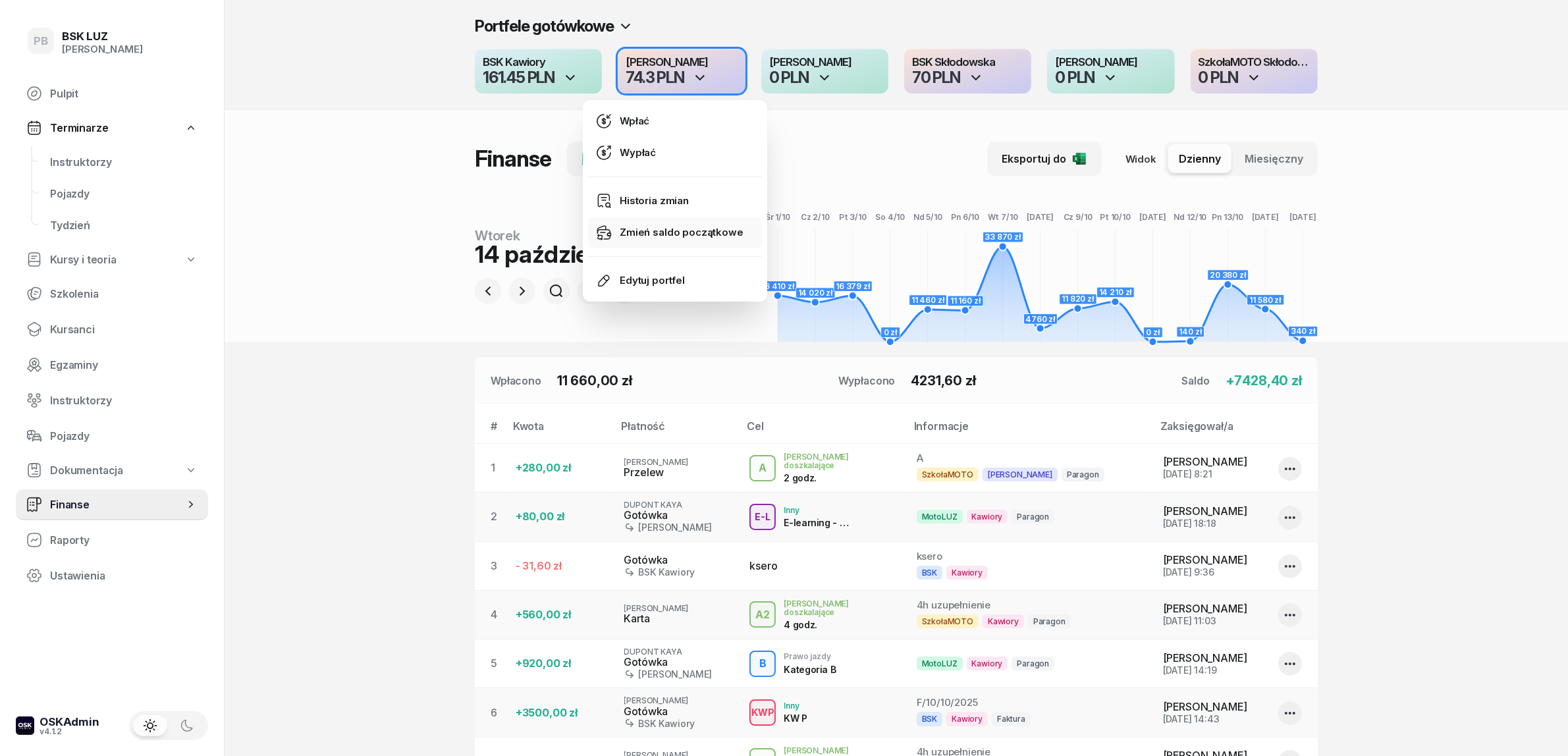
click at [680, 228] on div "Zmień saldo początkowe" at bounding box center [681, 232] width 123 height 12
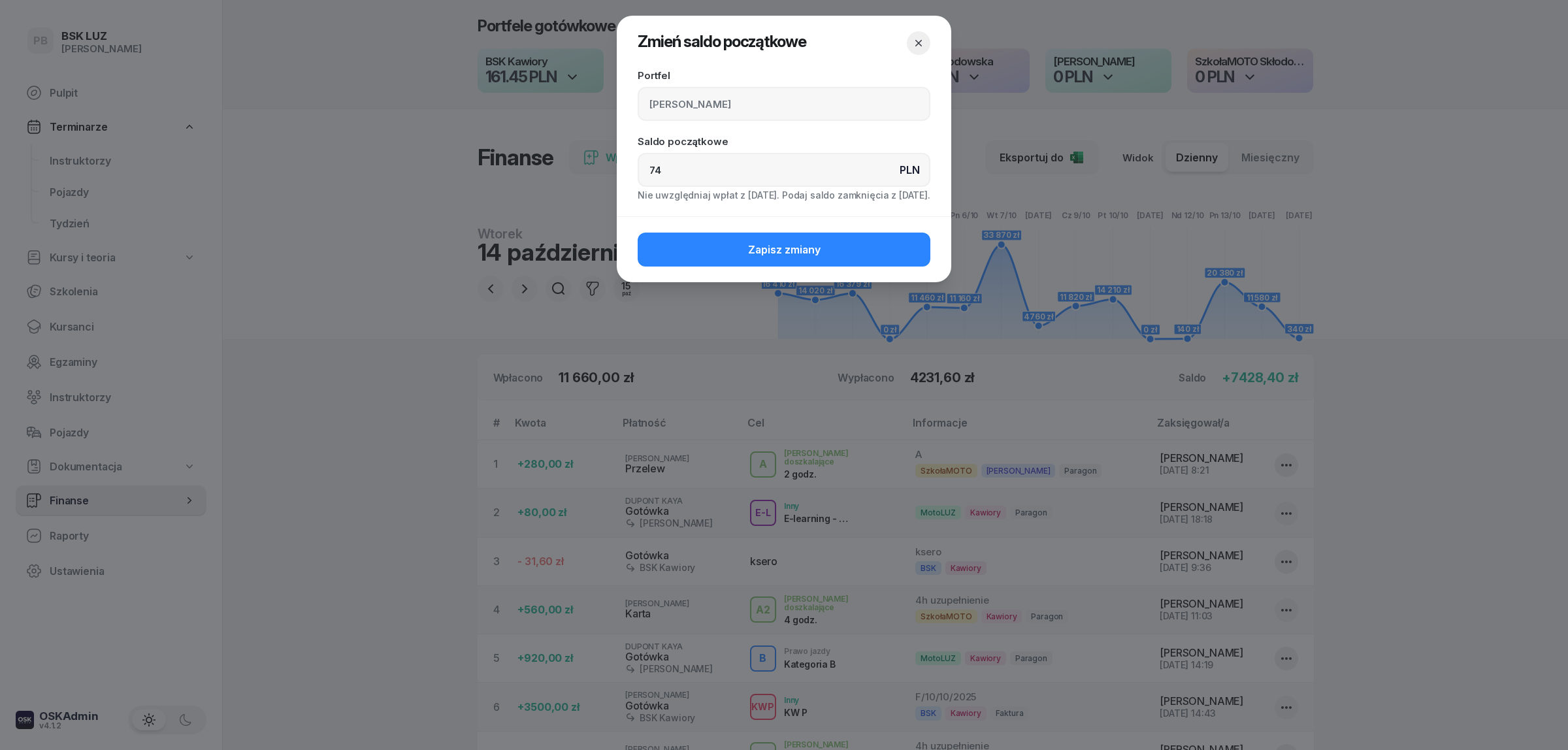
click at [916, 34] on button "button" at bounding box center [918, 43] width 23 height 23
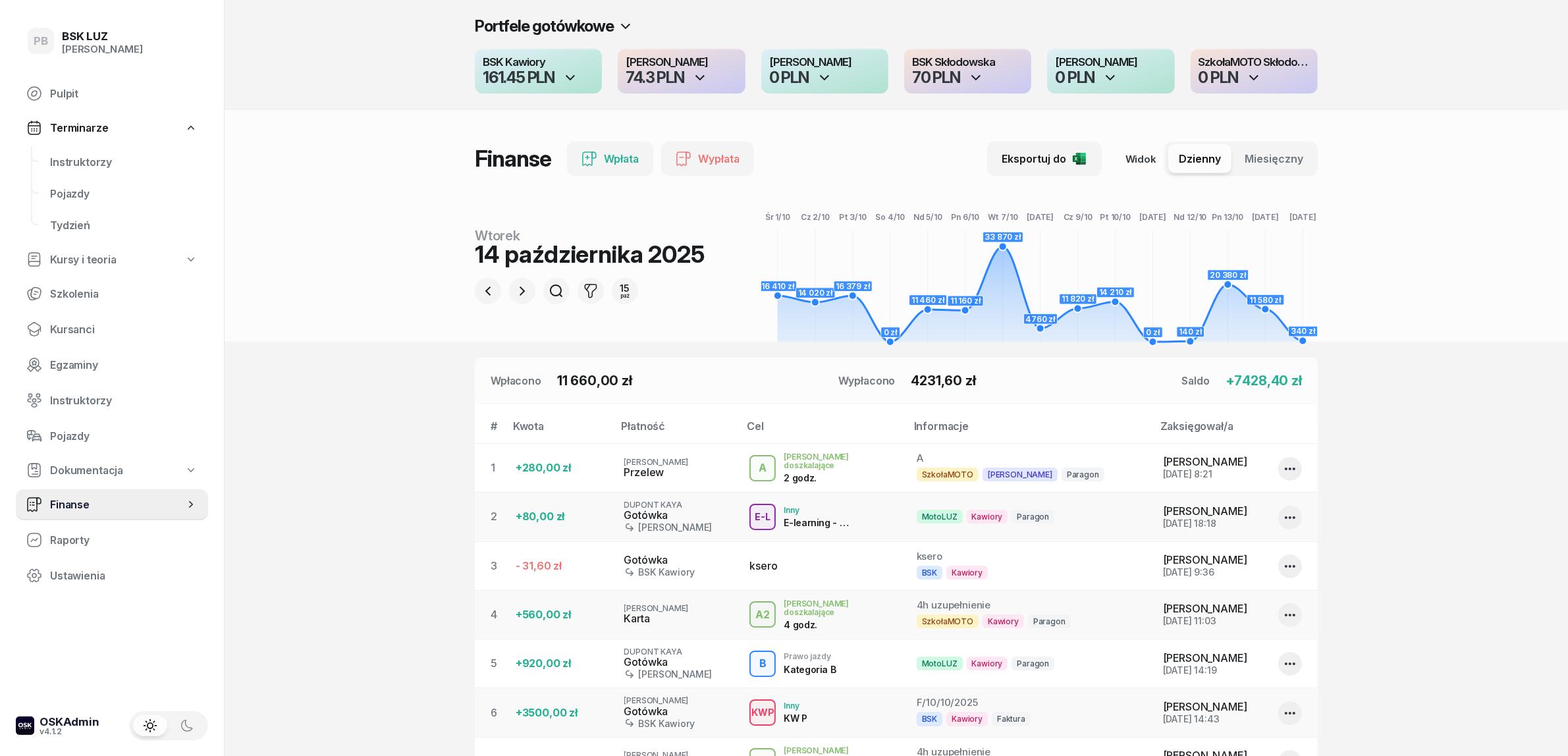
click at [715, 81] on div "74.3 PLN" at bounding box center [681, 77] width 111 height 16
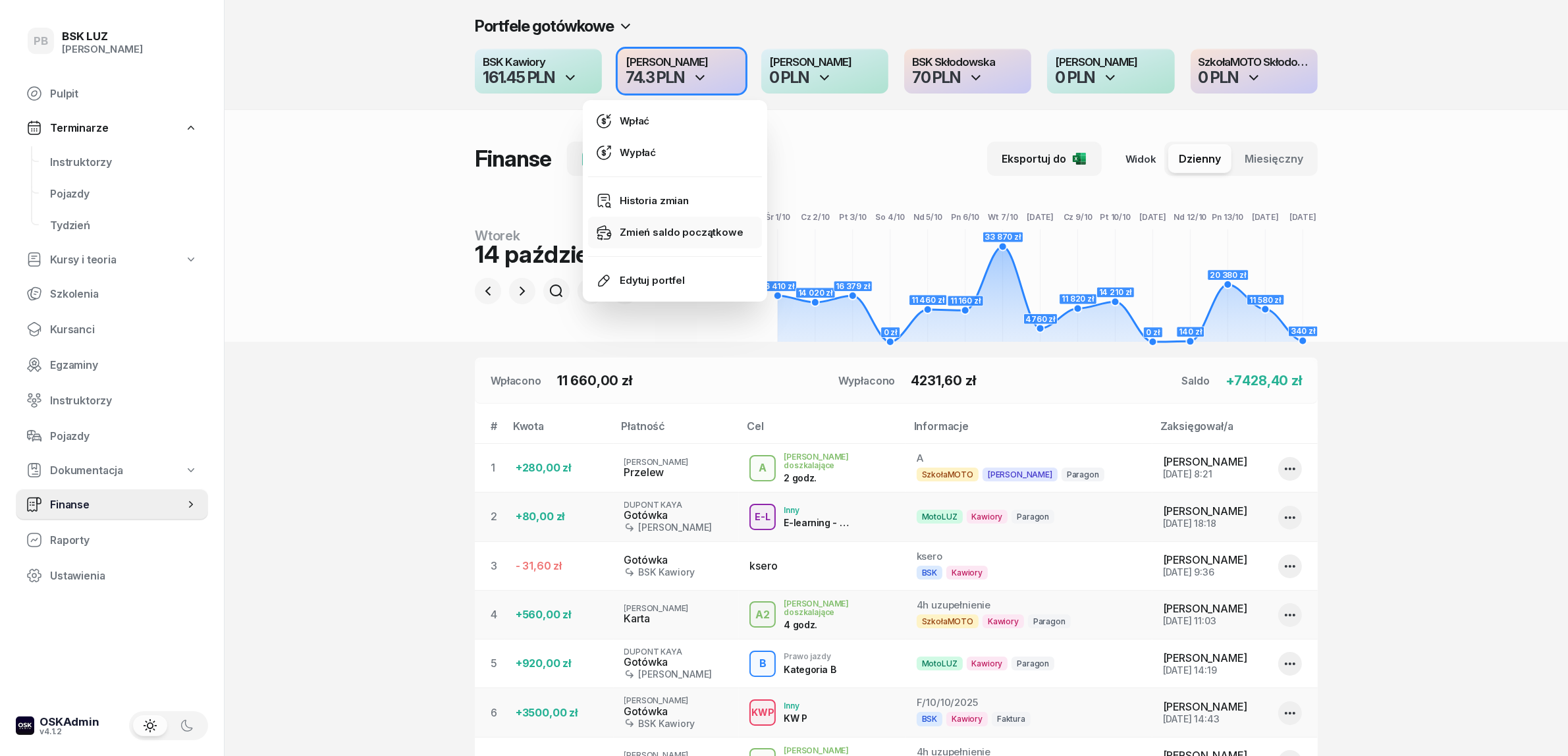
click at [648, 232] on div "Zmień saldo początkowe" at bounding box center [681, 232] width 123 height 12
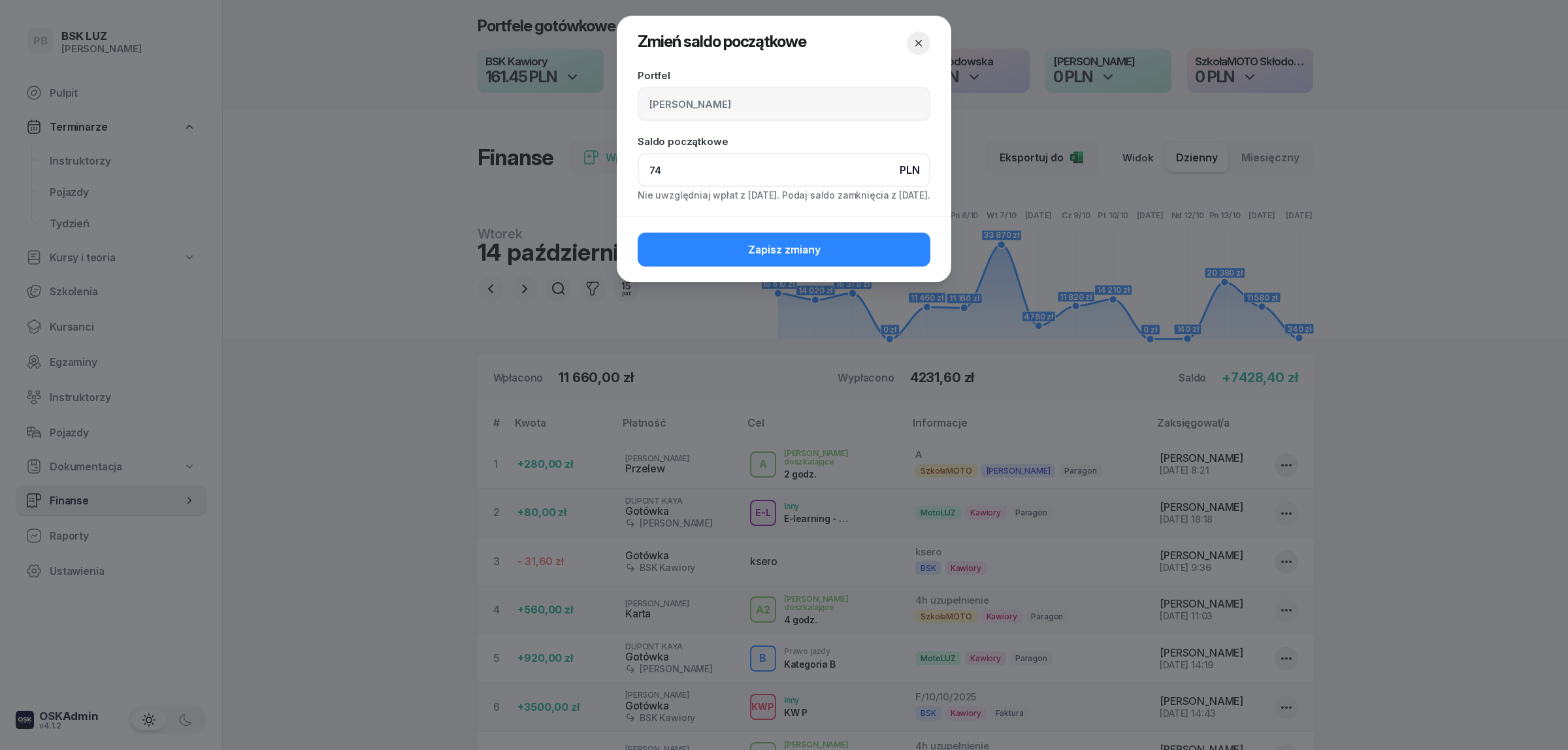
drag, startPoint x: 670, startPoint y: 170, endPoint x: 559, endPoint y: 164, distance: 111.2
click at [583, 164] on div "Zmień saldo początkowe Portfel MotoLUZ Kawiory Saldo początkowe PLN 74 Nie uwzg…" at bounding box center [784, 375] width 1568 height 750
click at [119, 316] on div at bounding box center [784, 375] width 1568 height 750
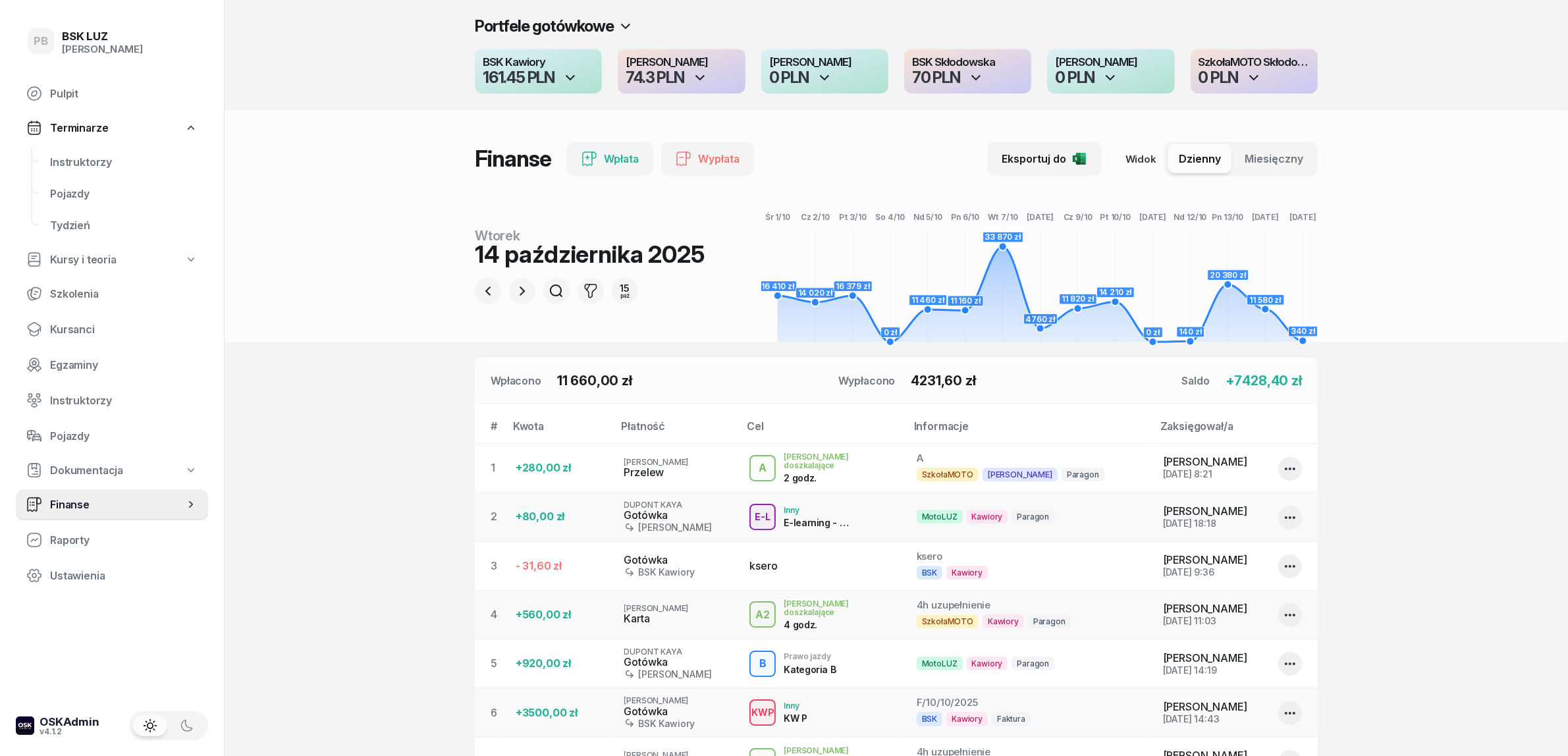
click at [696, 77] on icon "button" at bounding box center [700, 77] width 16 height 16
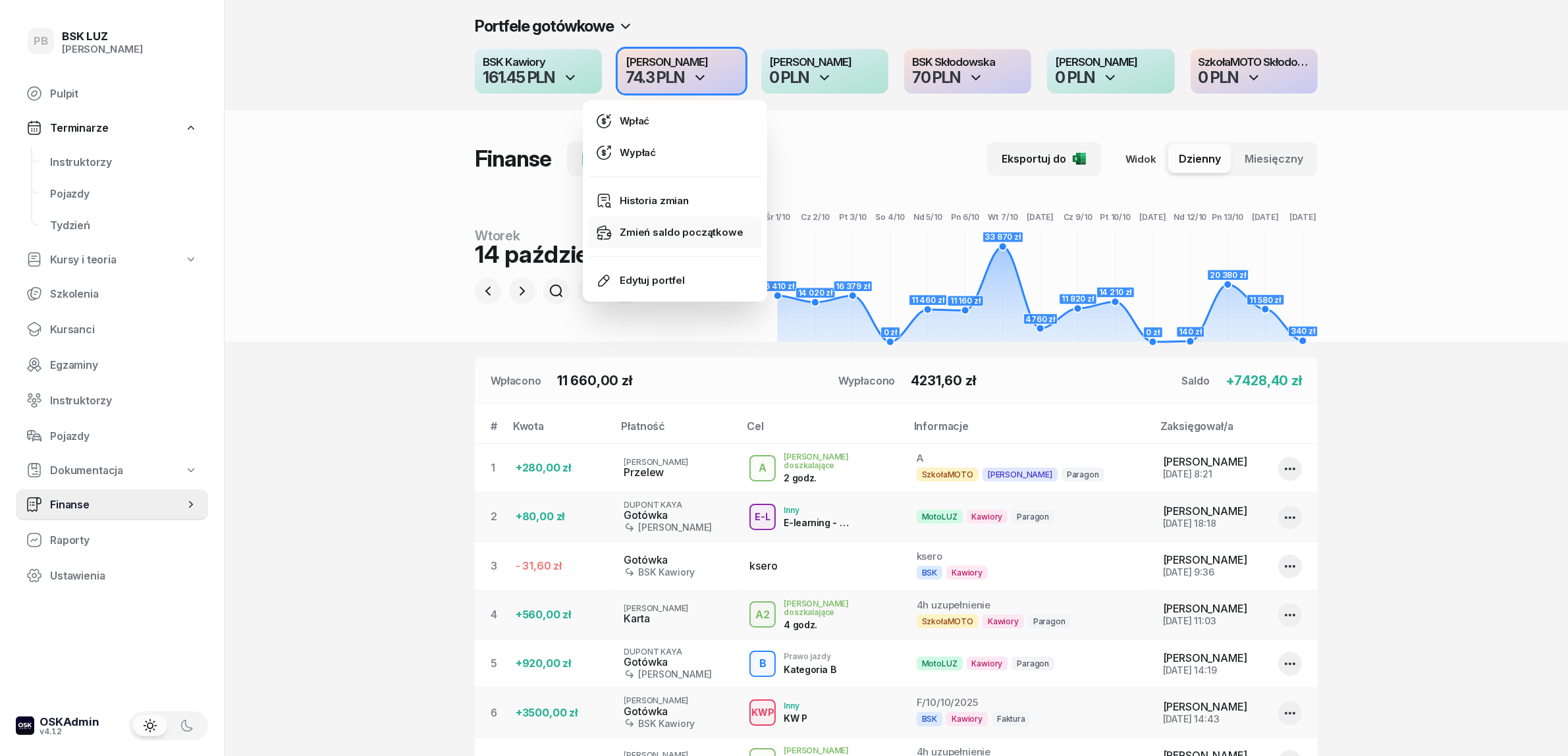
click at [670, 227] on div "Zmień saldo początkowe" at bounding box center [681, 232] width 123 height 12
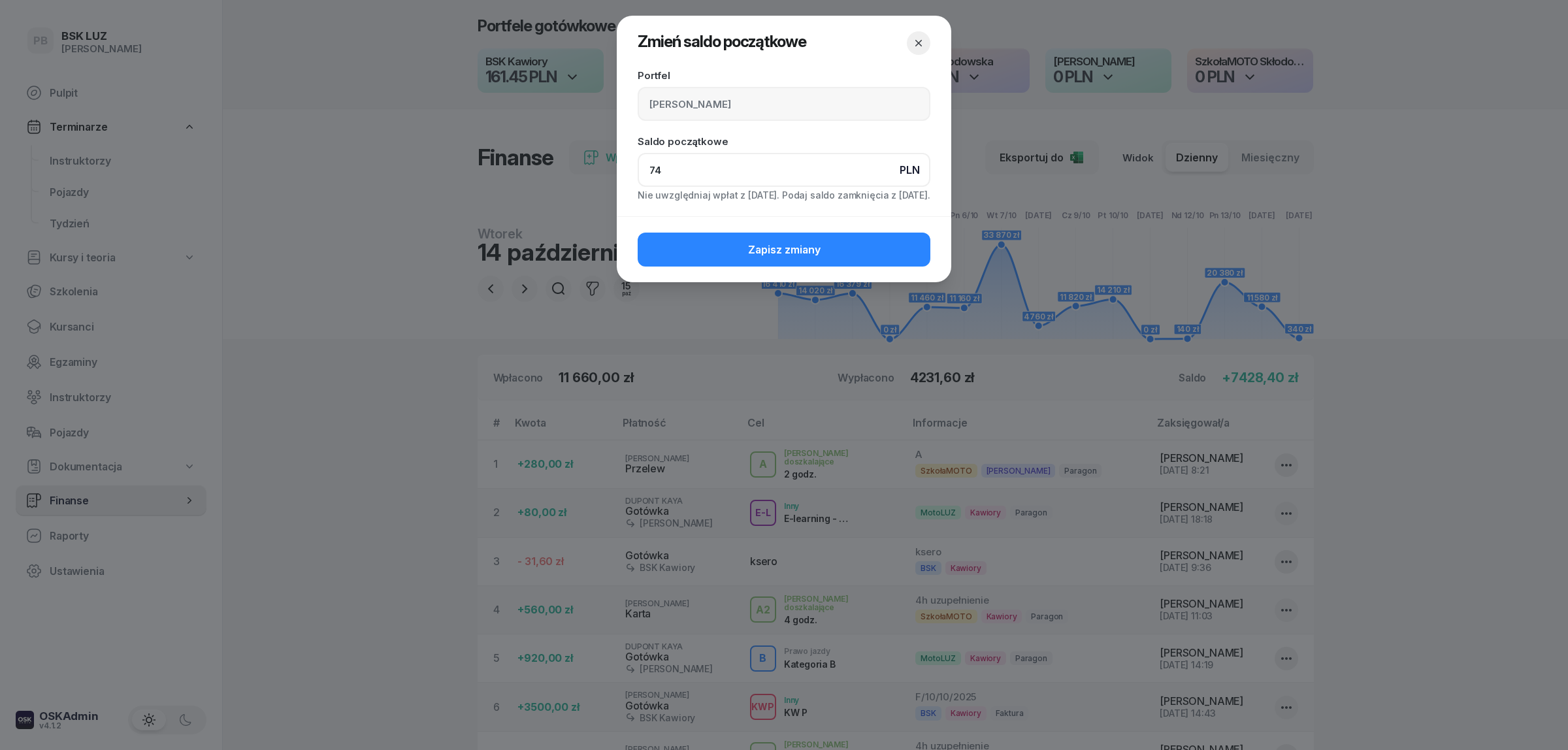
drag, startPoint x: 684, startPoint y: 172, endPoint x: 589, endPoint y: 170, distance: 95.0
click at [589, 170] on div "Zmień saldo początkowe Portfel MotoLUZ Kawiory Saldo początkowe PLN 74 Nie uwzg…" at bounding box center [784, 375] width 1568 height 750
type input "154"
click at [772, 248] on span "Zapisz zmiany" at bounding box center [784, 250] width 73 height 13
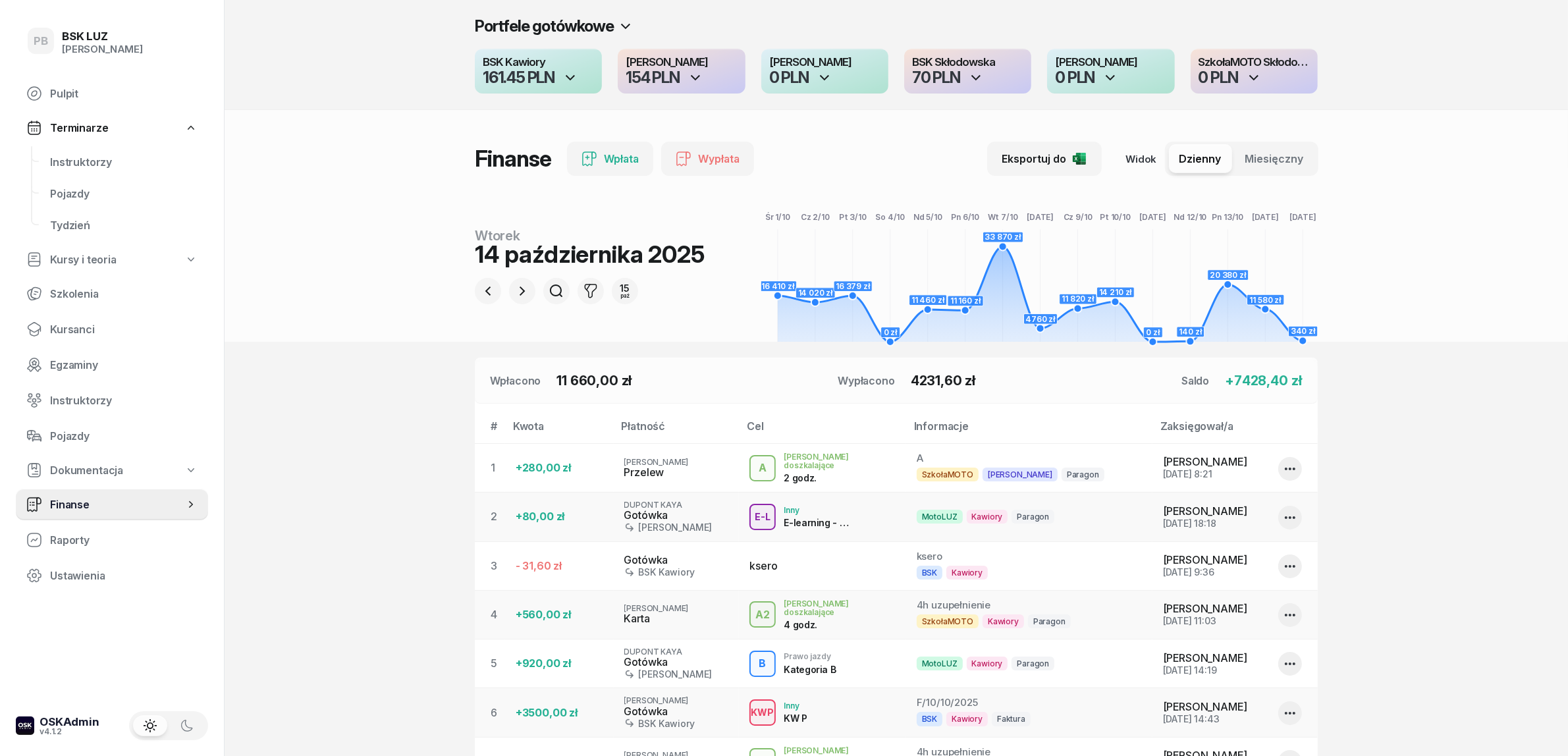
click at [312, 338] on header "Portfele gotówkowe BSK Kawiory 161.45 PLN MotoLUZ Kawiory 154 PLN SzkołaMOTO Ka…" at bounding box center [896, 171] width 1343 height 342
click at [684, 74] on div "154 PLN" at bounding box center [681, 77] width 111 height 16
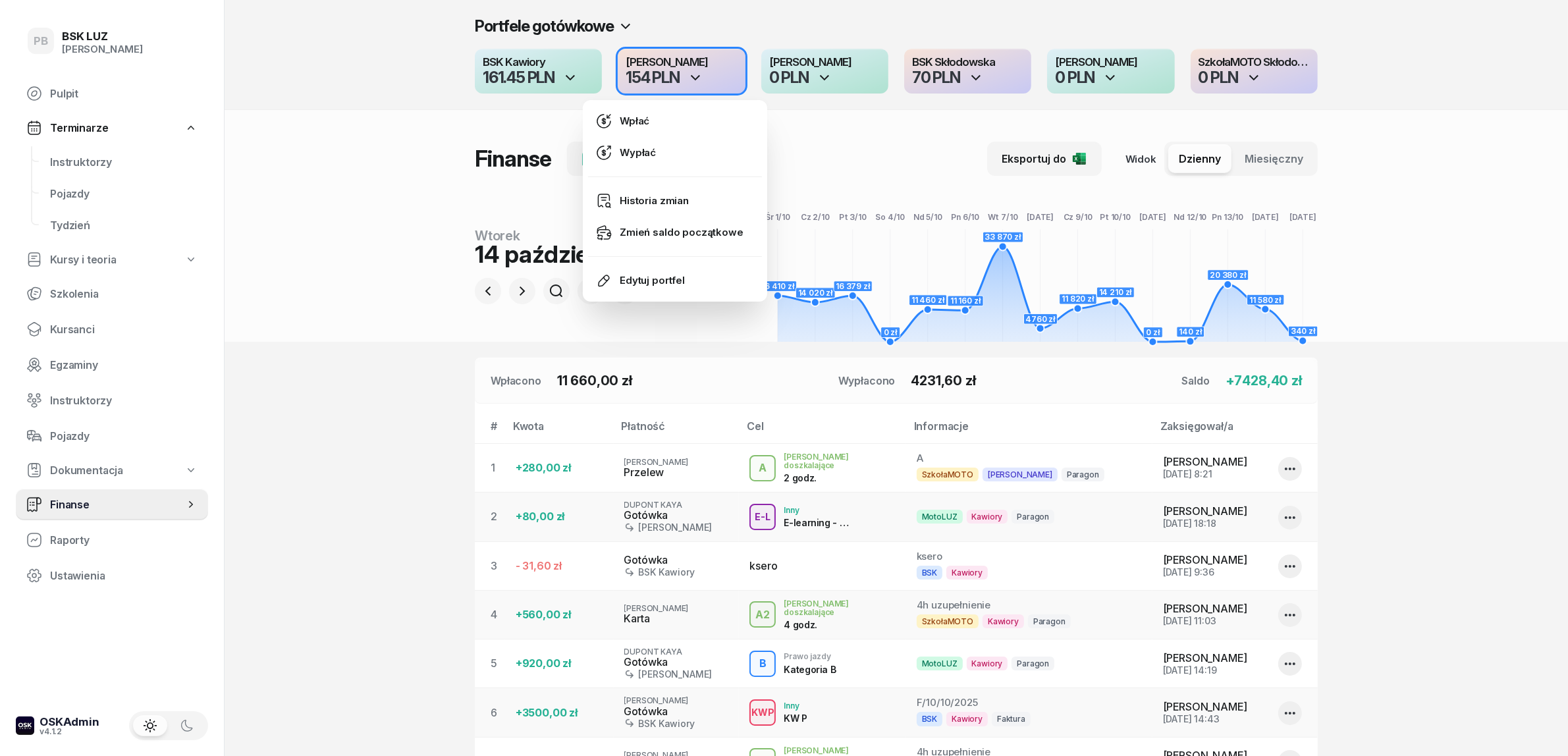
click at [684, 74] on div "154 PLN" at bounding box center [681, 77] width 111 height 16
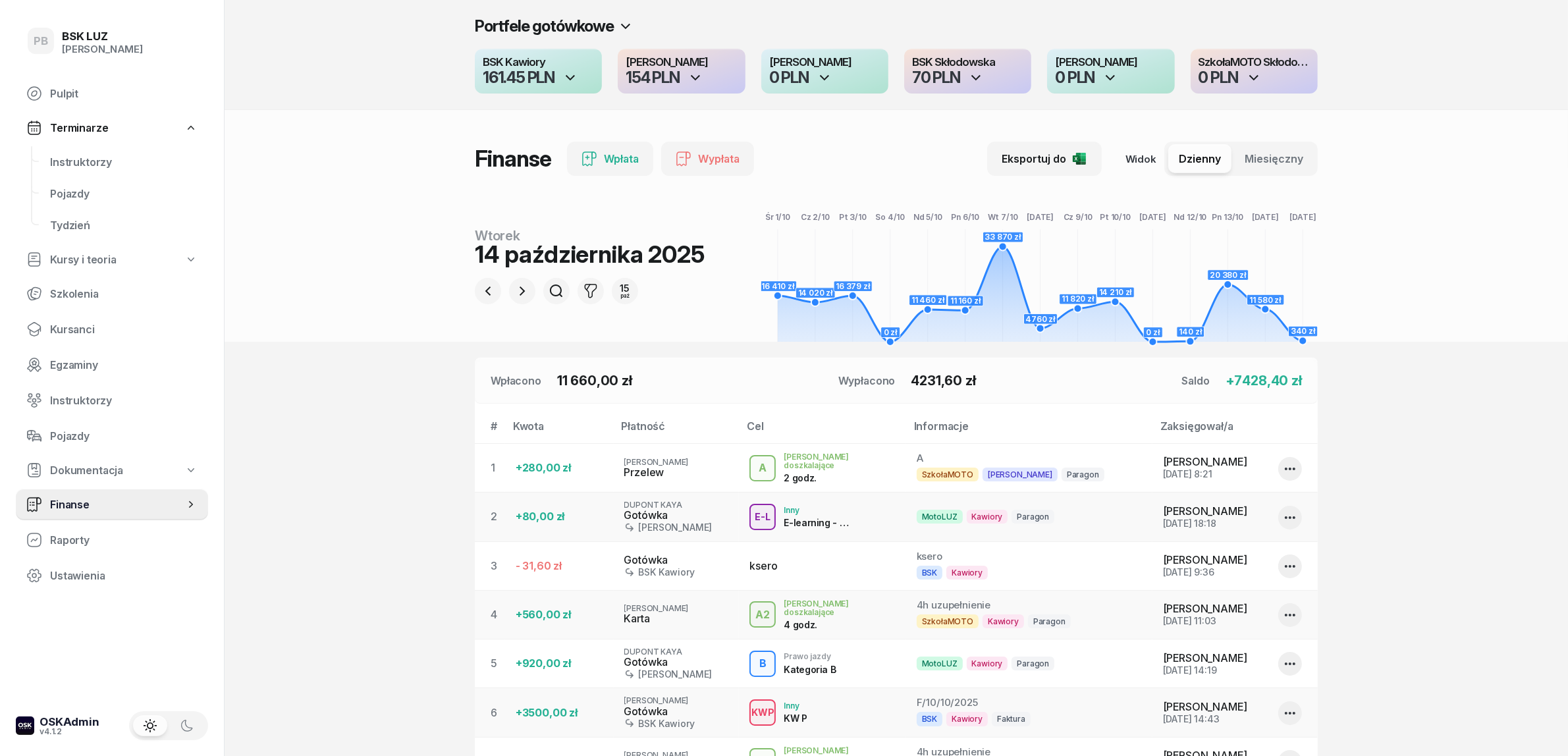
click at [340, 449] on section "Portfele gotówkowe BSK Kawiory 161.45 PLN MotoLUZ Kawiory 154 PLN SzkołaMOTO Ka…" at bounding box center [896, 581] width 1343 height 1162
click at [524, 298] on icon "button" at bounding box center [522, 290] width 16 height 16
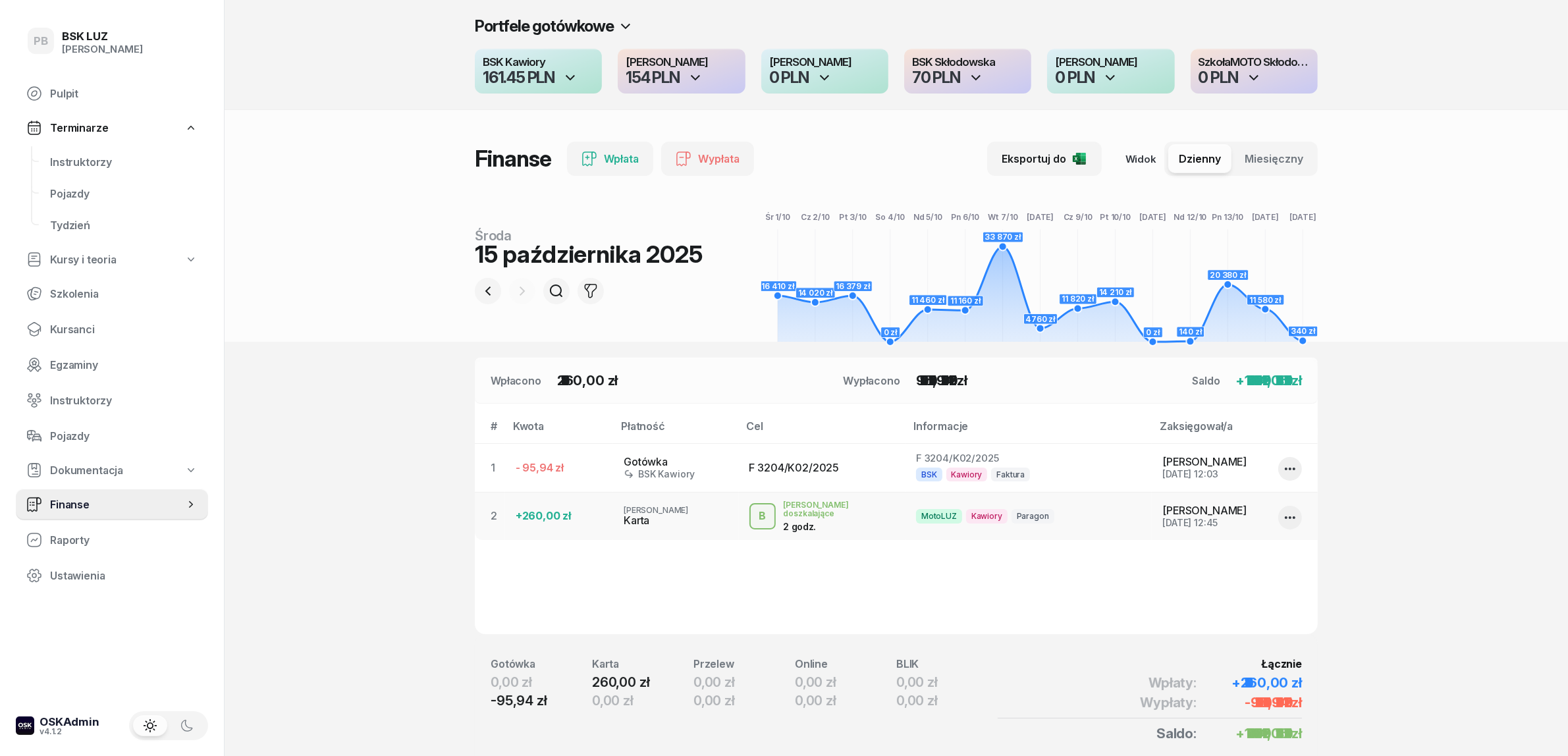
click at [415, 403] on section "Portfele gotówkowe BSK Kawiory 161.45 PLN MotoLUZ Kawiory 154 PLN SzkołaMOTO Ka…" at bounding box center [896, 407] width 1343 height 814
click at [340, 221] on header "Portfele gotówkowe BSK Kawiory 161.45 PLN MotoLUZ Kawiory 154 PLN SzkołaMOTO Ka…" at bounding box center [896, 171] width 1343 height 342
click at [72, 505] on span "Finanse" at bounding box center [117, 504] width 135 height 13
click at [77, 159] on span "Instruktorzy" at bounding box center [123, 162] width 147 height 13
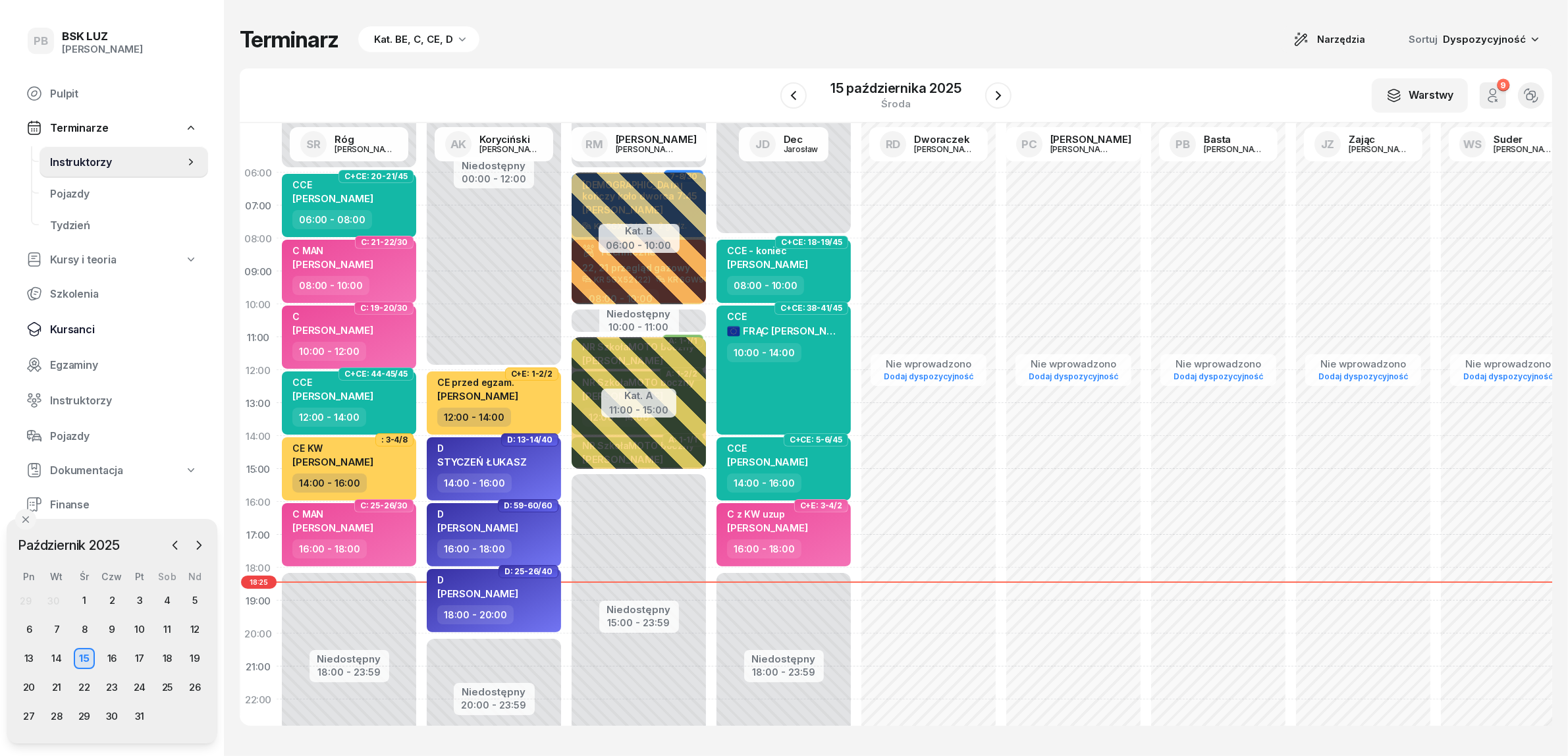
click at [84, 333] on span "Kursanci" at bounding box center [123, 329] width 147 height 13
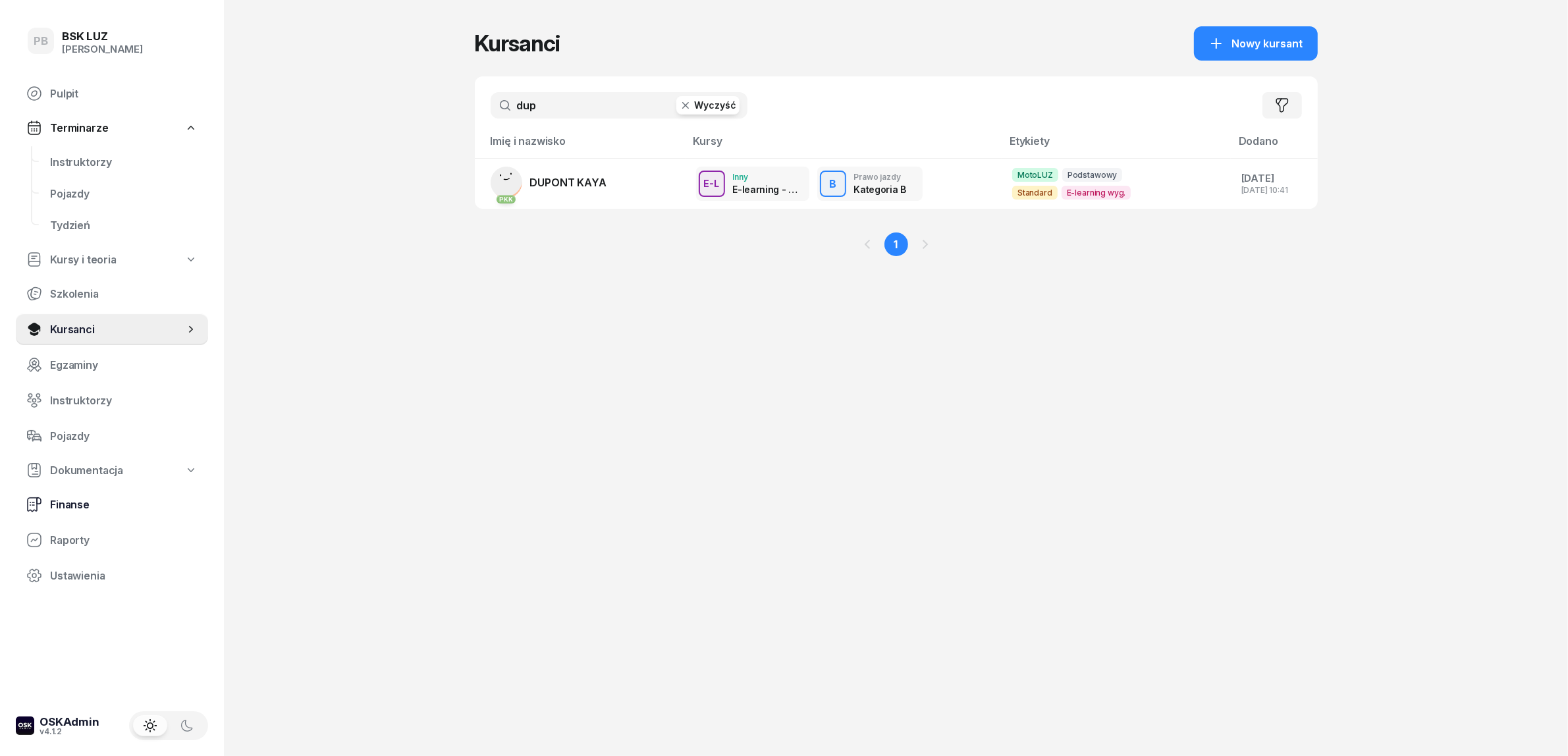
click at [73, 499] on span "Finanse" at bounding box center [123, 504] width 147 height 13
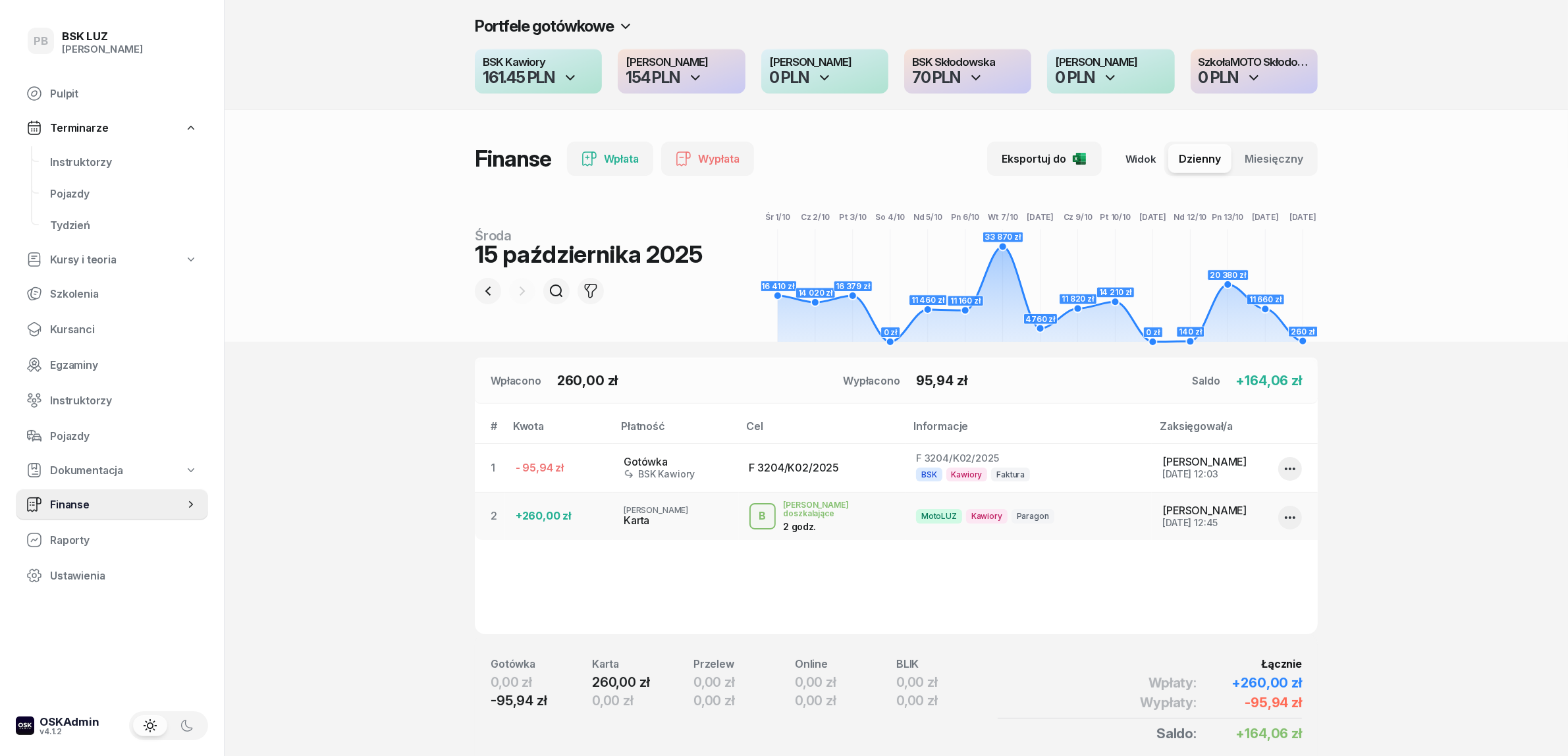
click at [1408, 44] on div "Portfele gotówkowe BSK Kawiory 161.45 PLN MotoLUZ Kawiory 154 PLN SzkołaMOTO Ka…" at bounding box center [896, 55] width 1343 height 110
